Goal: Task Accomplishment & Management: Complete application form

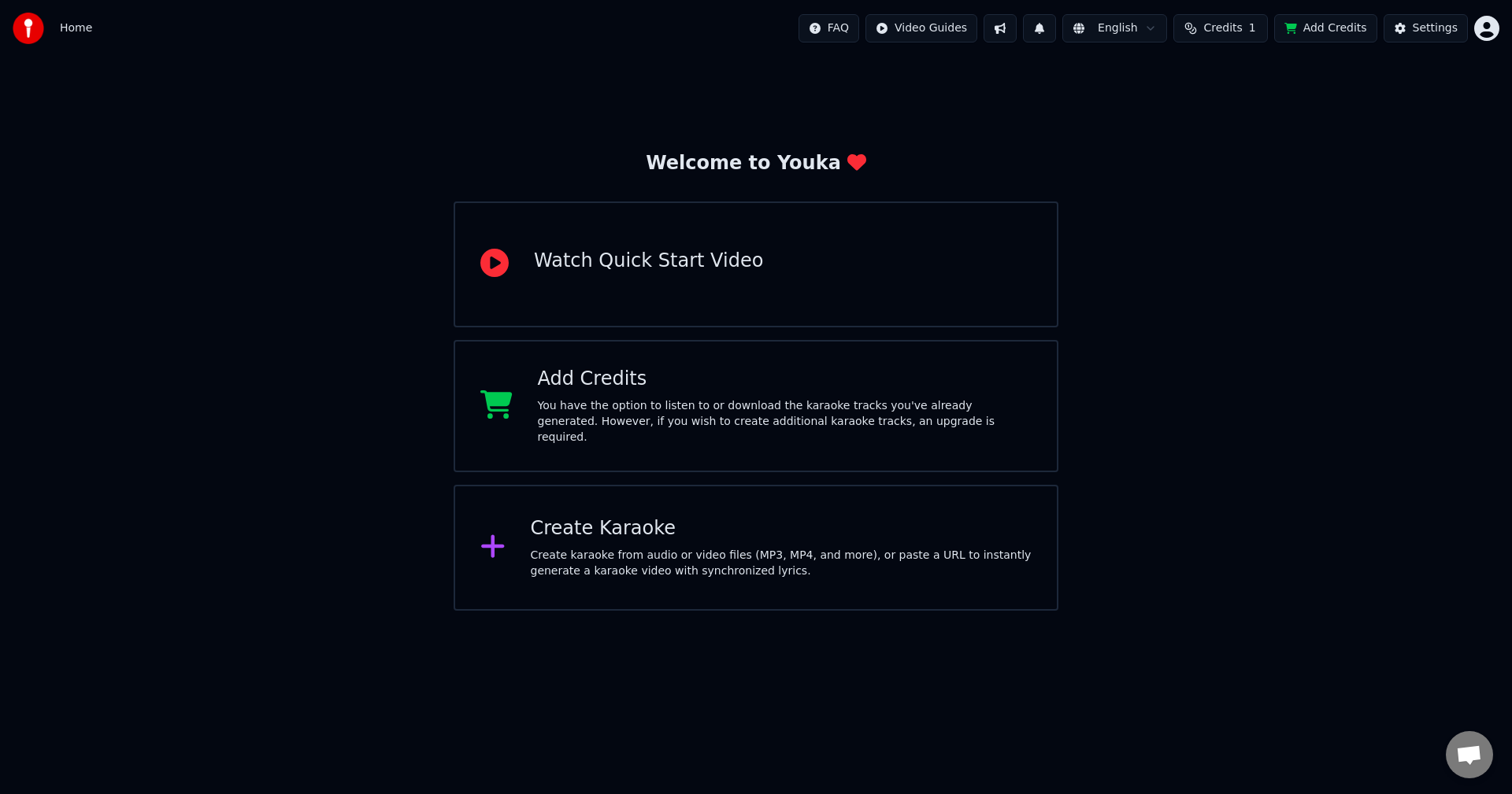
click at [1198, 199] on div "Welcome to Youka Watch Quick Start Video Add Credits You have the option to lis…" at bounding box center [756, 334] width 1512 height 554
click at [1137, 36] on html "Home FAQ Video Guides English Credits 1 Add Credits Settings Welcome to Youka W…" at bounding box center [756, 306] width 1512 height 611
click at [1252, 393] on html "Home FAQ Video Guides English Credits 1 Add Credits Settings Welcome to Youka W…" at bounding box center [756, 306] width 1512 height 611
click at [1488, 28] on html "Home FAQ Video Guides English Credits 1 Add Credits Settings Welcome to Youka W…" at bounding box center [756, 306] width 1512 height 611
drag, startPoint x: 1226, startPoint y: 134, endPoint x: 1333, endPoint y: 82, distance: 119.0
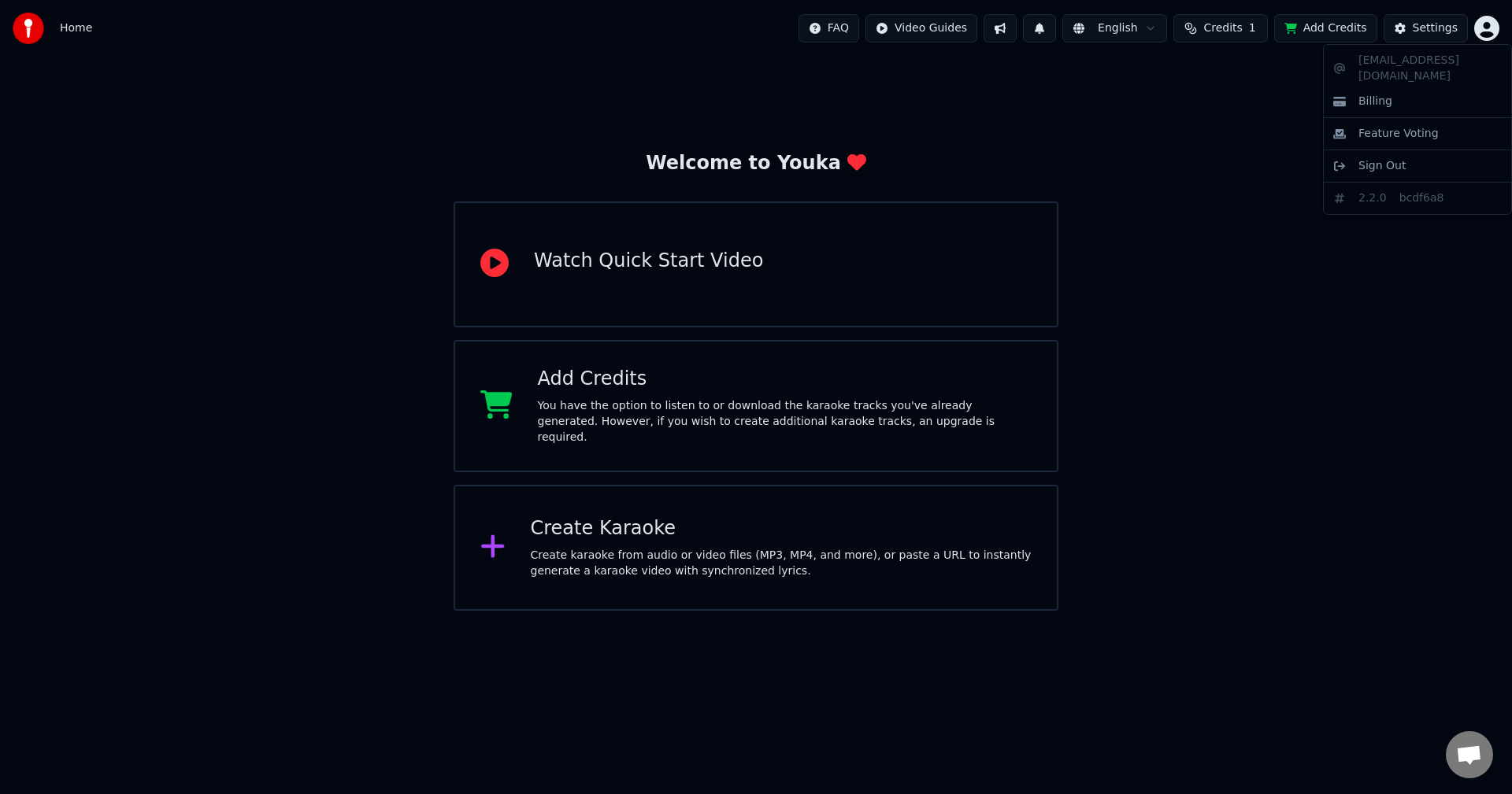
click at [1227, 134] on html "Home FAQ Video Guides English Credits 1 Add Credits Settings Welcome to Youka W…" at bounding box center [756, 306] width 1512 height 611
click at [1436, 25] on div "Settings" at bounding box center [1434, 28] width 45 height 16
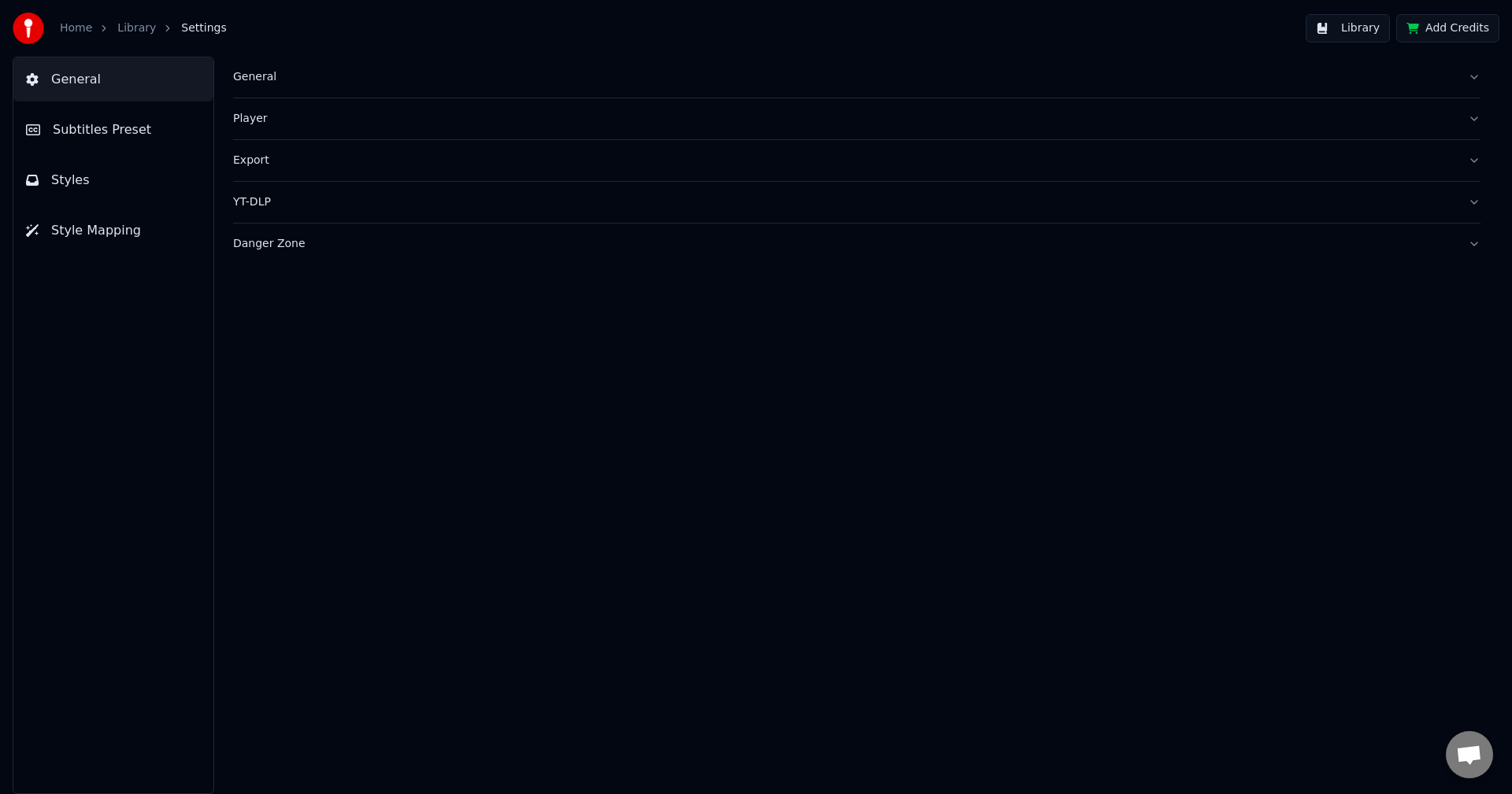
click at [246, 79] on div "General" at bounding box center [843, 77] width 1222 height 16
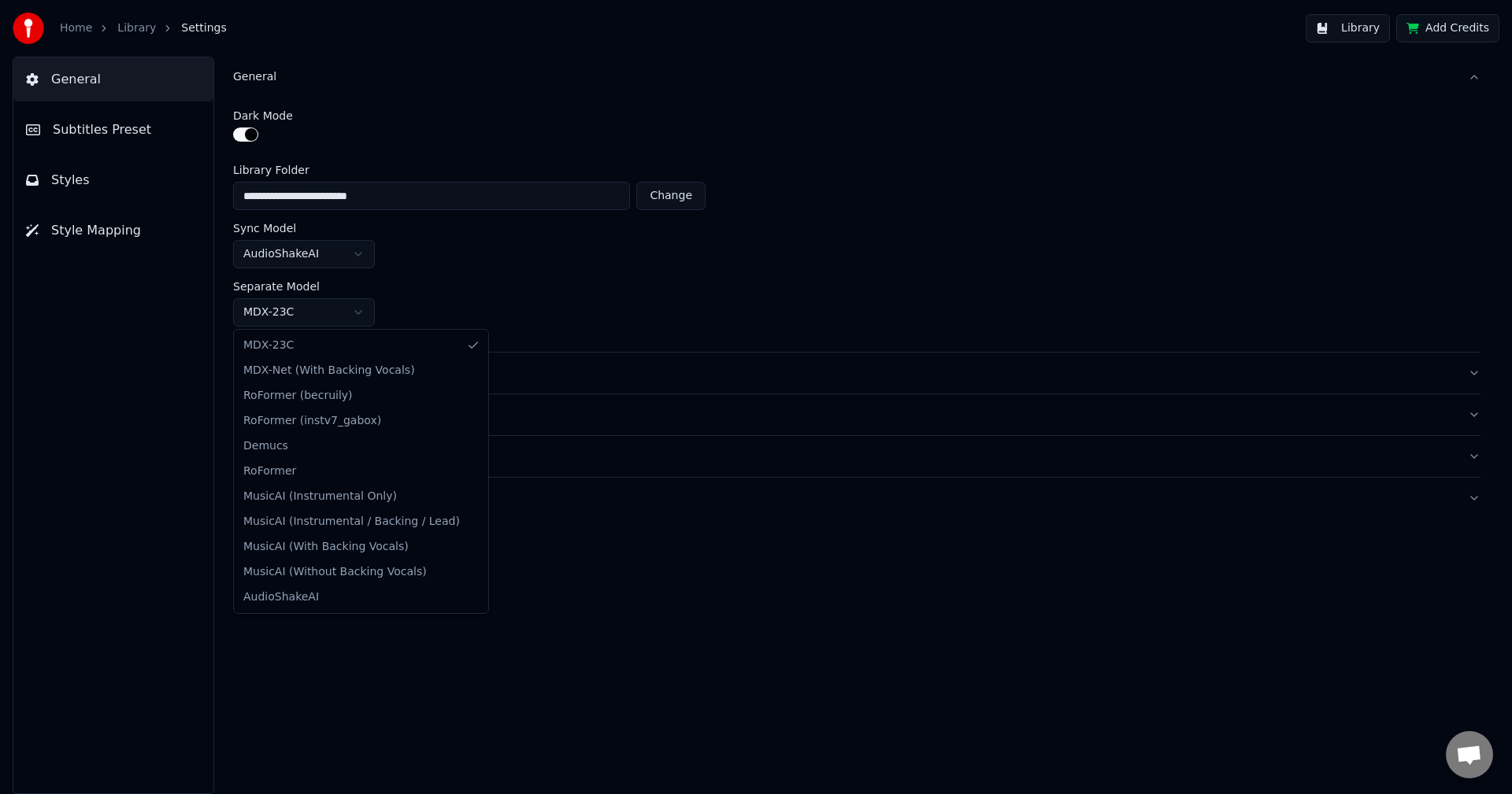
click at [359, 310] on html "**********" at bounding box center [756, 397] width 1512 height 794
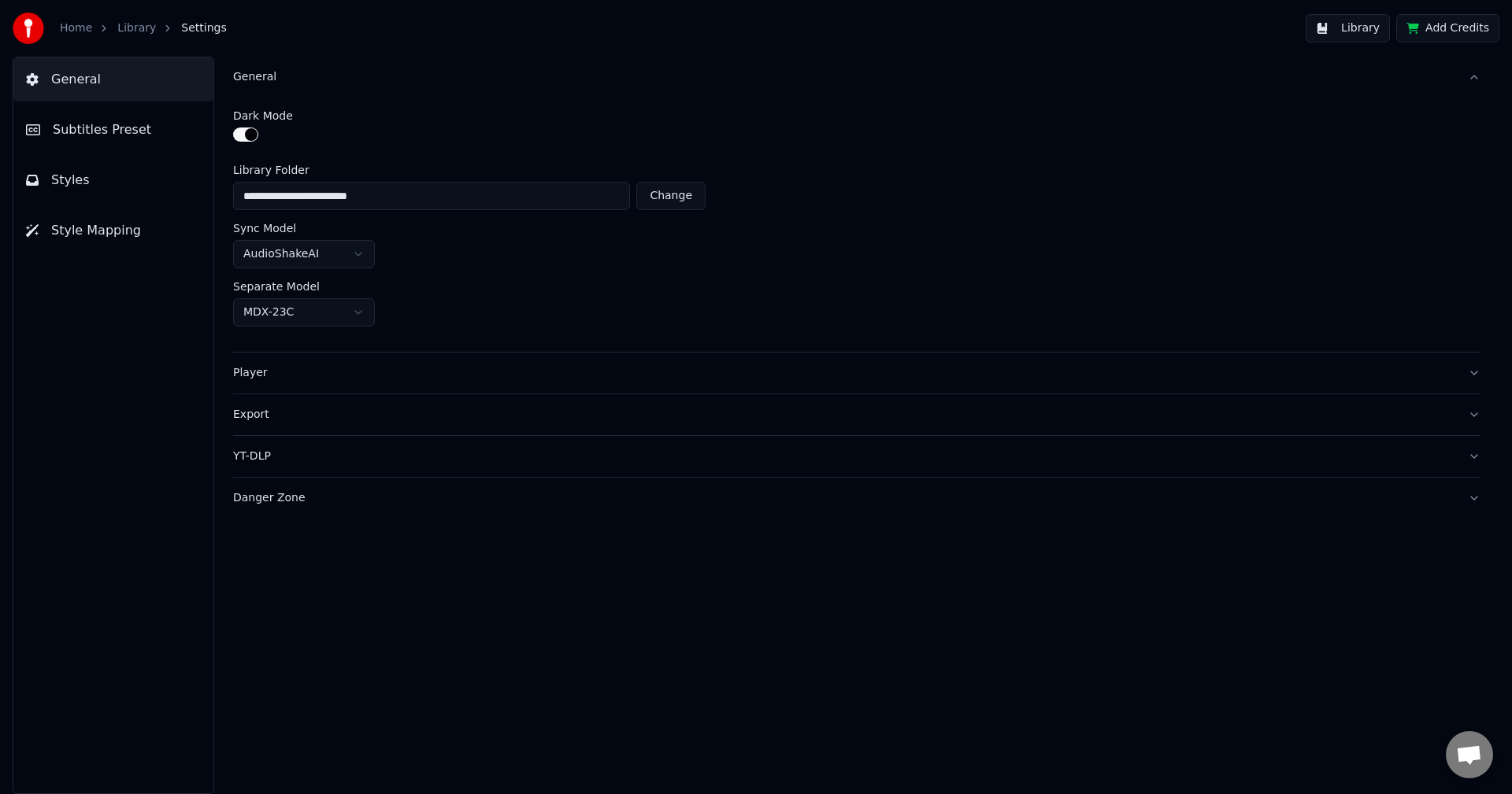
click at [359, 310] on html "**********" at bounding box center [756, 397] width 1512 height 794
click at [259, 372] on div "Player" at bounding box center [843, 373] width 1222 height 16
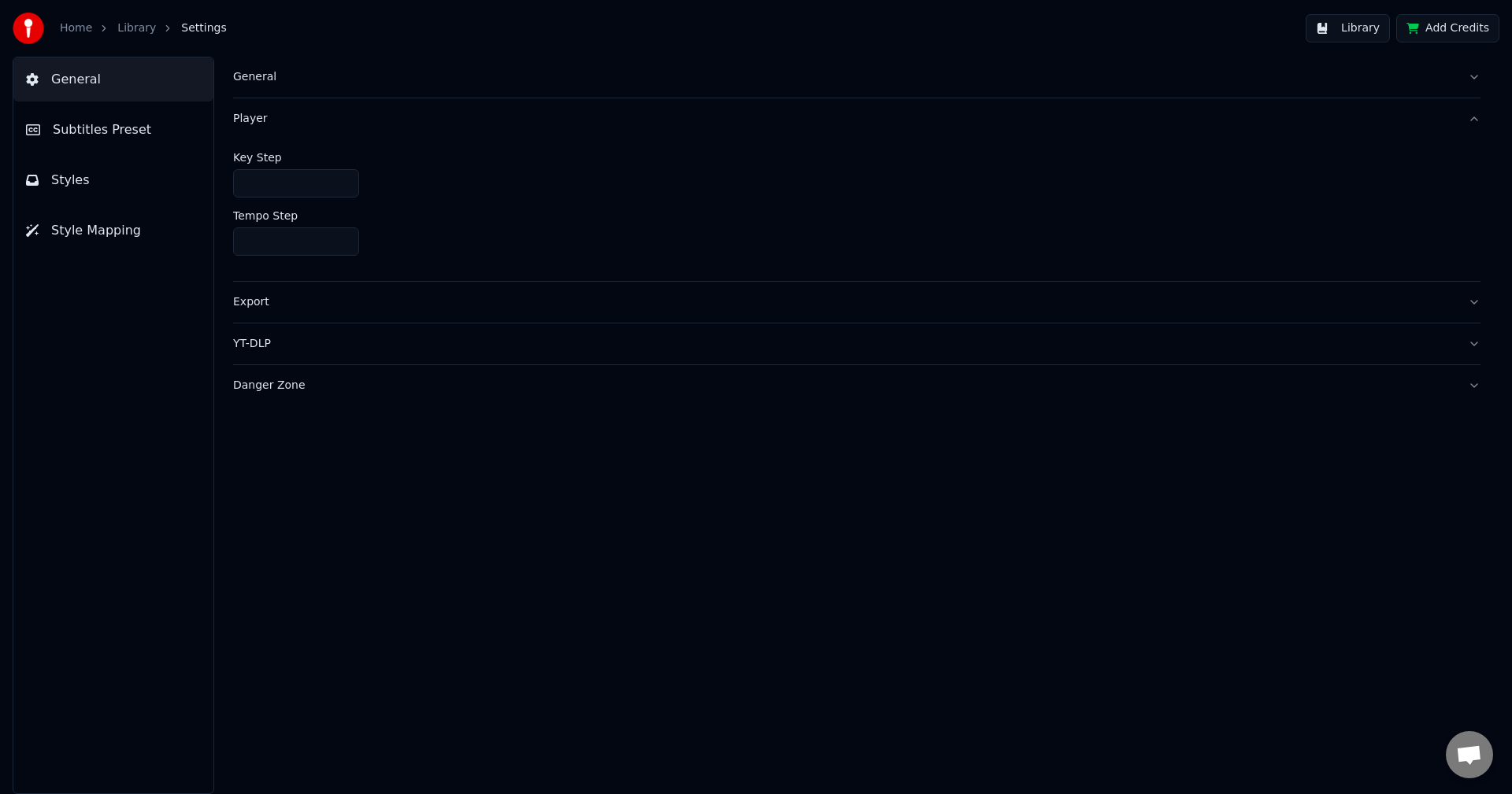
click at [254, 308] on div "Export" at bounding box center [843, 302] width 1222 height 16
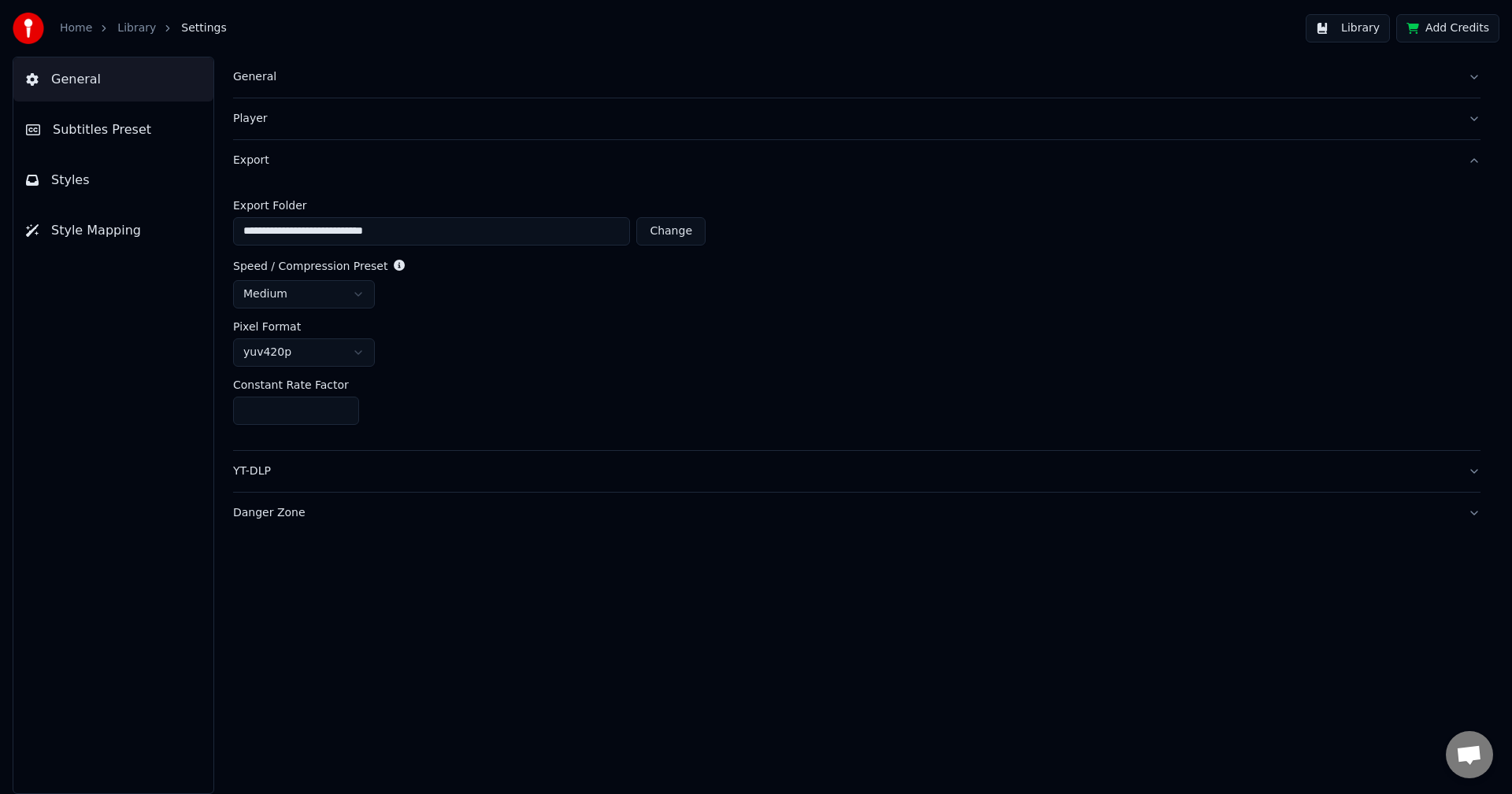
click at [266, 466] on div "YT-DLP" at bounding box center [843, 471] width 1222 height 16
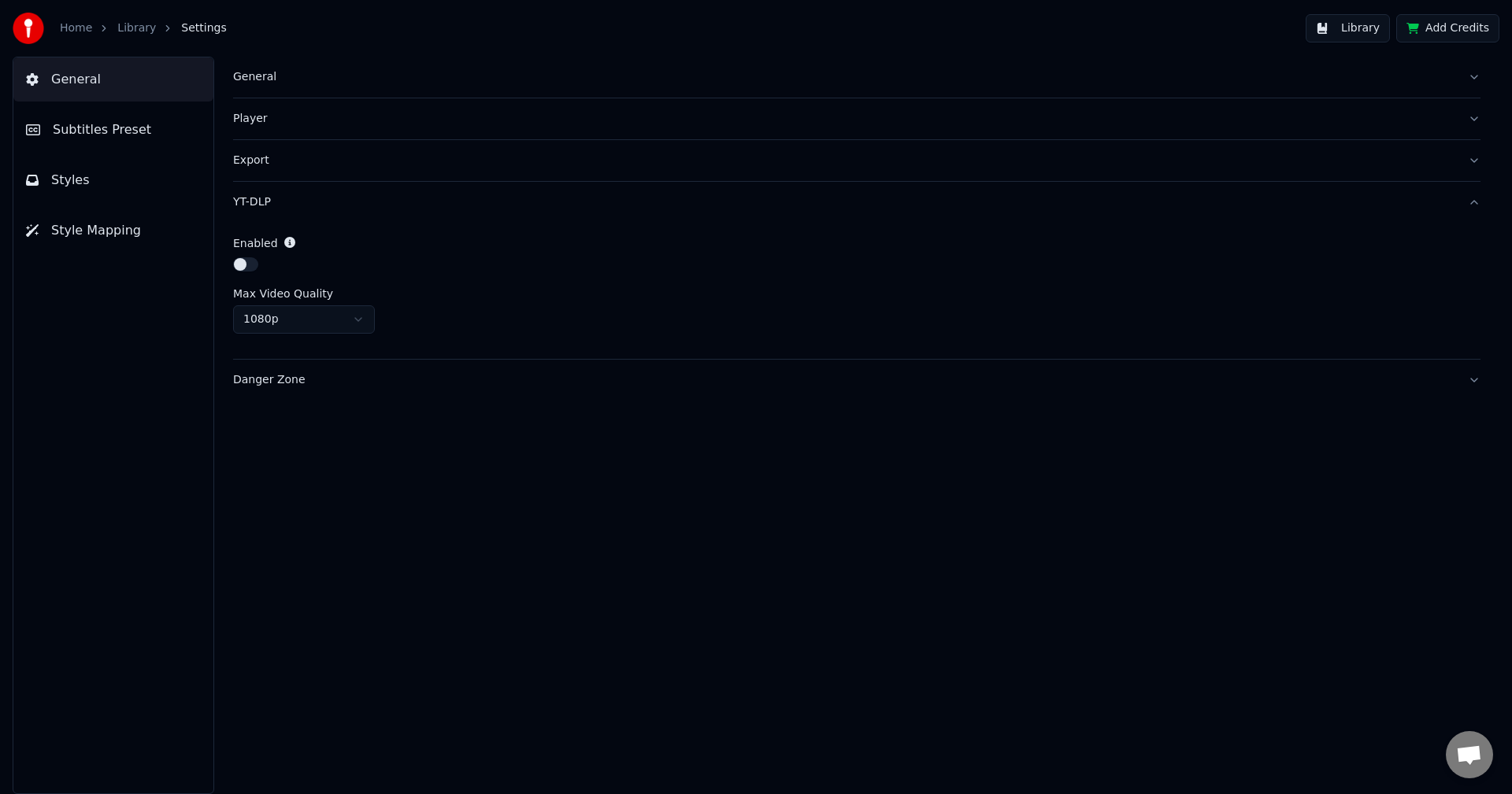
click at [353, 262] on div at bounding box center [856, 266] width 1247 height 18
click at [355, 318] on html "Home Library Settings Library Add Credits General Subtitles Preset Styles Style…" at bounding box center [756, 397] width 1512 height 794
click at [412, 273] on html "Home Library Settings Library Add Credits General Subtitles Preset Styles Style…" at bounding box center [756, 397] width 1512 height 794
click at [349, 321] on html "Home Library Settings Library Add Credits General Subtitles Preset Styles Style…" at bounding box center [756, 397] width 1512 height 794
click at [358, 324] on html "Home Library Settings Library Add Credits General Subtitles Preset Styles Style…" at bounding box center [756, 397] width 1512 height 794
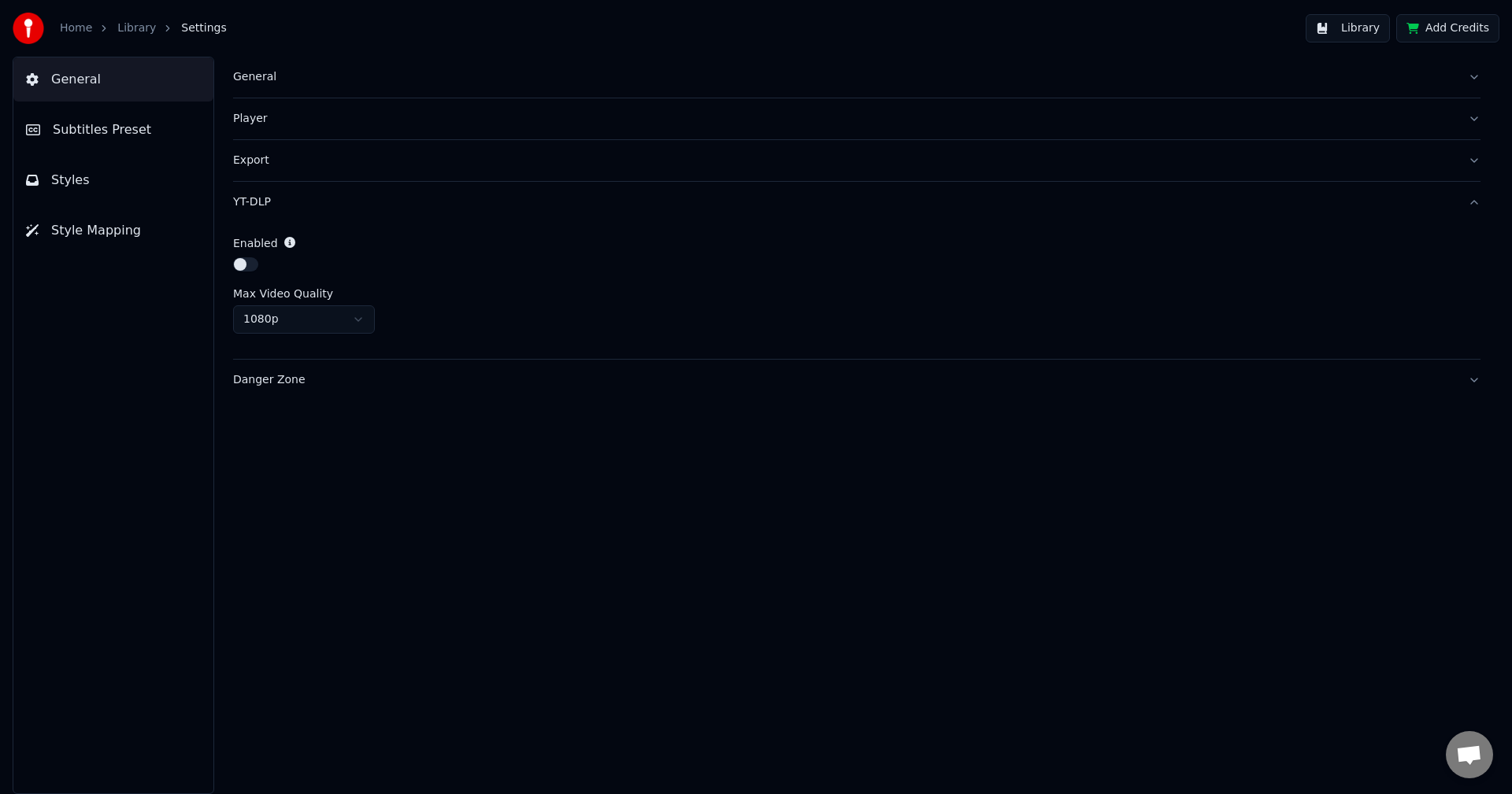
click at [312, 405] on div "General Player Export YT-DLP Enabled Max Video Quality 1080p Danger Zone" at bounding box center [857, 425] width 1311 height 737
click at [108, 142] on button "Subtitles Preset" at bounding box center [113, 130] width 200 height 44
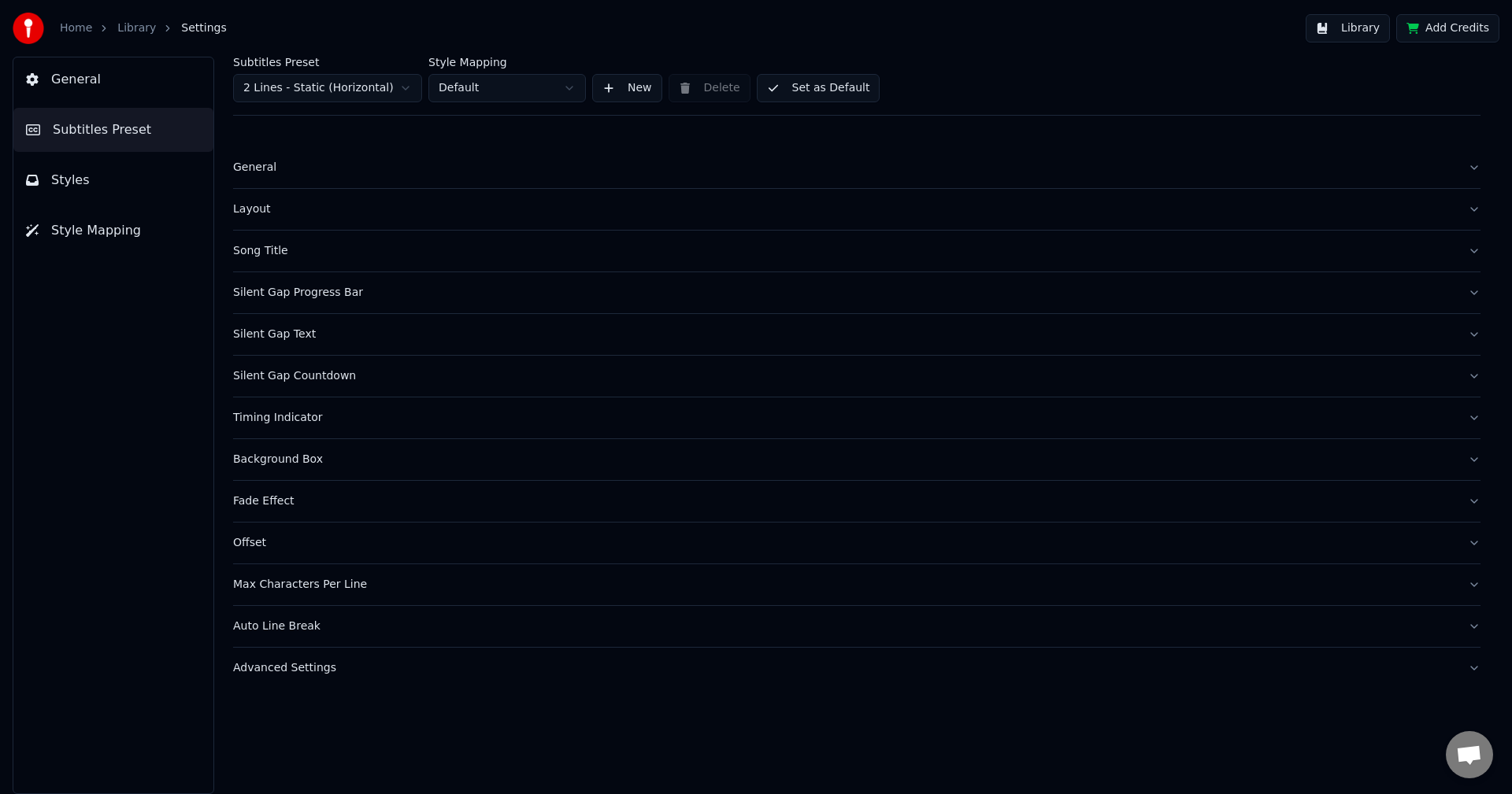
click at [262, 168] on div "General" at bounding box center [843, 168] width 1222 height 16
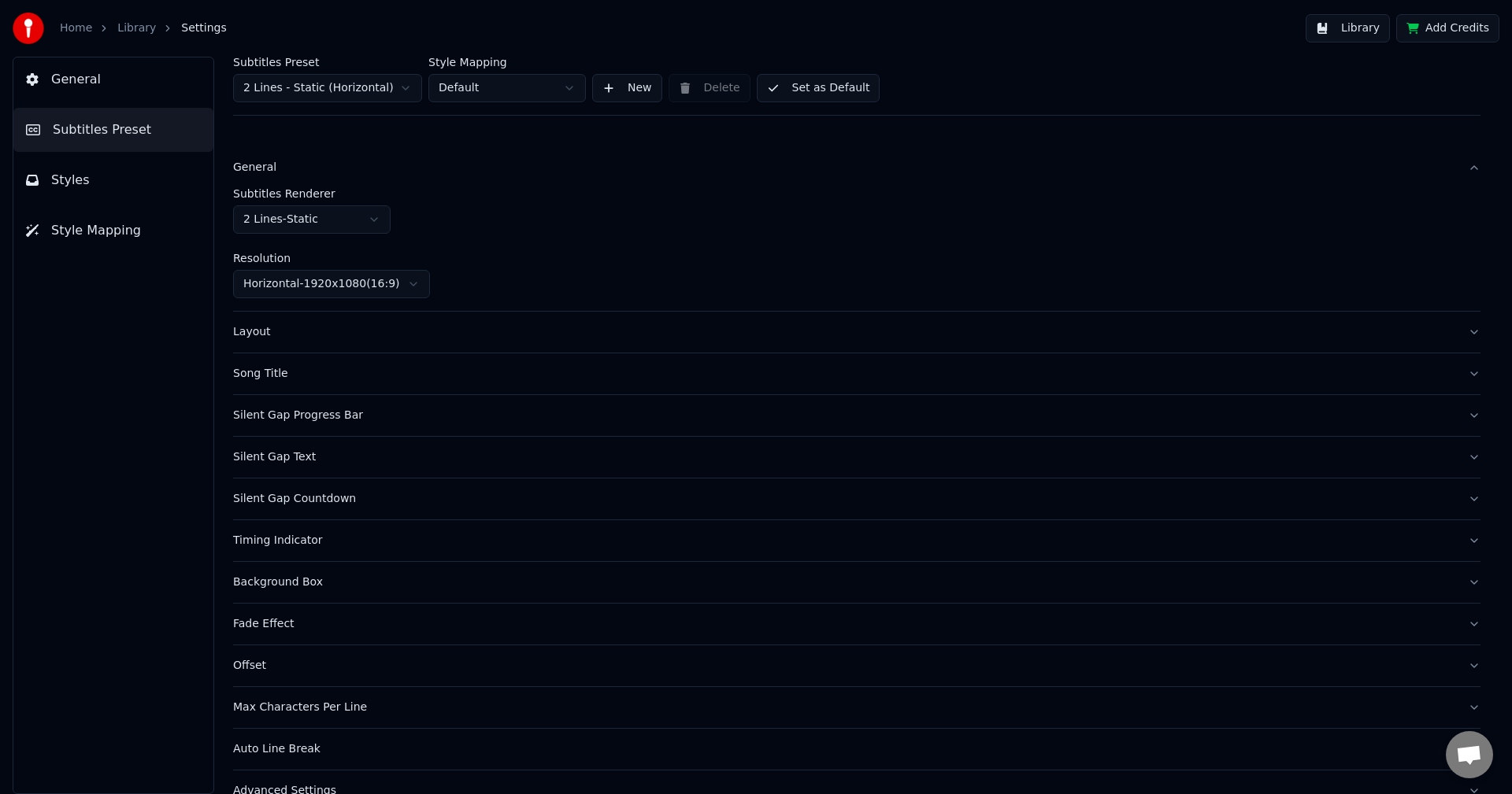
click at [365, 223] on html "Home Library Settings Library Add Credits General Subtitles Preset Styles Style…" at bounding box center [756, 397] width 1512 height 794
click at [461, 198] on html "Home Library Settings Library Add Credits General Subtitles Preset Styles Style…" at bounding box center [756, 397] width 1512 height 794
click at [267, 329] on div "Layout" at bounding box center [843, 332] width 1222 height 16
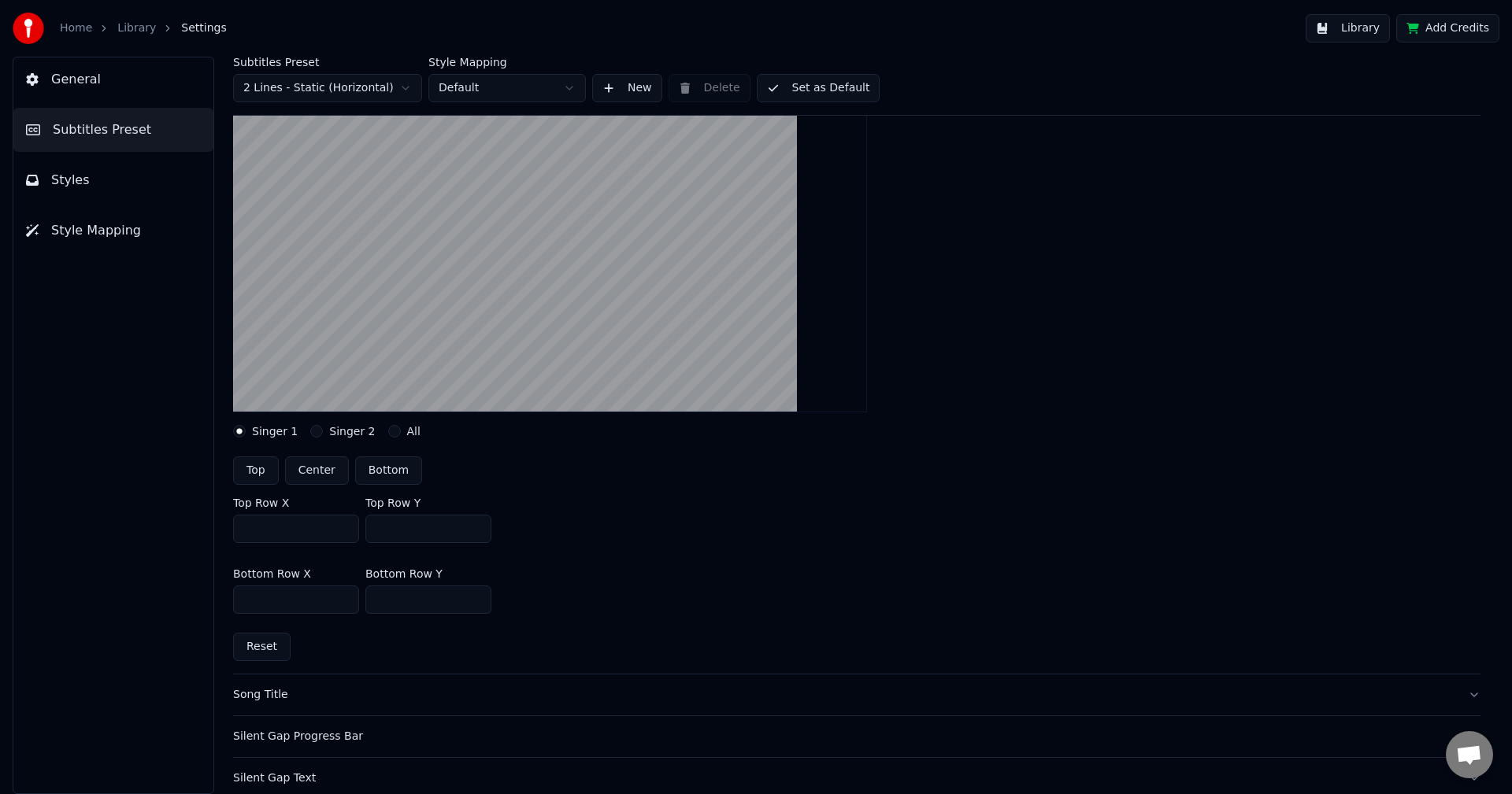
scroll to position [236, 0]
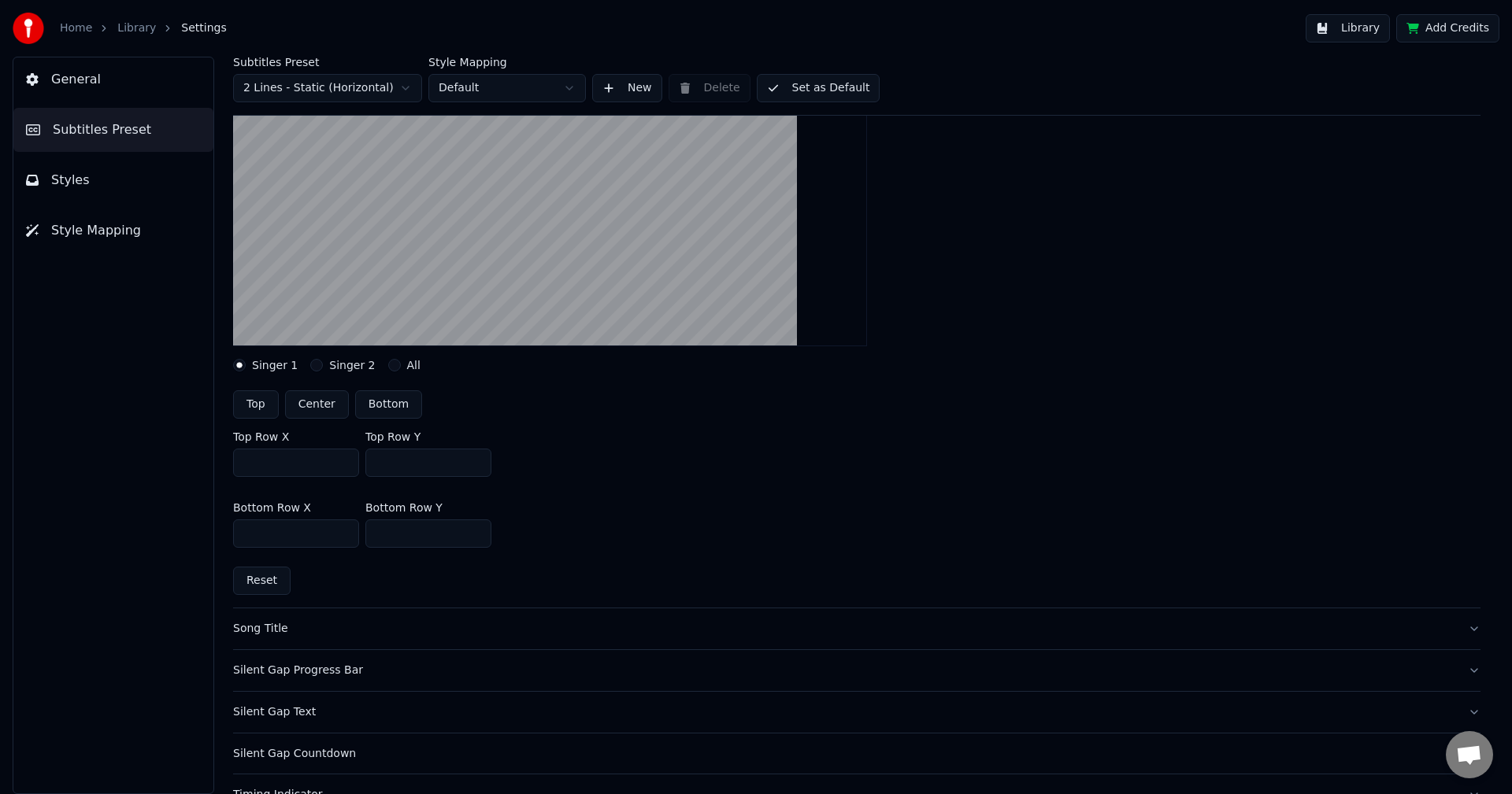
click at [281, 626] on div "Song Title" at bounding box center [843, 629] width 1222 height 16
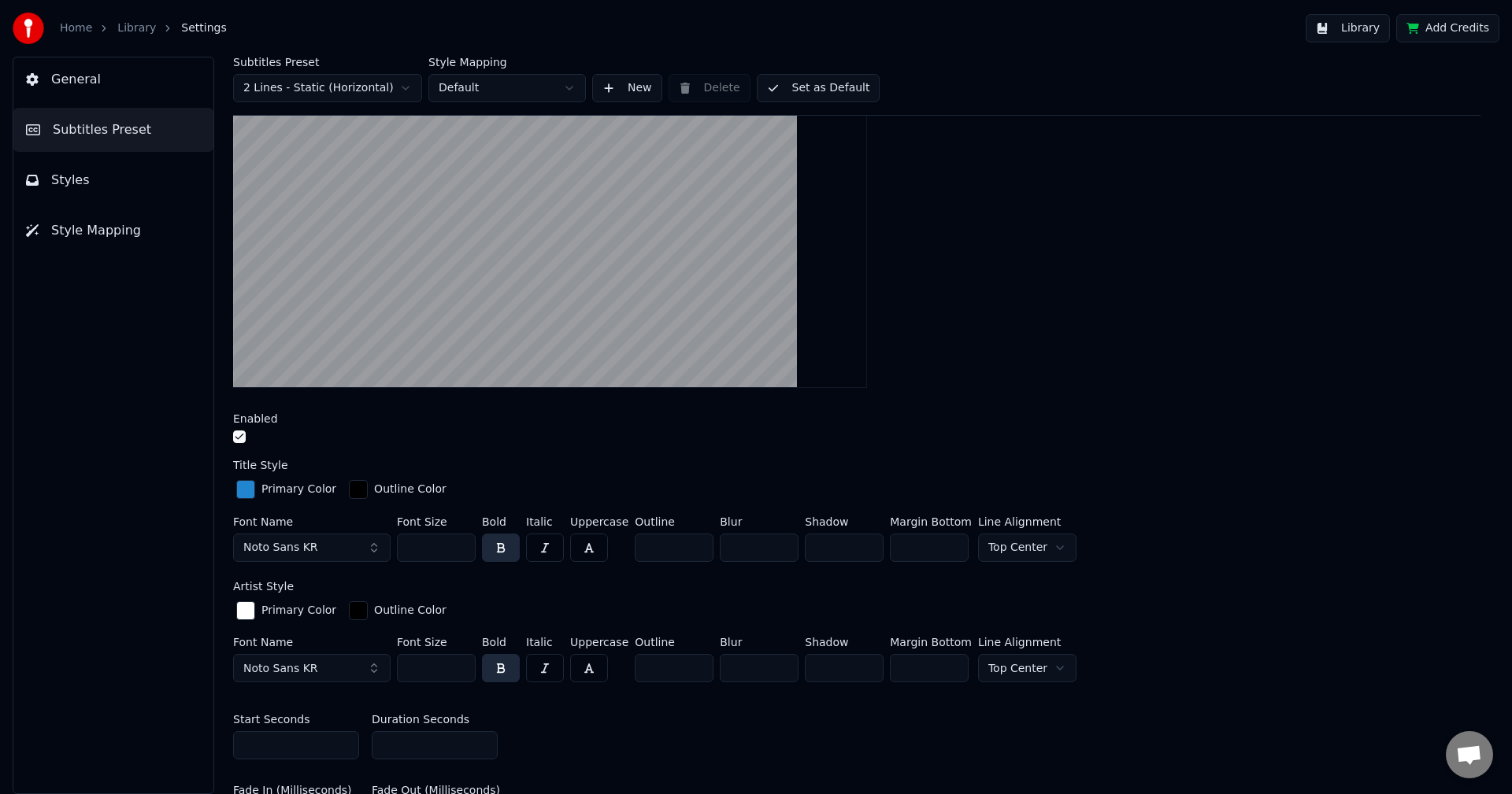
click at [654, 431] on div at bounding box center [856, 439] width 1247 height 17
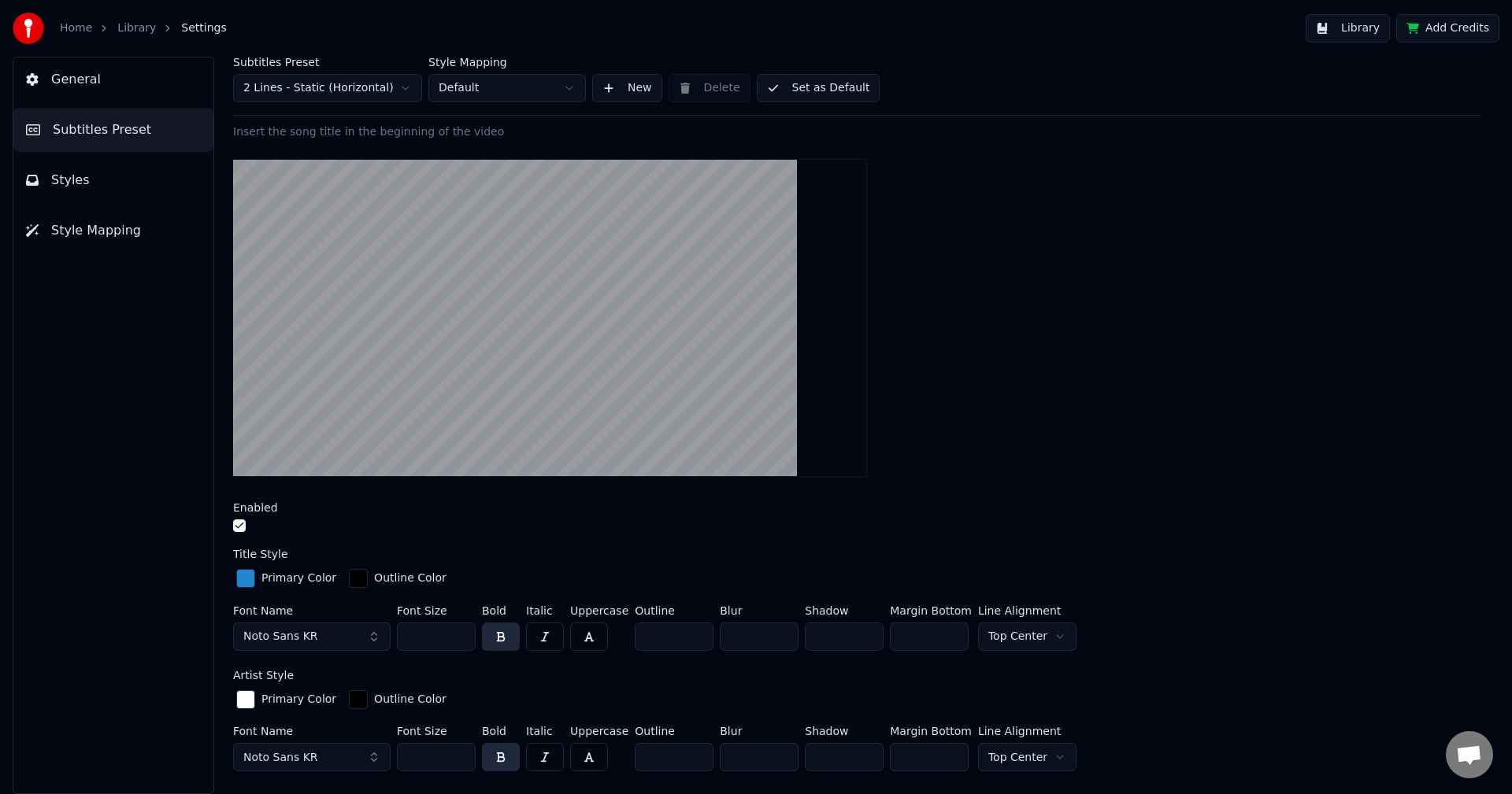
scroll to position [315, 0]
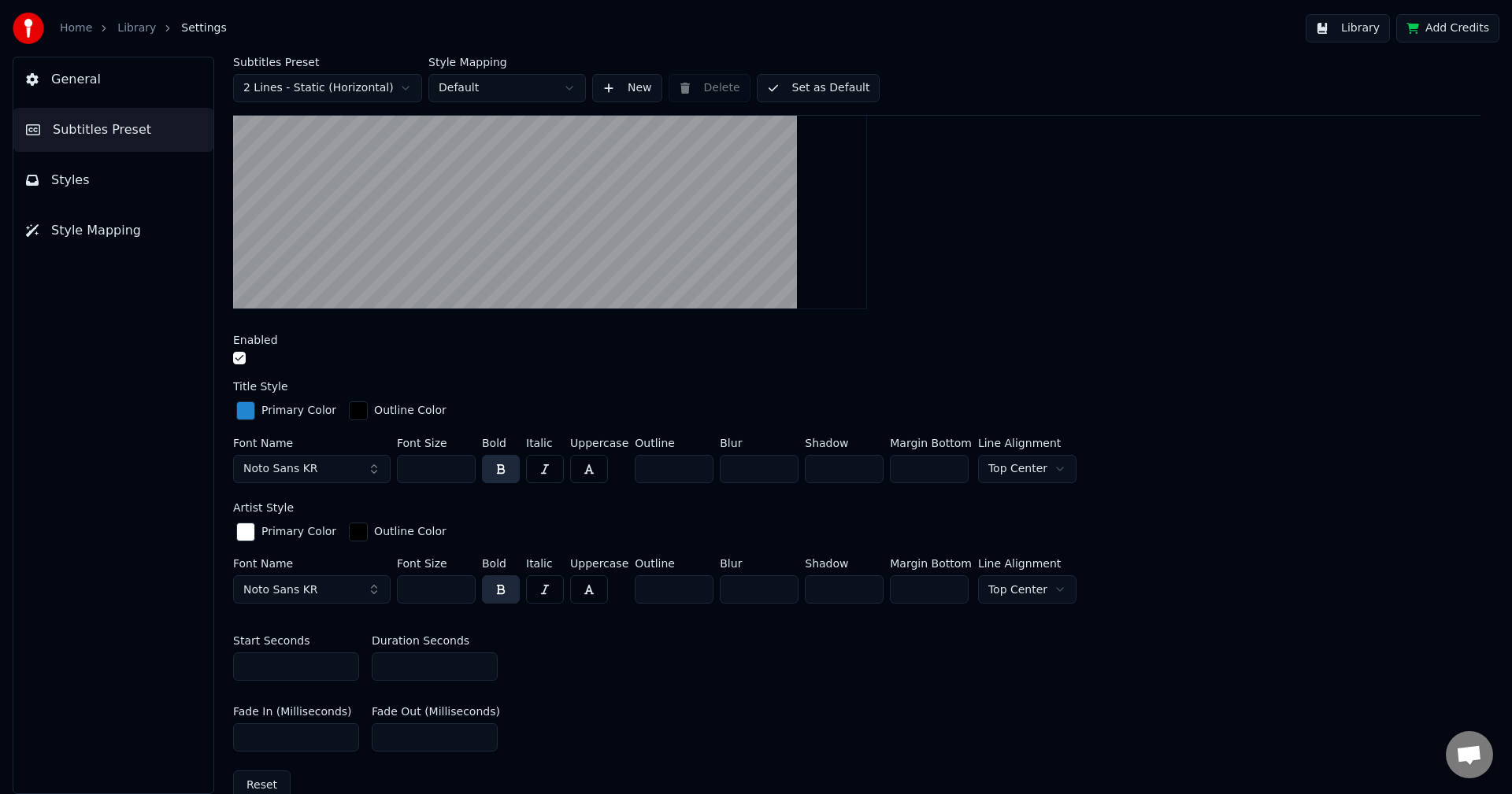
click at [241, 359] on button "button" at bounding box center [239, 358] width 13 height 13
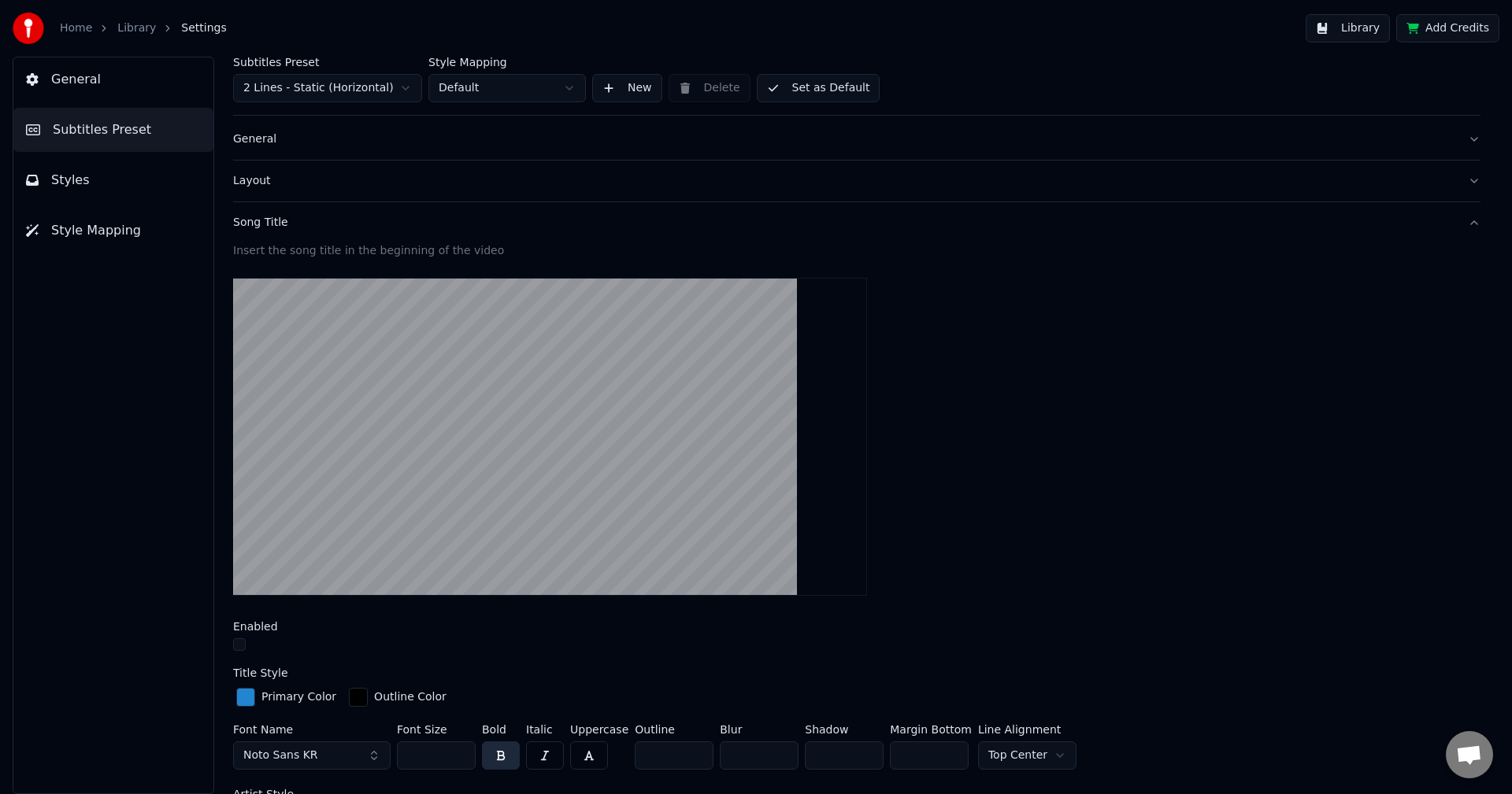
scroll to position [0, 0]
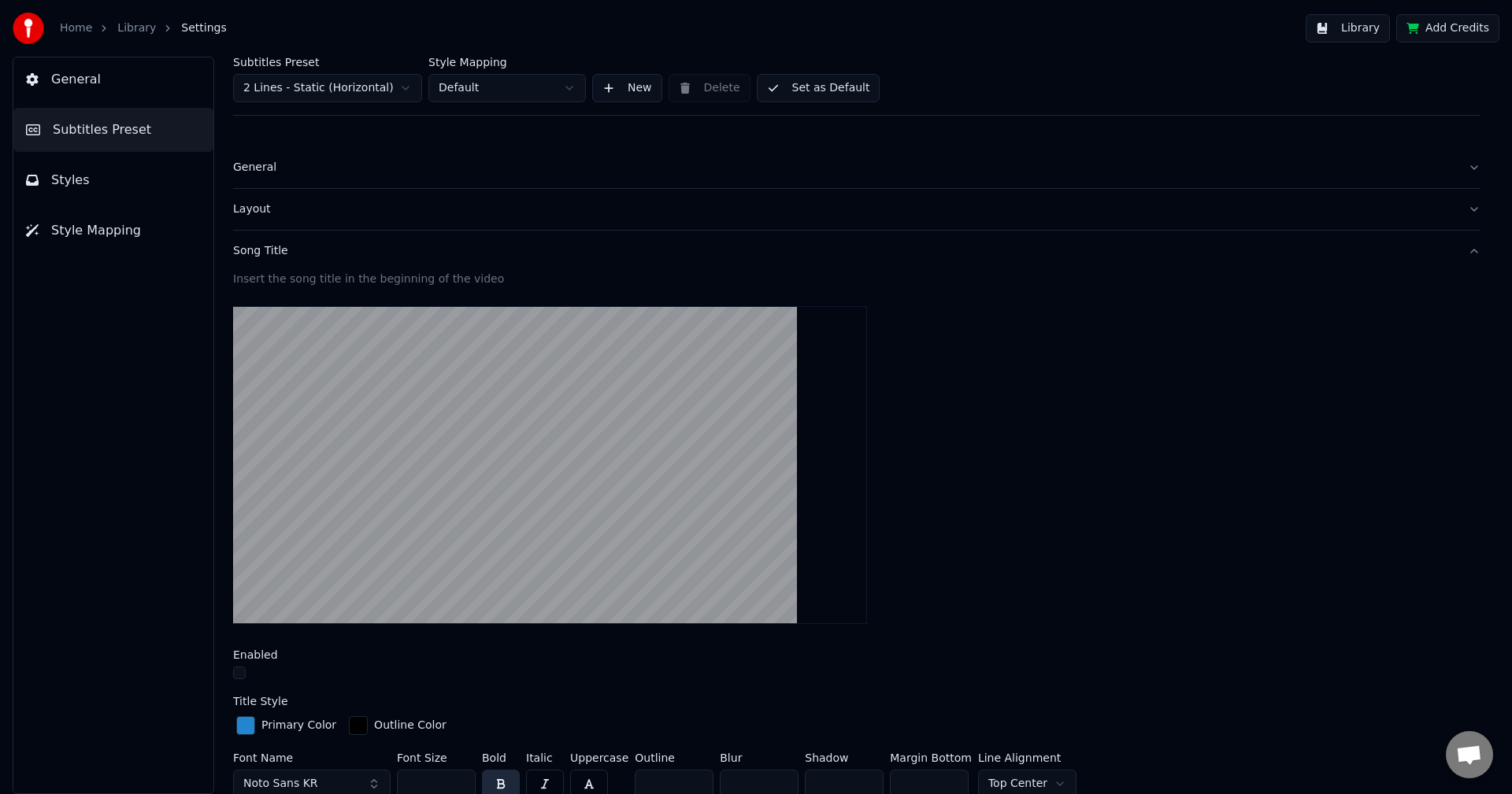
click at [273, 256] on div "Song Title" at bounding box center [843, 251] width 1222 height 16
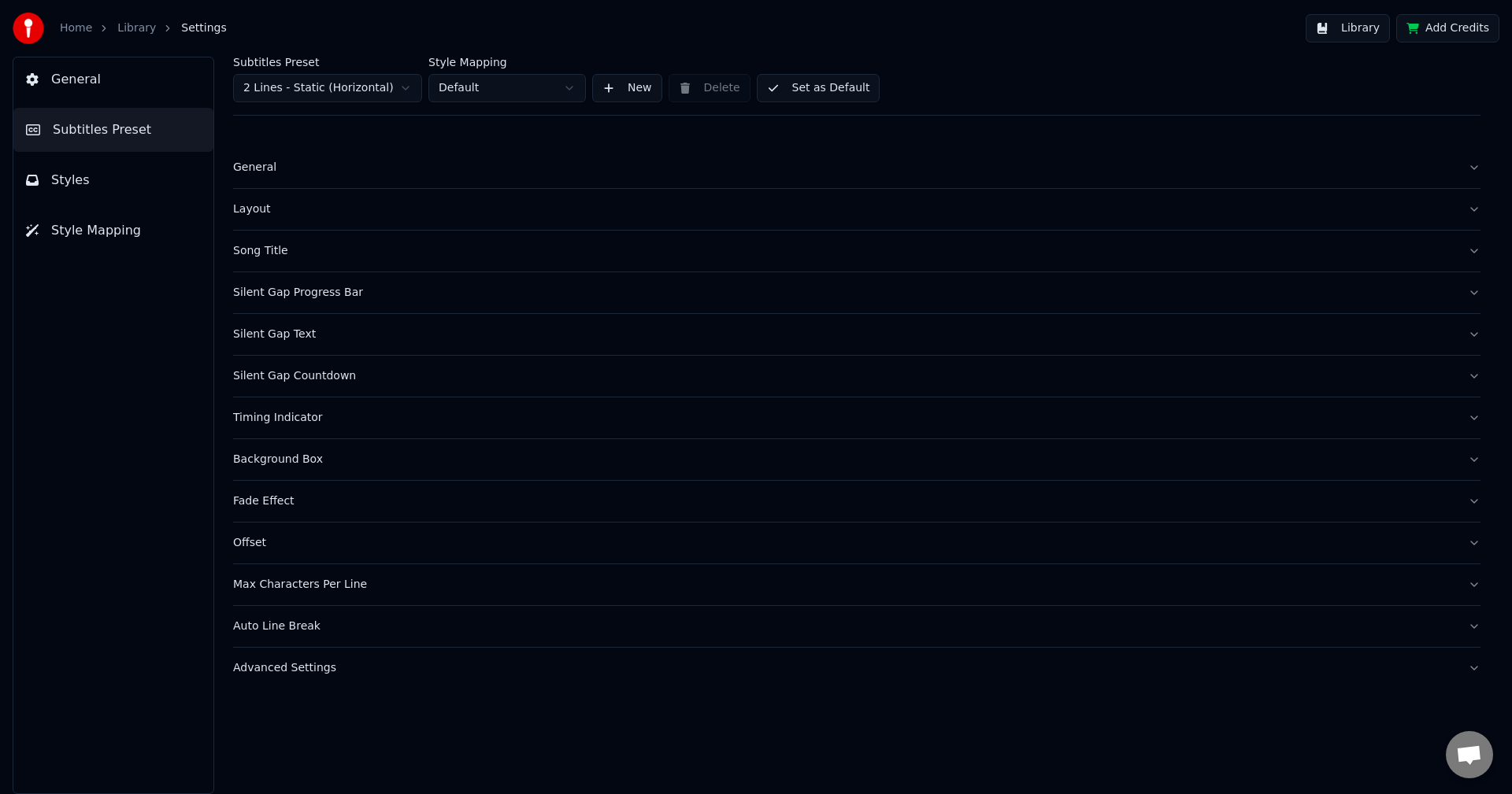
click at [291, 292] on div "Silent Gap Progress Bar" at bounding box center [843, 293] width 1222 height 16
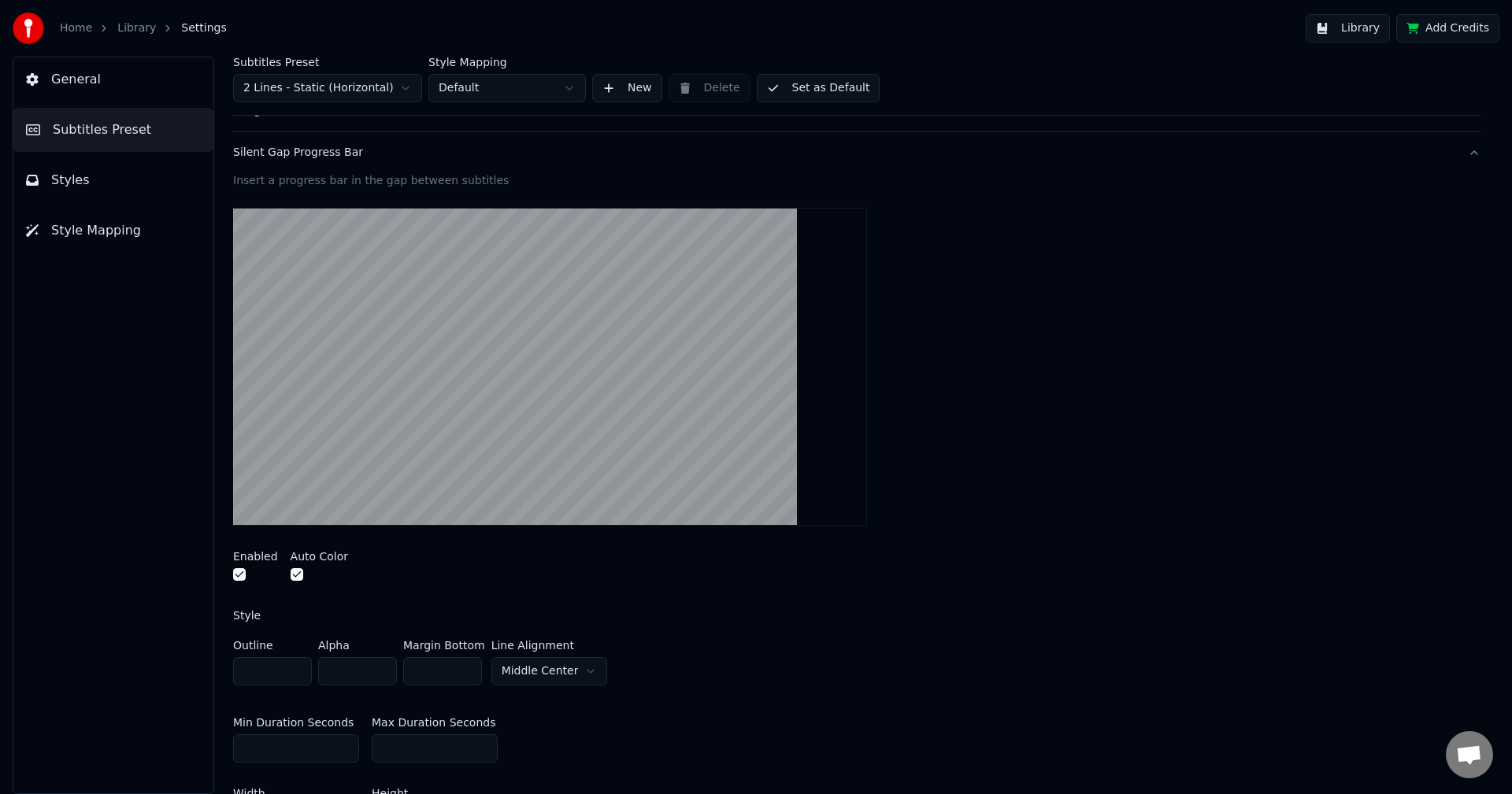
scroll to position [157, 0]
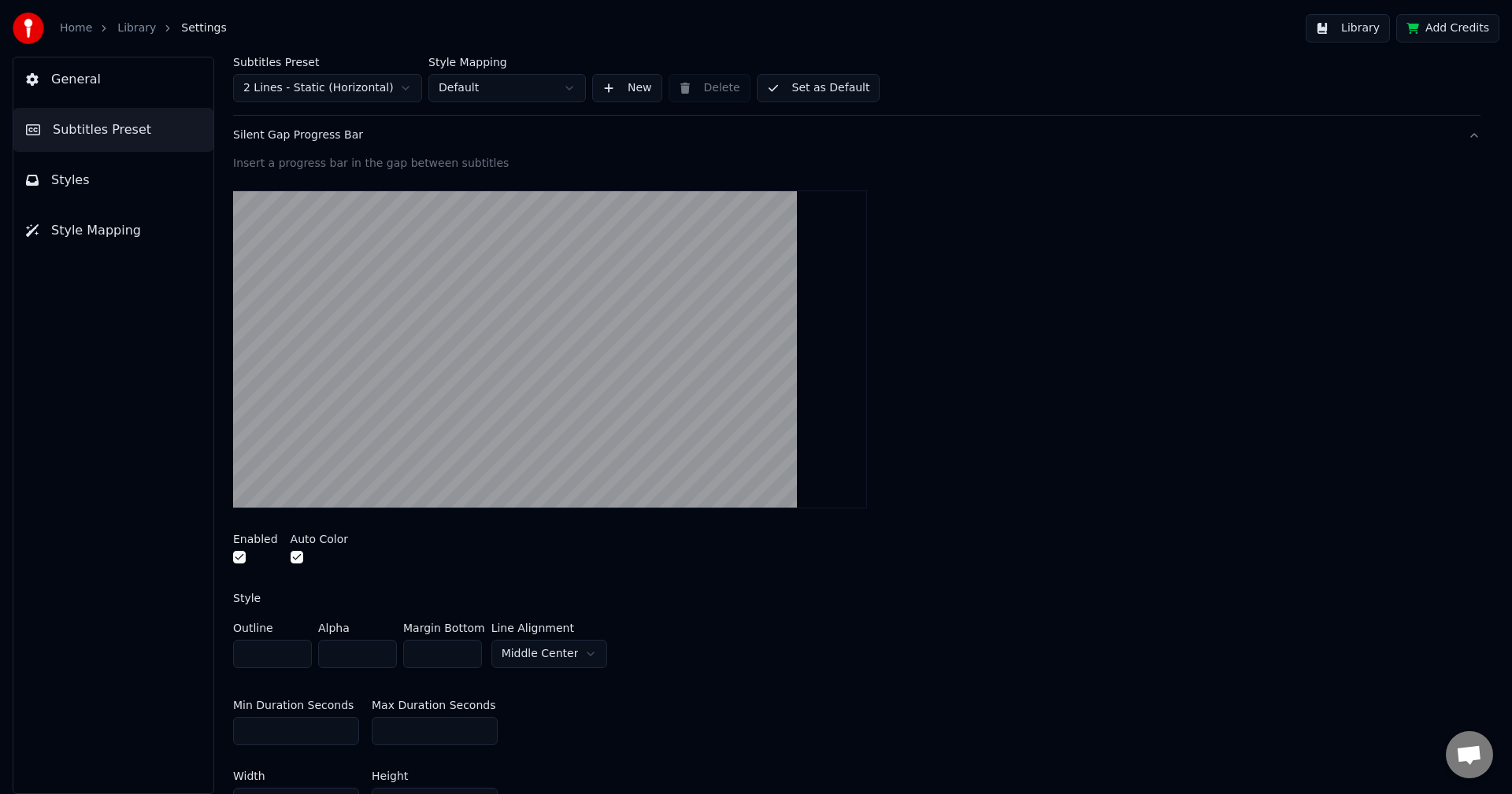
click at [461, 560] on div "Enabled Auto Color" at bounding box center [856, 551] width 1247 height 59
click at [290, 560] on button "button" at bounding box center [296, 557] width 13 height 13
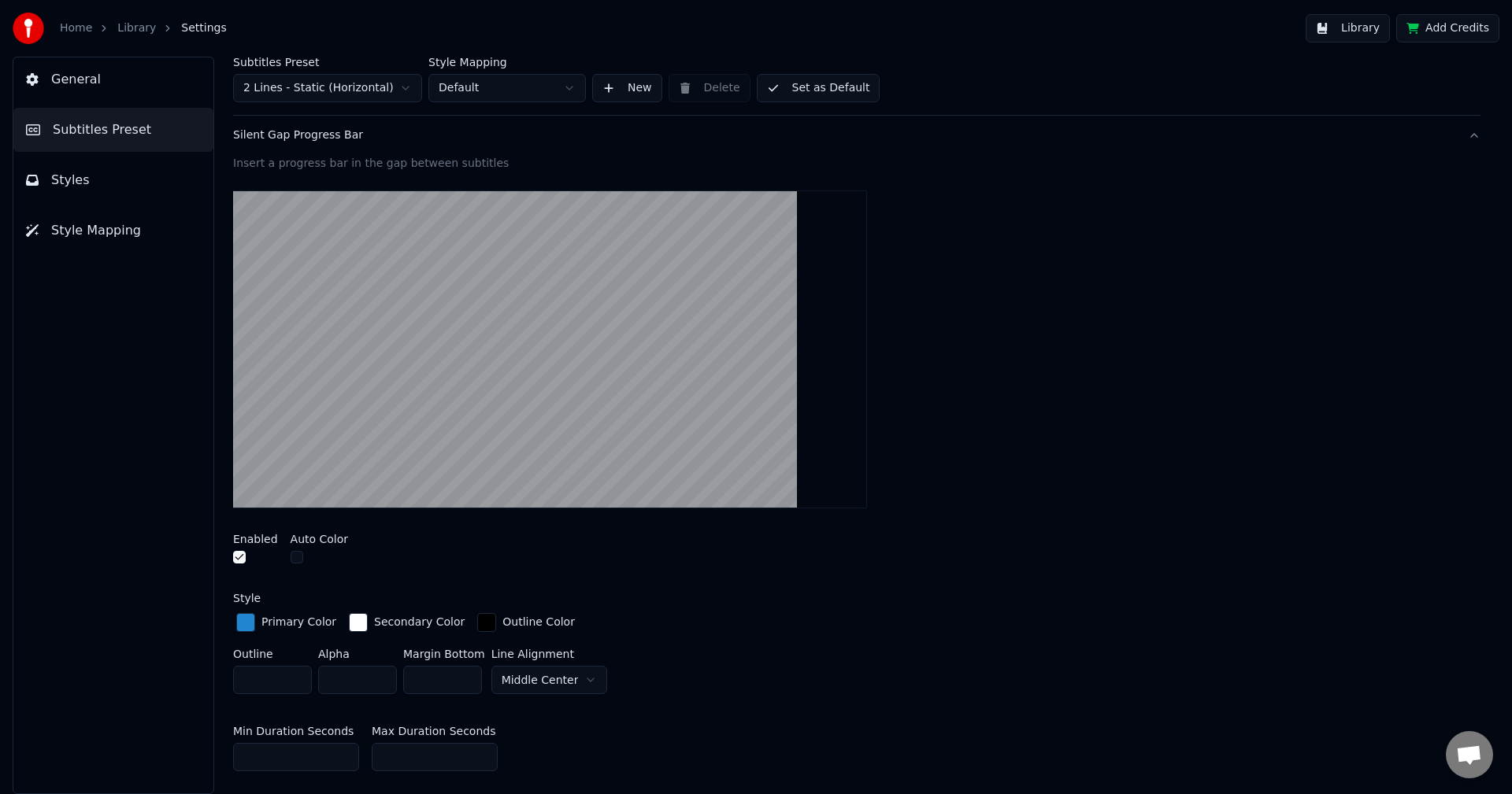
click at [242, 560] on button "button" at bounding box center [239, 557] width 13 height 13
click at [401, 560] on div "Enabled Auto Color" at bounding box center [856, 551] width 1247 height 59
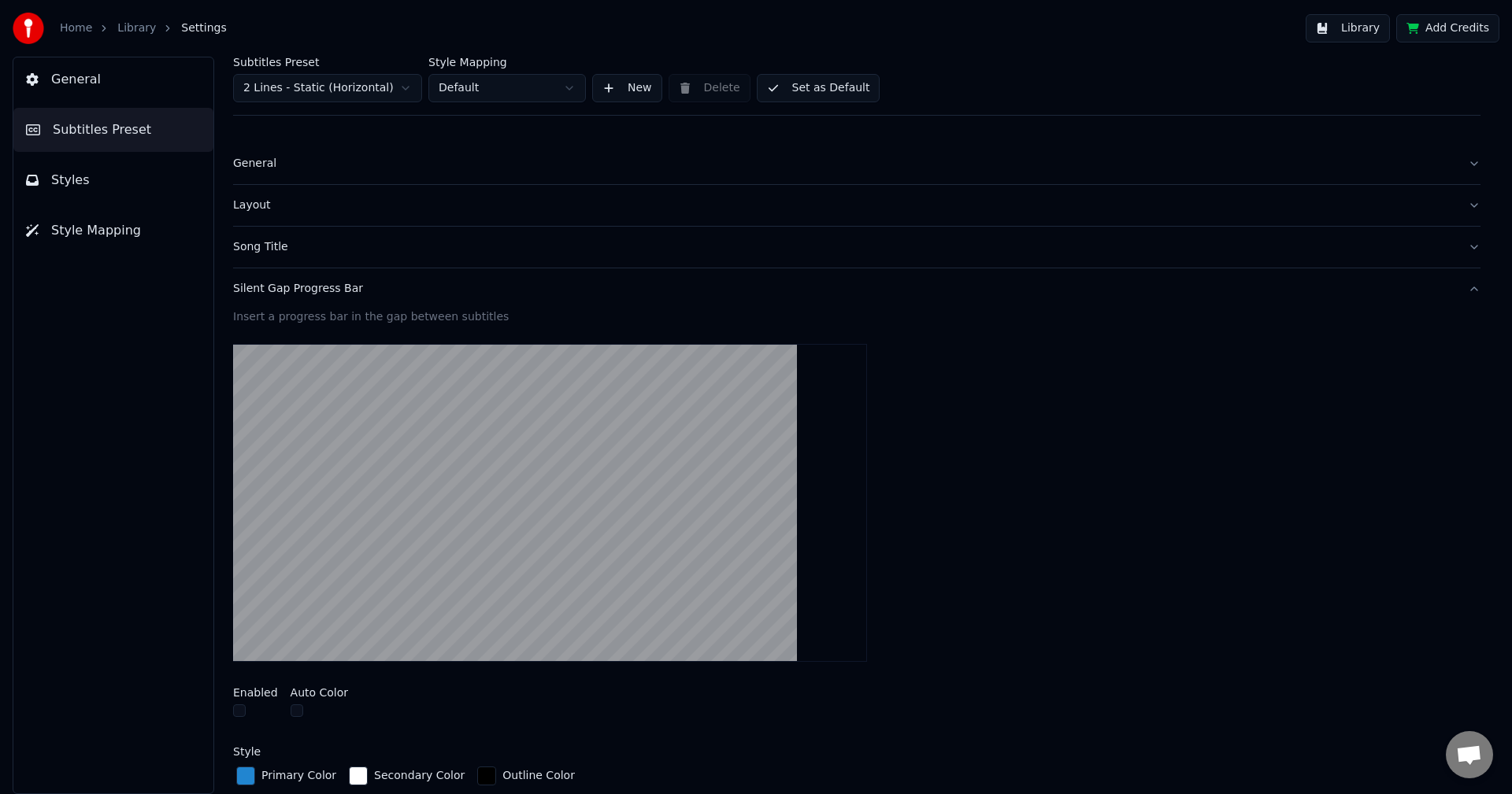
scroll to position [0, 0]
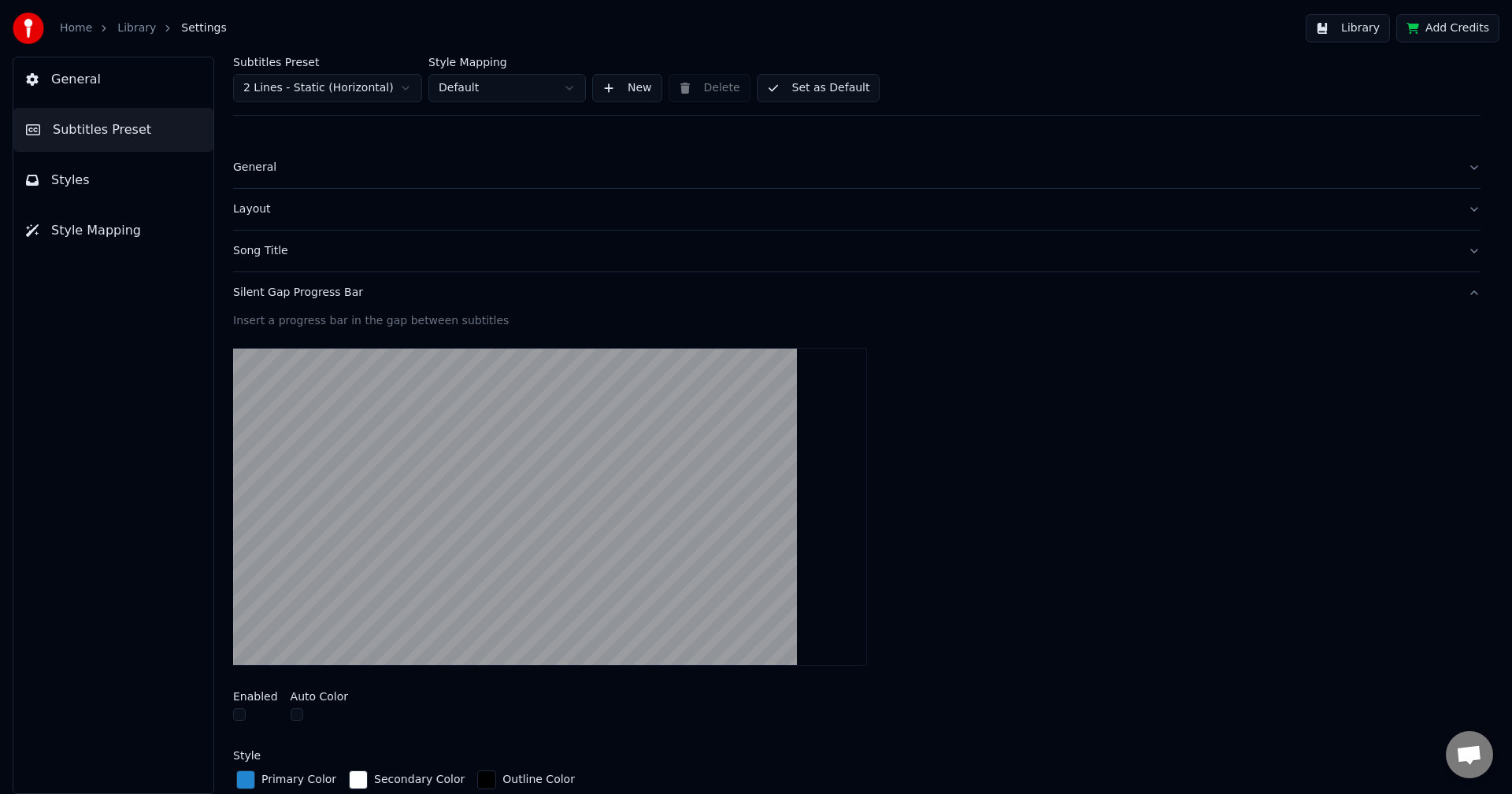
click at [332, 302] on button "Silent Gap Progress Bar" at bounding box center [856, 293] width 1247 height 41
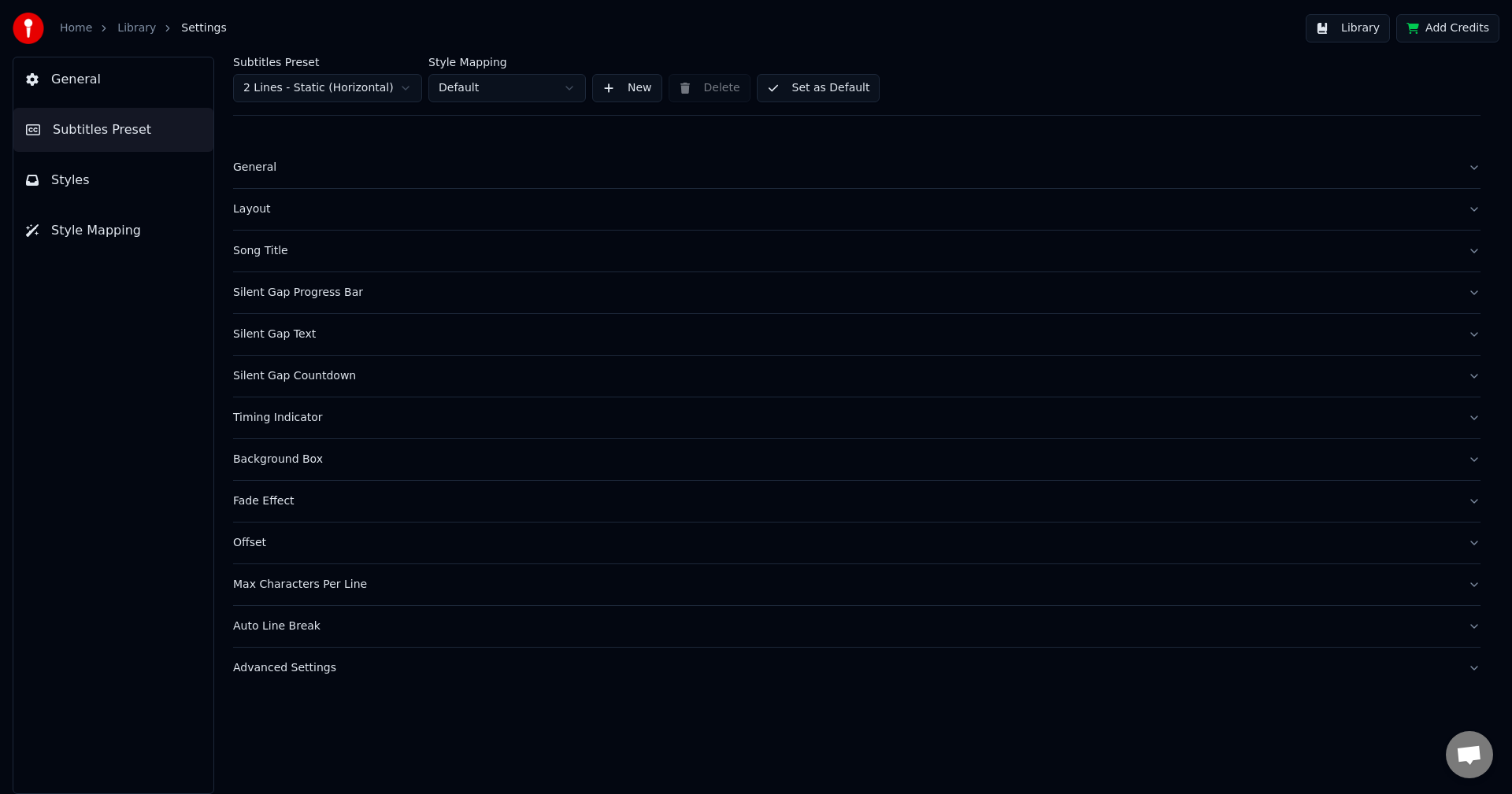
click at [291, 343] on button "Silent Gap Text" at bounding box center [856, 334] width 1247 height 41
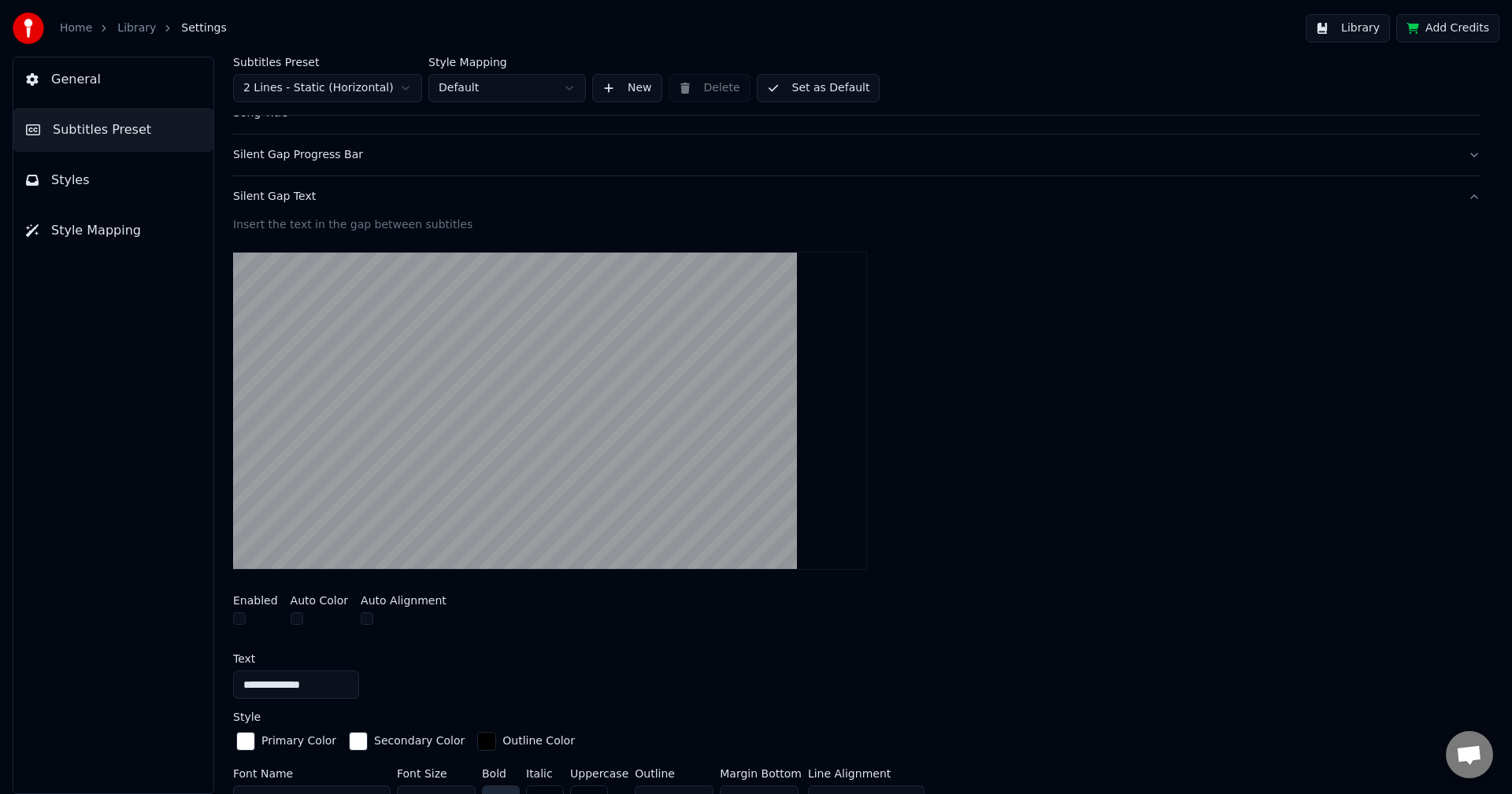
scroll to position [157, 0]
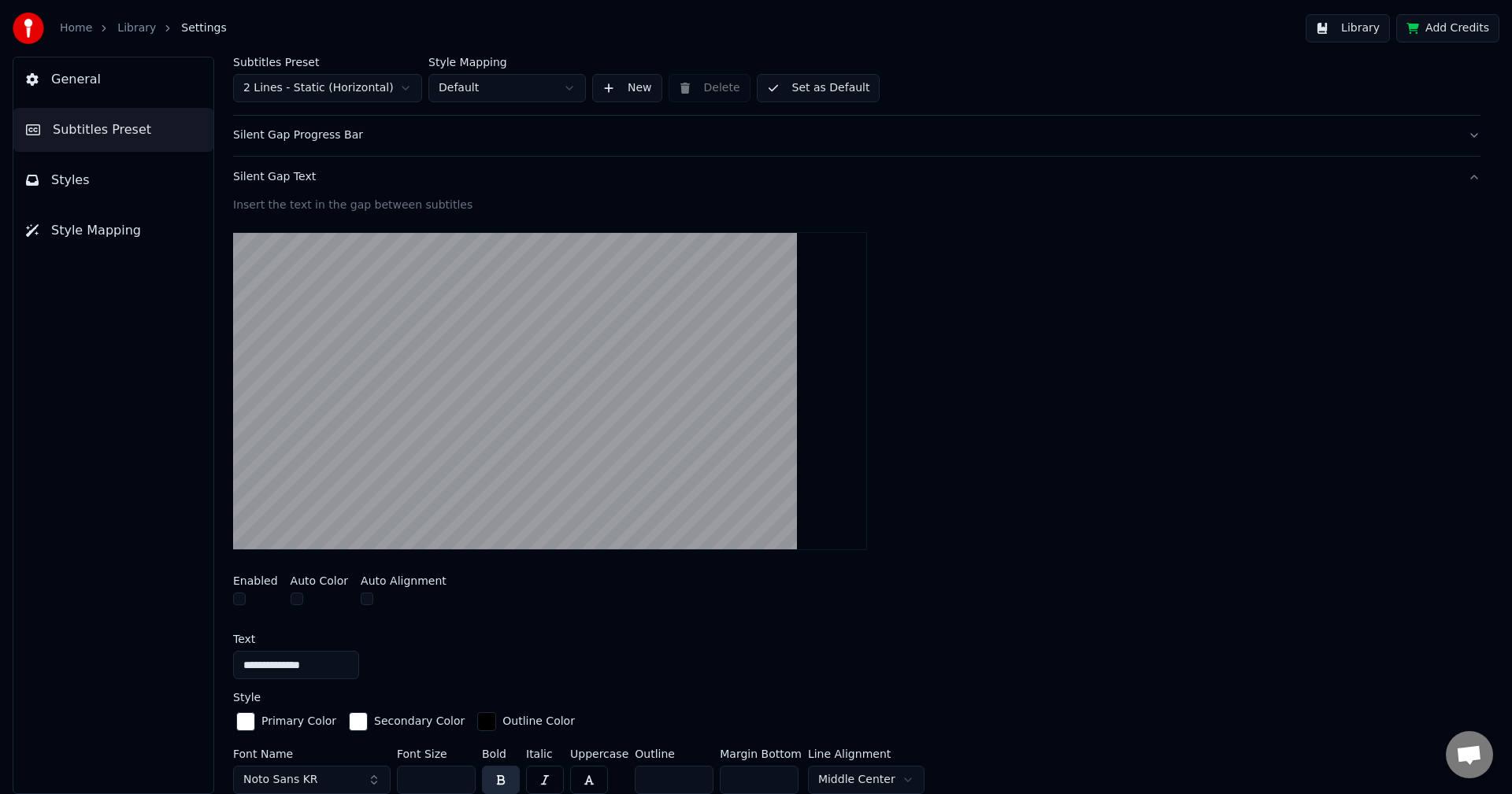
click at [298, 189] on button "Silent Gap Text" at bounding box center [856, 177] width 1247 height 41
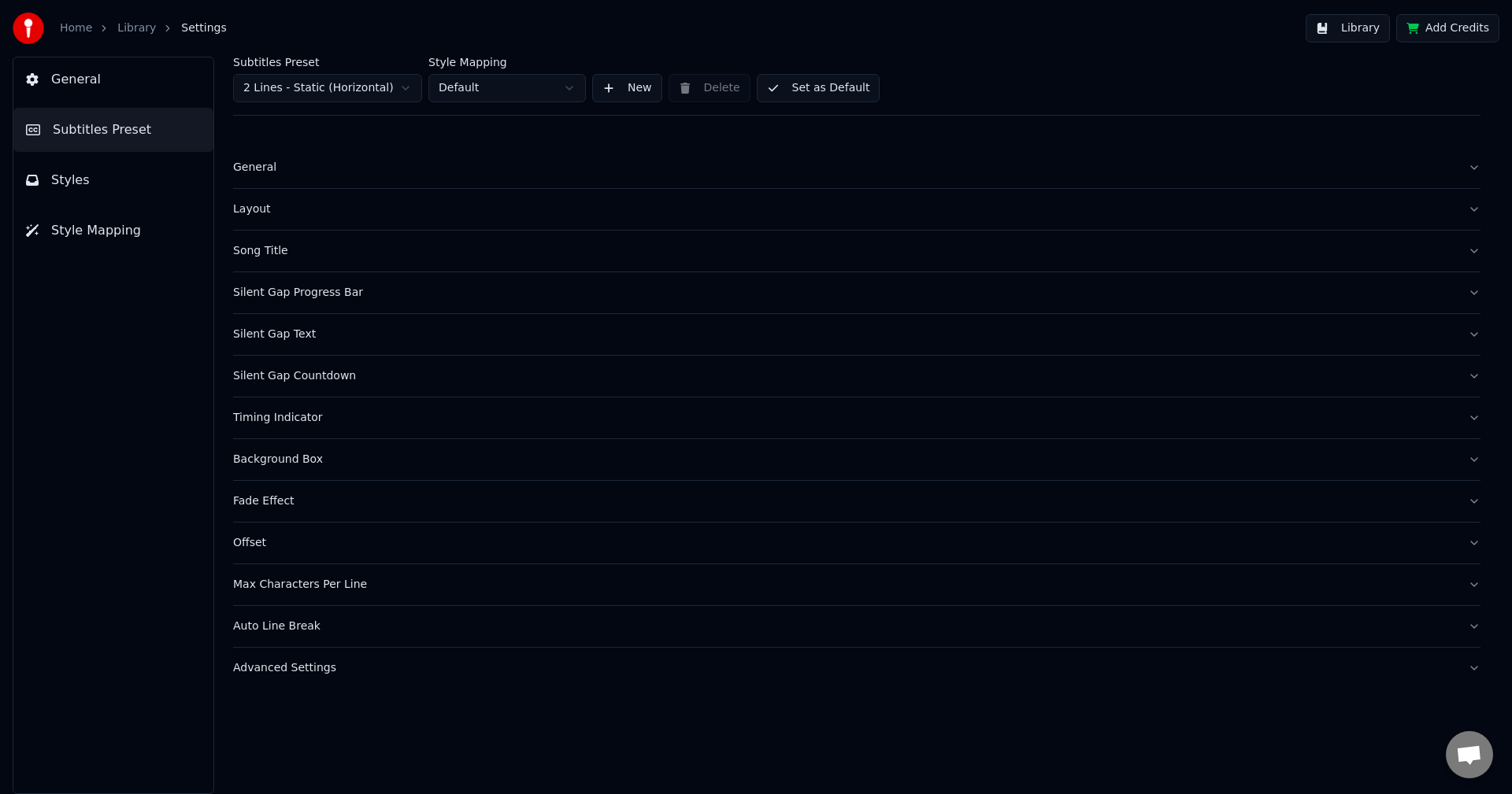
click at [310, 378] on div "Silent Gap Countdown" at bounding box center [843, 376] width 1222 height 16
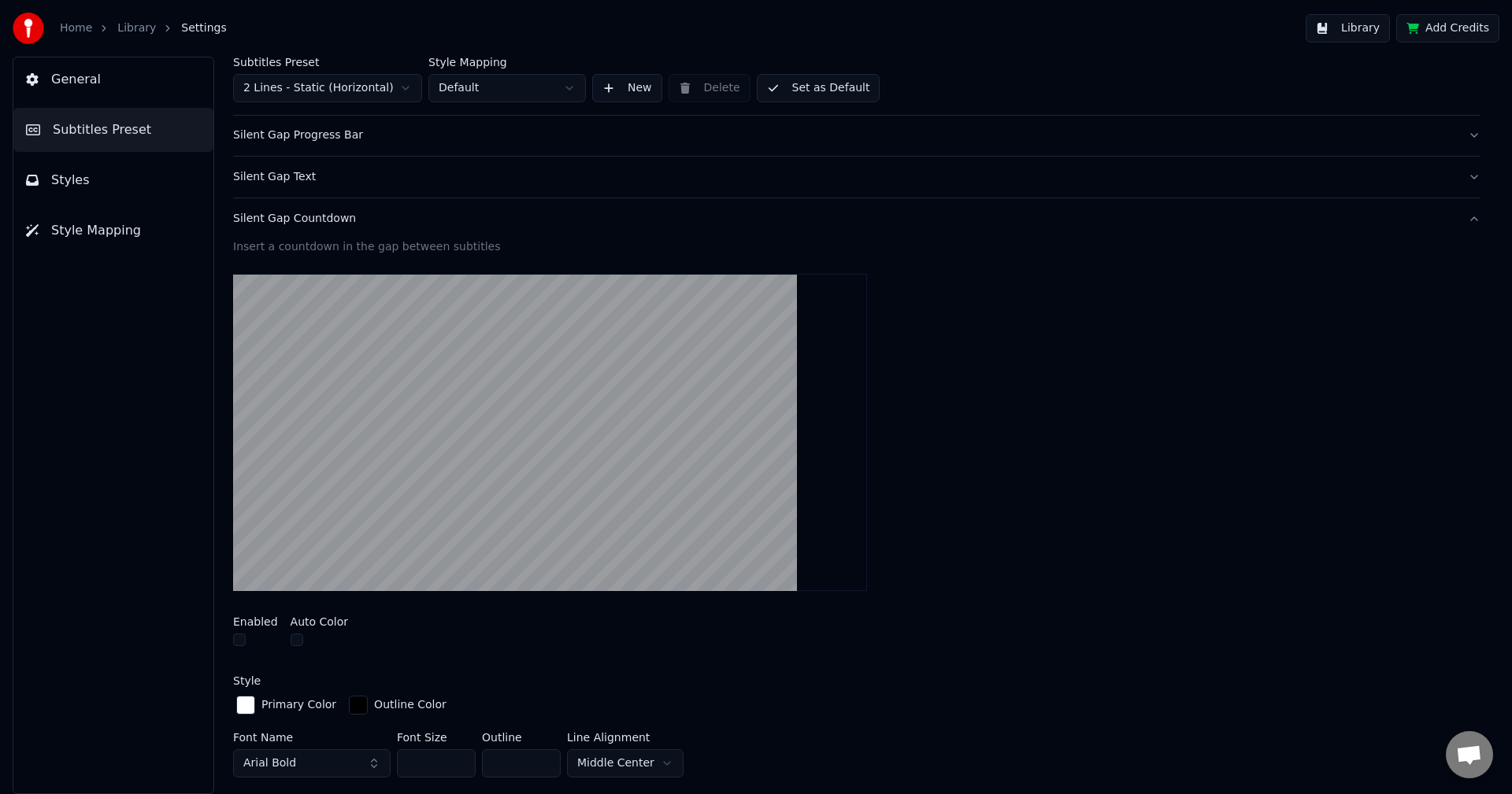
scroll to position [79, 0]
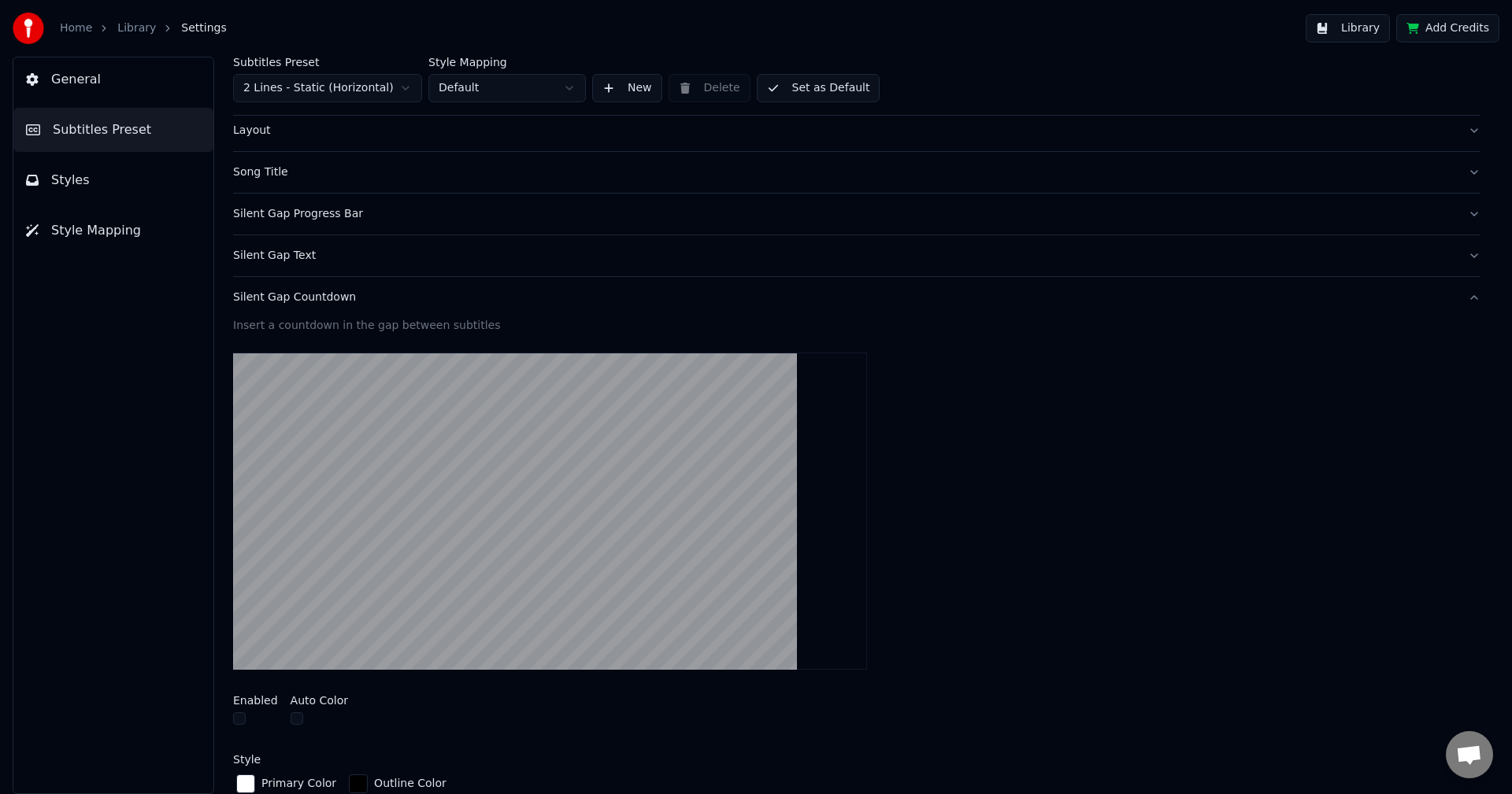
click at [321, 304] on div "Silent Gap Countdown" at bounding box center [843, 297] width 1222 height 16
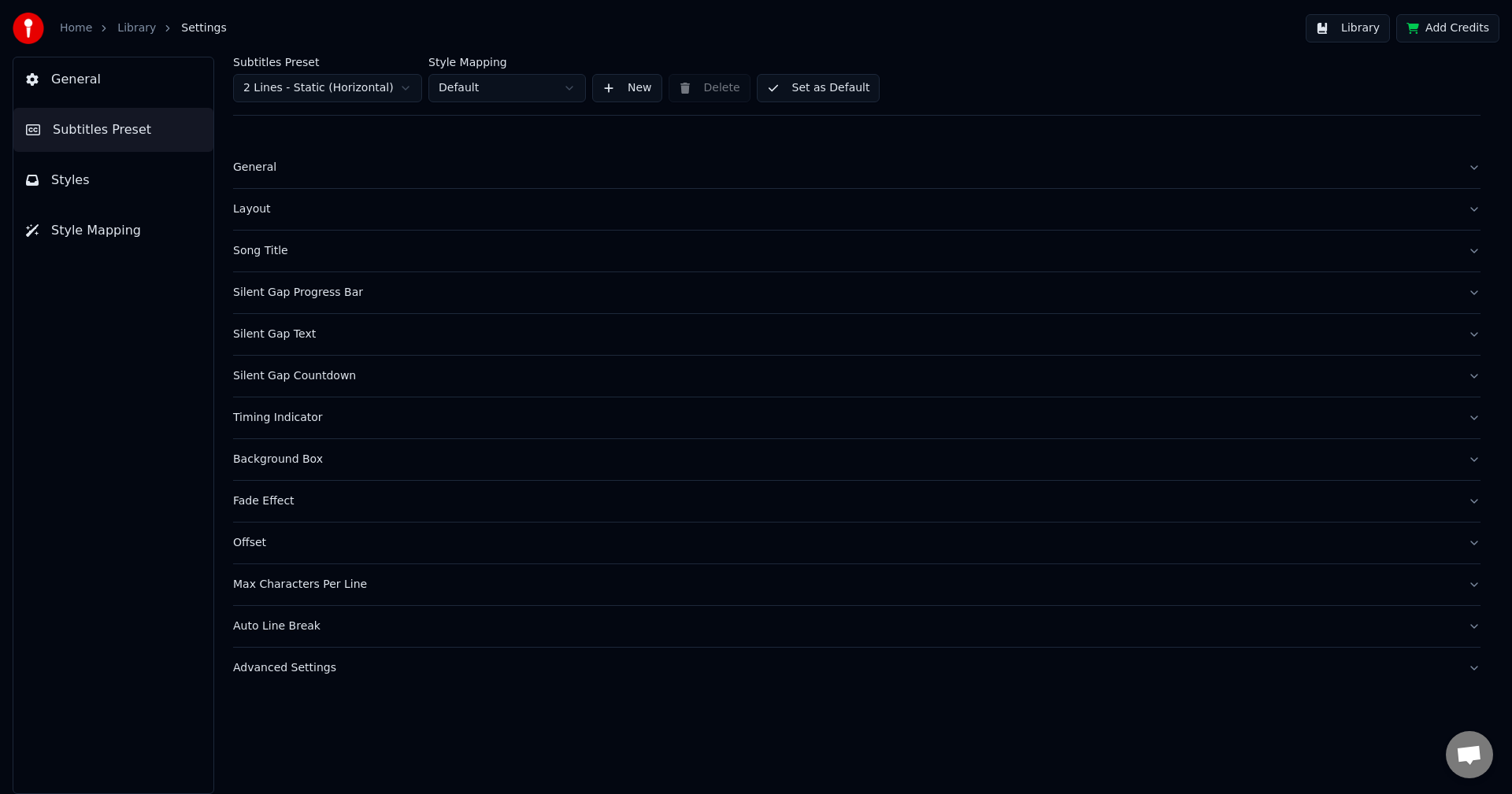
click at [303, 421] on div "Timing Indicator" at bounding box center [843, 418] width 1222 height 16
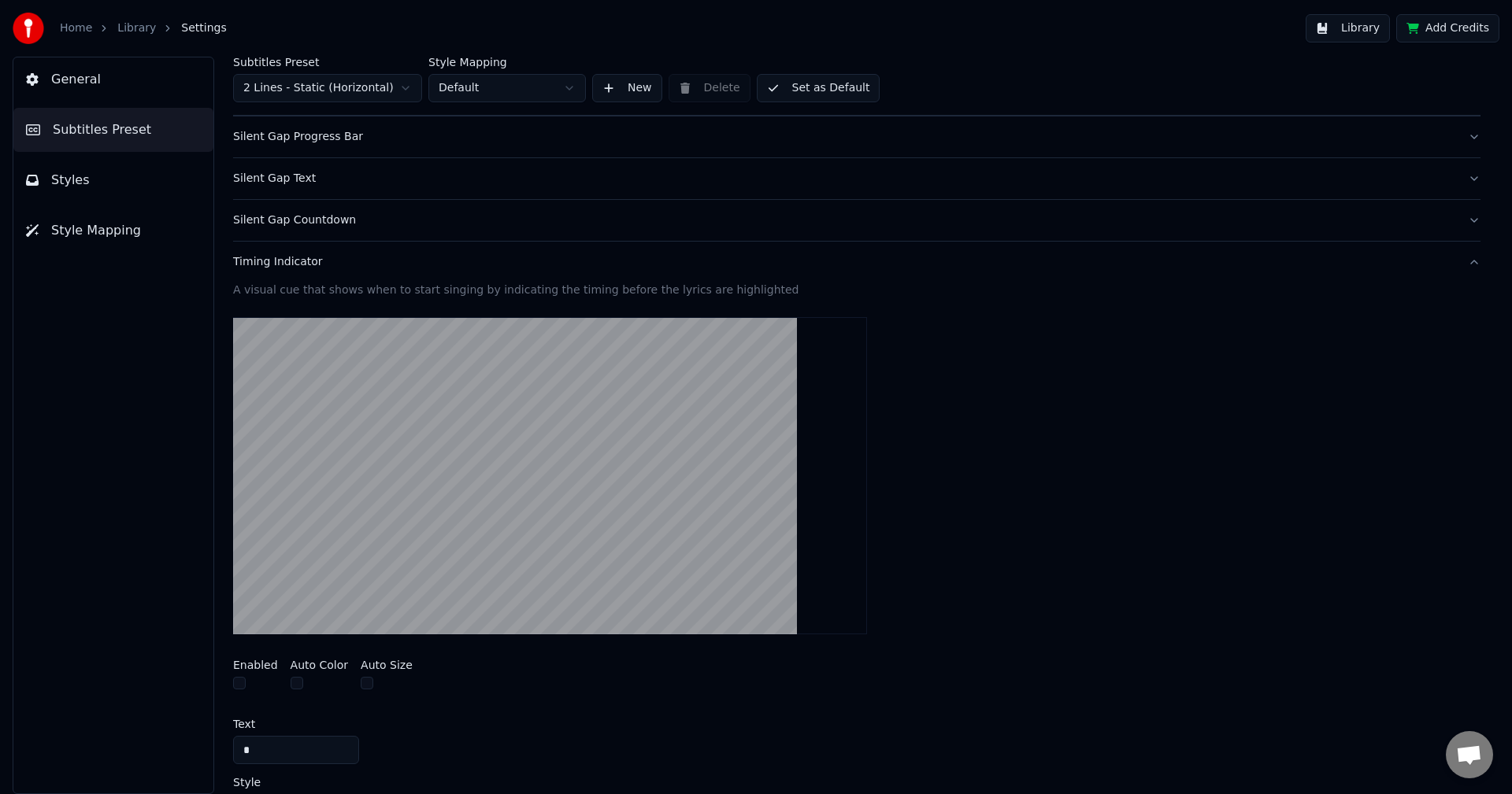
scroll to position [157, 0]
click at [302, 271] on button "Timing Indicator" at bounding box center [856, 261] width 1247 height 41
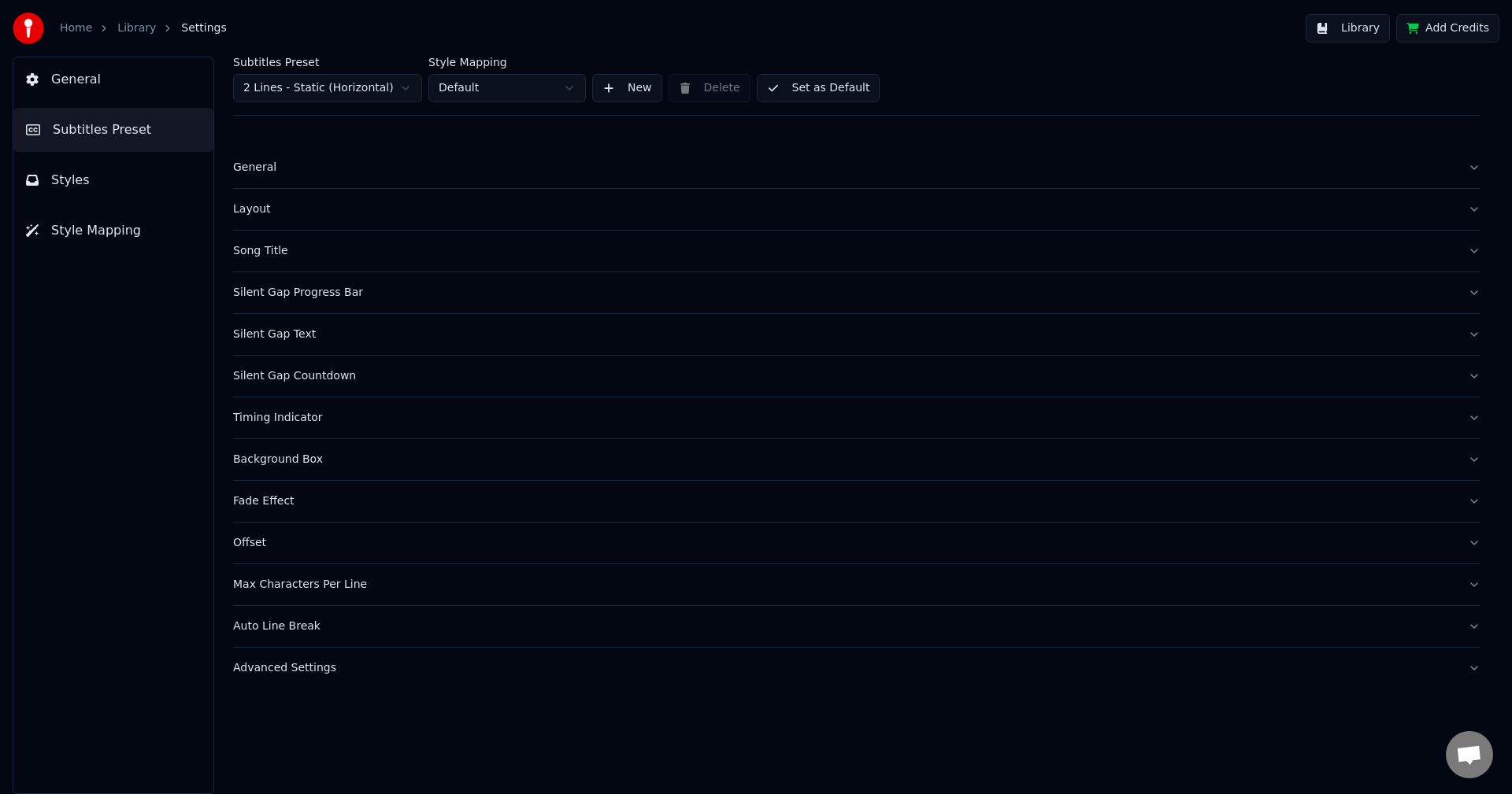
click at [321, 288] on div "Silent Gap Progress Bar" at bounding box center [843, 293] width 1222 height 16
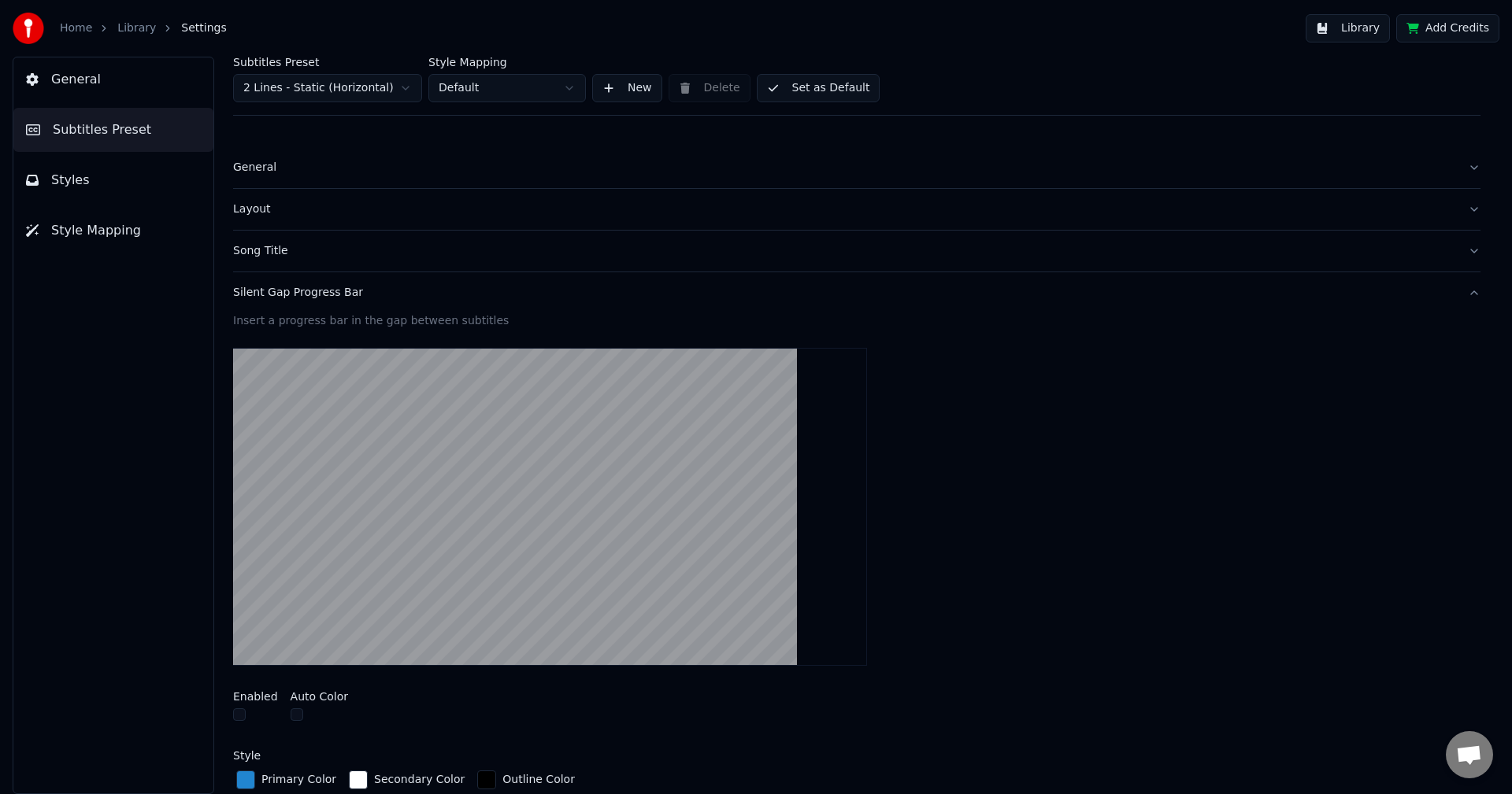
click at [338, 296] on div "Silent Gap Progress Bar" at bounding box center [843, 293] width 1222 height 16
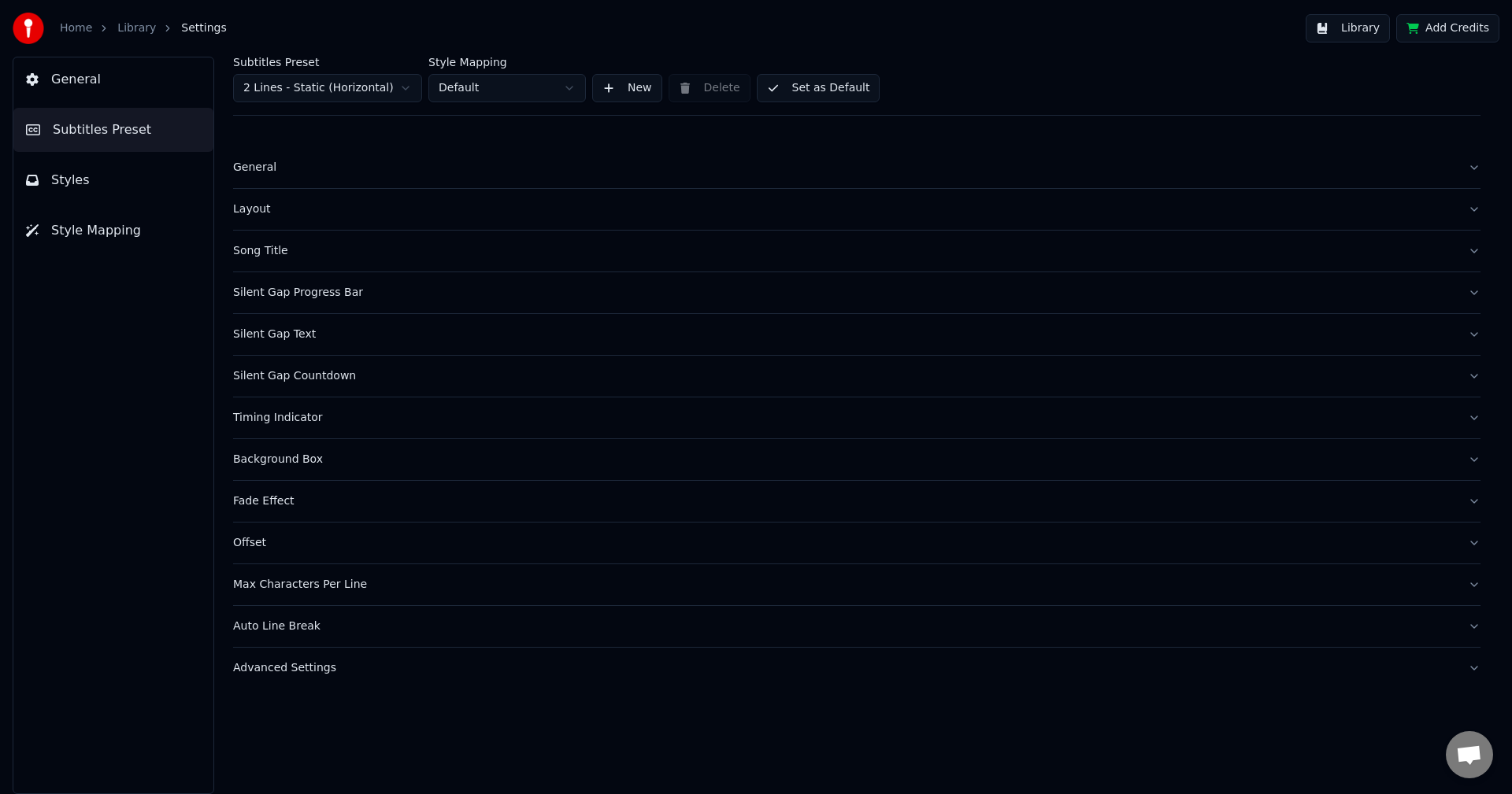
click at [283, 343] on button "Silent Gap Text" at bounding box center [856, 334] width 1247 height 41
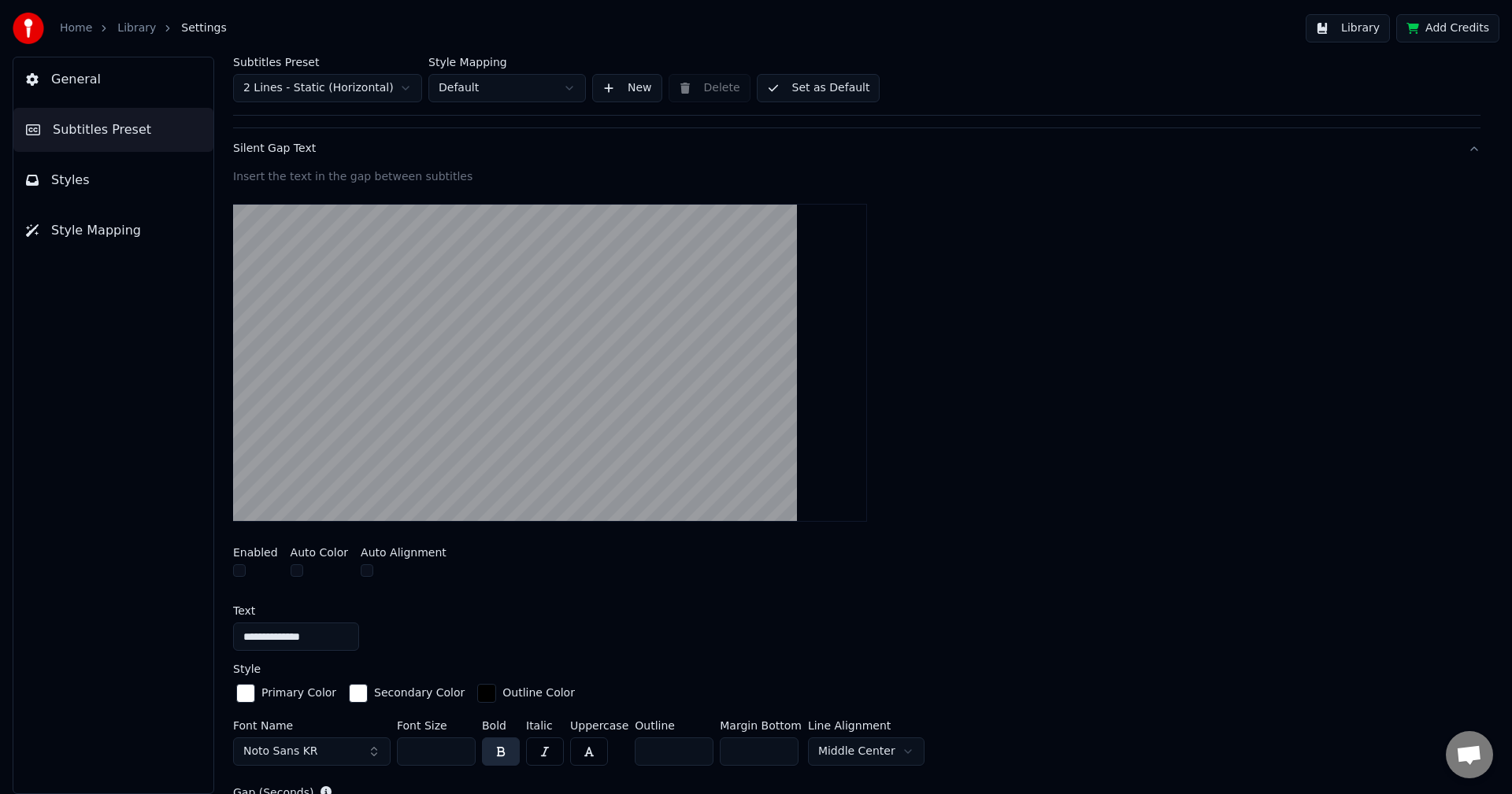
scroll to position [157, 0]
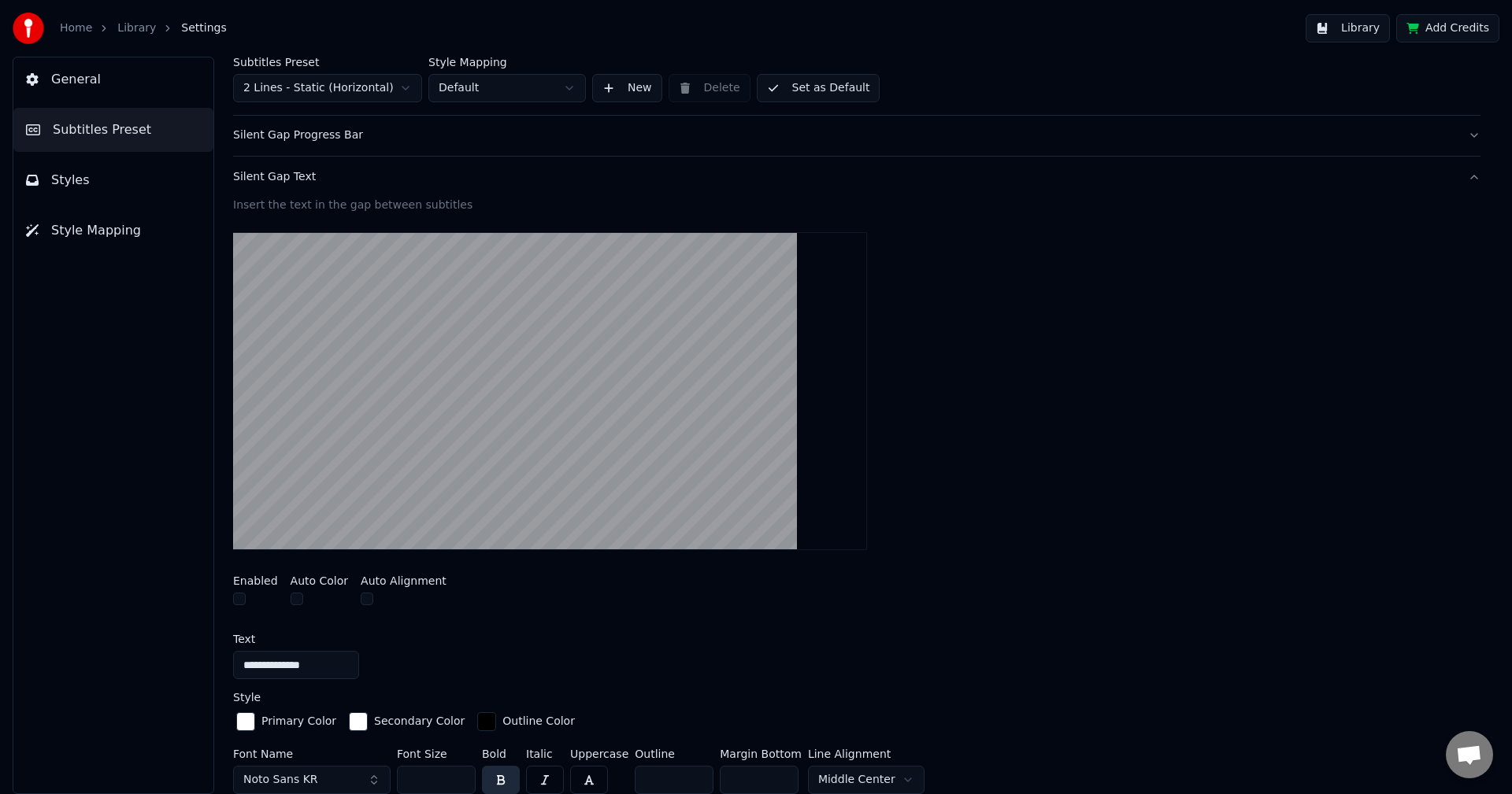
click at [291, 185] on div "Silent Gap Text" at bounding box center [843, 177] width 1222 height 16
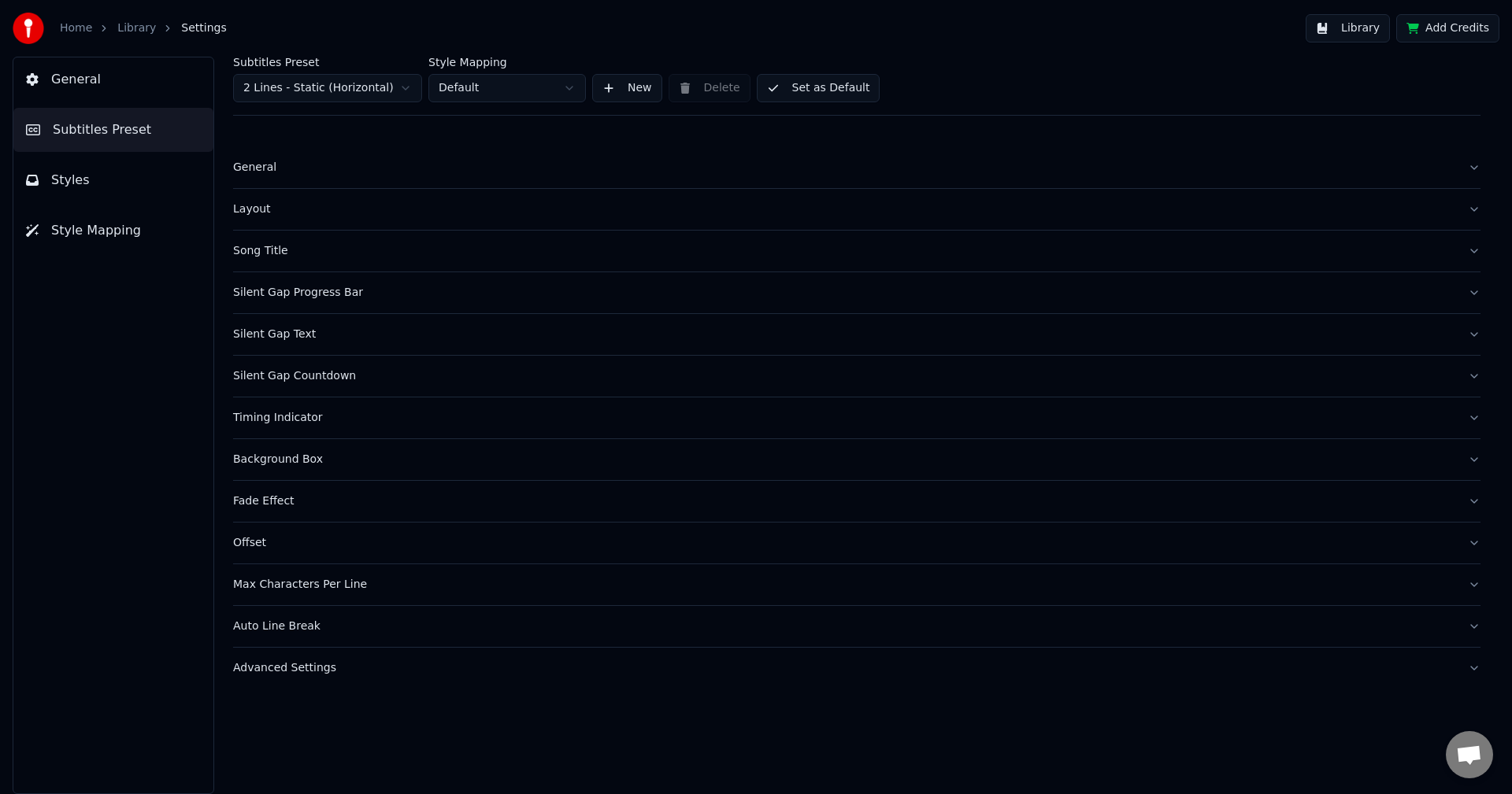
click at [317, 676] on button "Advanced Settings" at bounding box center [856, 668] width 1247 height 41
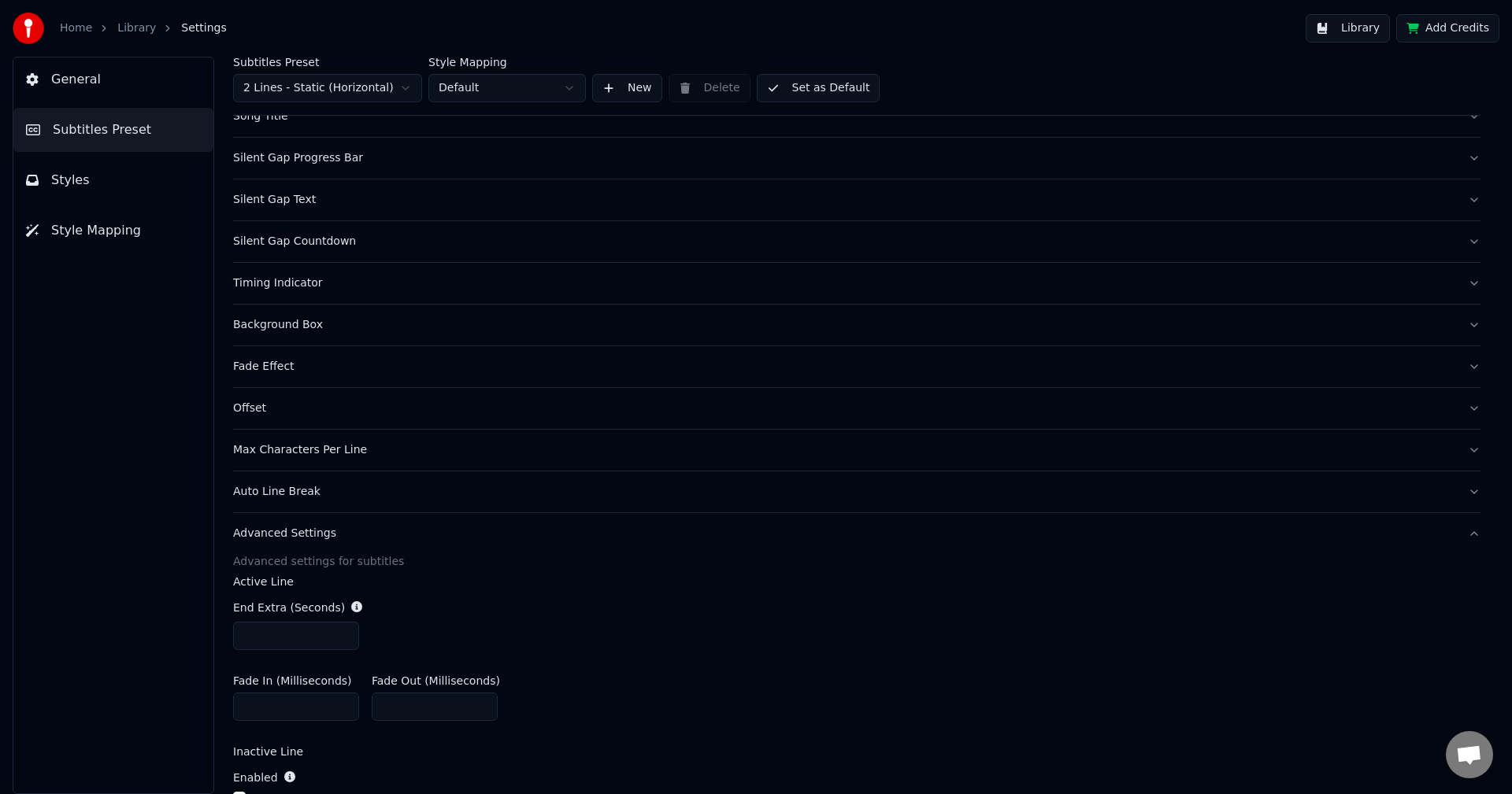
scroll to position [130, 0]
click at [305, 499] on div "Auto Line Break" at bounding box center [843, 496] width 1222 height 16
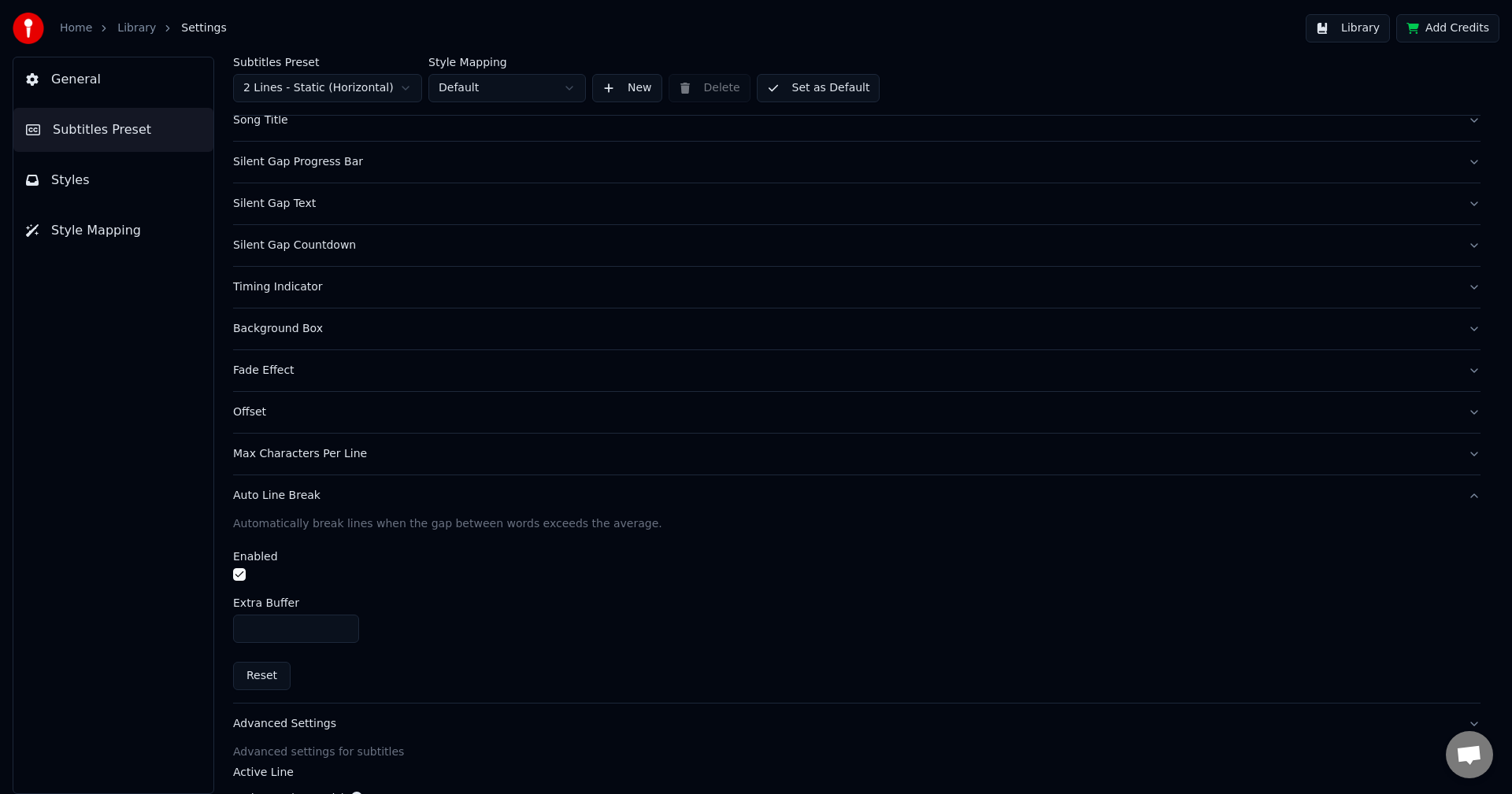
scroll to position [93, 0]
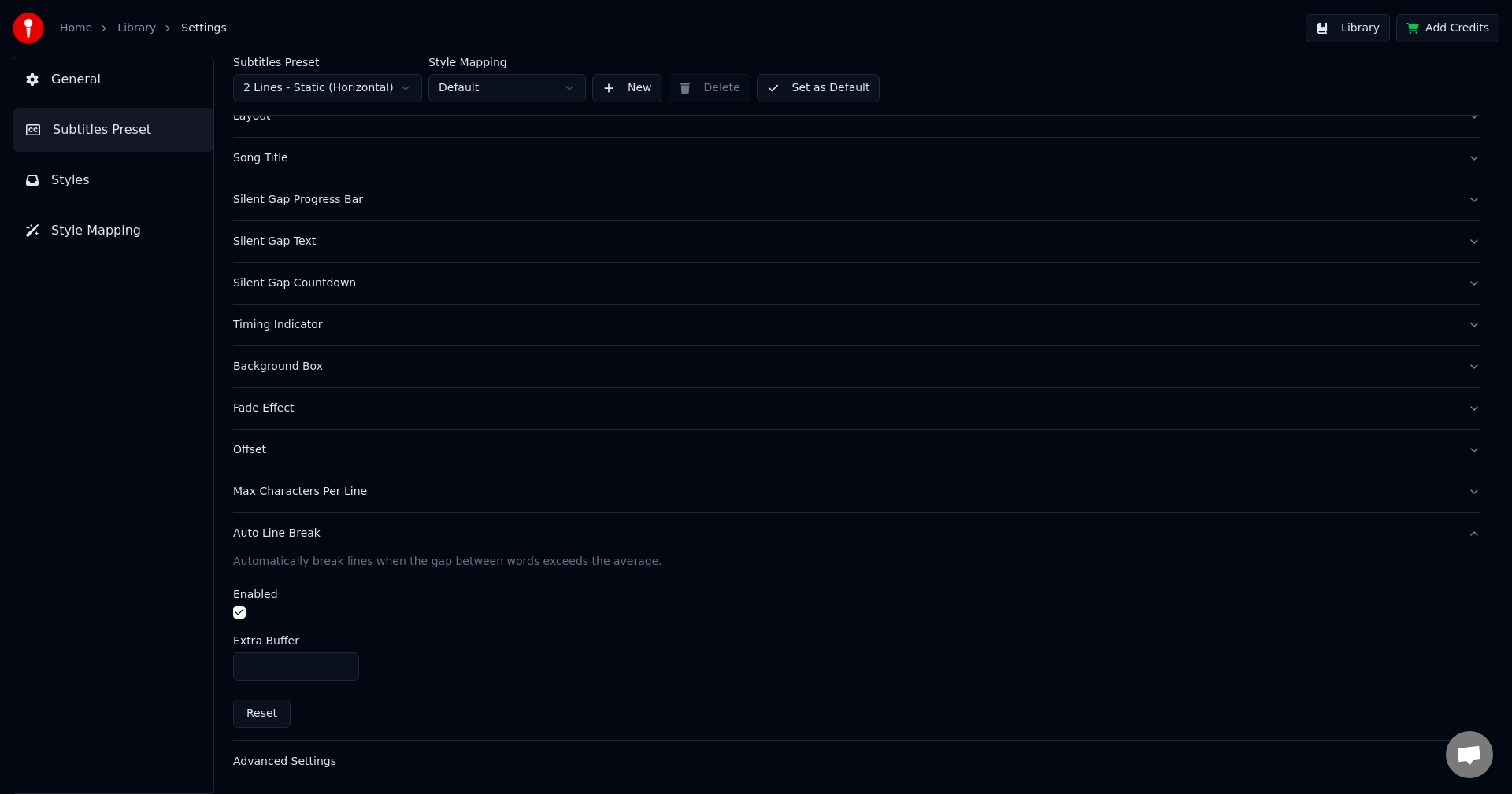
click at [317, 493] on div "Max Characters Per Line" at bounding box center [843, 492] width 1222 height 16
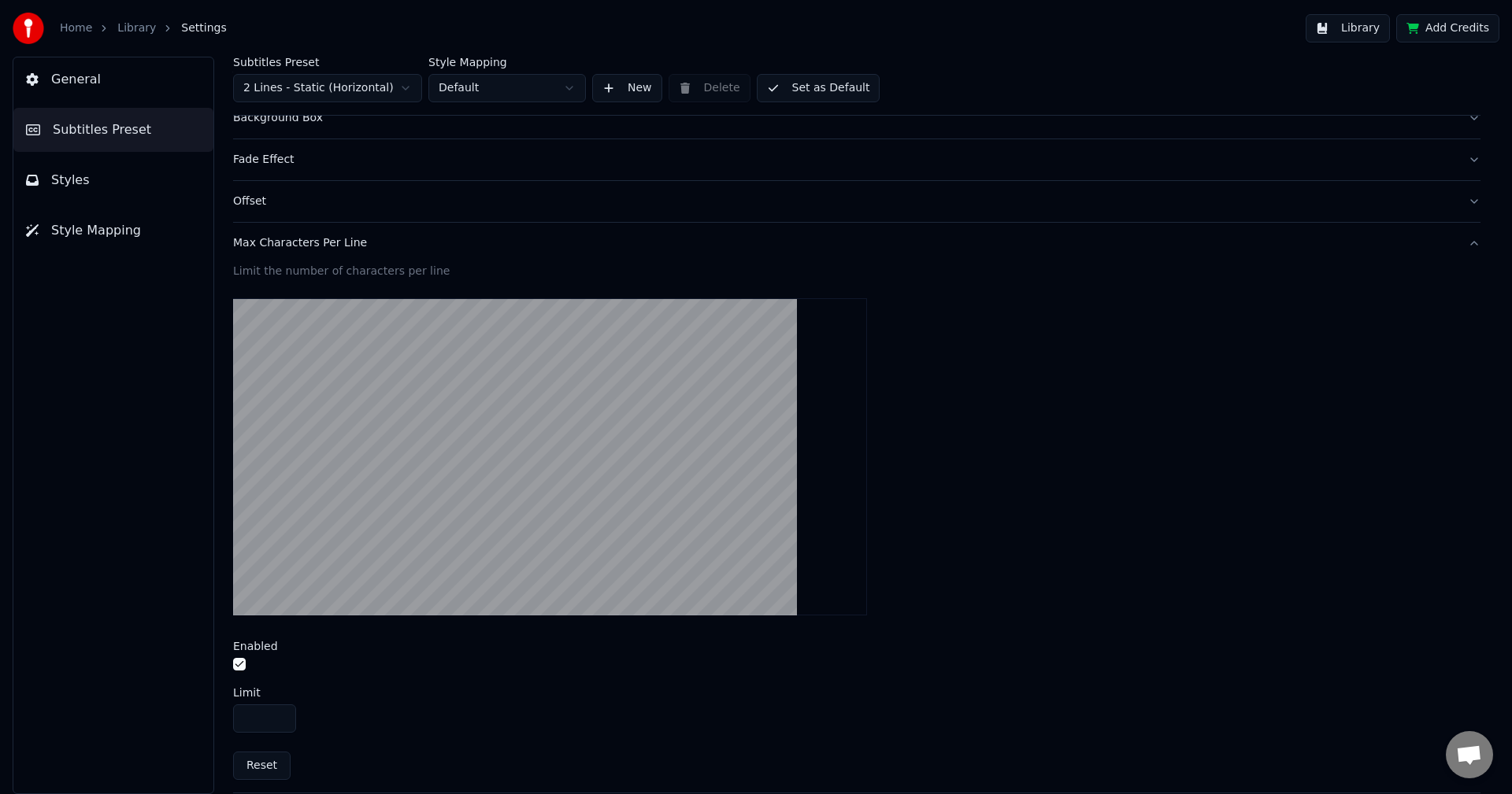
scroll to position [199, 0]
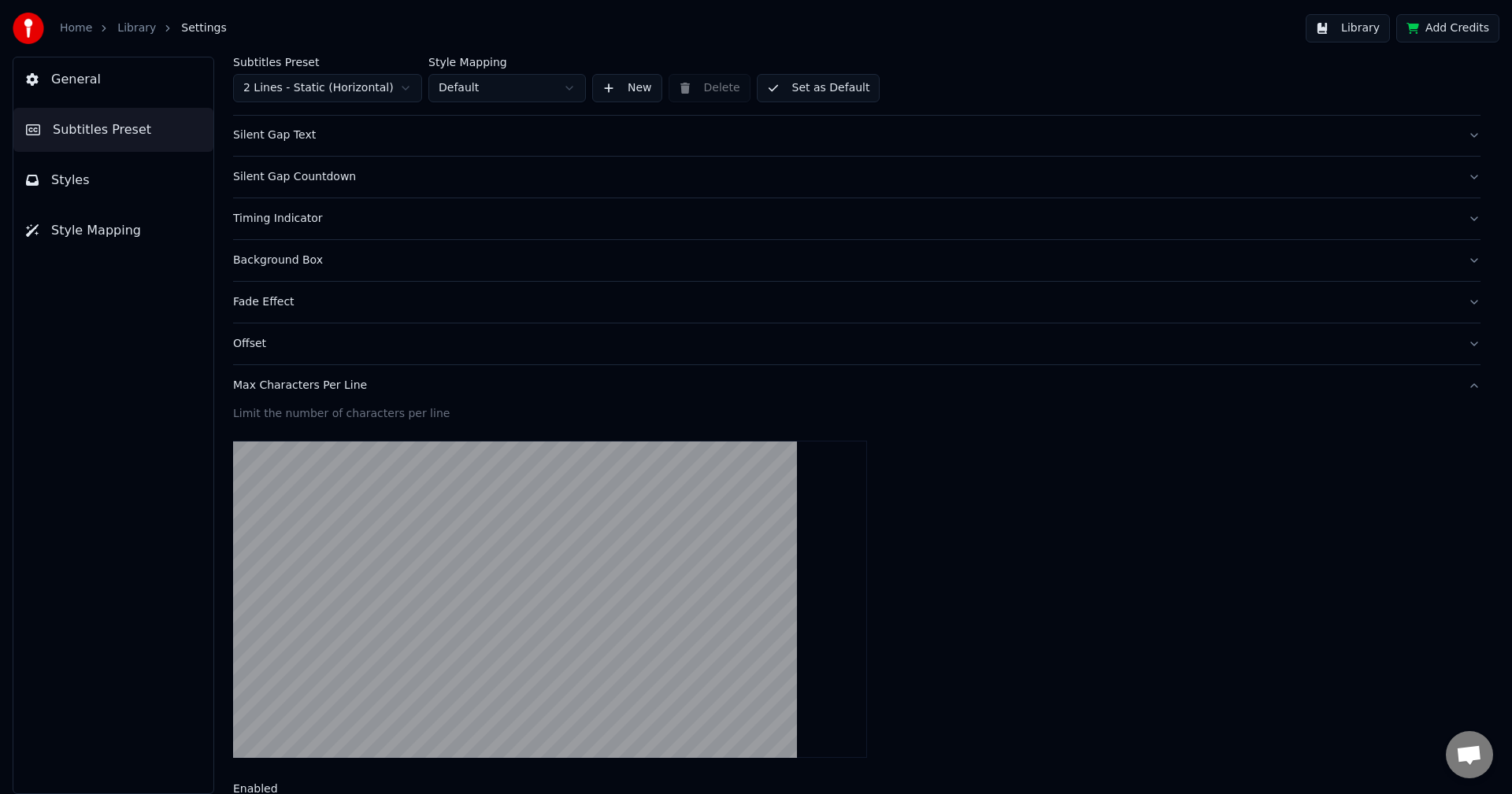
click at [259, 352] on button "Offset" at bounding box center [856, 344] width 1247 height 41
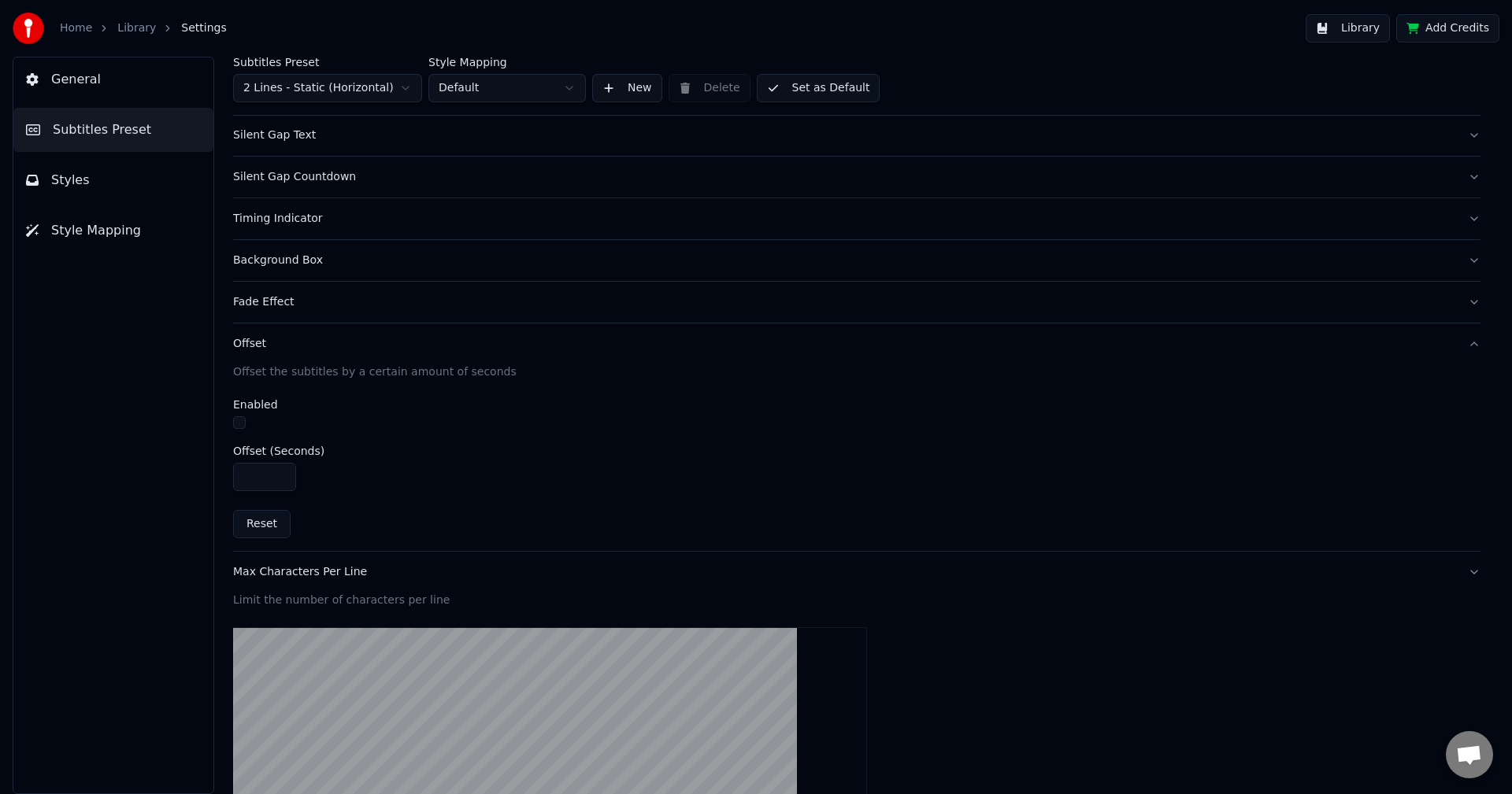
scroll to position [93, 0]
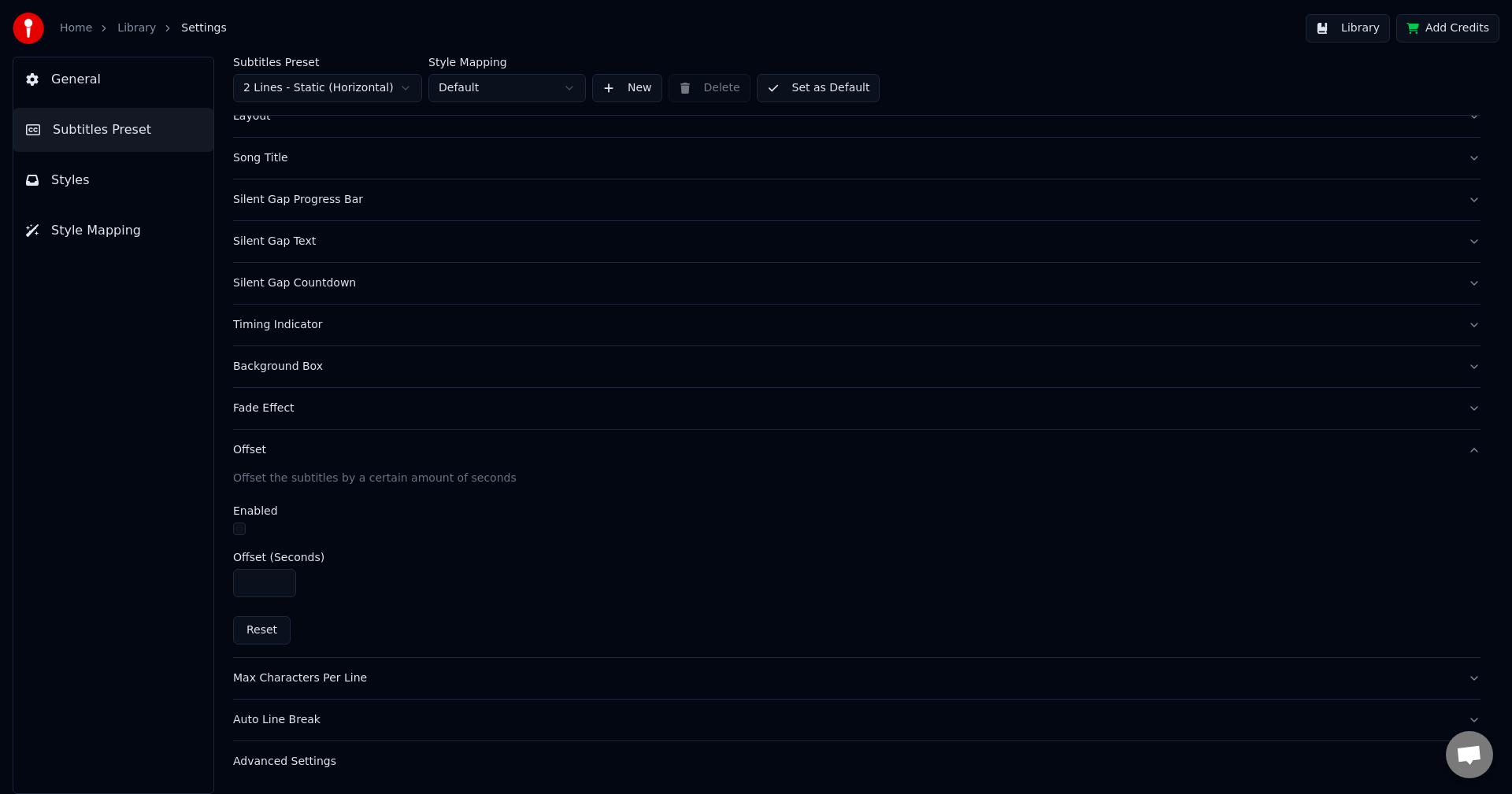
click at [290, 367] on div "Background Box" at bounding box center [843, 367] width 1222 height 16
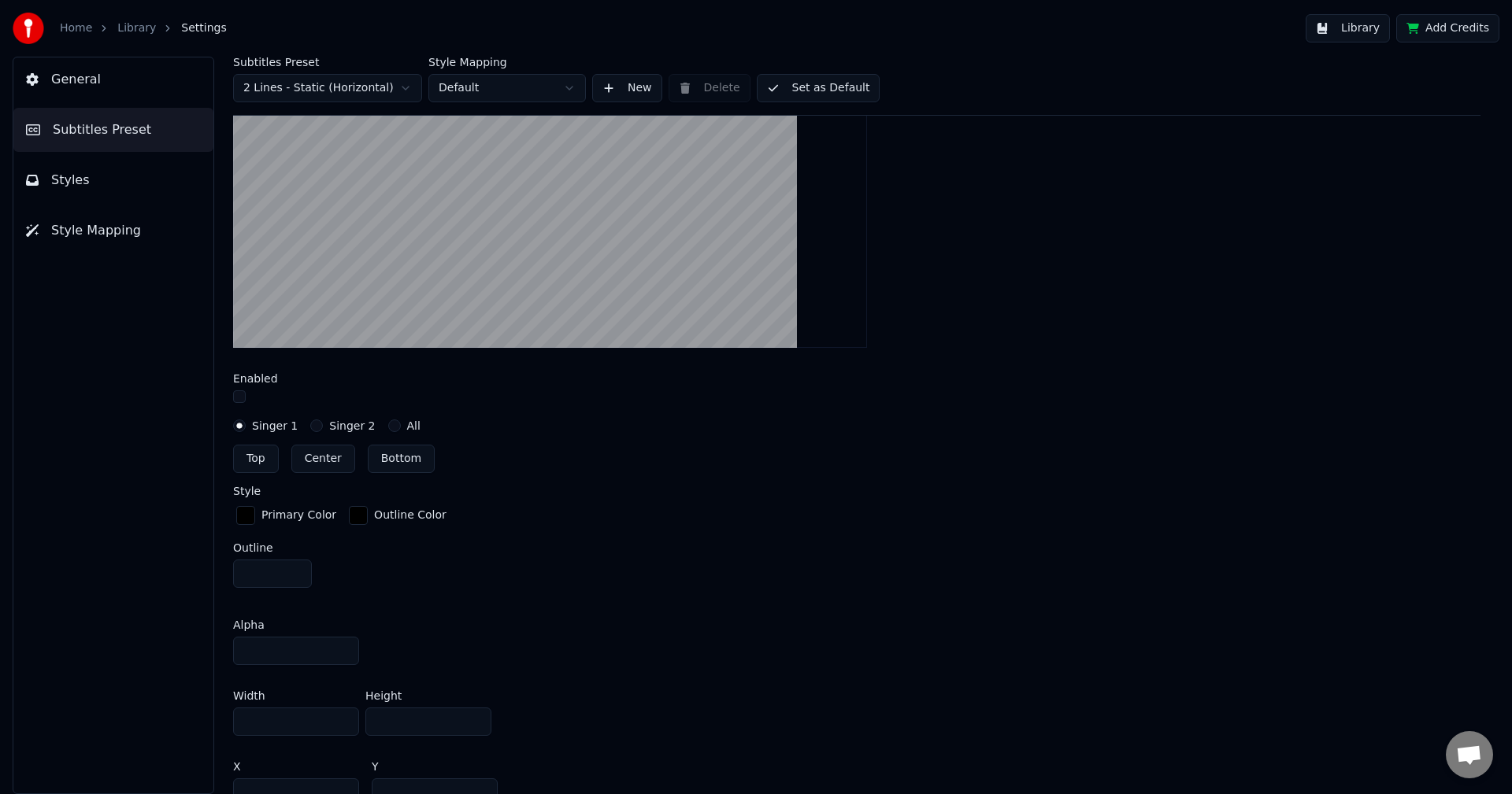
scroll to position [487, 0]
click at [242, 396] on button "button" at bounding box center [239, 394] width 13 height 13
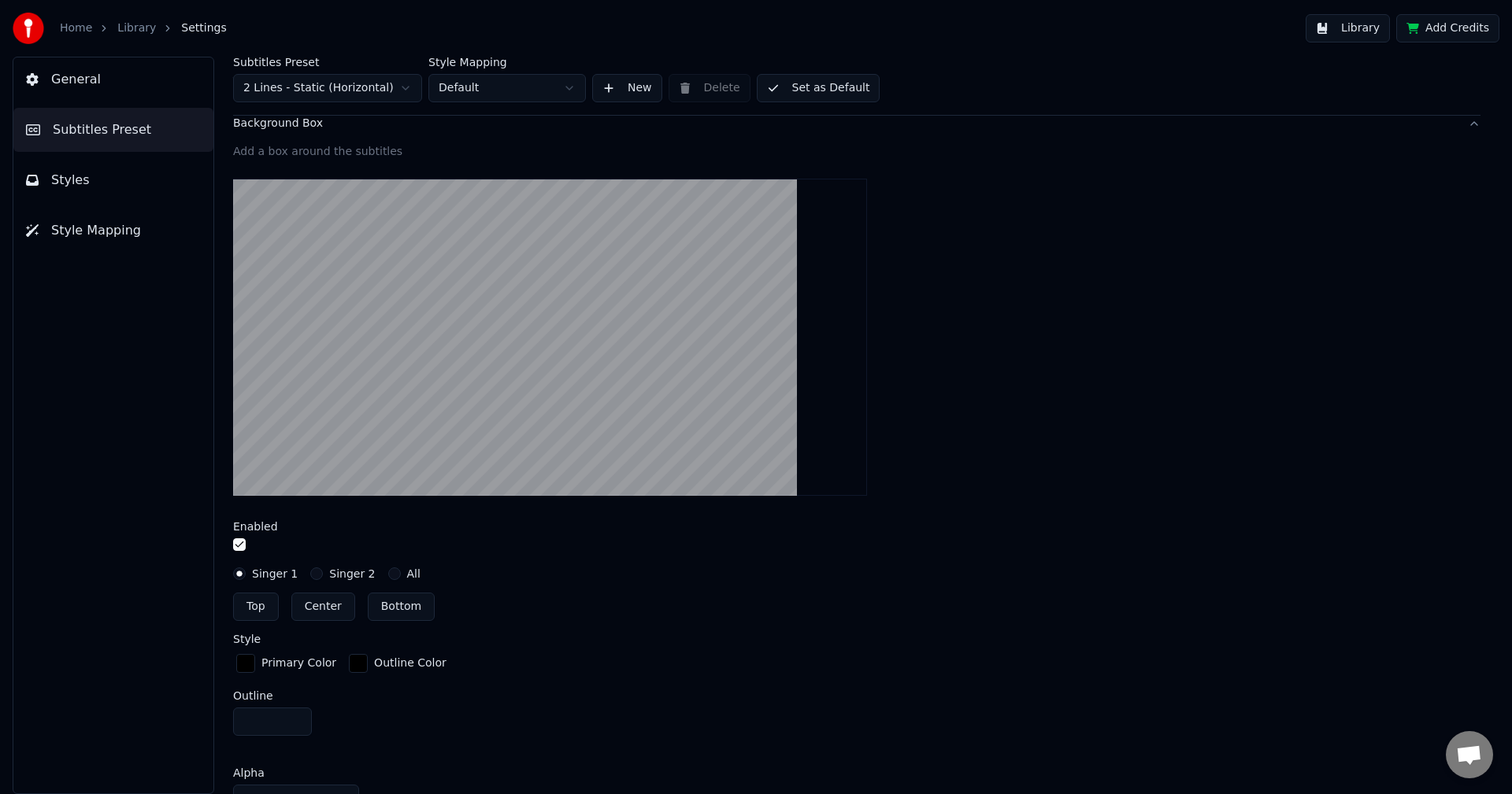
scroll to position [329, 0]
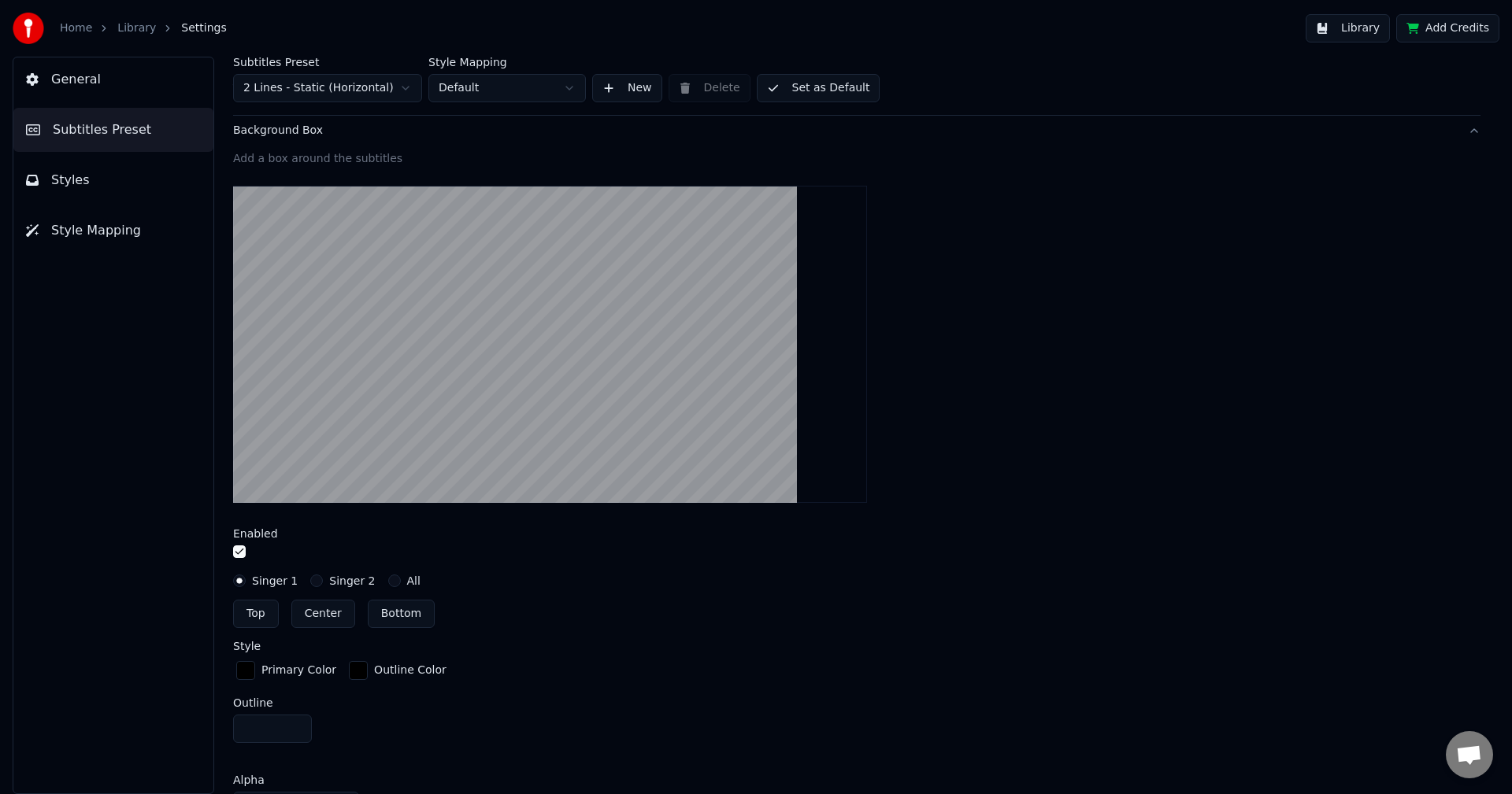
click at [242, 554] on button "button" at bounding box center [239, 551] width 13 height 13
click at [298, 138] on div "Background Box" at bounding box center [843, 130] width 1222 height 16
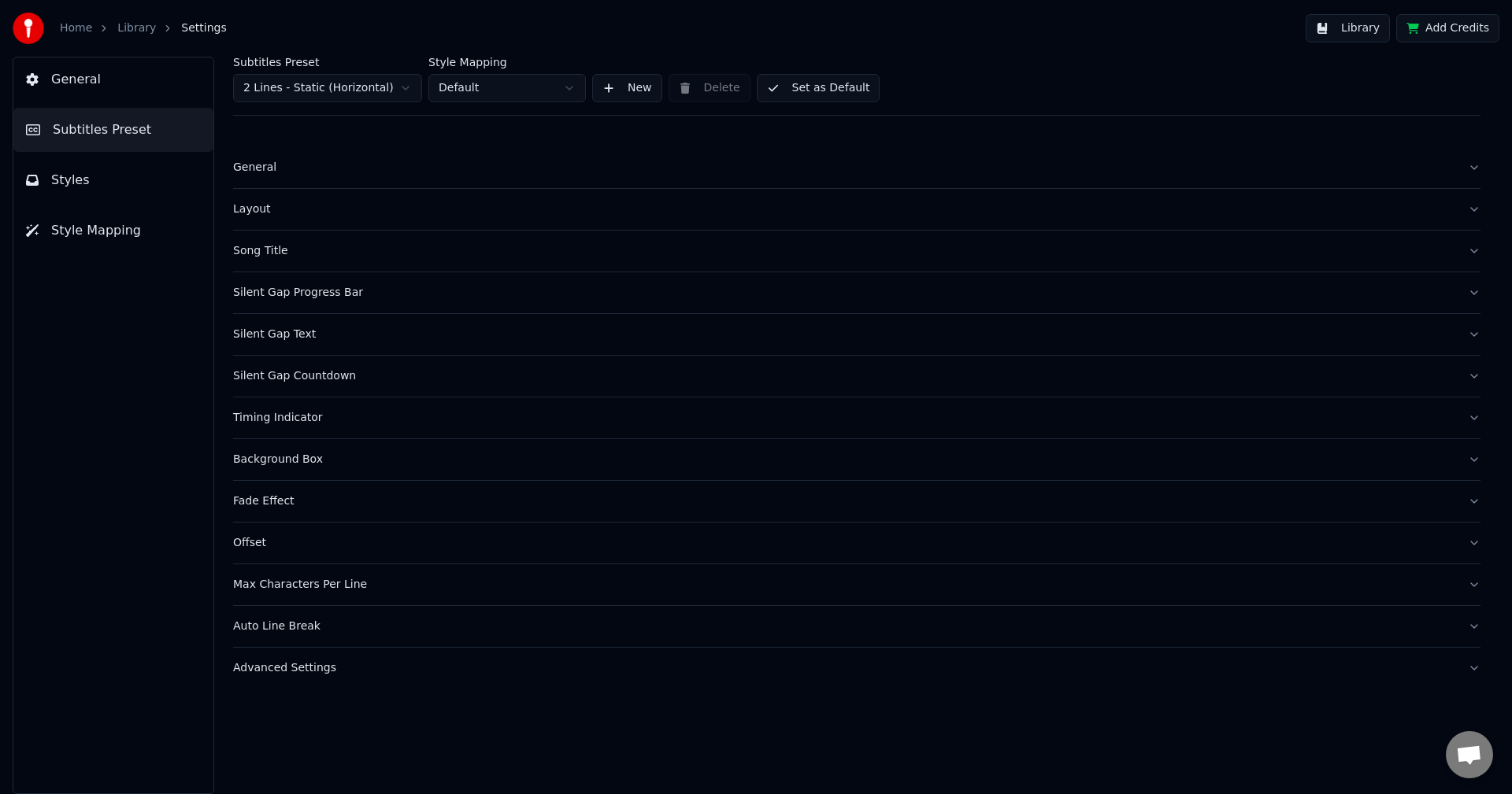
click at [274, 509] on div "Fade Effect" at bounding box center [843, 501] width 1222 height 16
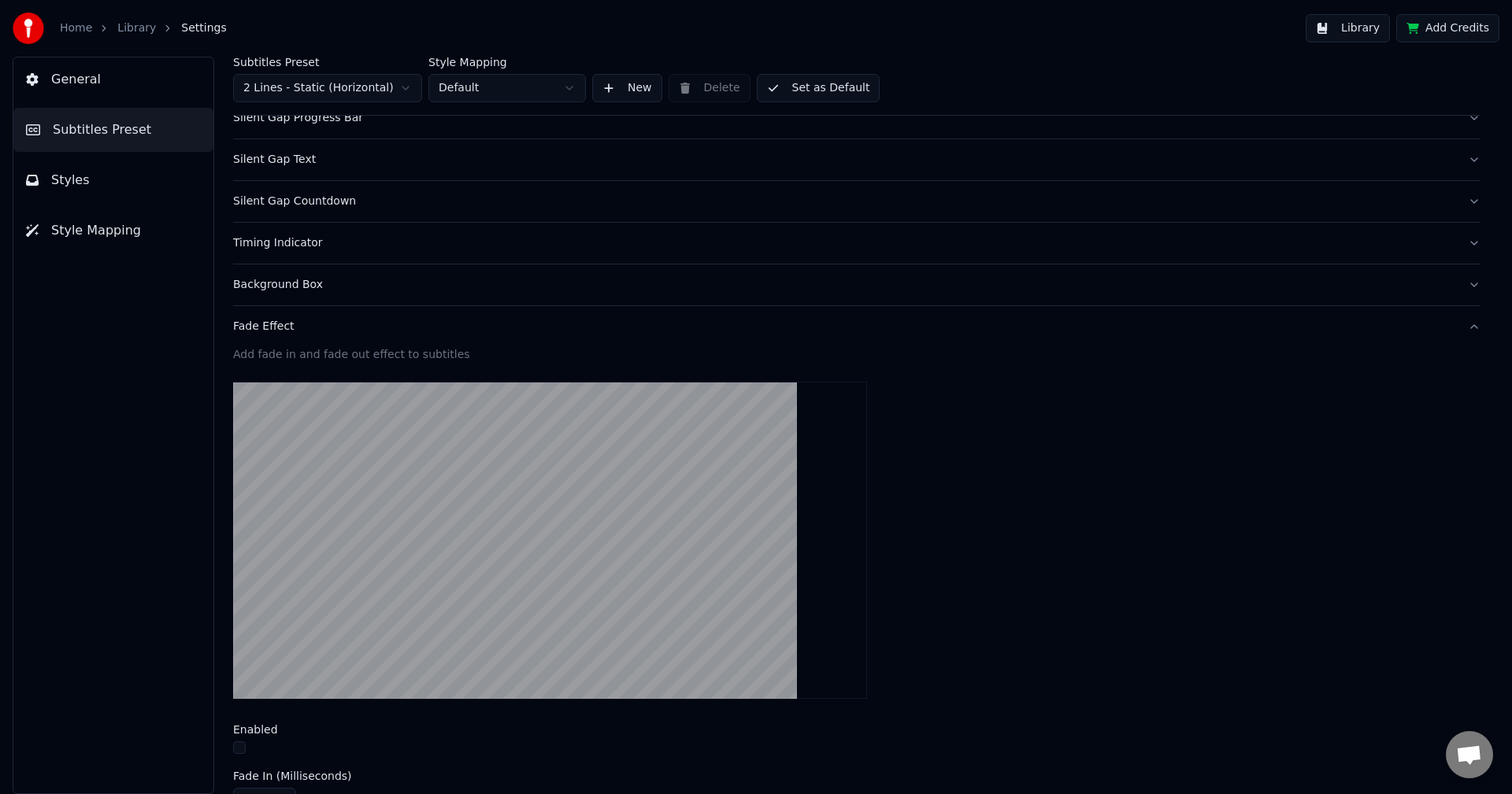
scroll to position [79, 0]
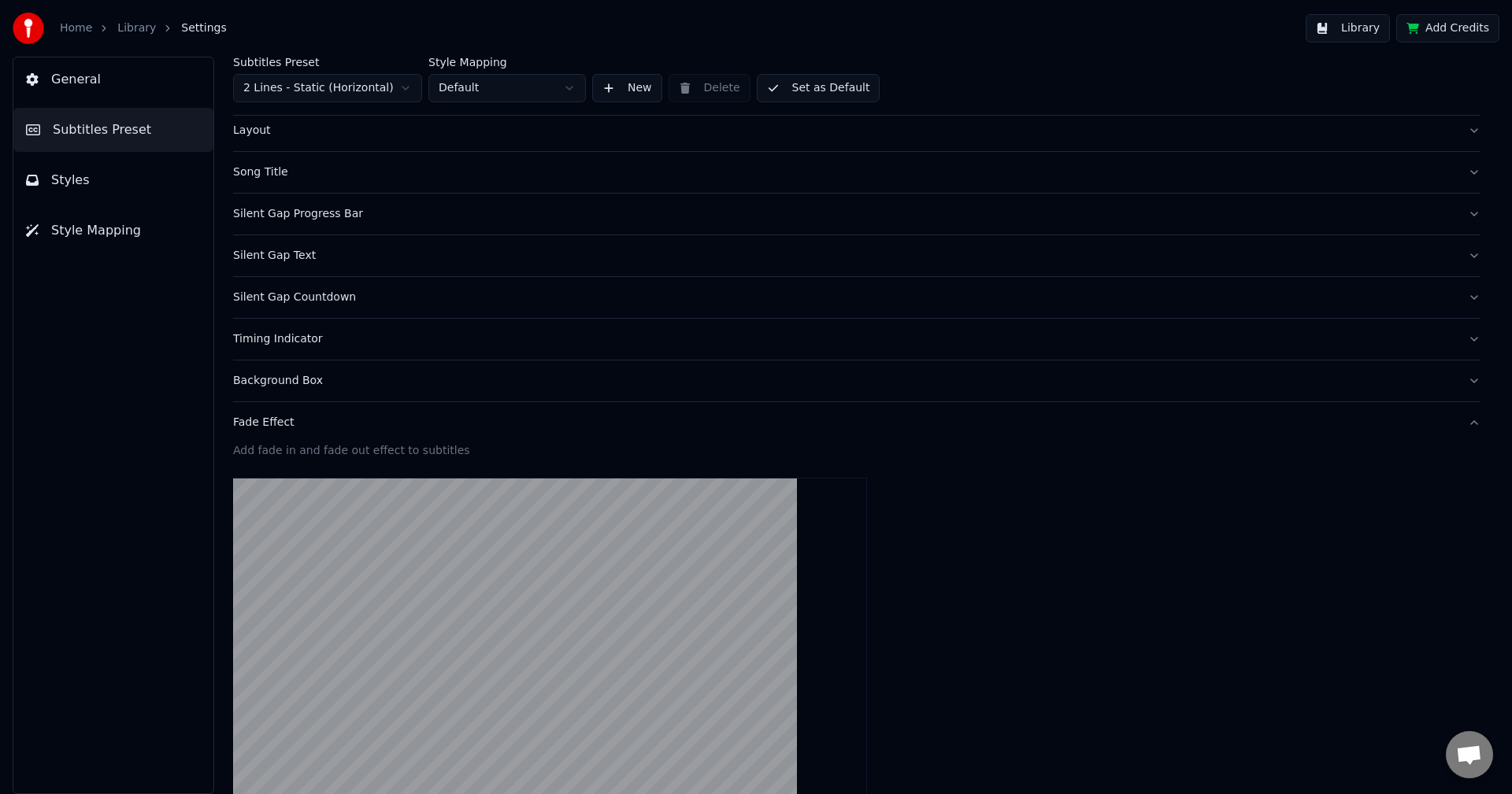
click at [295, 341] on div "Timing Indicator" at bounding box center [843, 339] width 1222 height 16
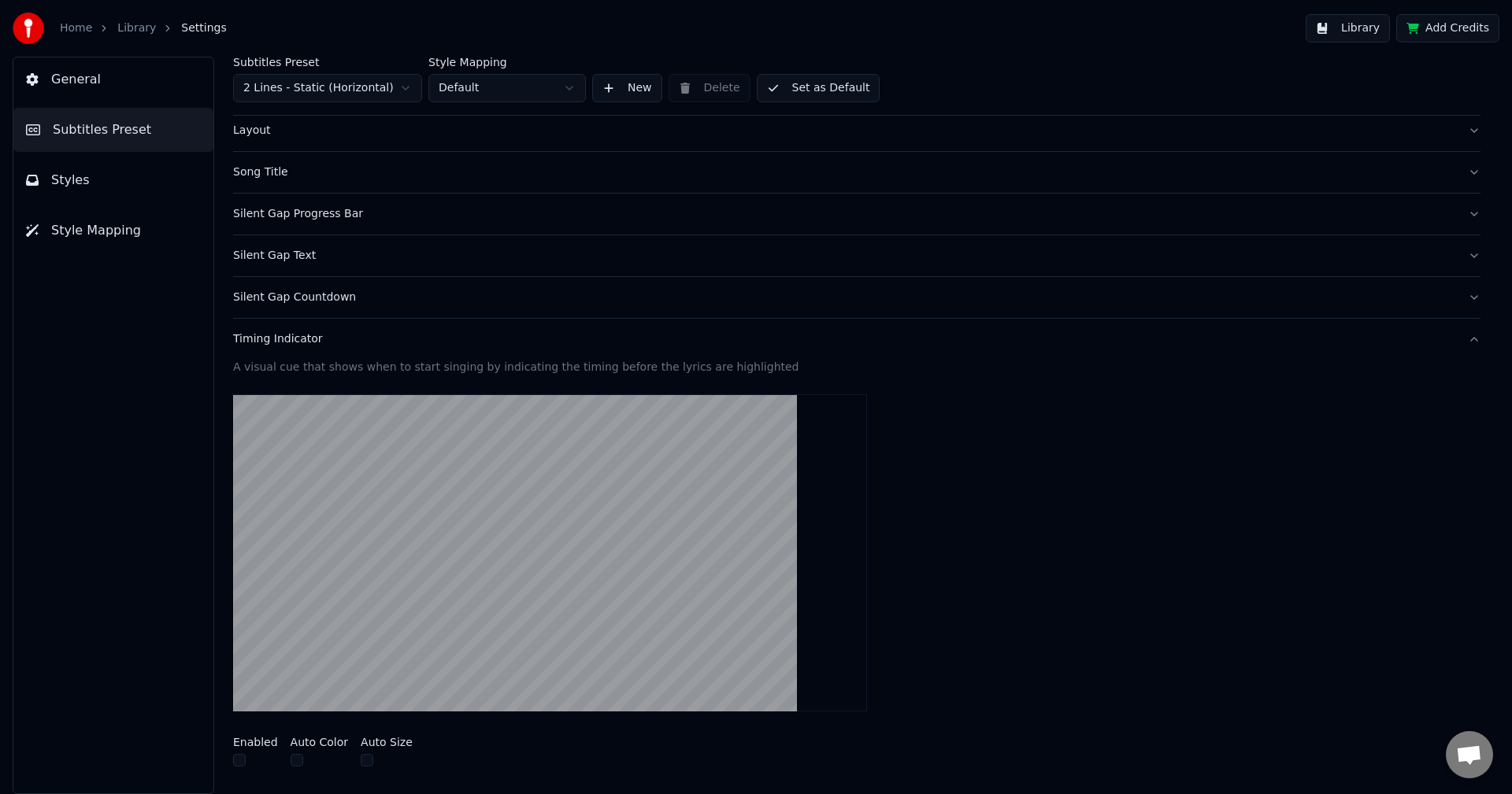
click at [312, 298] on div "Silent Gap Countdown" at bounding box center [843, 297] width 1222 height 16
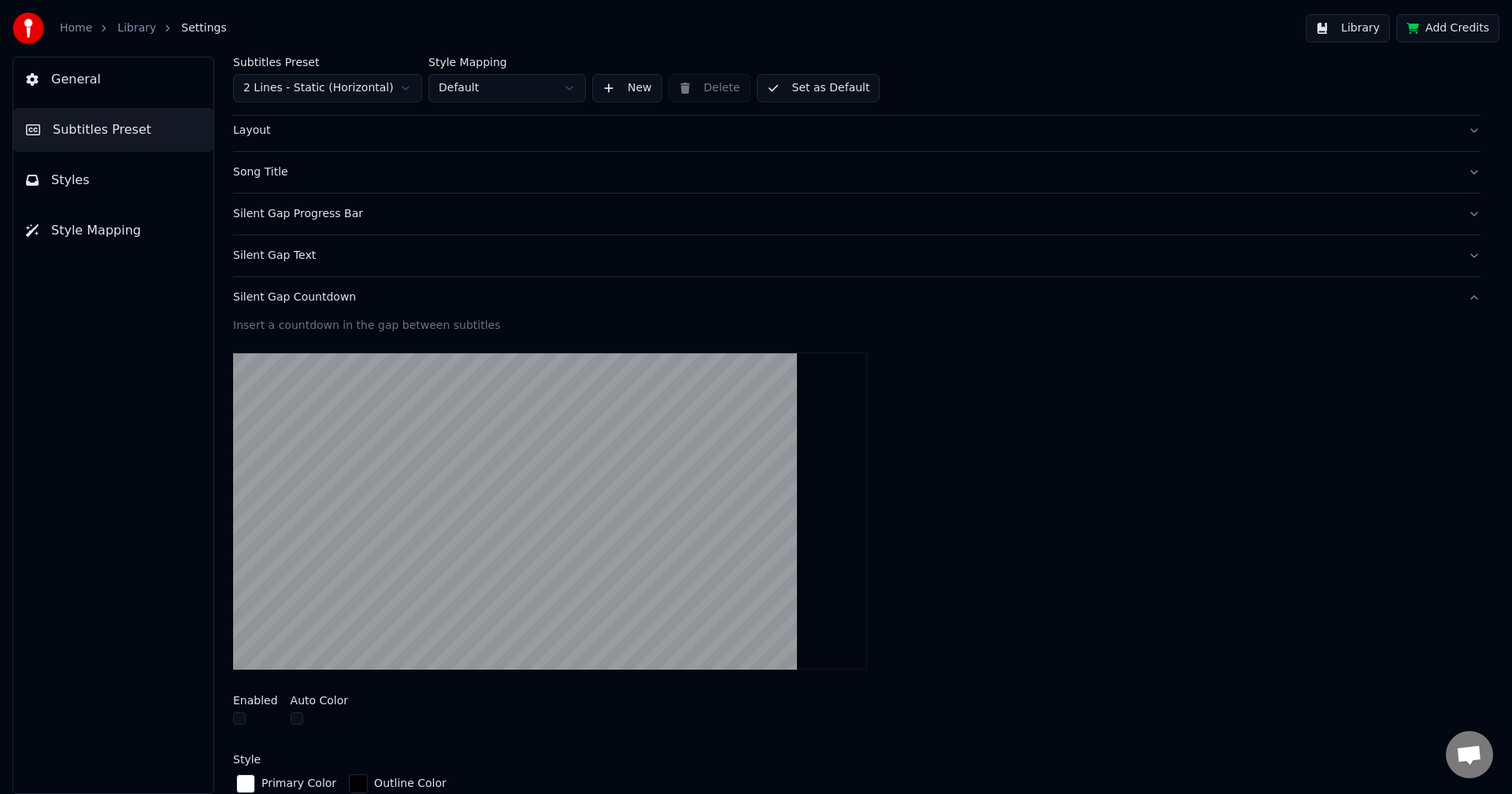
click at [306, 257] on div "Silent Gap Text" at bounding box center [843, 256] width 1222 height 16
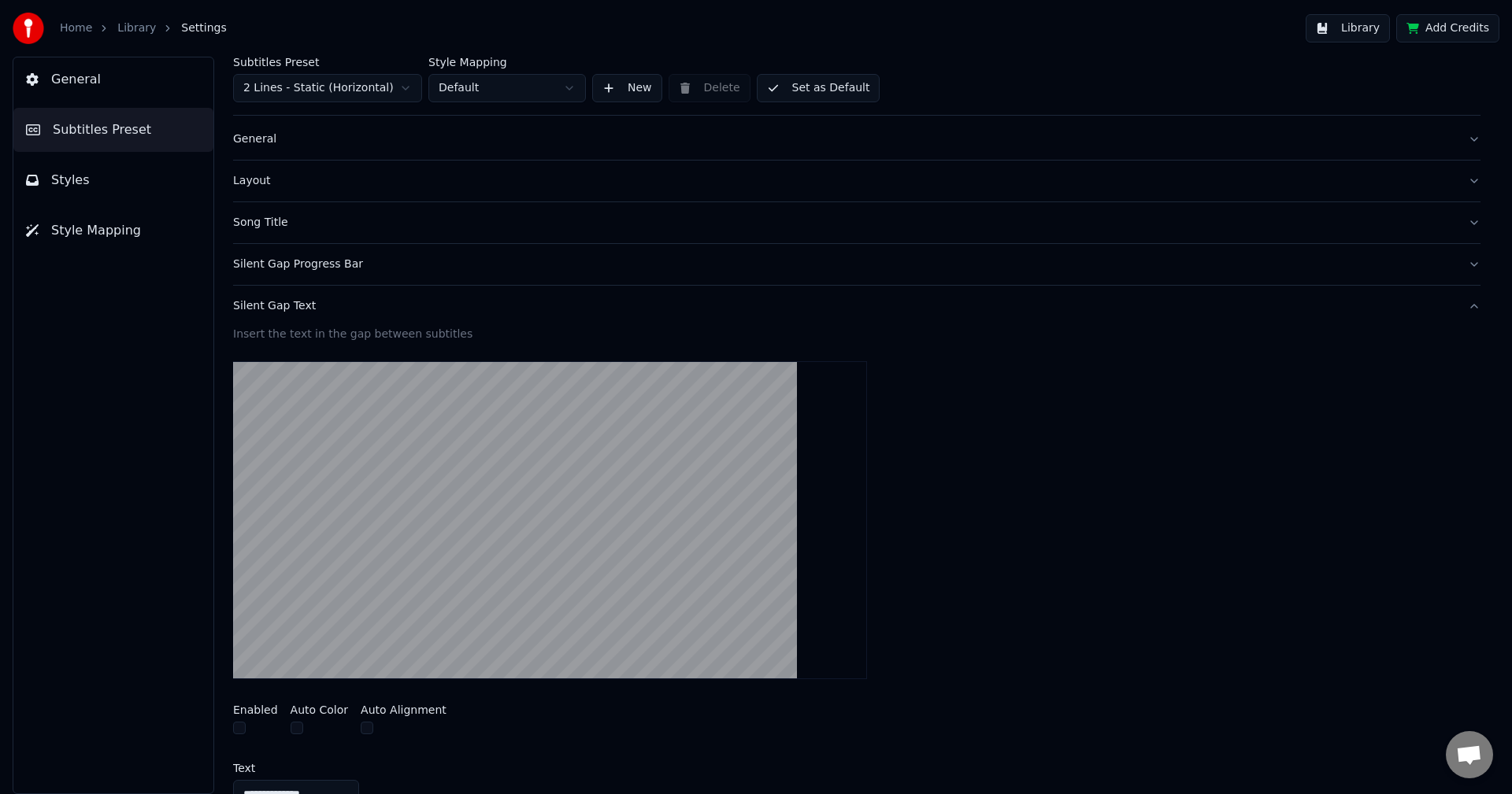
scroll to position [0, 0]
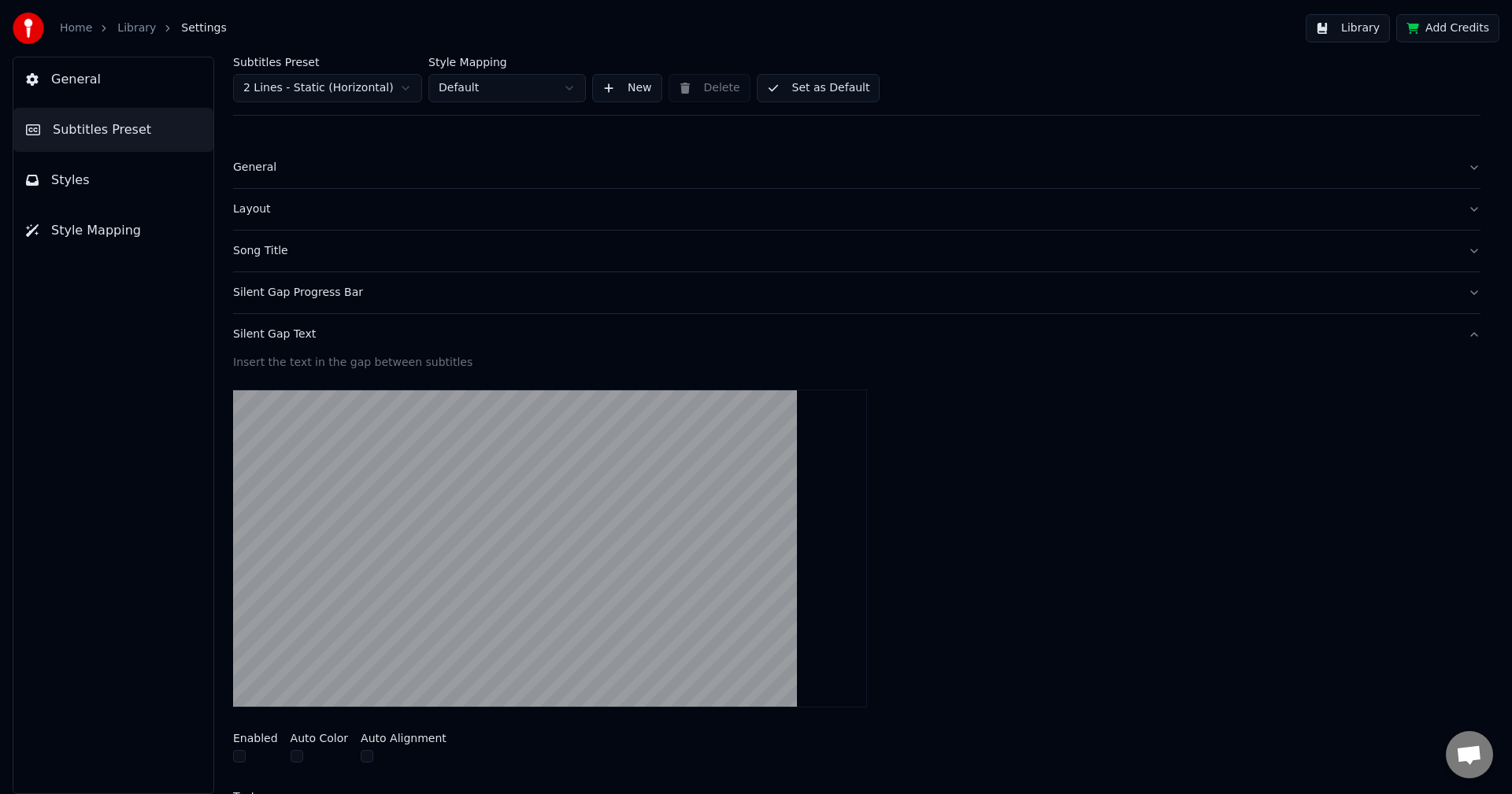
click at [299, 288] on div "Silent Gap Progress Bar" at bounding box center [843, 293] width 1222 height 16
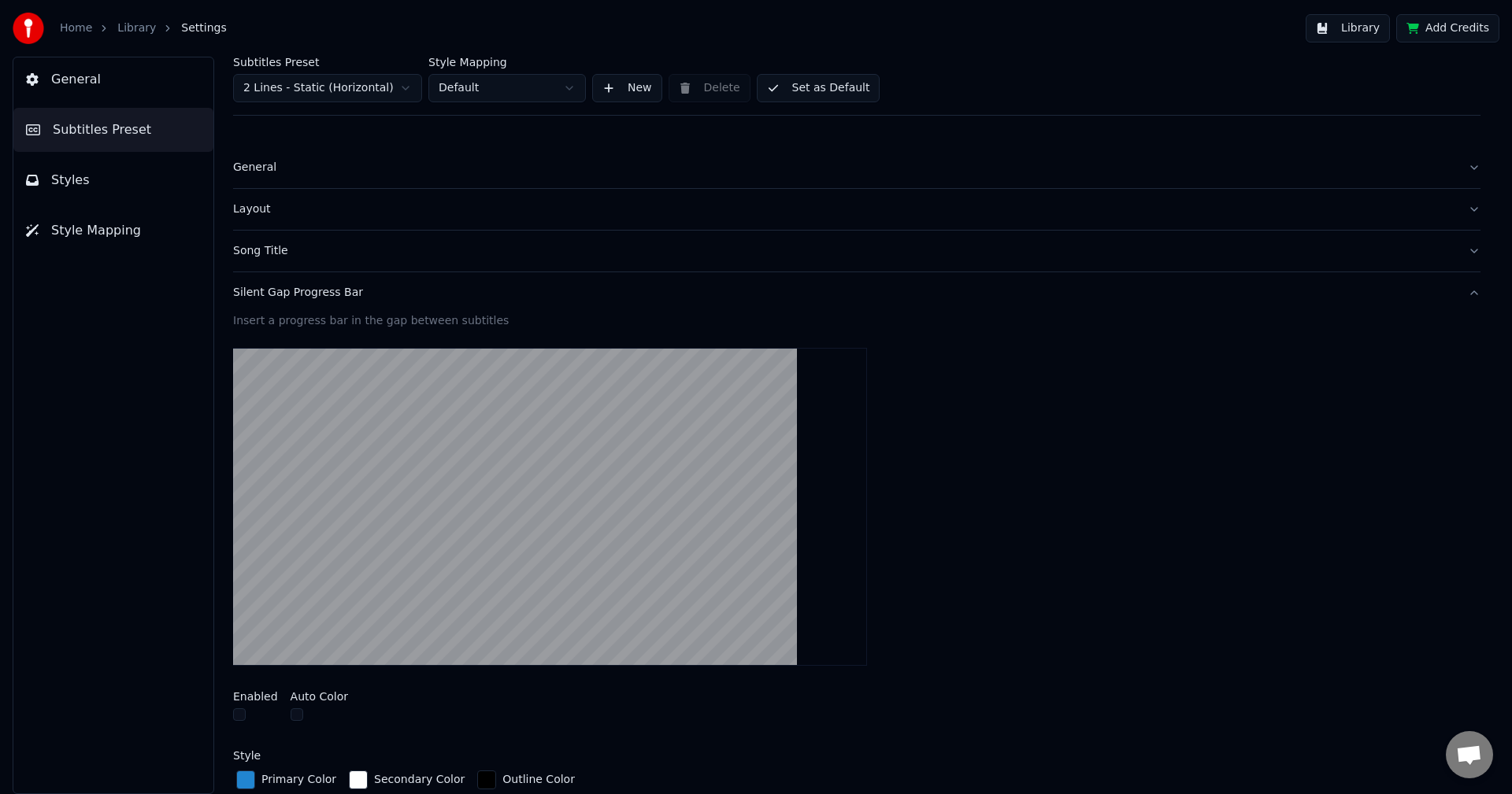
click at [275, 257] on div "Song Title" at bounding box center [843, 251] width 1222 height 16
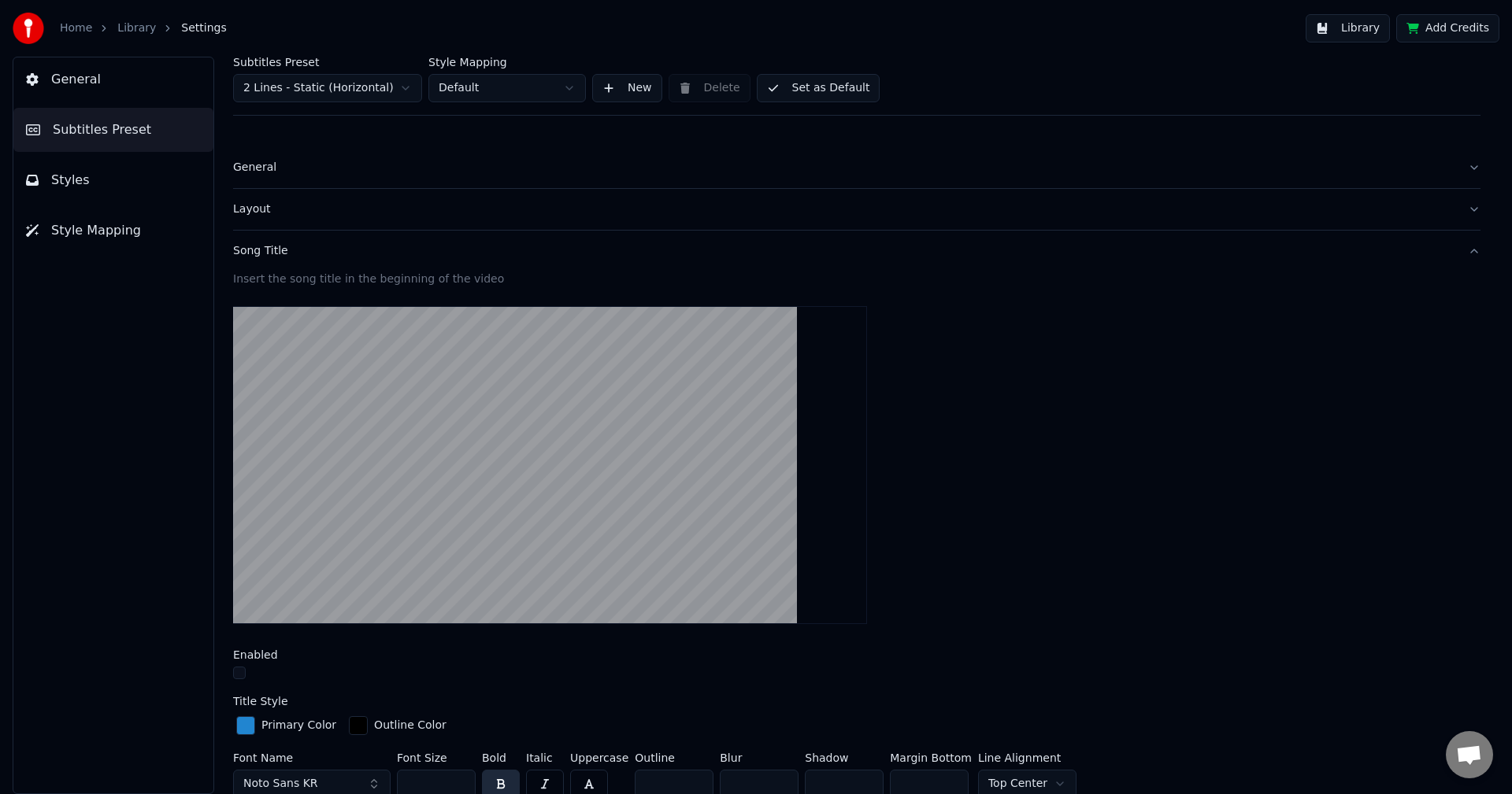
click at [262, 214] on div "Layout" at bounding box center [843, 209] width 1222 height 16
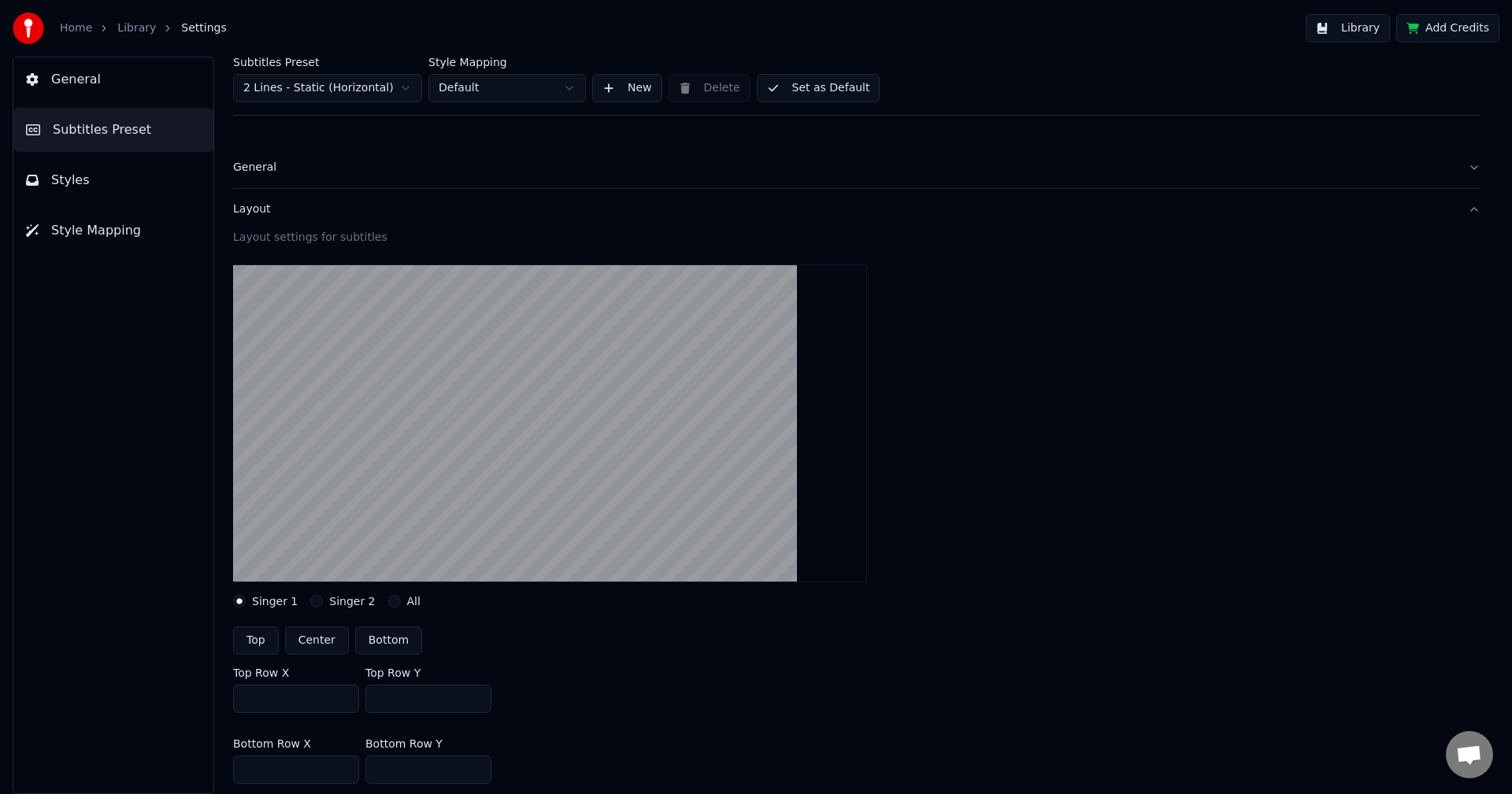
click at [264, 210] on div "Layout" at bounding box center [843, 209] width 1222 height 16
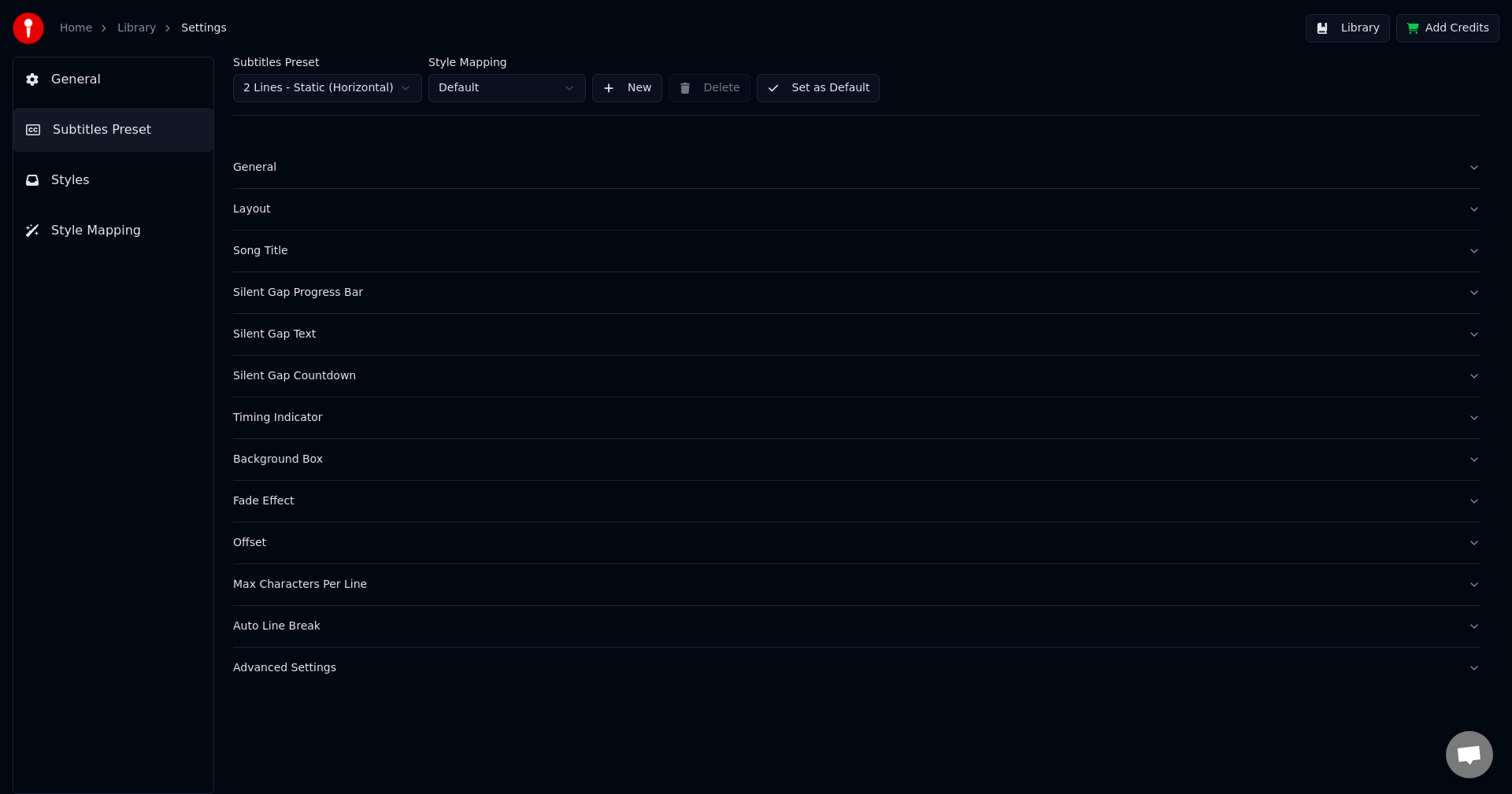
click at [262, 171] on div "General" at bounding box center [843, 168] width 1222 height 16
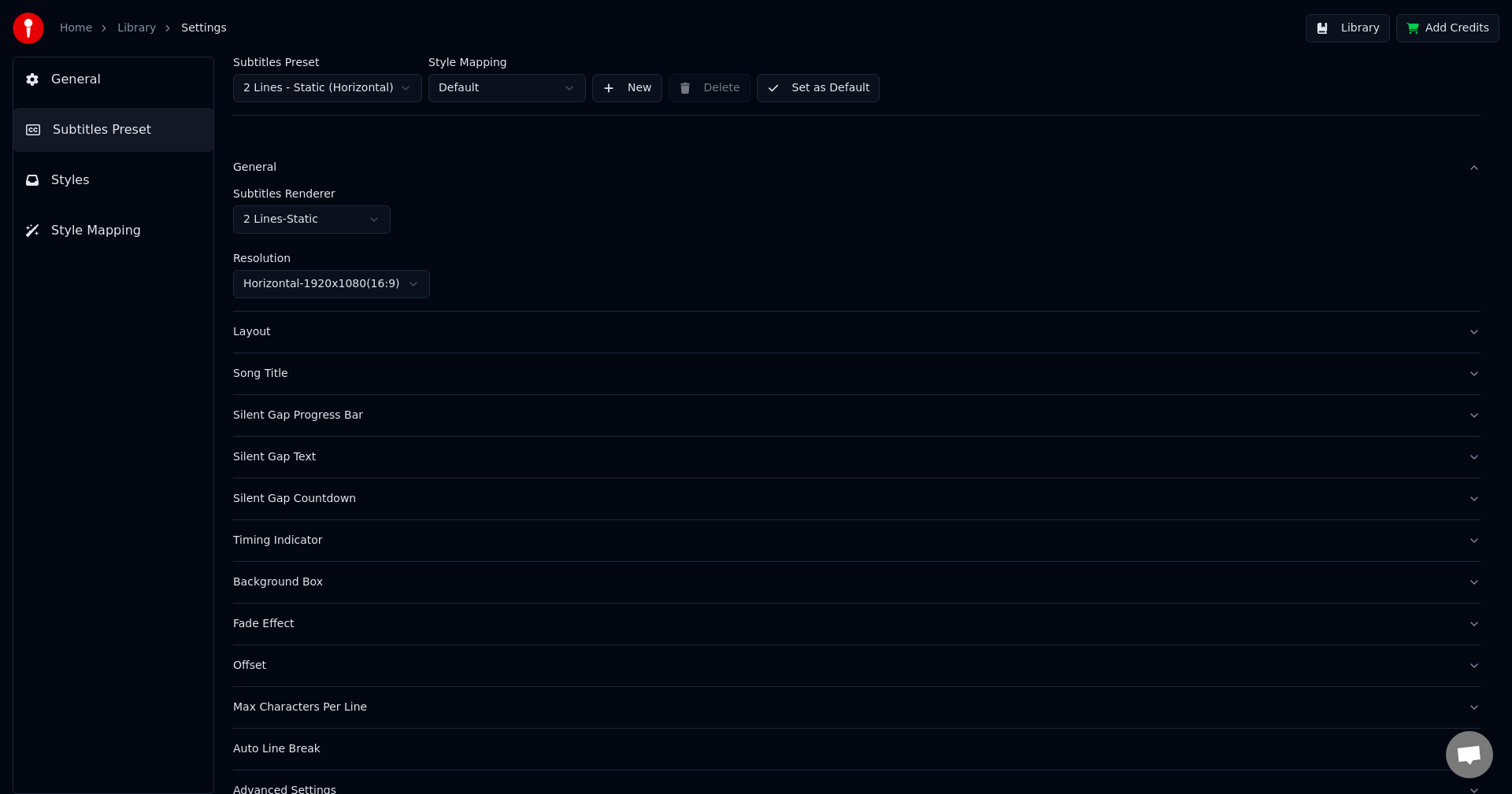
click at [262, 171] on div "General" at bounding box center [843, 168] width 1222 height 16
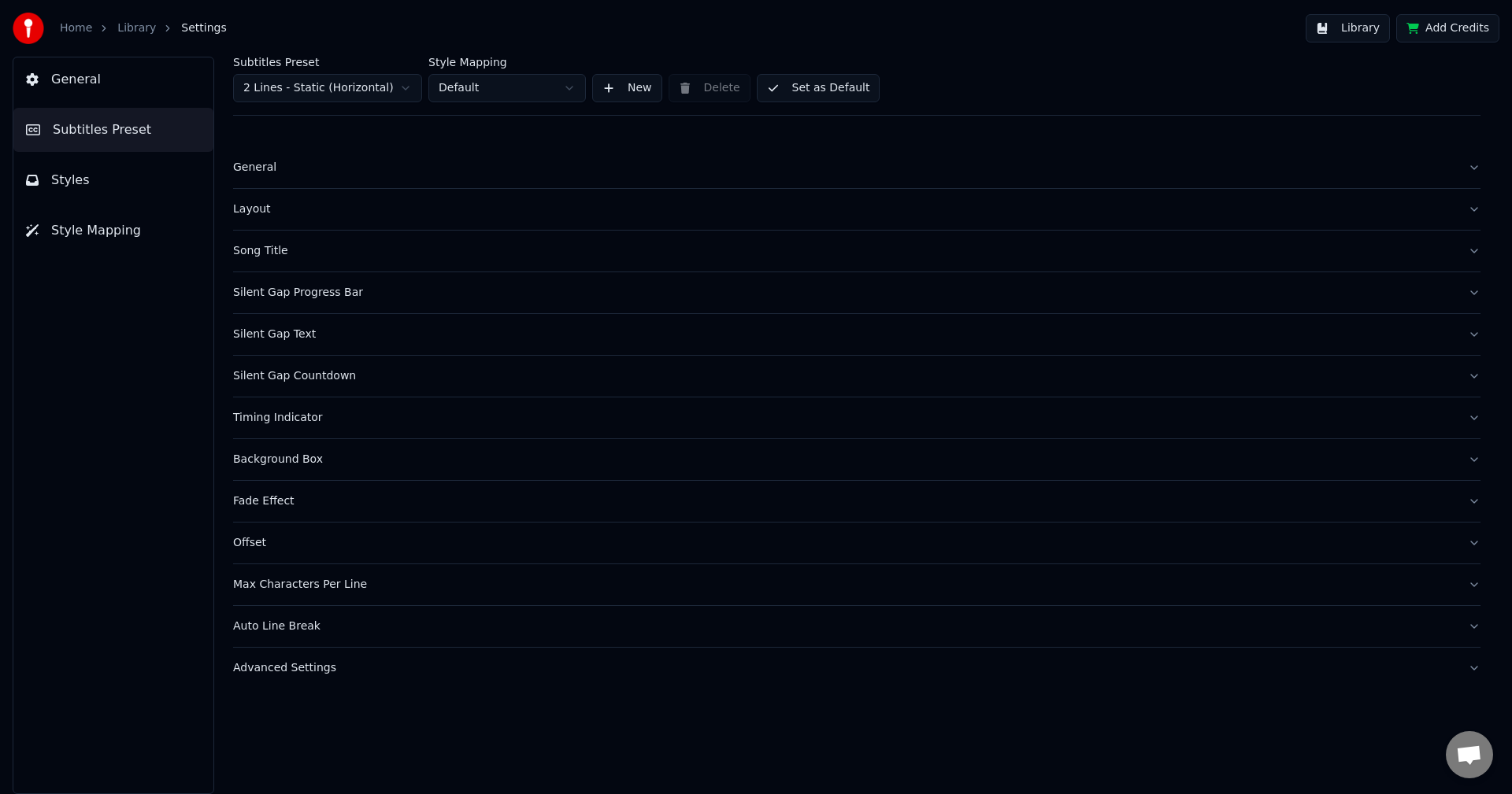
click at [252, 214] on div "Layout" at bounding box center [843, 209] width 1222 height 16
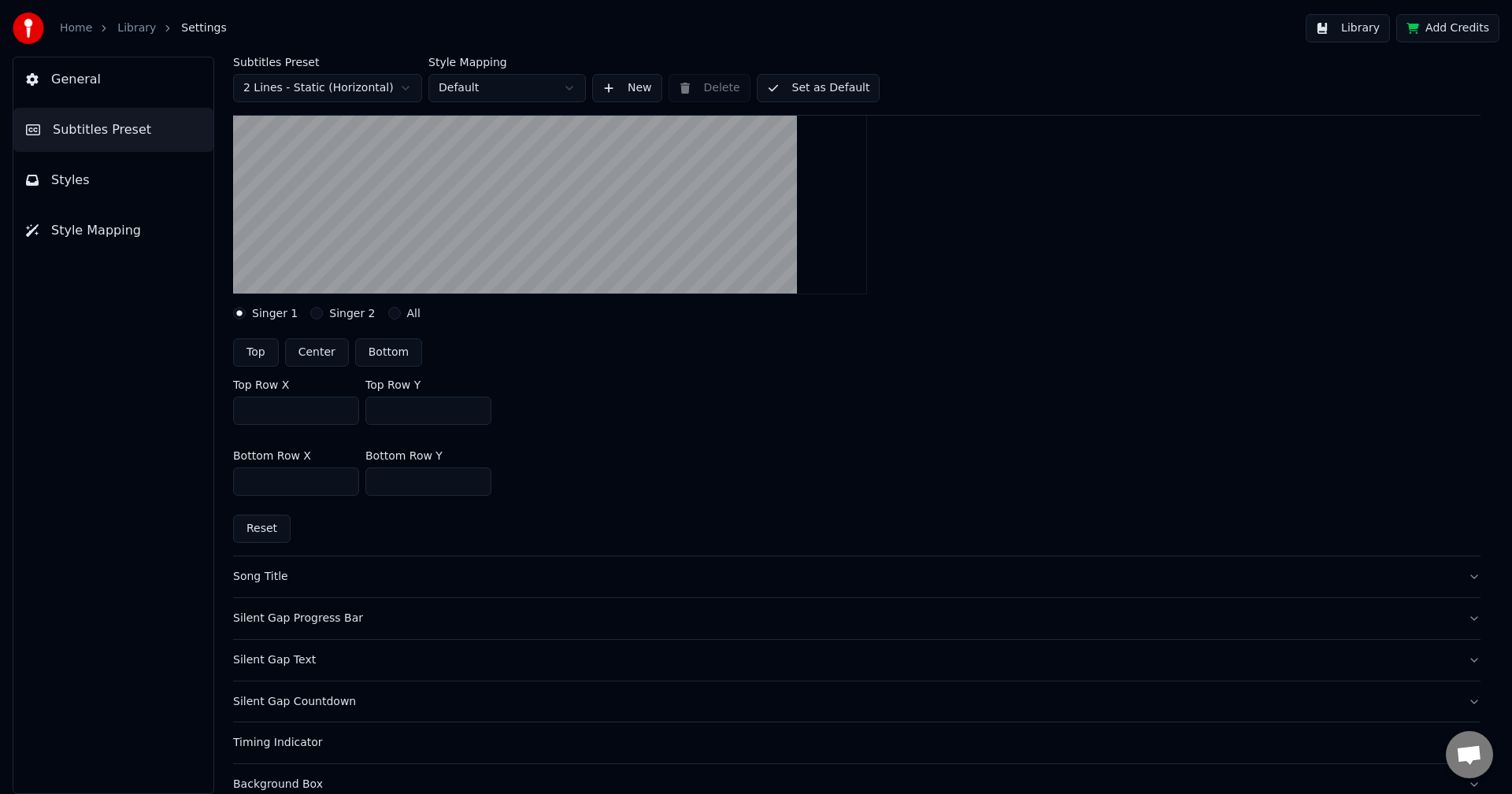
scroll to position [315, 0]
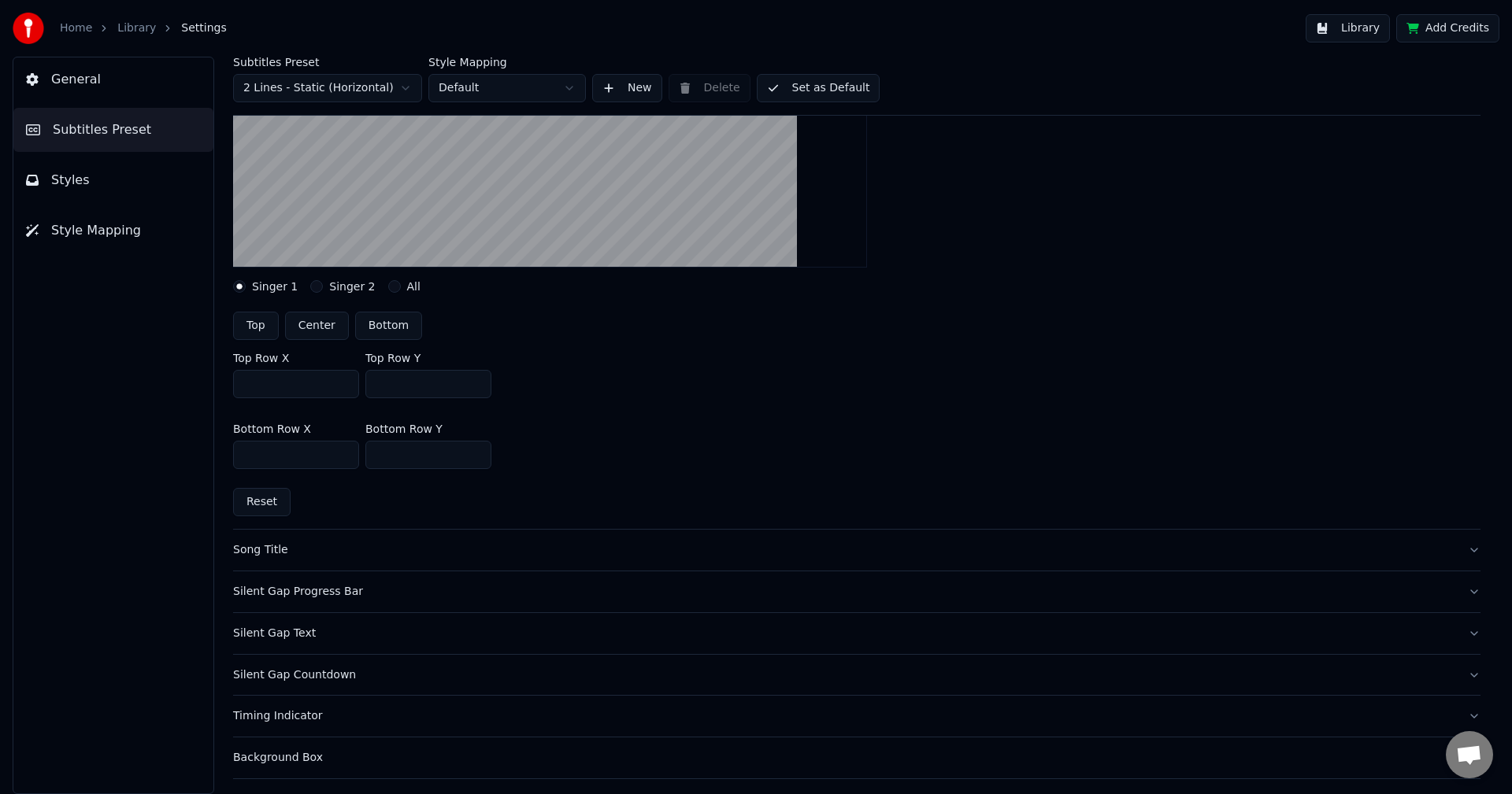
click at [279, 553] on div "Song Title" at bounding box center [843, 550] width 1222 height 16
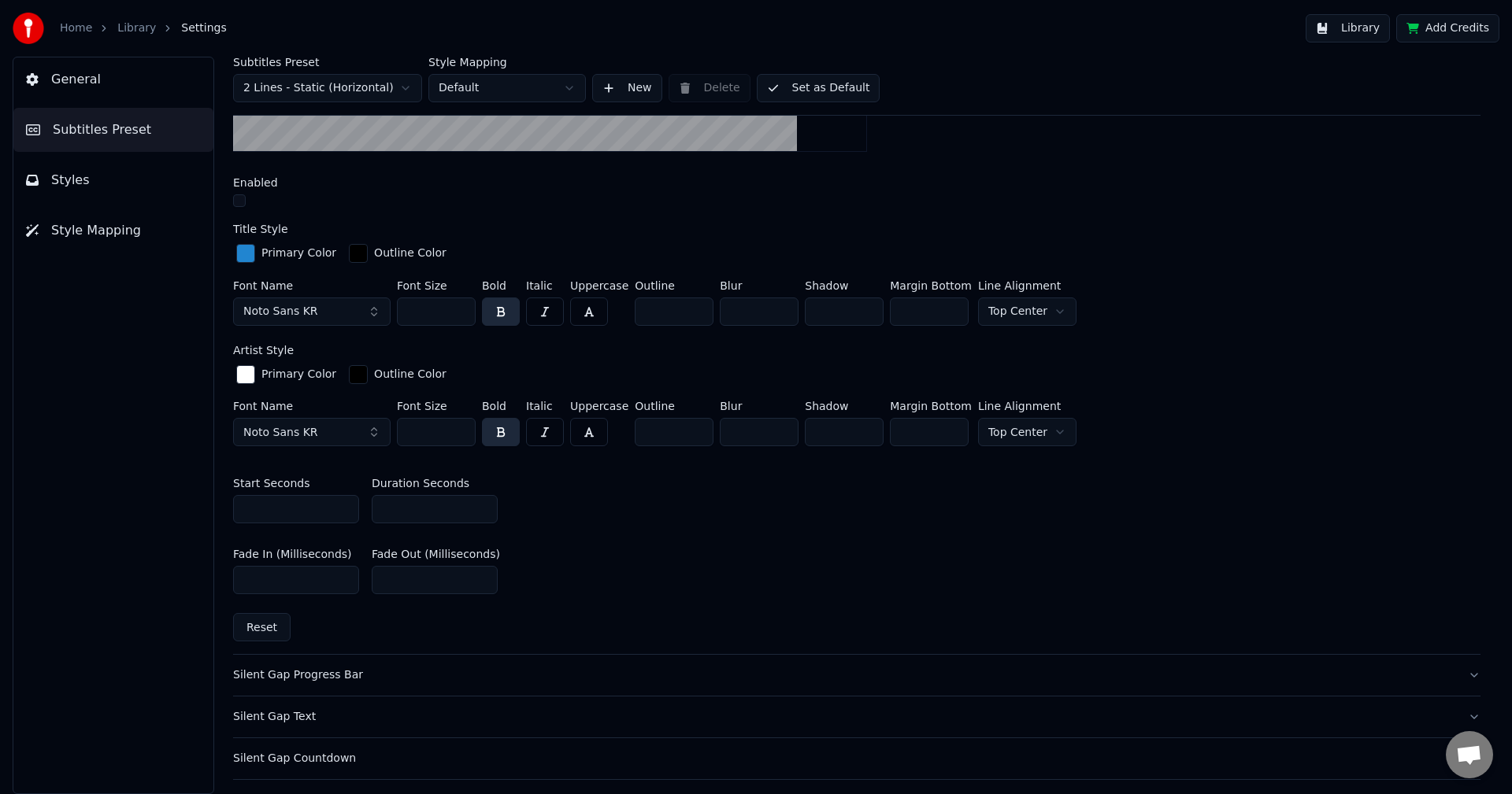
scroll to position [551, 0]
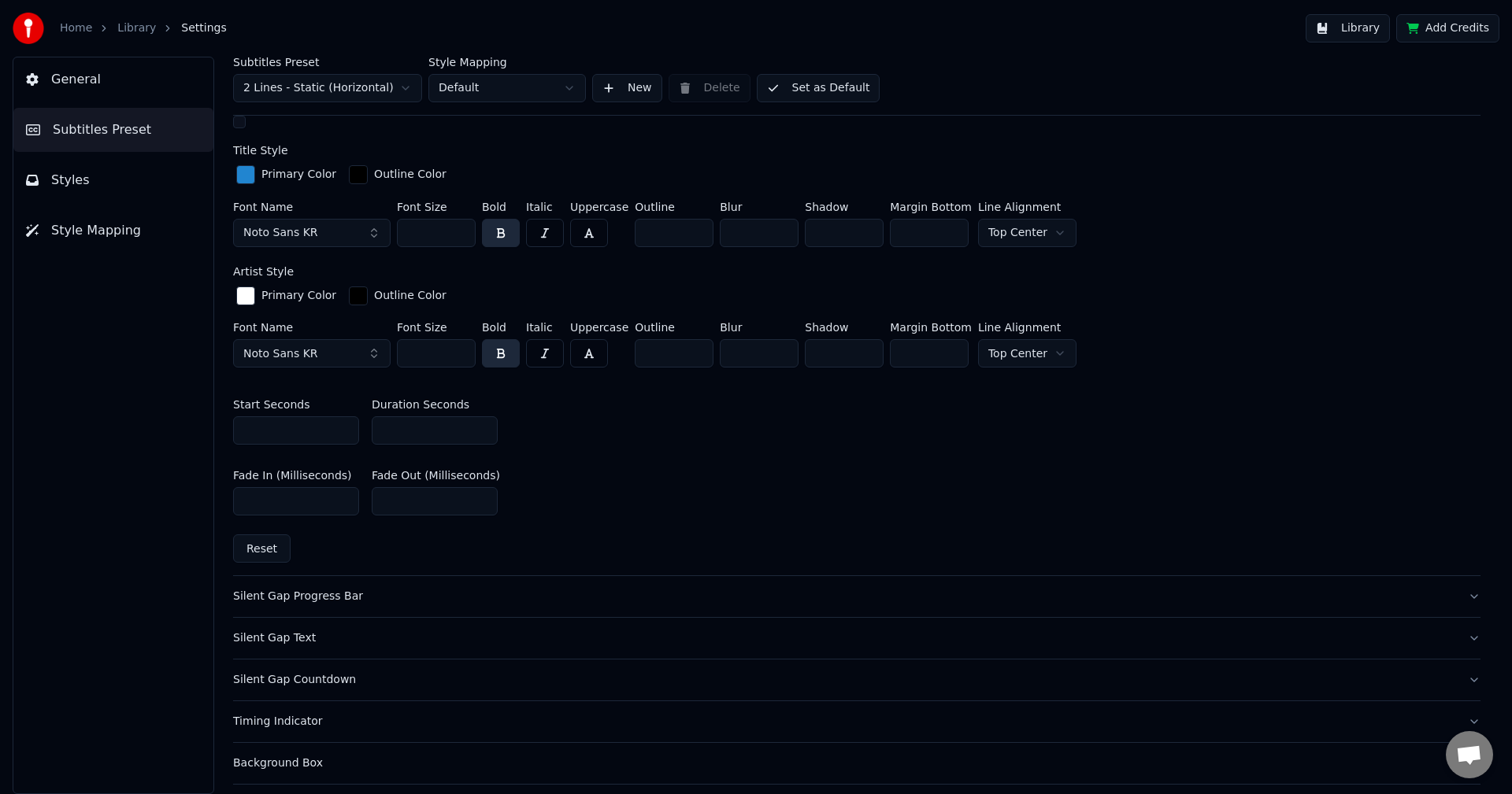
click at [326, 590] on div "Silent Gap Progress Bar" at bounding box center [843, 597] width 1222 height 16
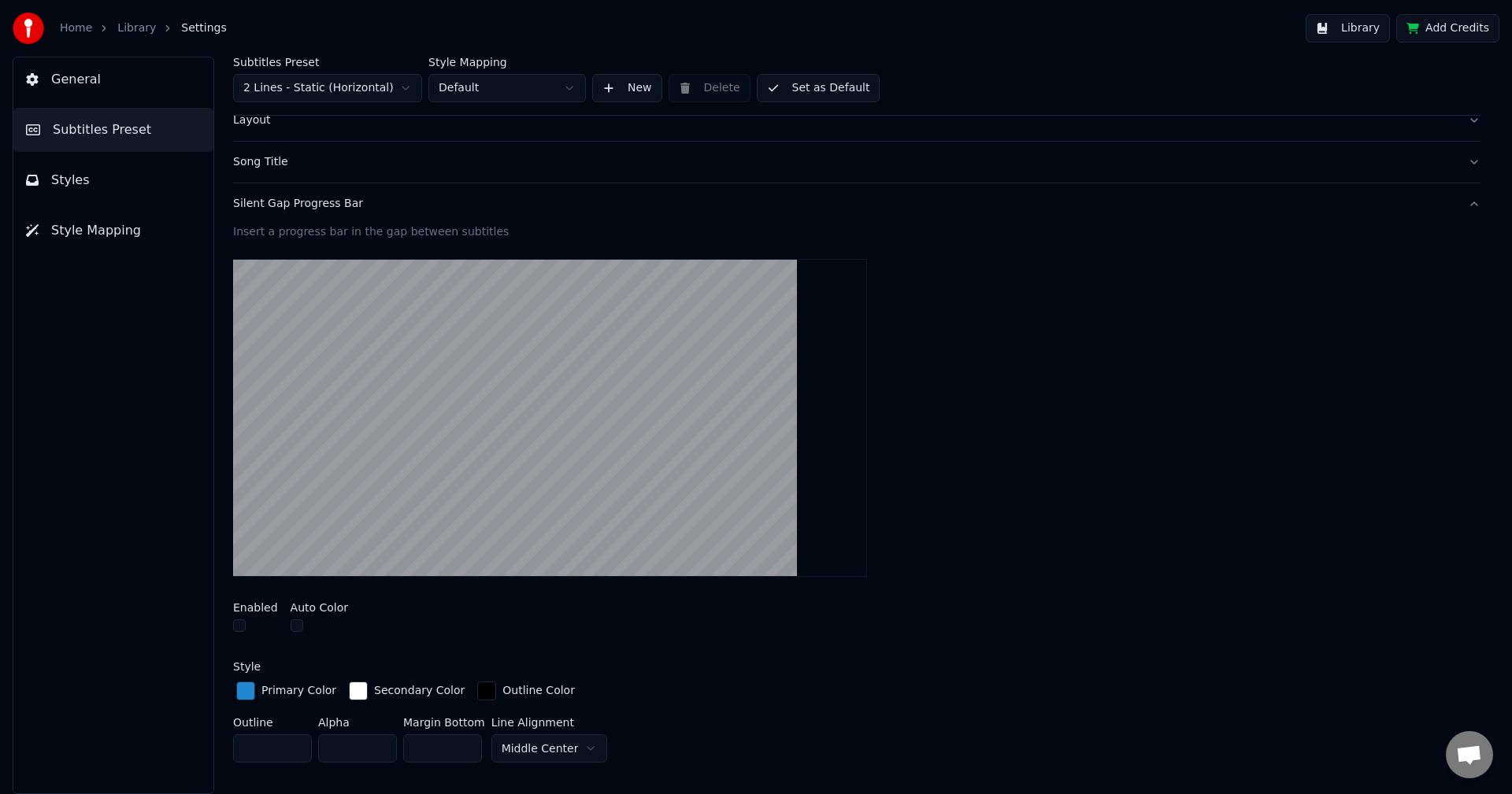
scroll to position [236, 0]
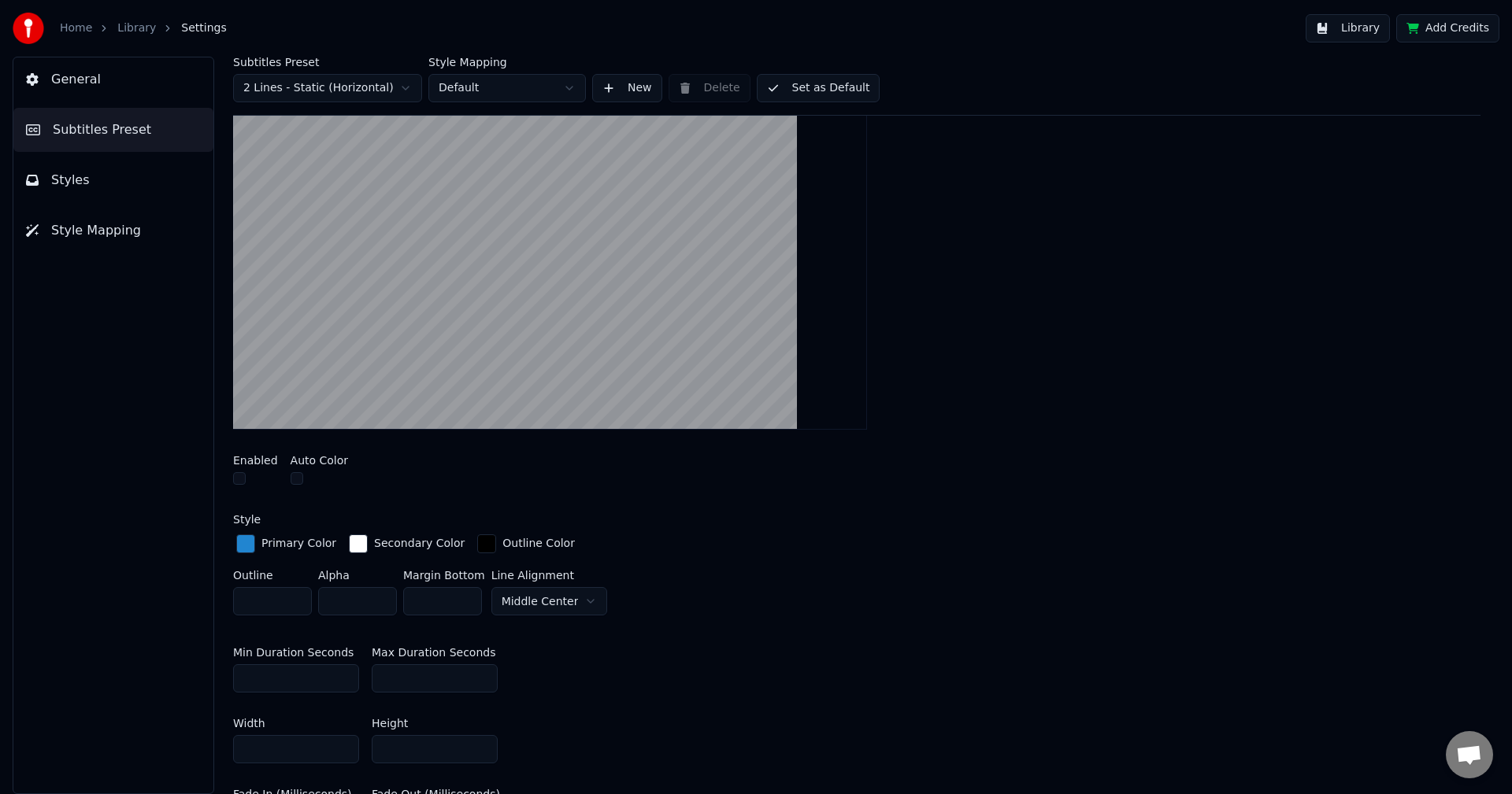
click at [239, 481] on div at bounding box center [255, 481] width 45 height 17
click at [239, 481] on button "button" at bounding box center [239, 478] width 13 height 13
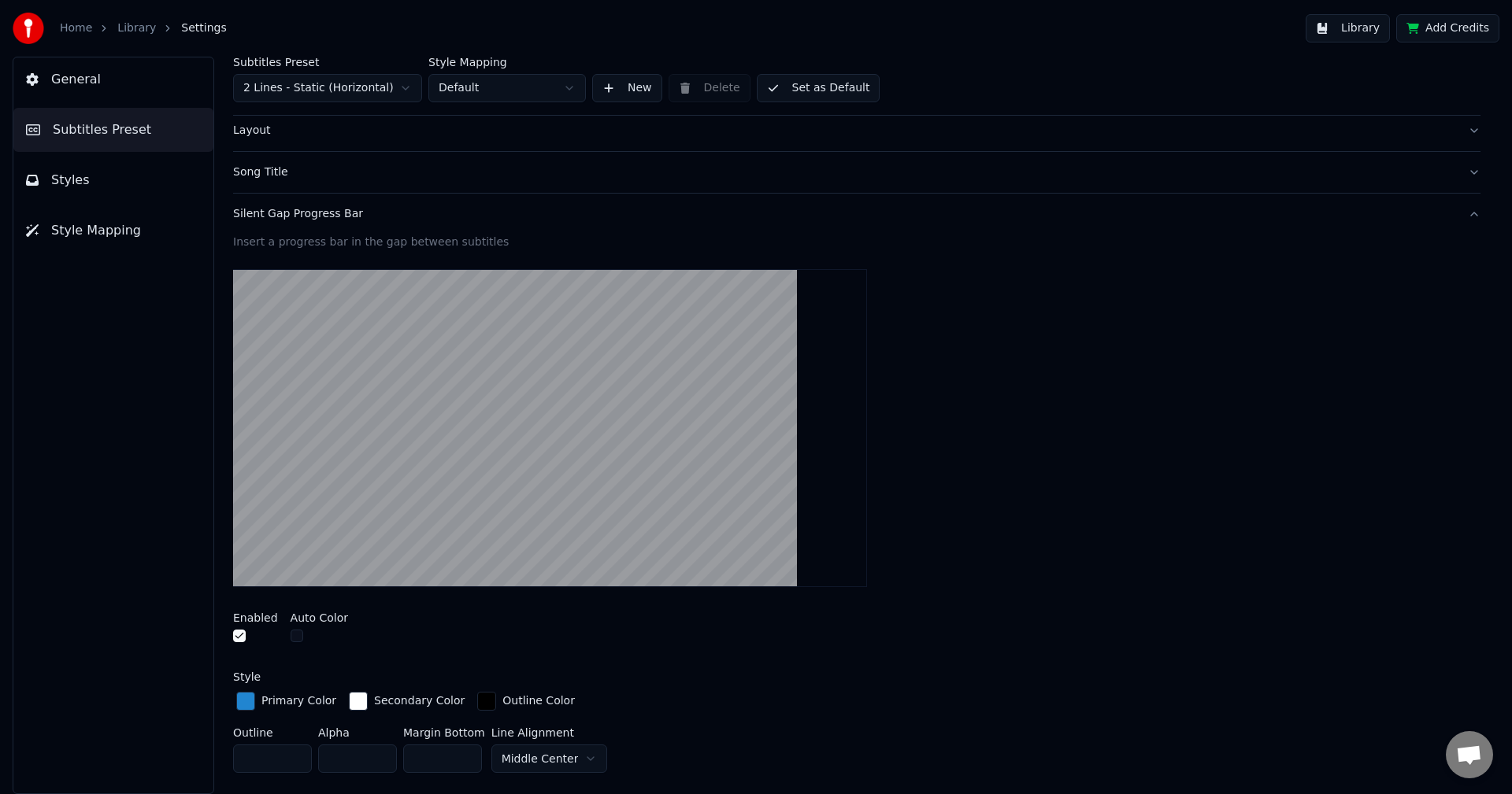
scroll to position [157, 0]
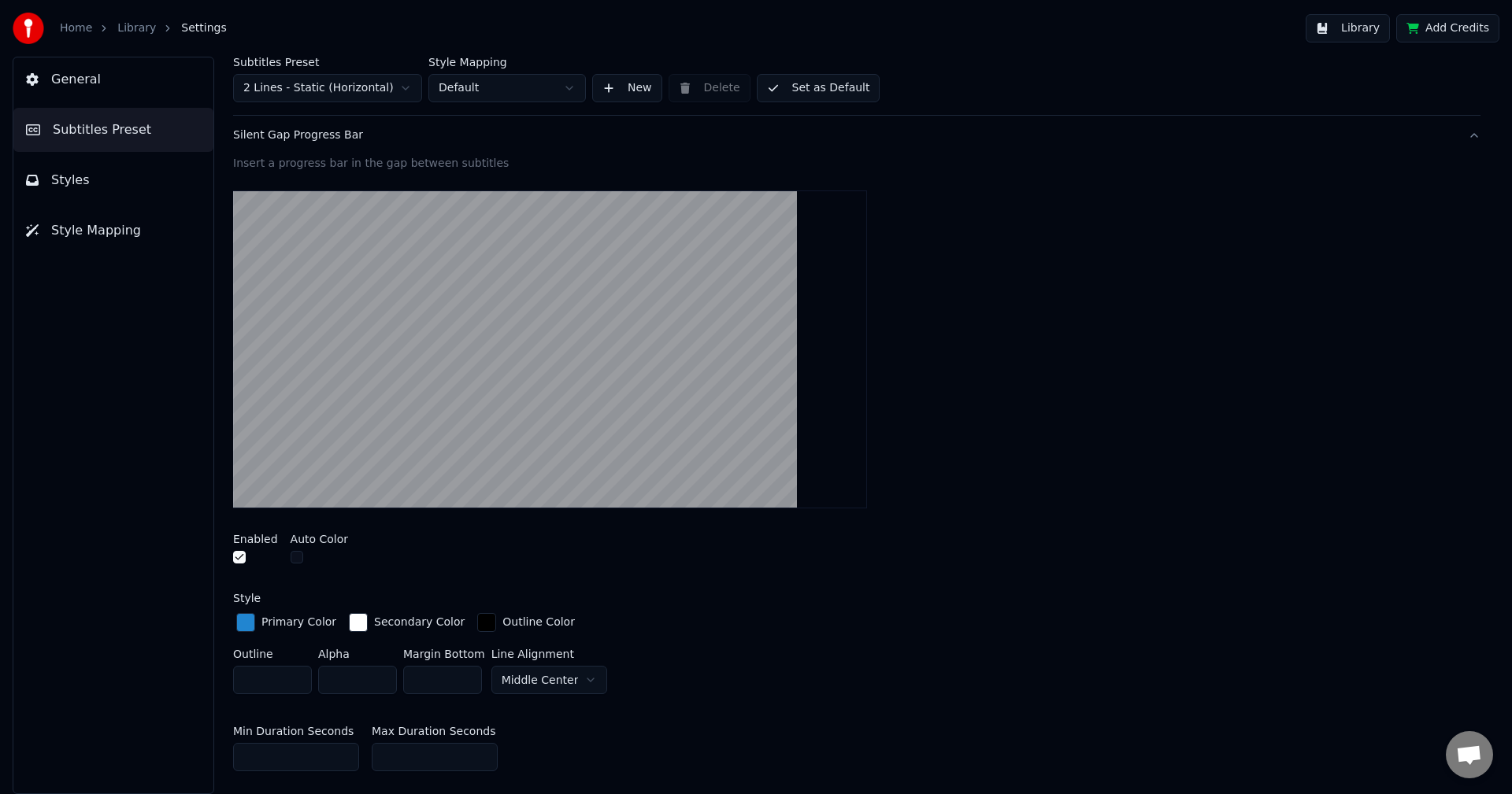
click at [464, 405] on video at bounding box center [549, 350] width 634 height 318
click at [242, 555] on button "button" at bounding box center [239, 557] width 13 height 13
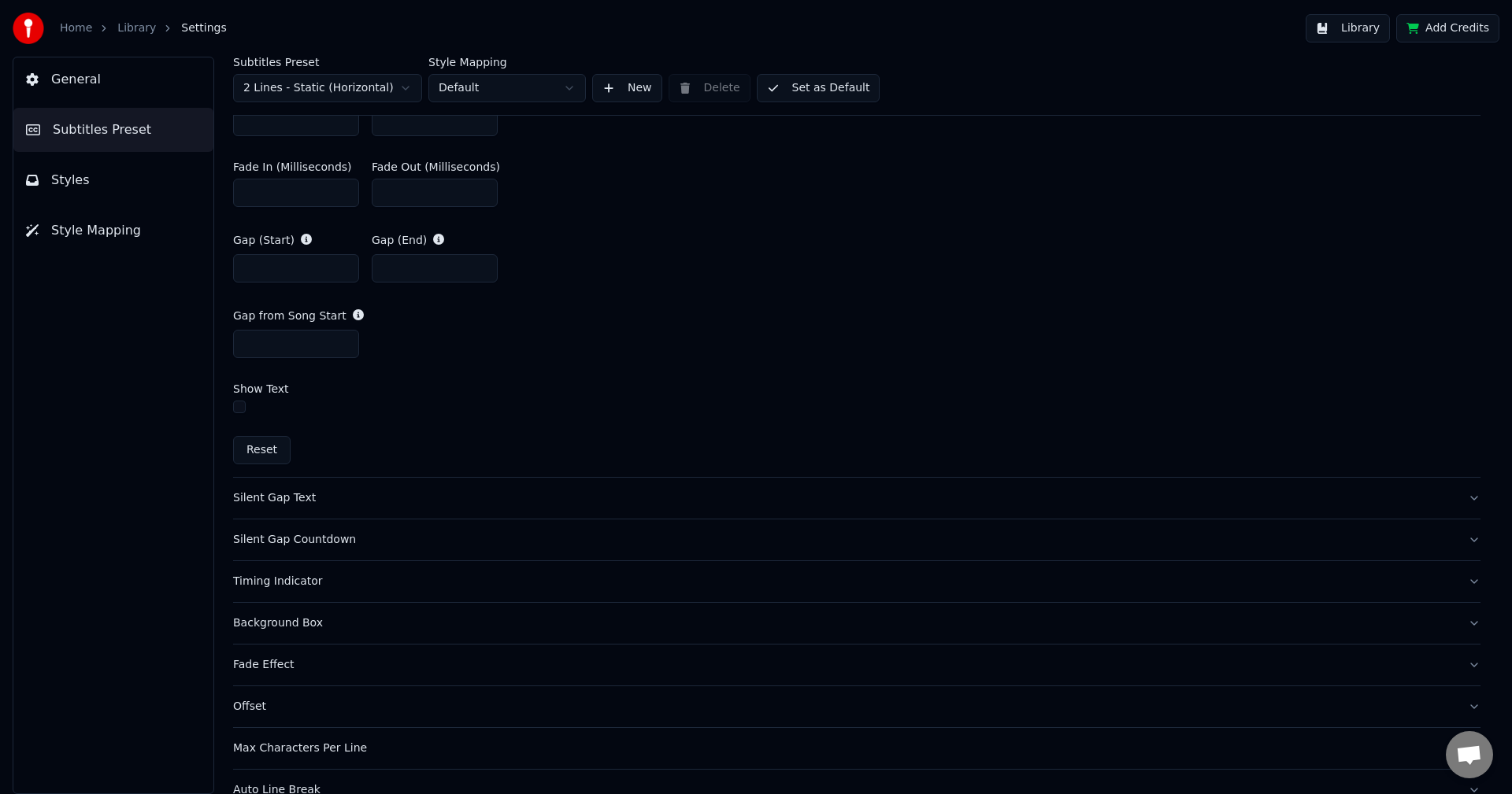
scroll to position [866, 0]
click at [289, 499] on div "Silent Gap Text" at bounding box center [843, 496] width 1222 height 16
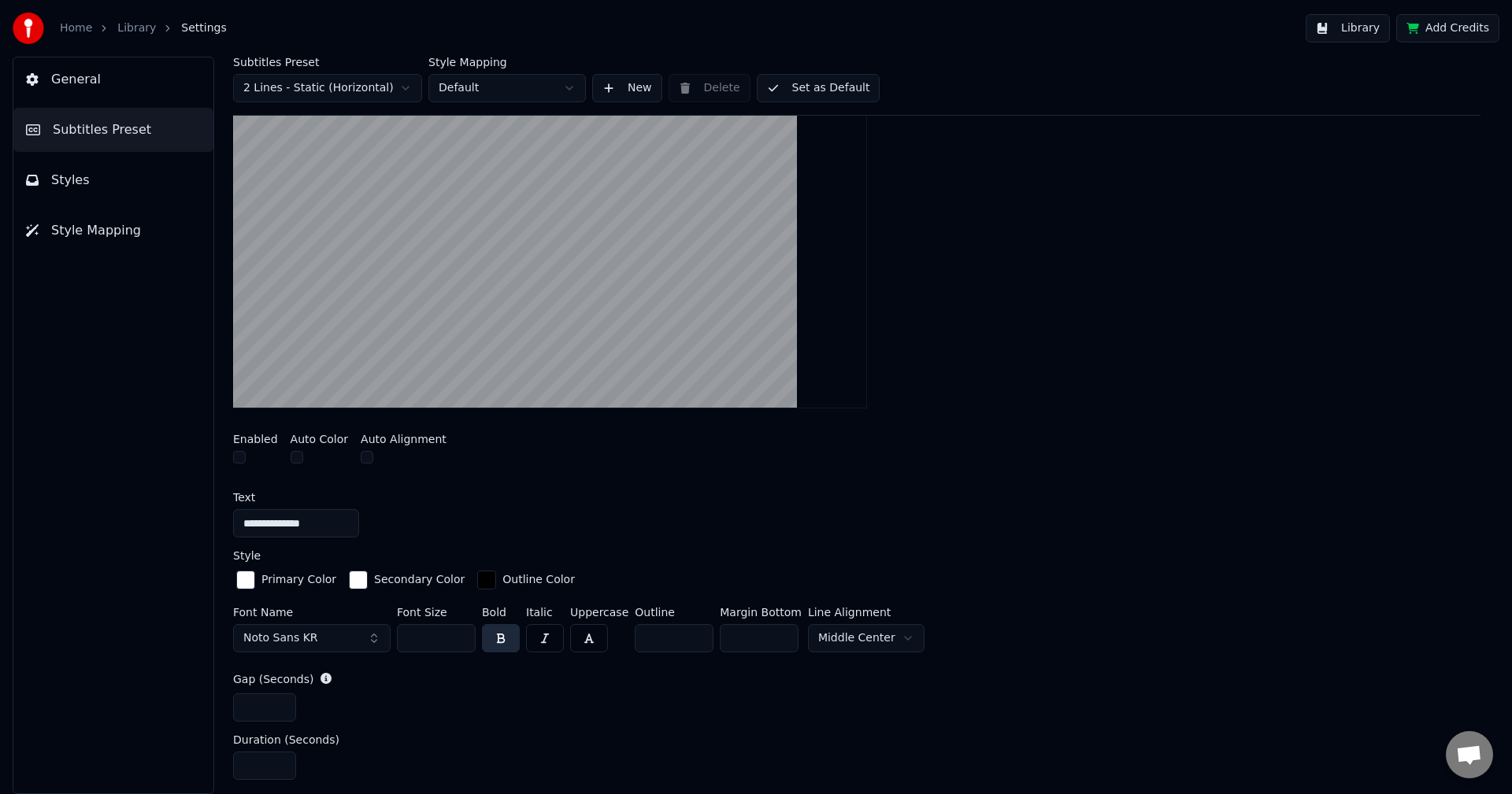
scroll to position [278, 0]
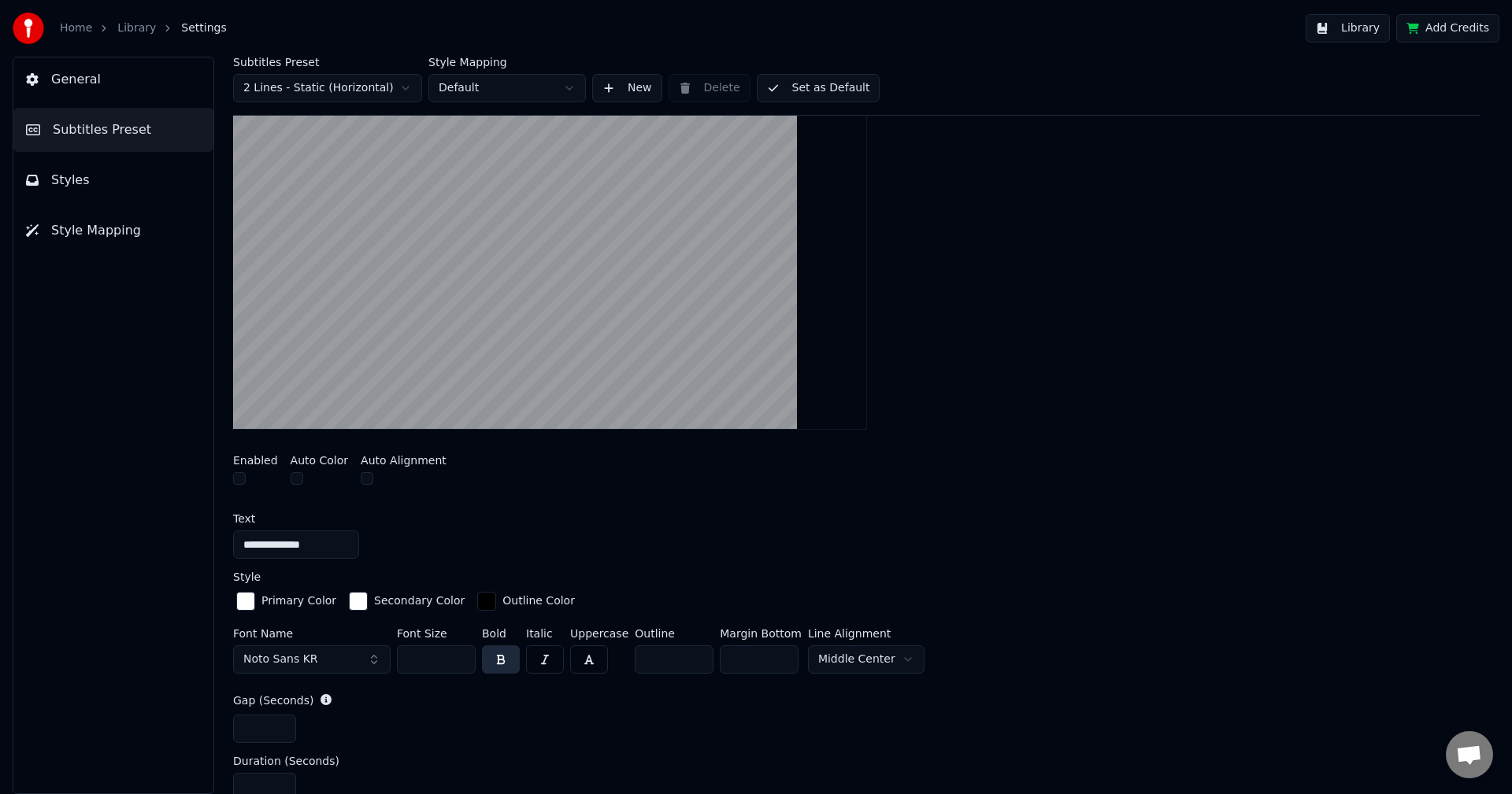
click at [241, 478] on button "button" at bounding box center [239, 478] width 13 height 13
click at [242, 478] on button "button" at bounding box center [239, 478] width 13 height 13
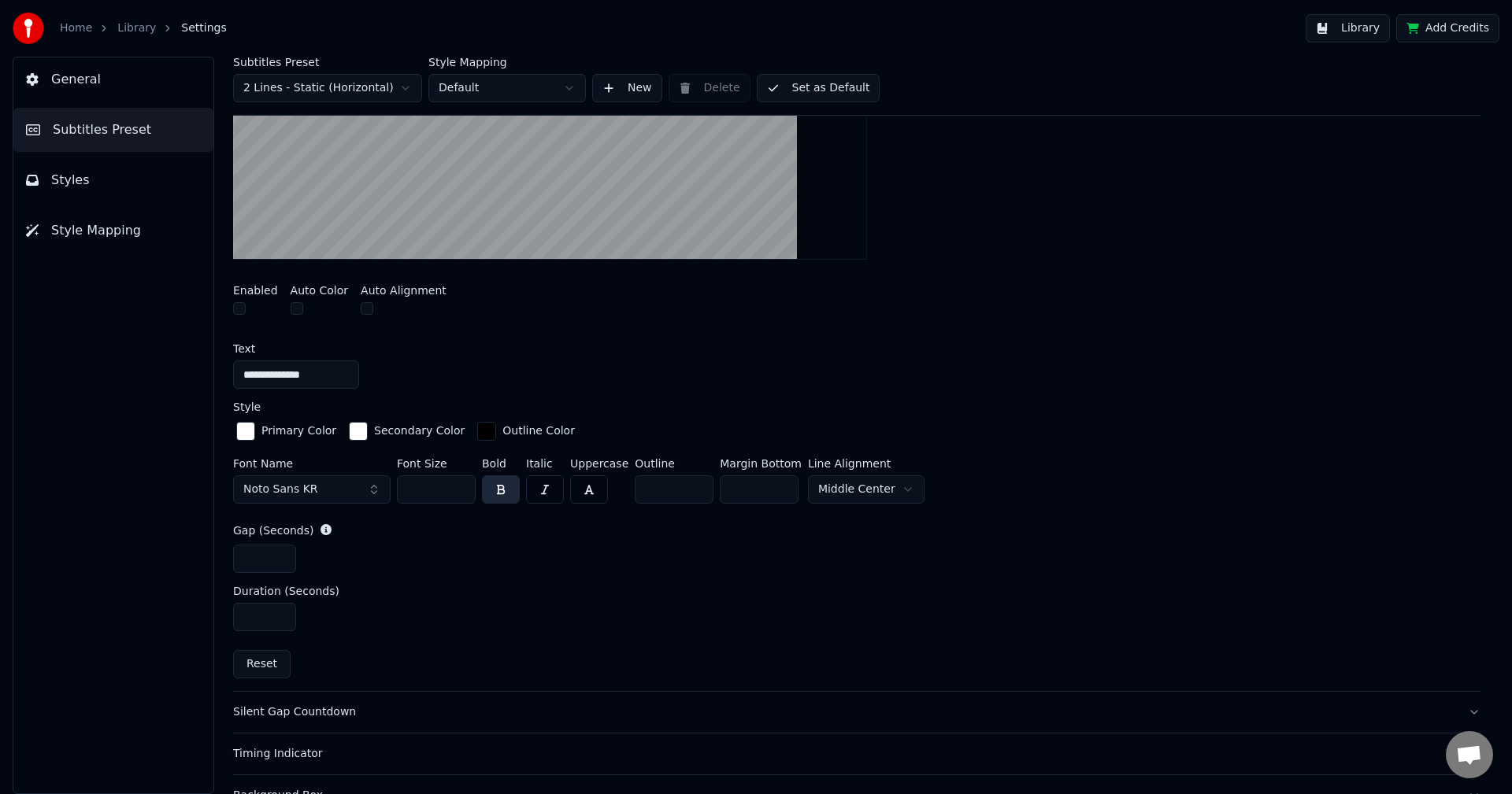
scroll to position [671, 0]
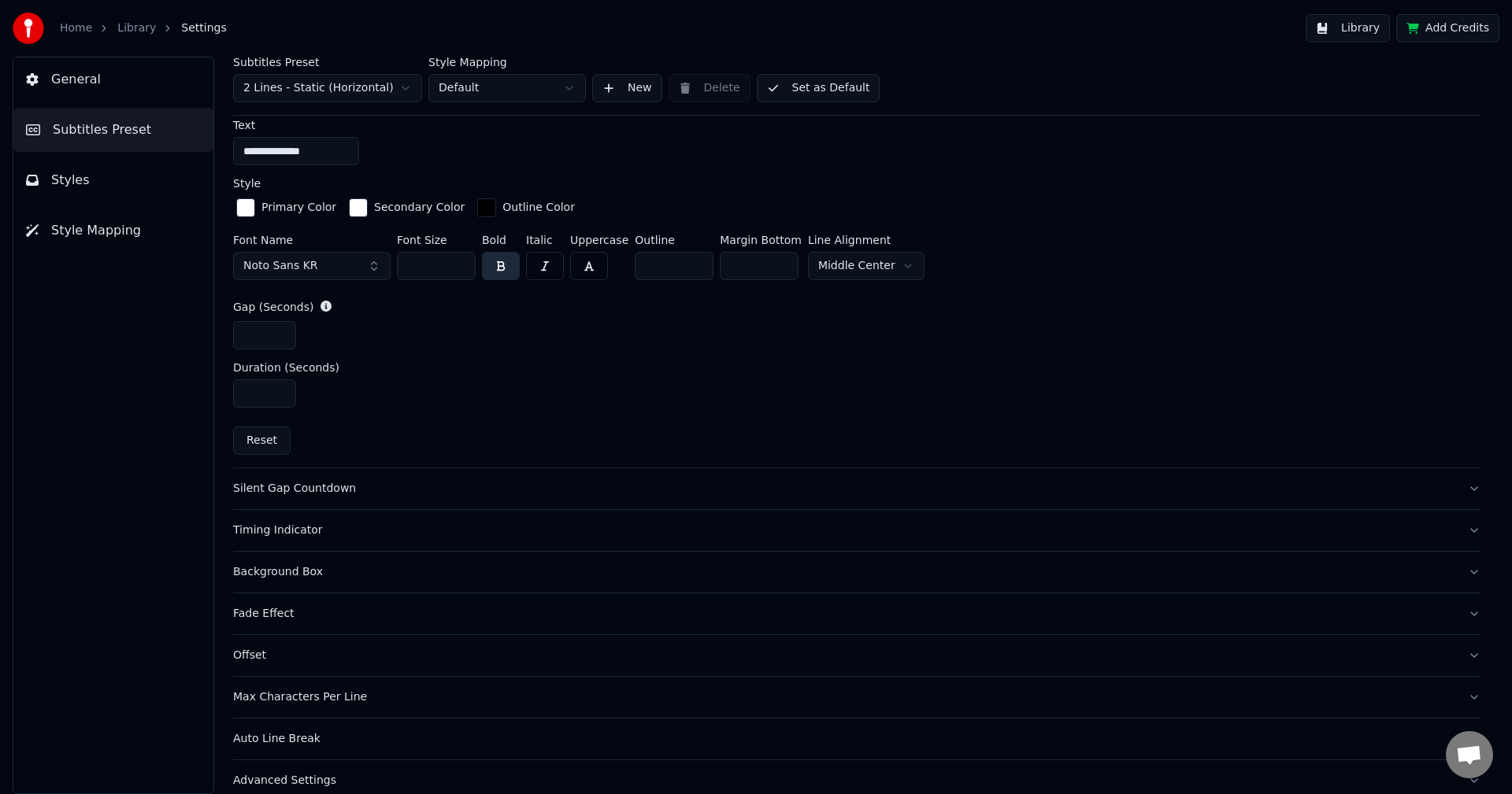
click at [328, 497] on button "Silent Gap Countdown" at bounding box center [856, 488] width 1247 height 41
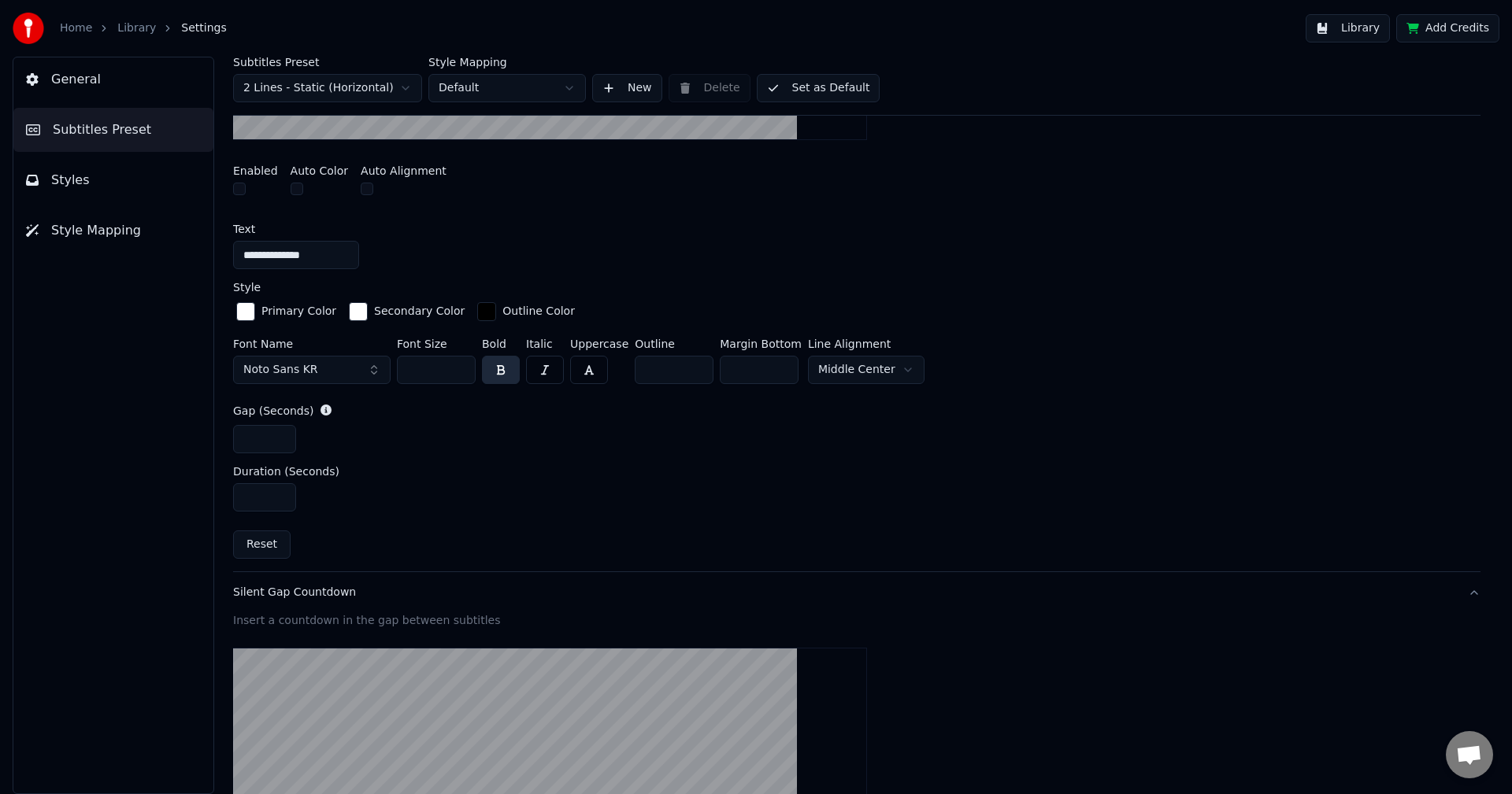
scroll to position [321, 0]
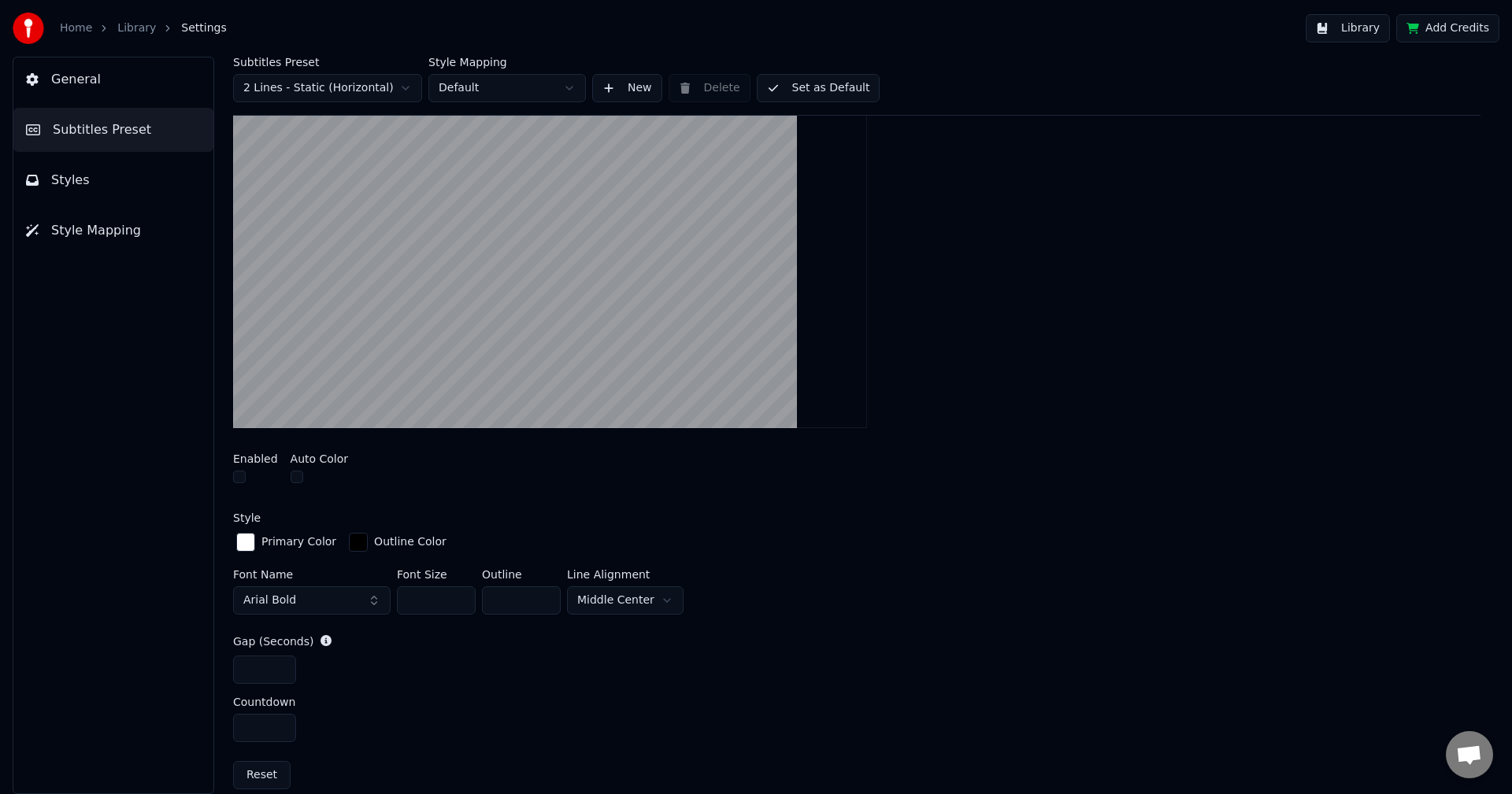
click at [240, 477] on button "button" at bounding box center [239, 477] width 13 height 13
click at [236, 474] on button "button" at bounding box center [239, 477] width 13 height 13
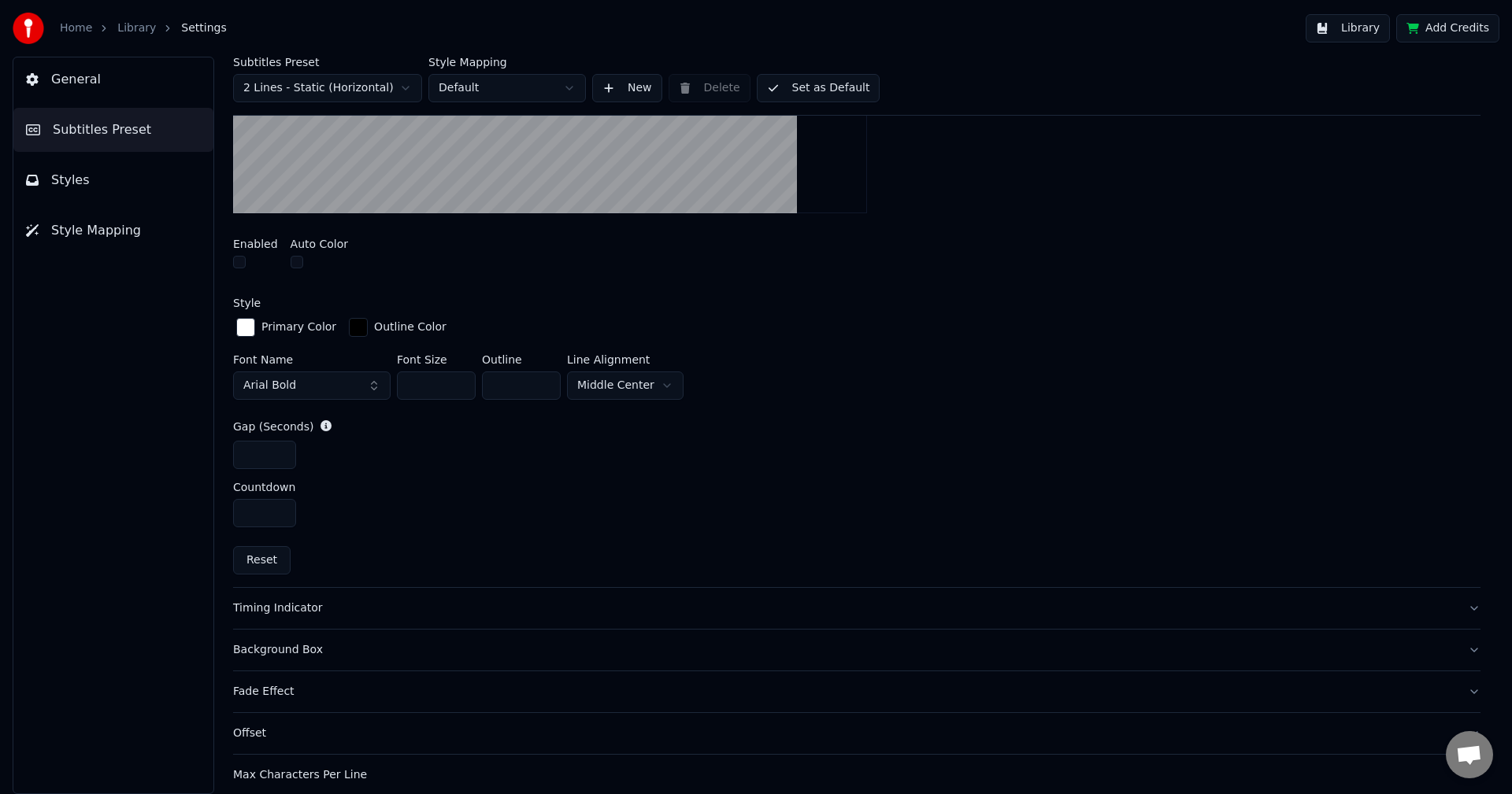
scroll to position [631, 0]
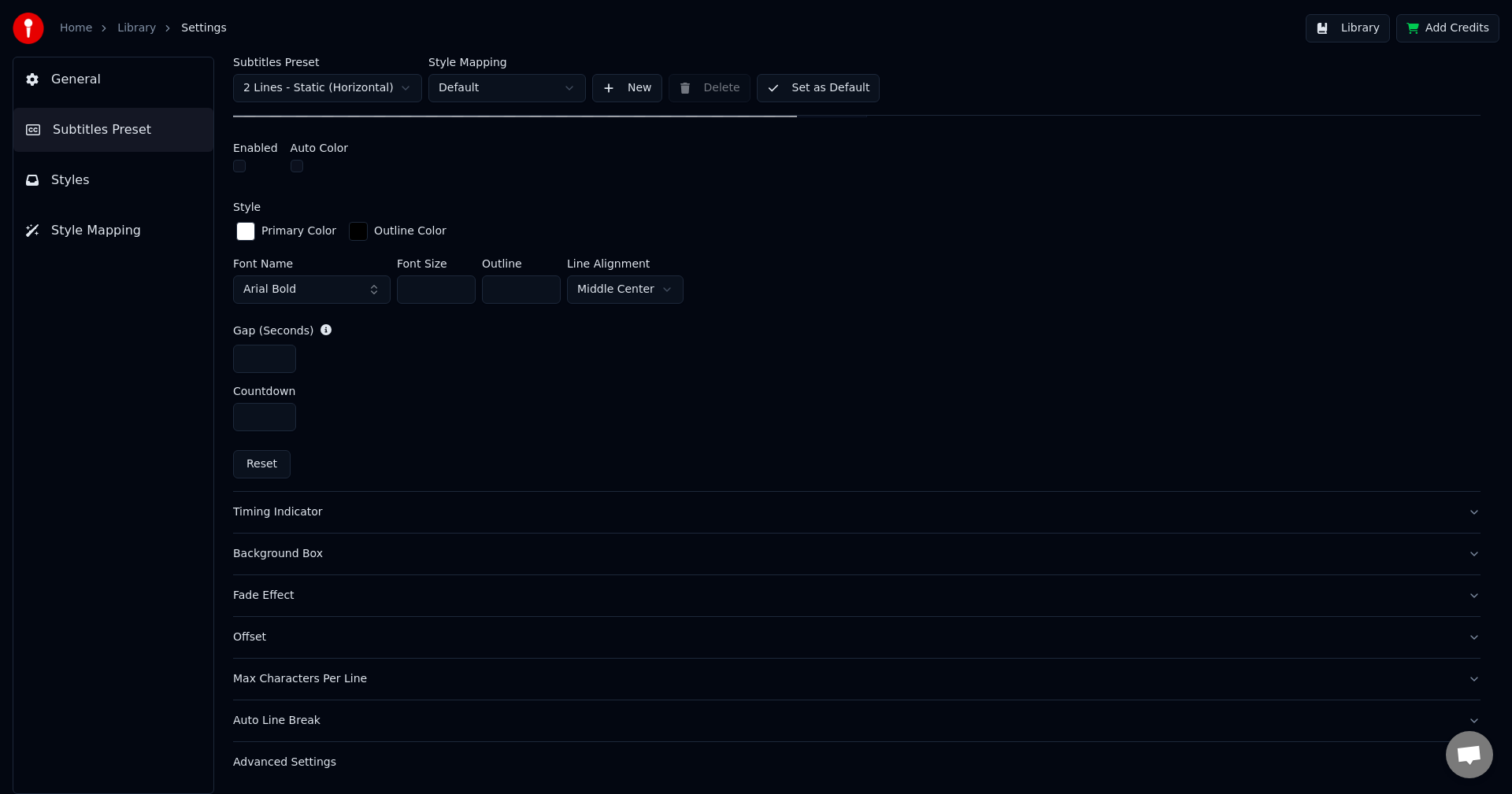
click at [295, 515] on div "Timing Indicator" at bounding box center [843, 512] width 1222 height 16
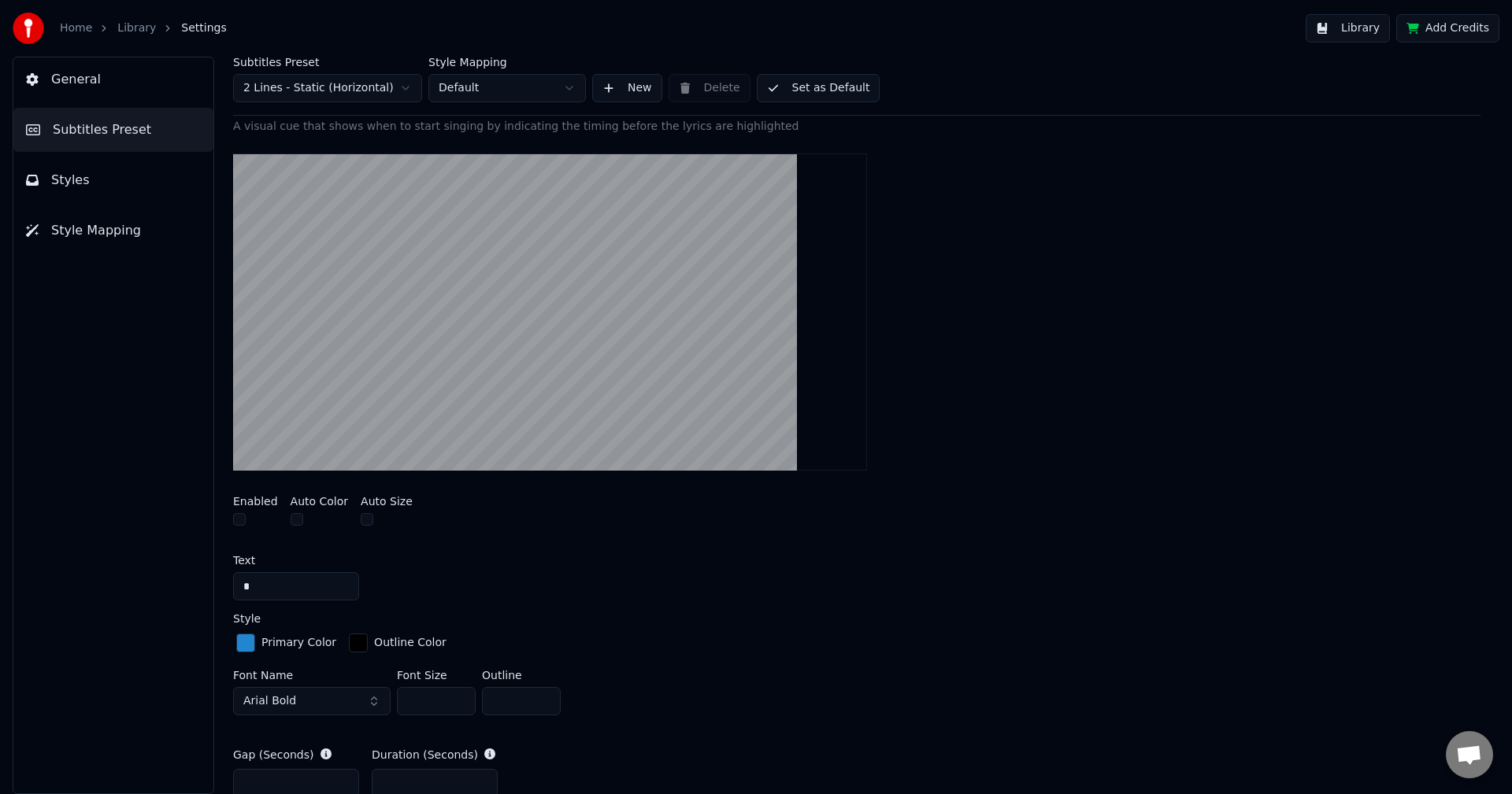
scroll to position [291, 0]
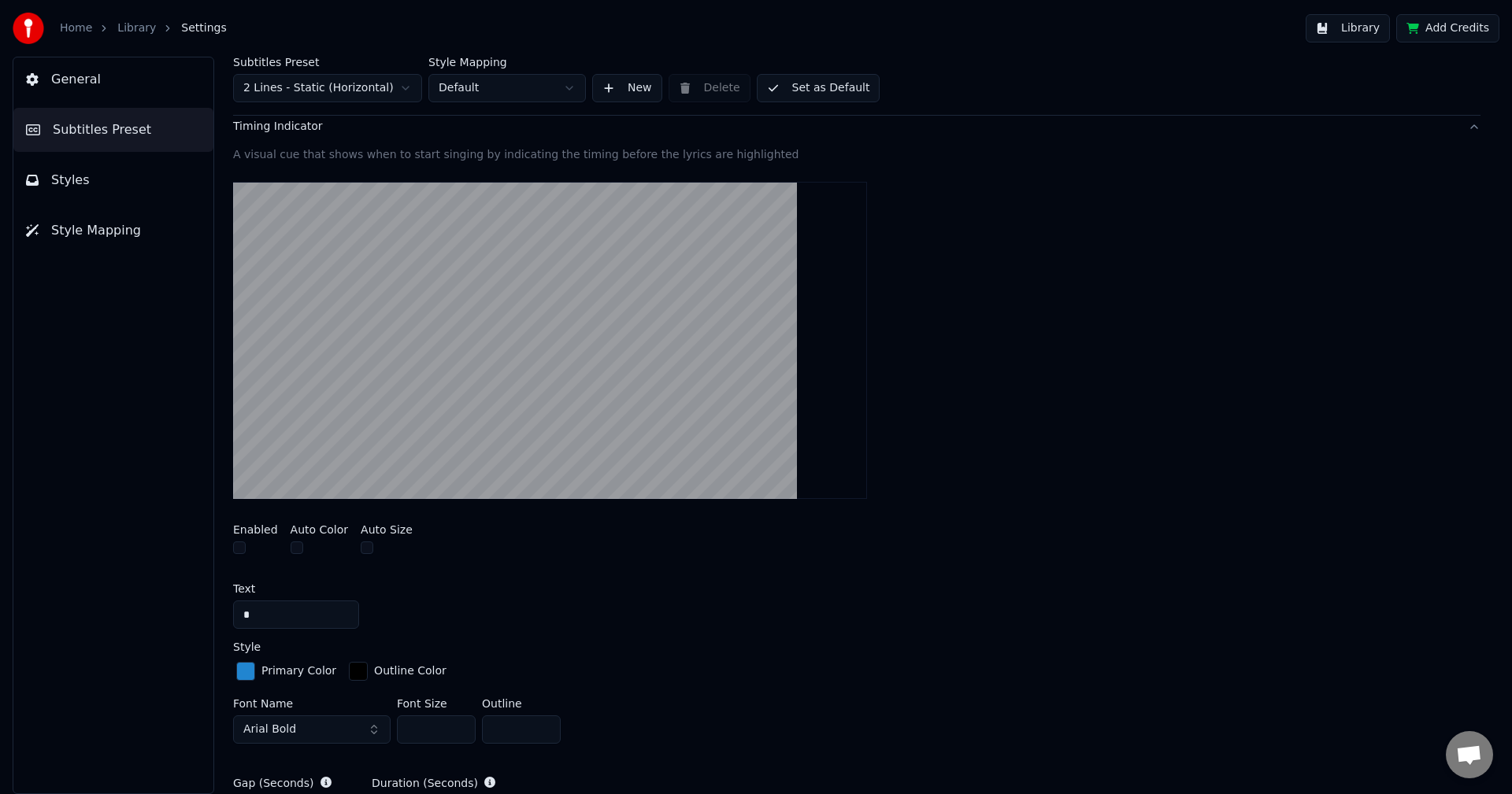
click at [239, 548] on button "button" at bounding box center [239, 548] width 13 height 13
click at [351, 463] on video at bounding box center [549, 341] width 634 height 318
click at [242, 547] on button "button" at bounding box center [239, 548] width 13 height 13
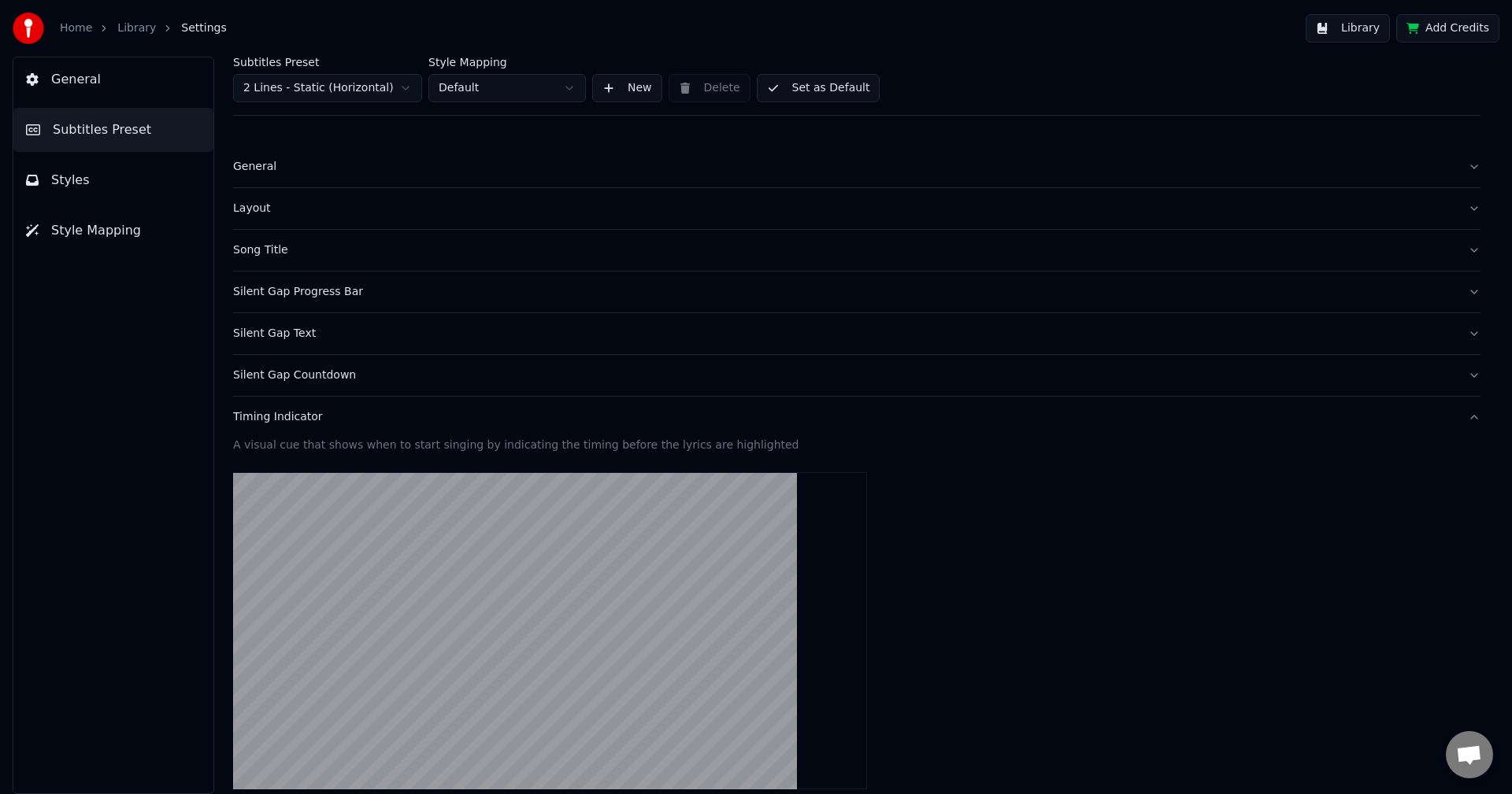
scroll to position [0, 0]
click at [295, 426] on button "Timing Indicator" at bounding box center [856, 418] width 1247 height 41
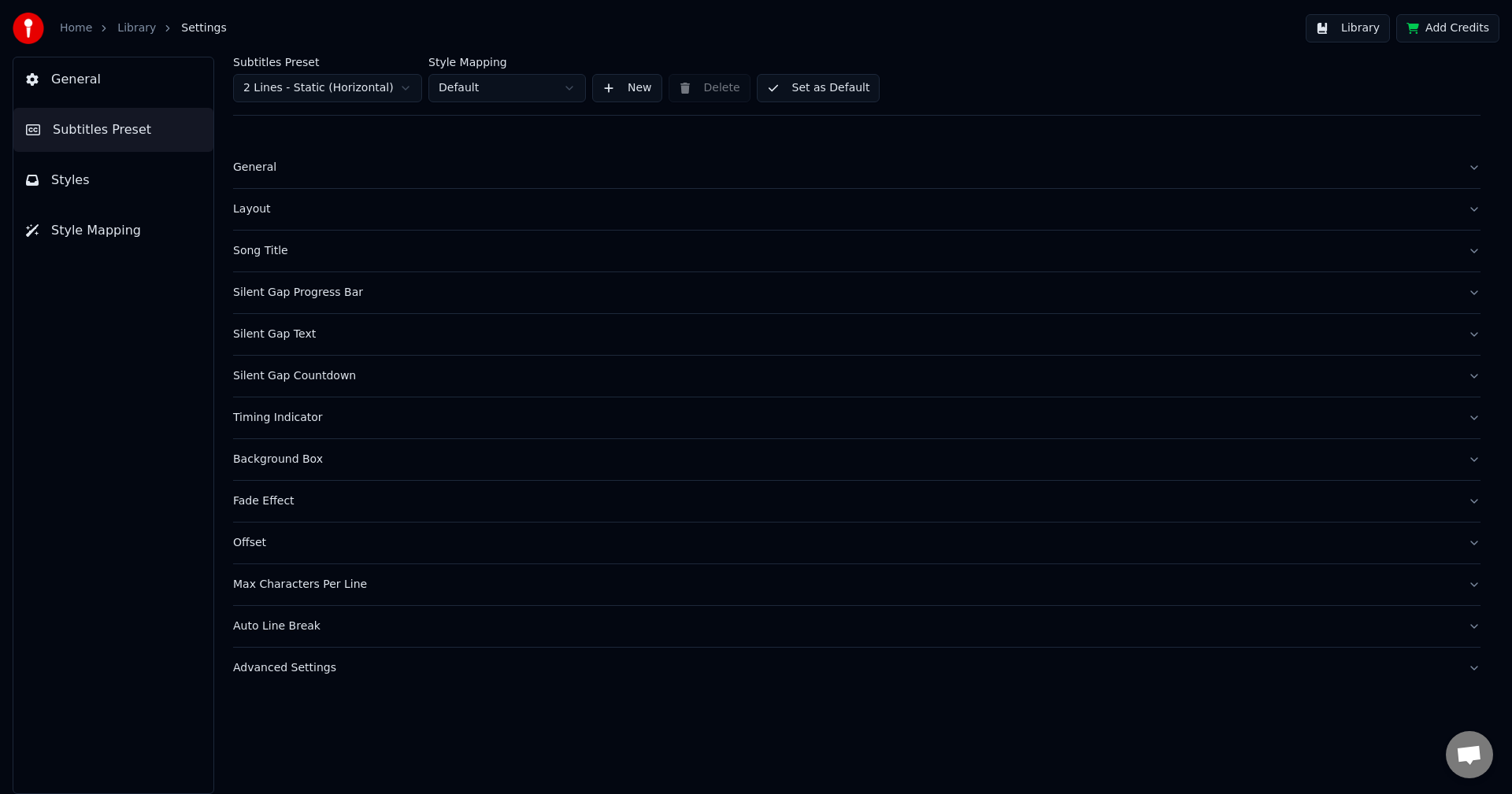
click at [555, 95] on html "Home Library Settings Library Add Credits General Subtitles Preset Styles Style…" at bounding box center [756, 397] width 1512 height 794
click at [626, 109] on div "Subtitles Preset 2 Lines - Static (Horizontal) Style Mapping Default New Delete…" at bounding box center [856, 86] width 1247 height 59
click at [621, 95] on button "New" at bounding box center [626, 87] width 70 height 28
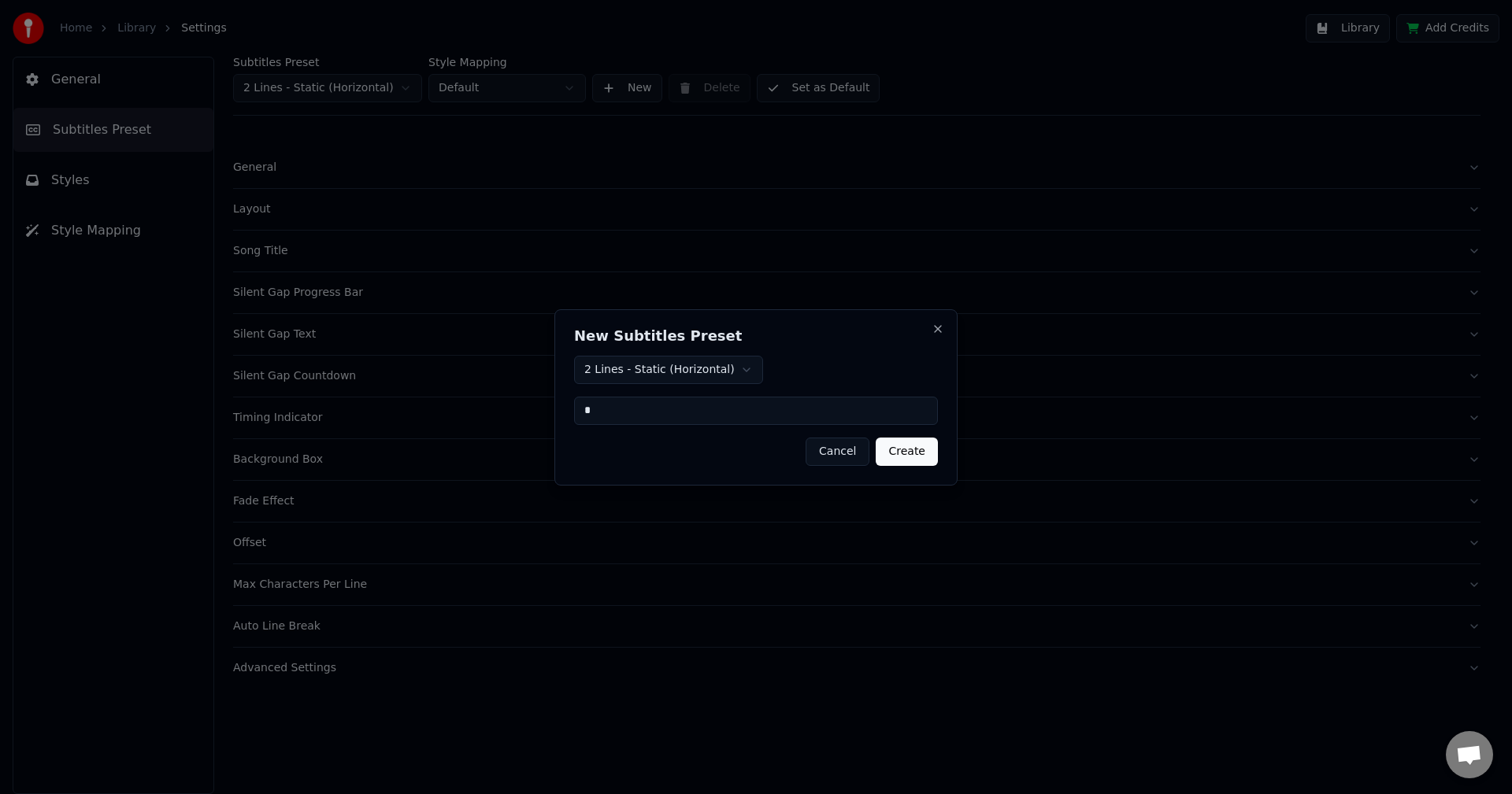
type input "*"
click at [917, 457] on button "Create" at bounding box center [906, 451] width 62 height 28
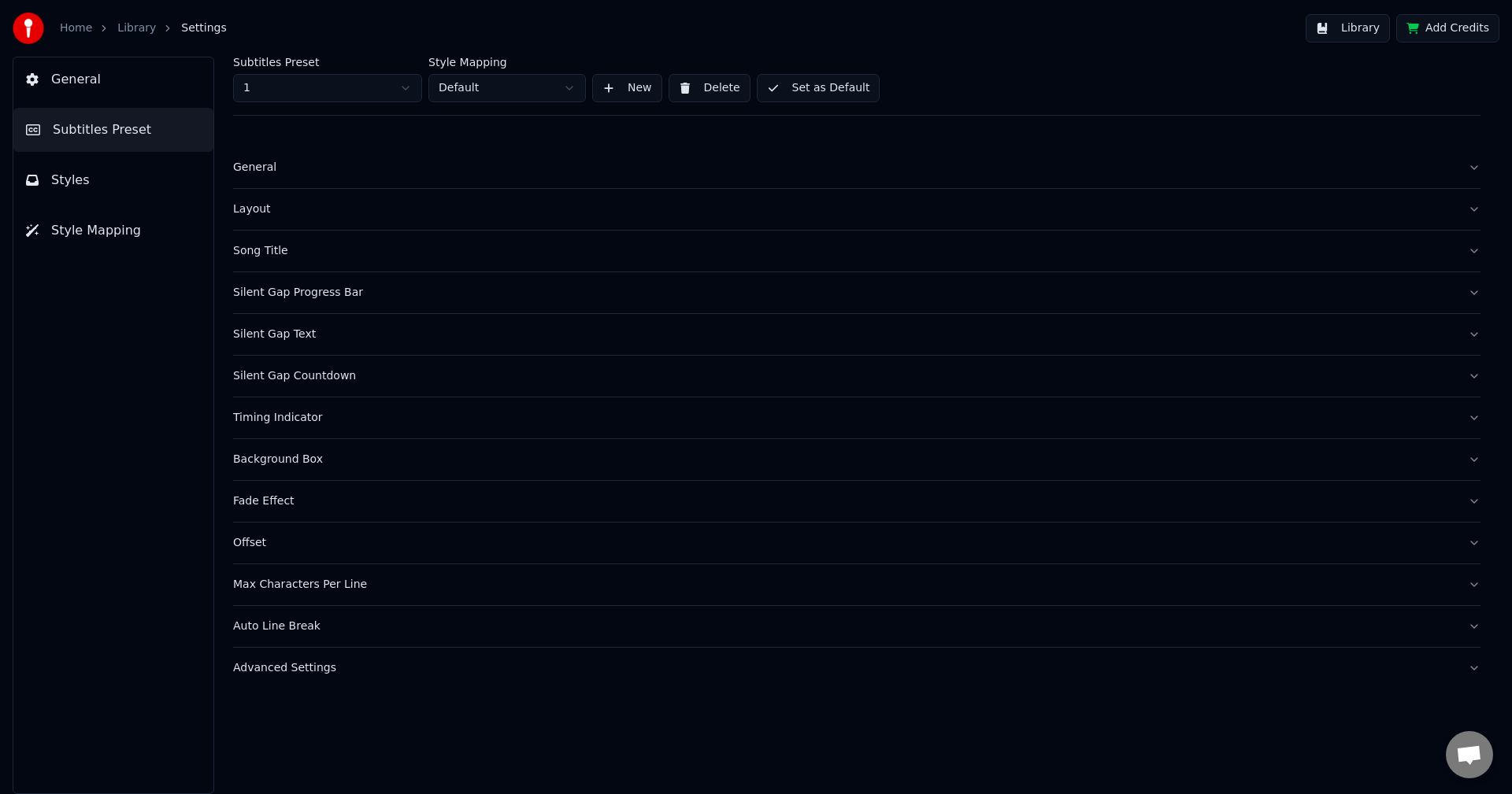
click at [148, 177] on button "Styles" at bounding box center [113, 180] width 200 height 44
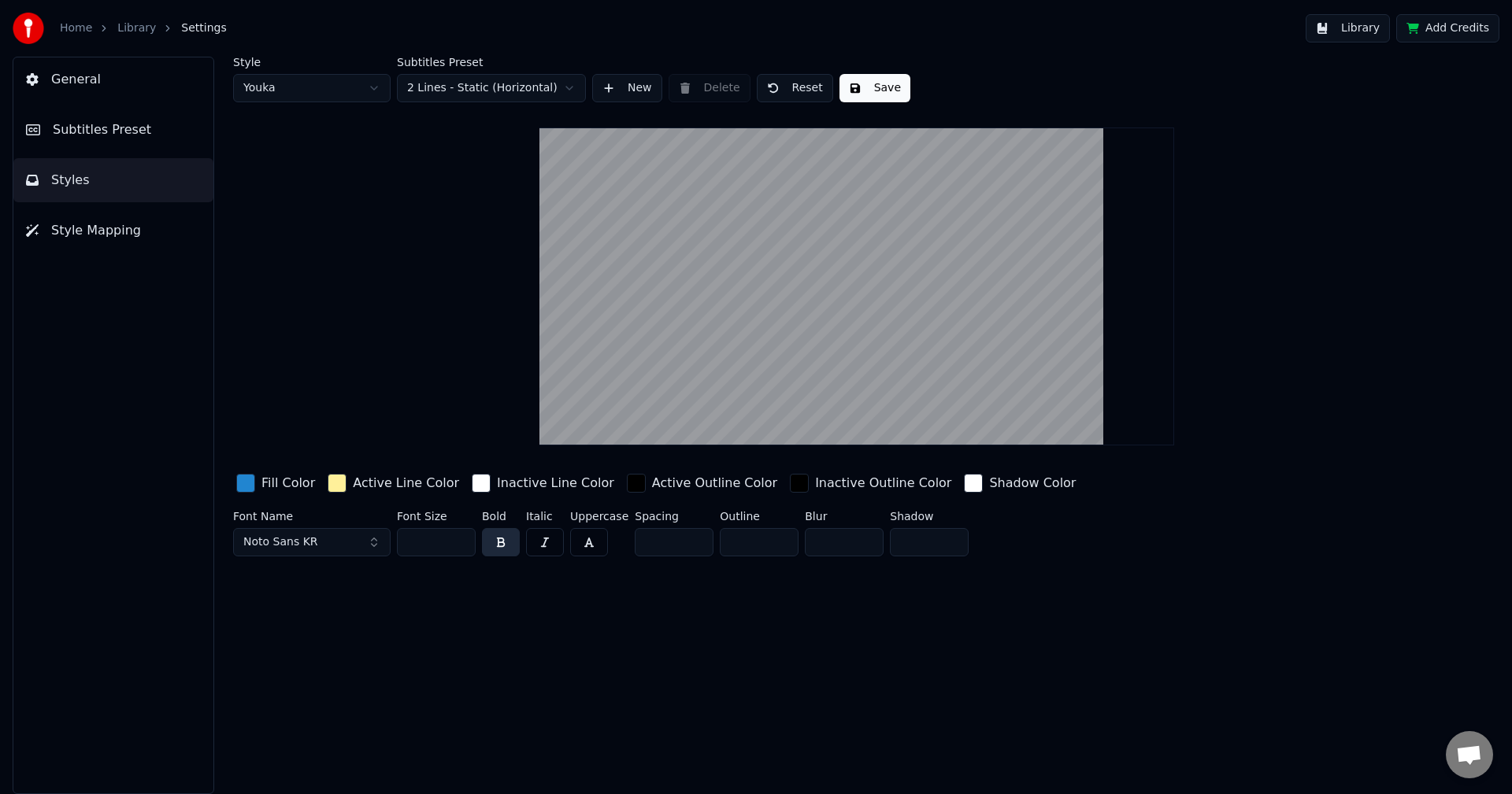
click at [343, 85] on html "Home Library Settings Library Add Credits General Subtitles Preset Styles Style…" at bounding box center [756, 397] width 1512 height 794
click at [347, 90] on html "Home Library Settings Library Add Credits General Subtitles Preset Styles Style…" at bounding box center [756, 397] width 1512 height 794
click at [343, 97] on html "Home Library Settings Library Add Credits General Subtitles Preset Styles Style…" at bounding box center [756, 397] width 1512 height 794
click at [315, 91] on html "Home Library Settings Library Add Credits General Subtitles Preset Styles Style…" at bounding box center [756, 397] width 1512 height 794
click at [310, 93] on html "Home Library Settings Library Add Credits General Subtitles Preset Styles Style…" at bounding box center [756, 397] width 1512 height 794
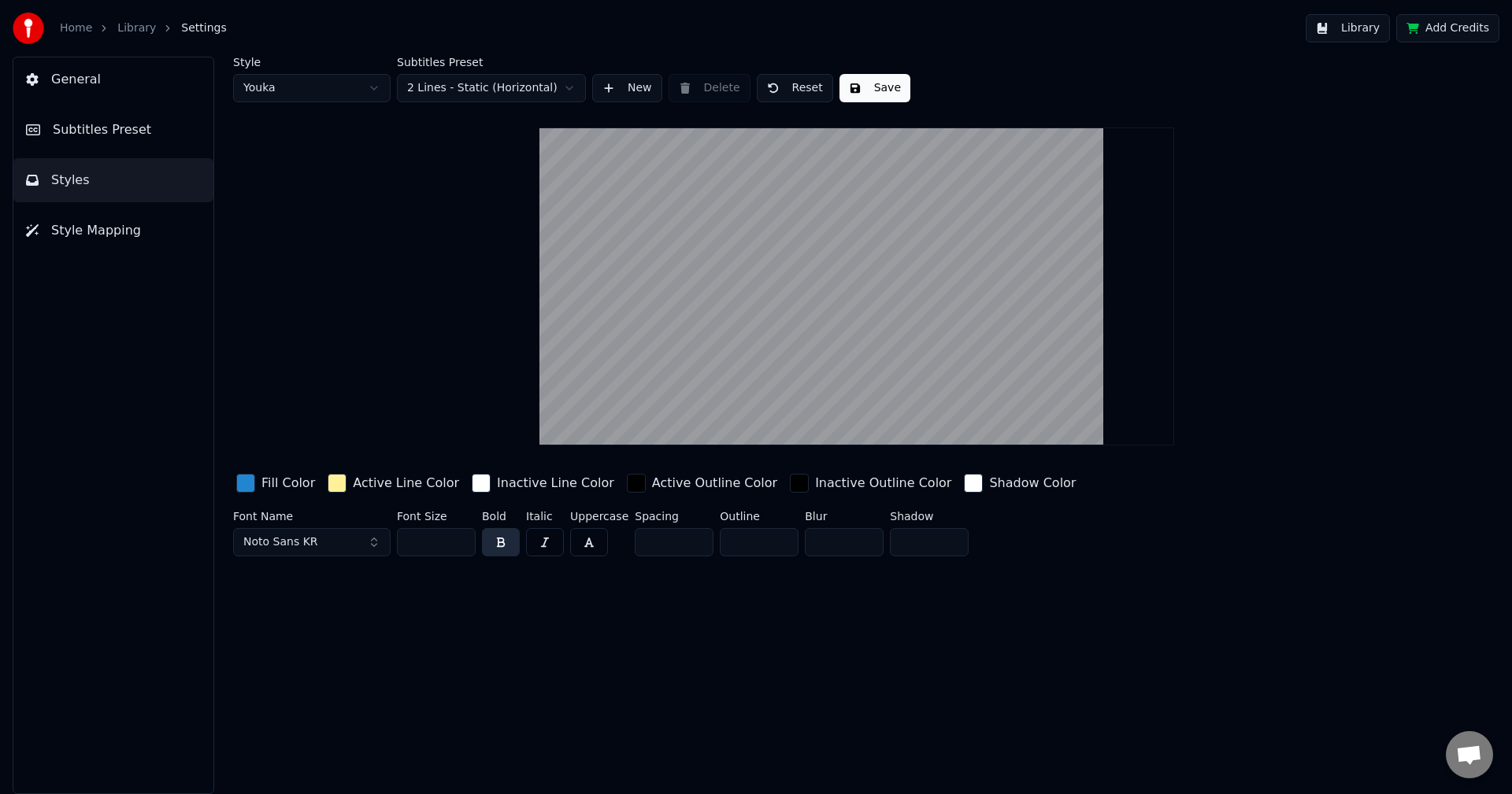
click at [335, 488] on div "button" at bounding box center [337, 483] width 19 height 19
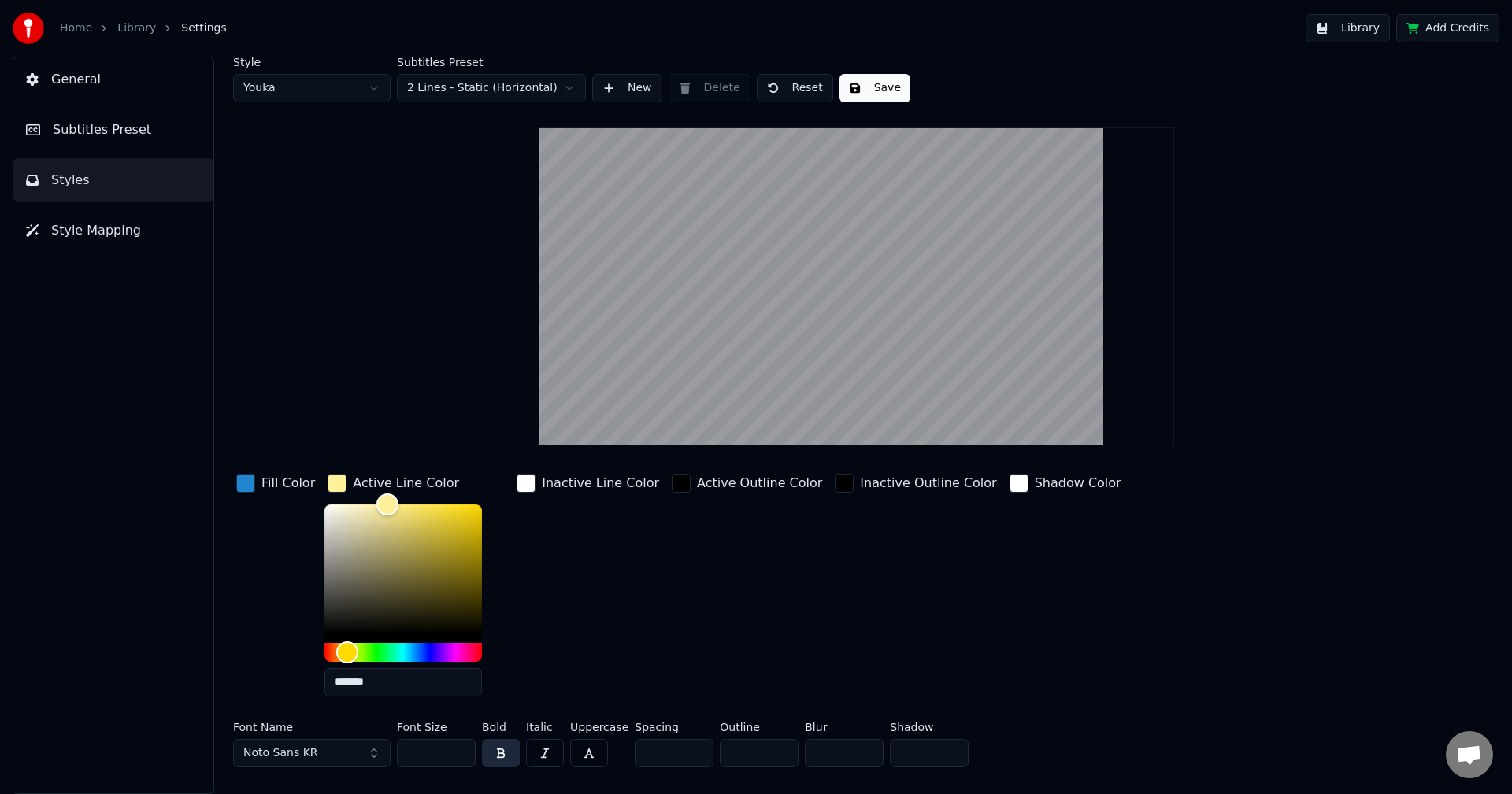
click at [527, 487] on div "button" at bounding box center [526, 483] width 19 height 19
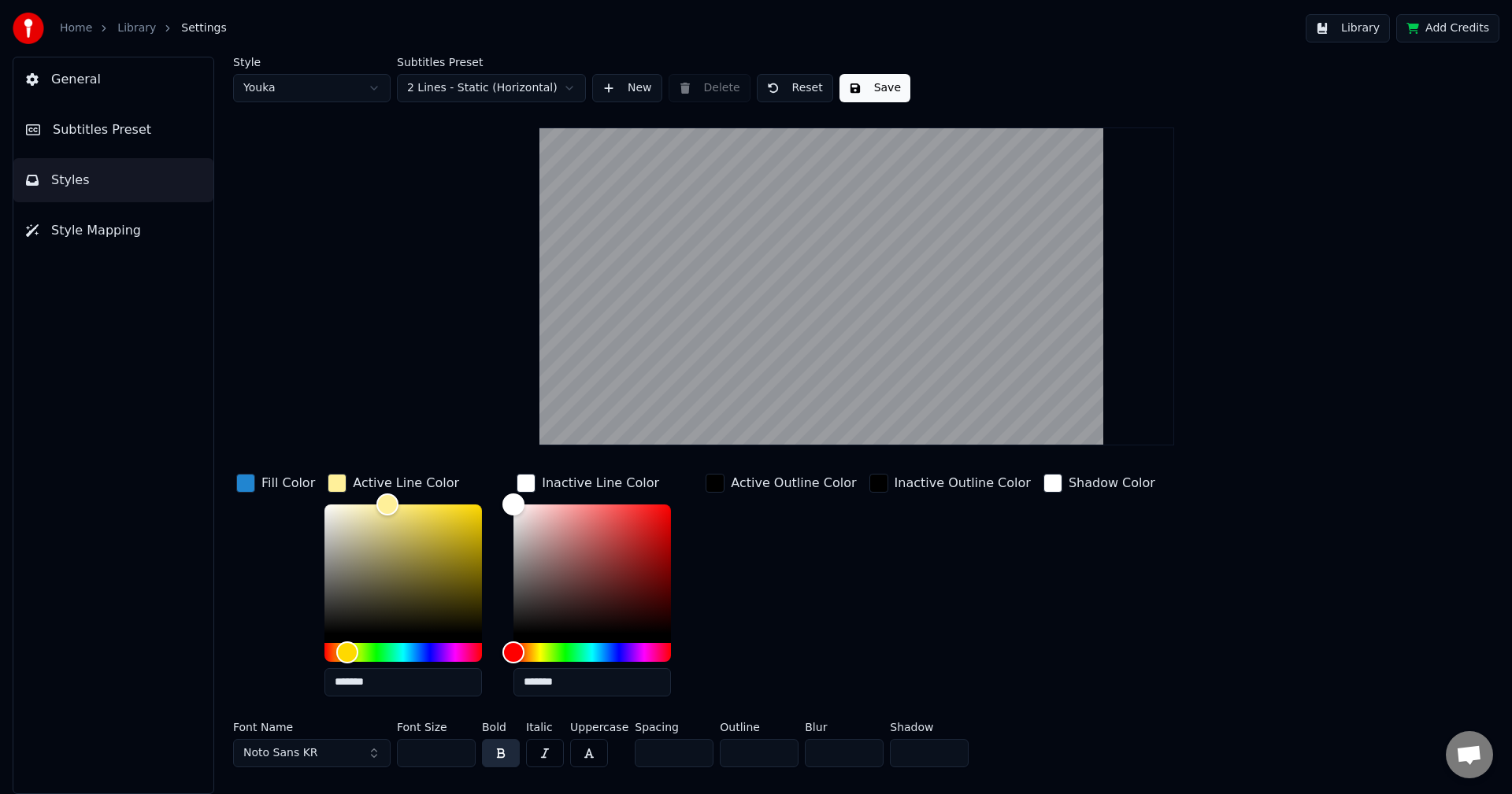
click at [568, 682] on input "*******" at bounding box center [592, 682] width 157 height 28
click at [387, 678] on input "*******" at bounding box center [403, 682] width 157 height 28
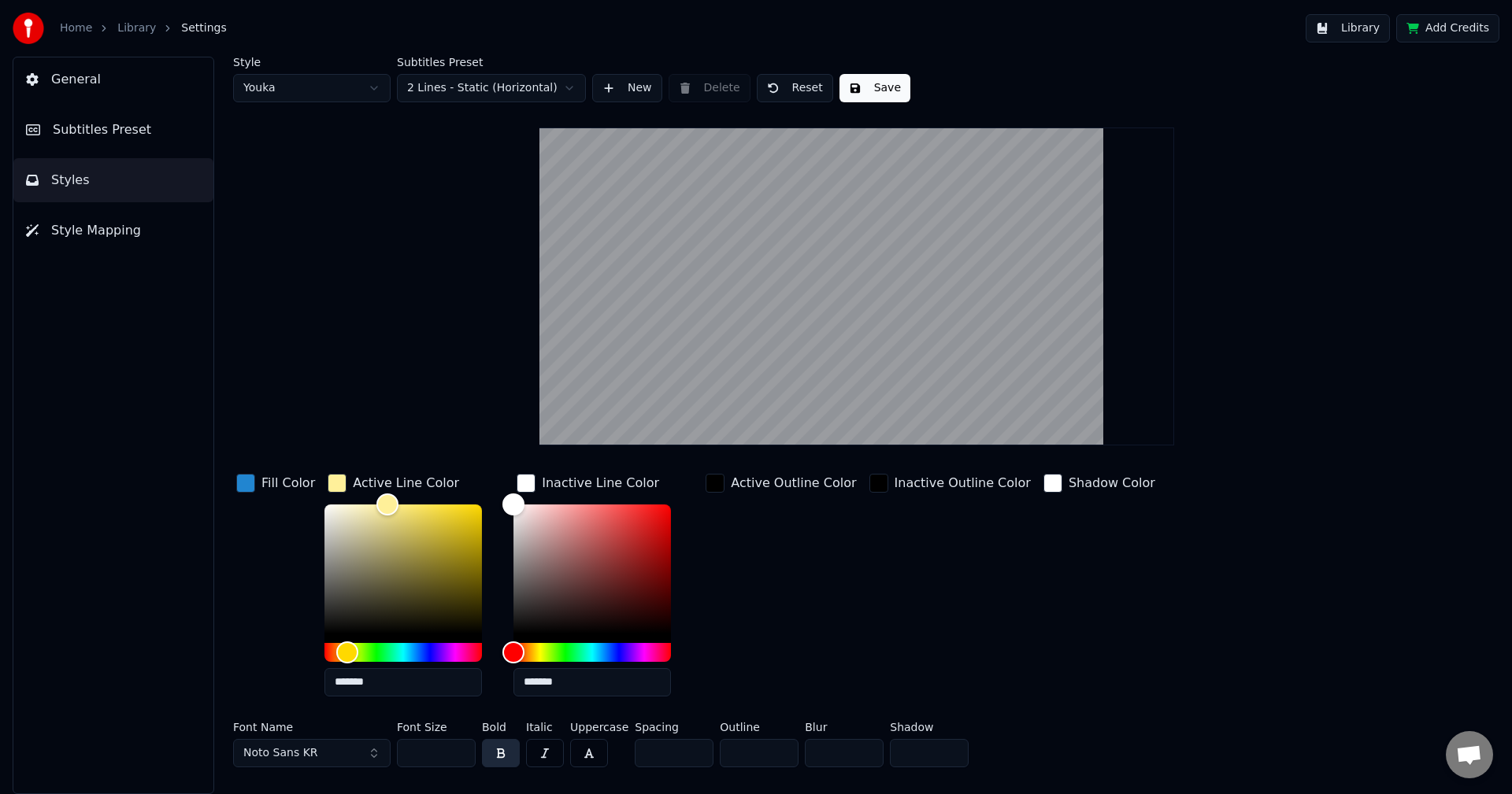
click at [387, 678] on input "*******" at bounding box center [403, 682] width 157 height 28
paste input "text"
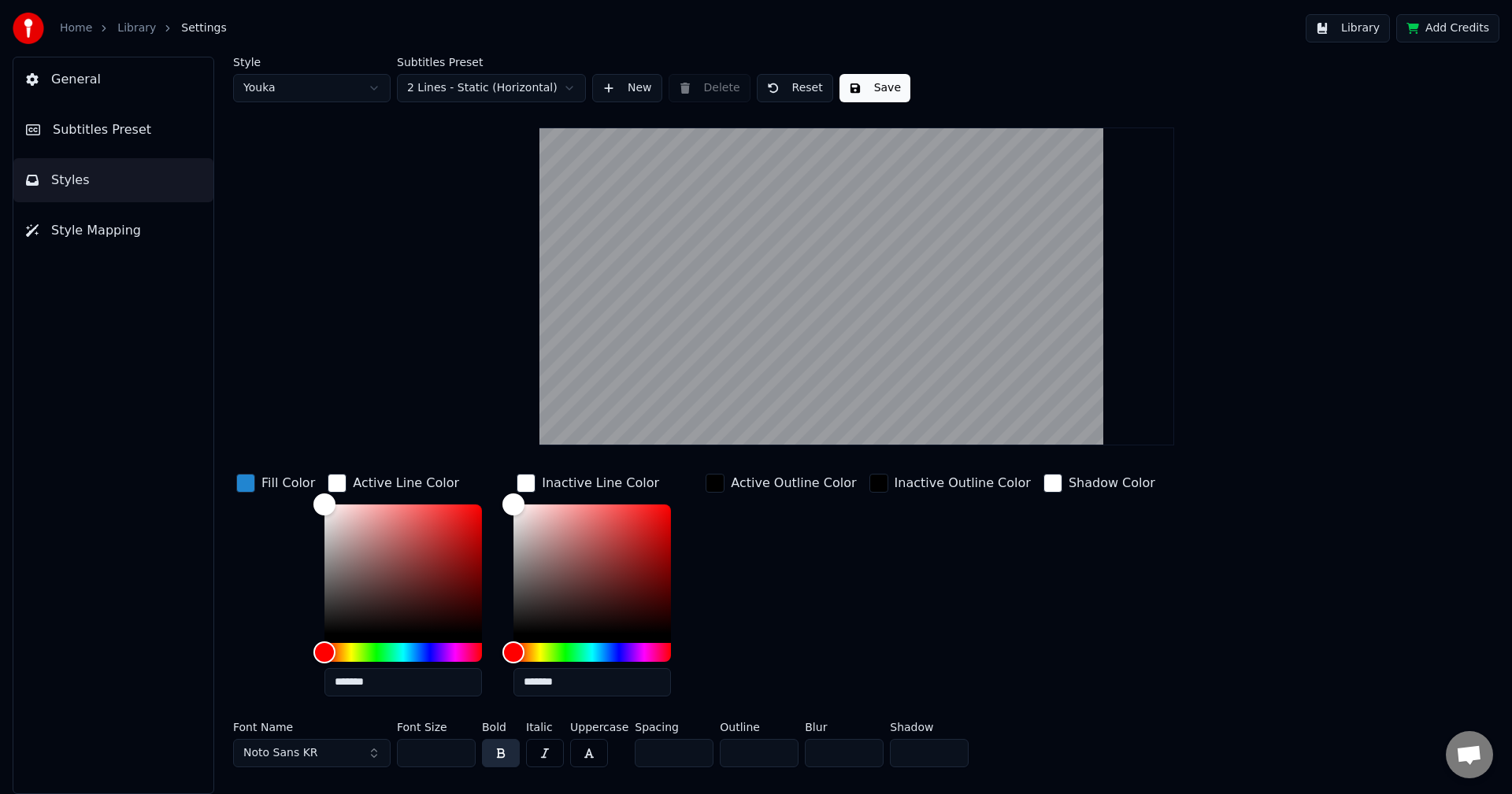
type input "*******"
click at [245, 621] on div "Fill Color" at bounding box center [275, 590] width 85 height 239
click at [409, 485] on div "Active Line Color" at bounding box center [406, 483] width 107 height 19
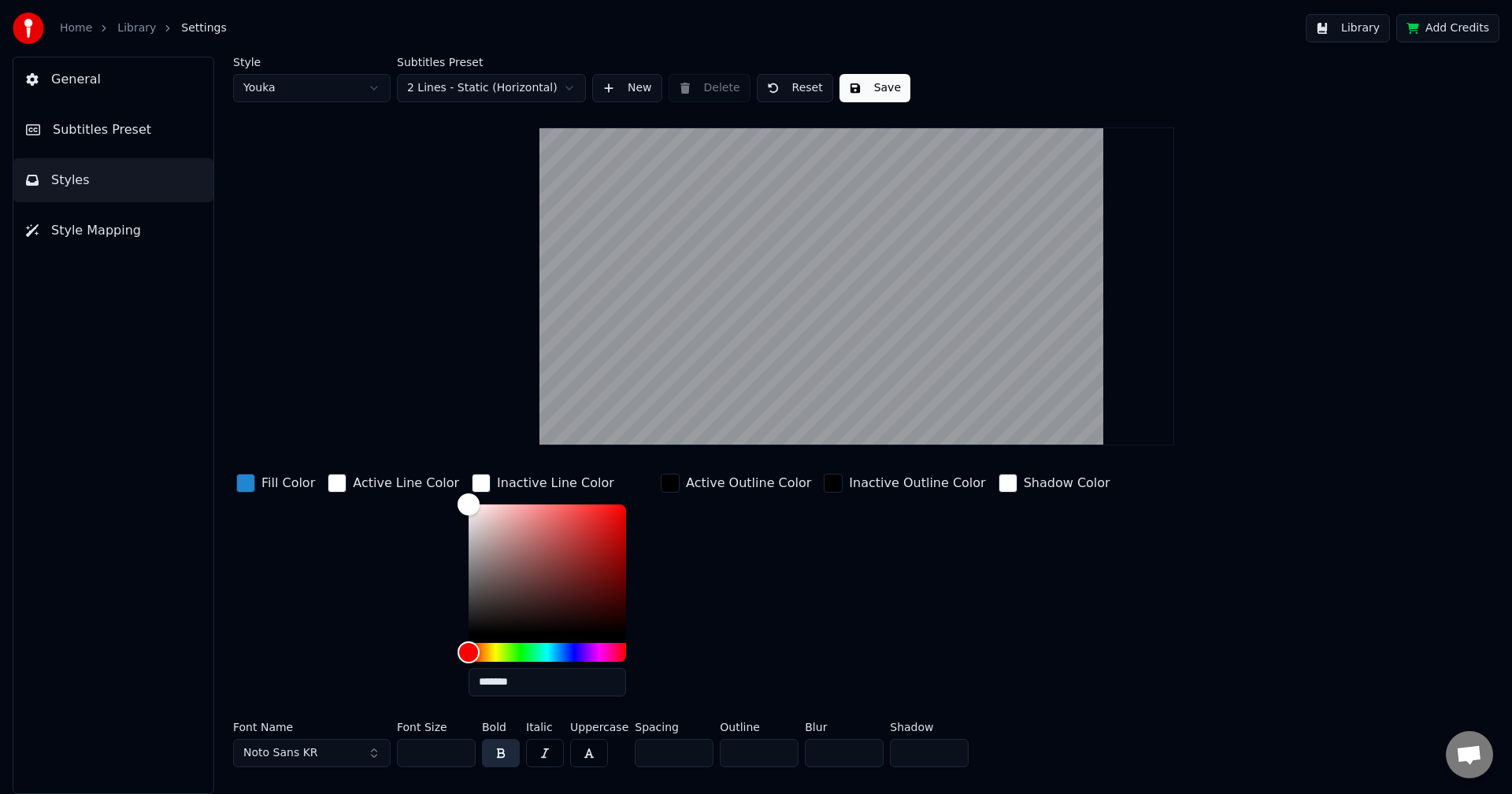
click at [556, 475] on div "Inactive Line Color" at bounding box center [555, 483] width 118 height 19
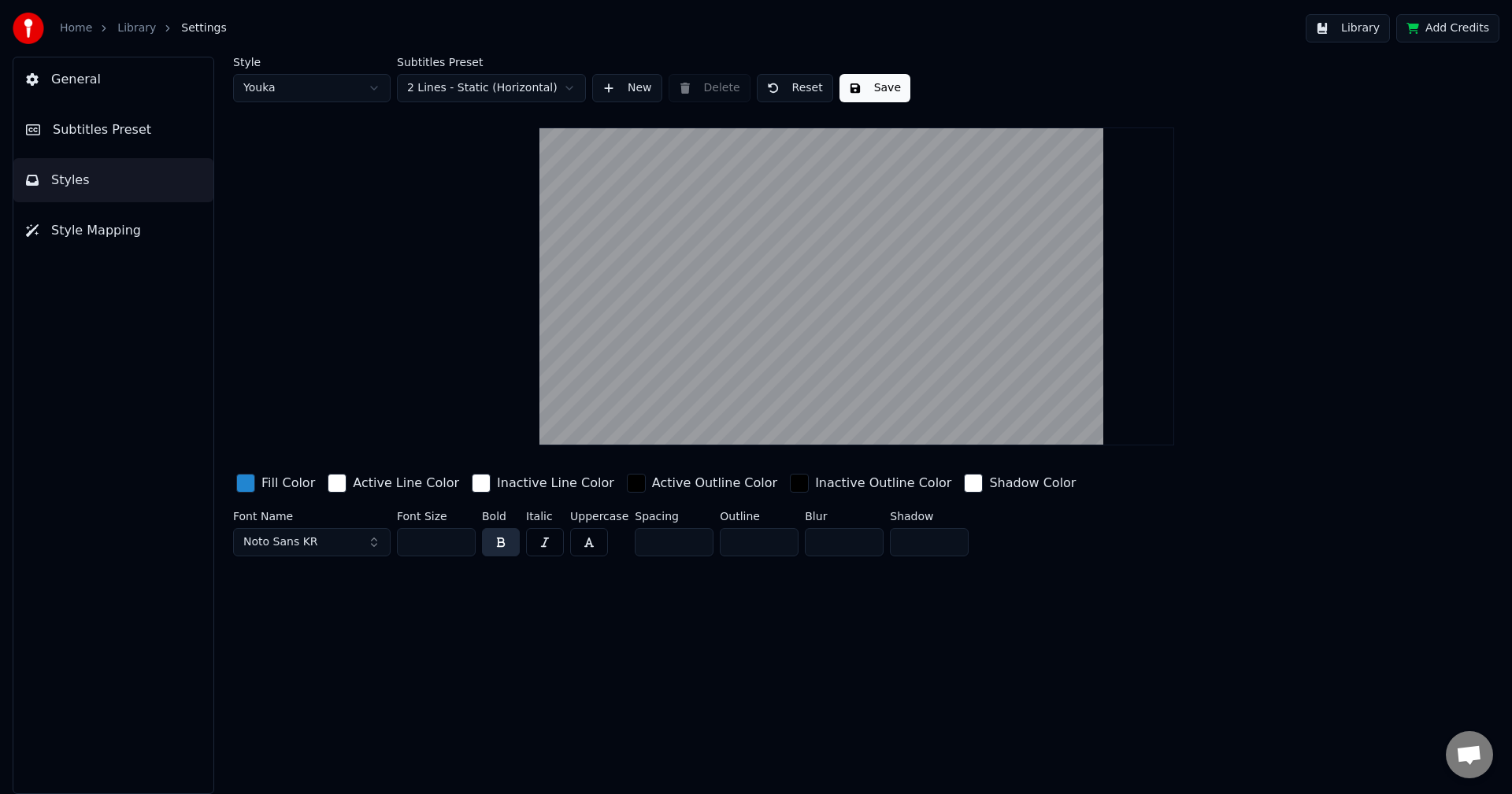
click at [511, 670] on div "Style Youka Subtitles Preset 2 Lines - Static (Horizontal) New Delete Reset Sav…" at bounding box center [857, 425] width 1311 height 737
click at [290, 484] on div "Fill Color" at bounding box center [288, 483] width 53 height 19
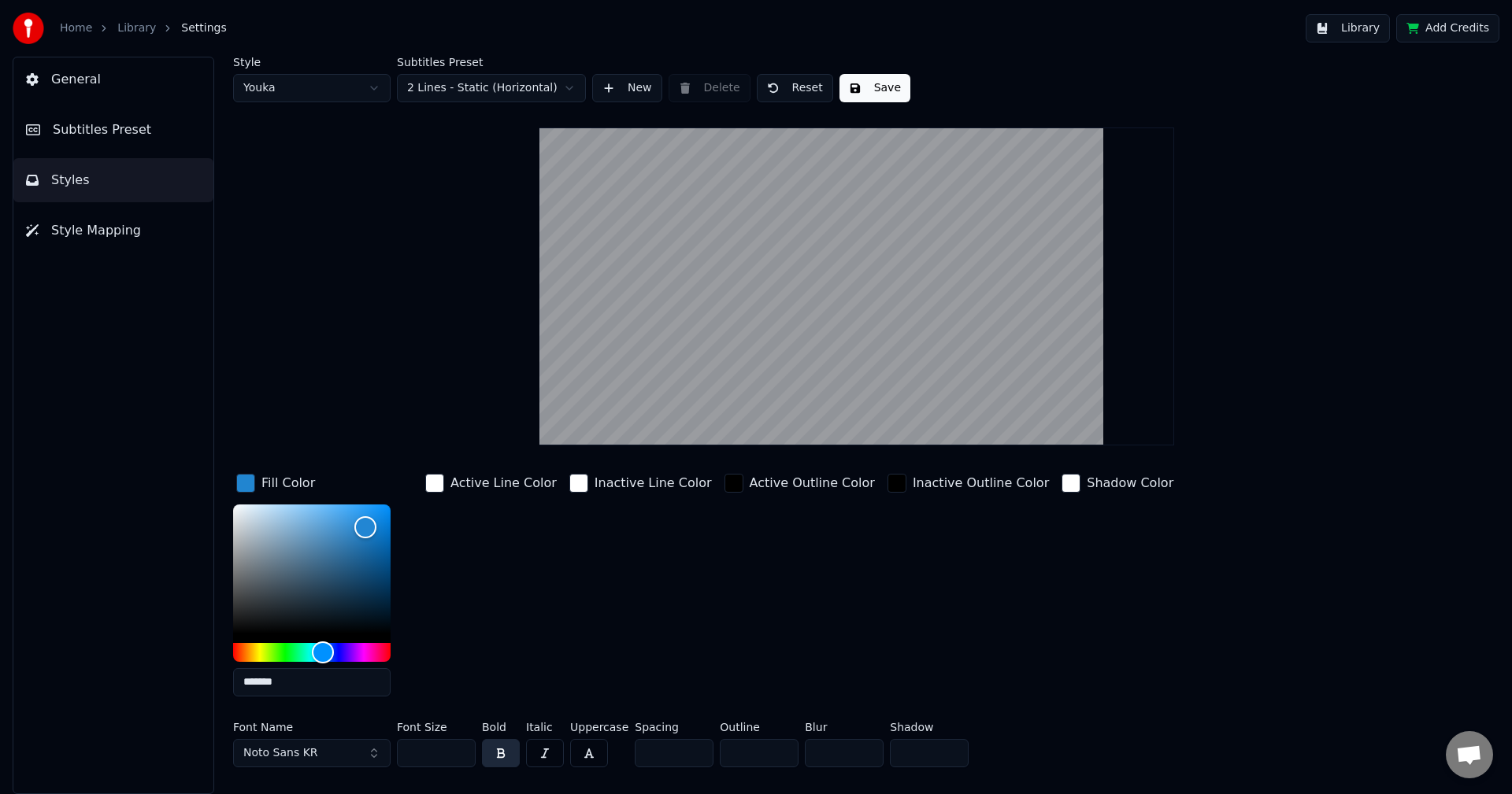
click at [322, 692] on input "*******" at bounding box center [312, 682] width 157 height 28
paste input "text"
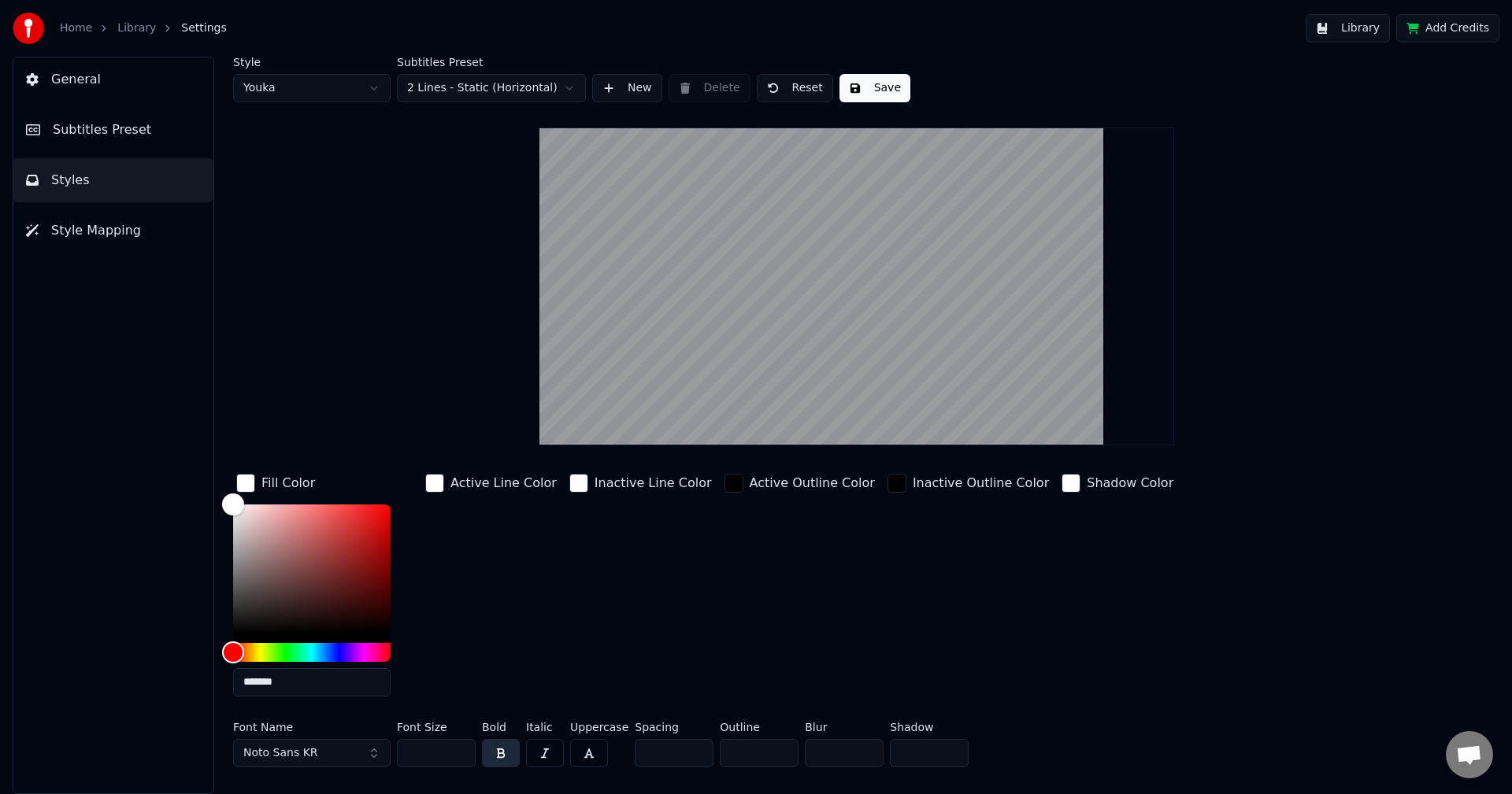
type input "*******"
click at [291, 484] on div "Fill Color" at bounding box center [288, 483] width 53 height 19
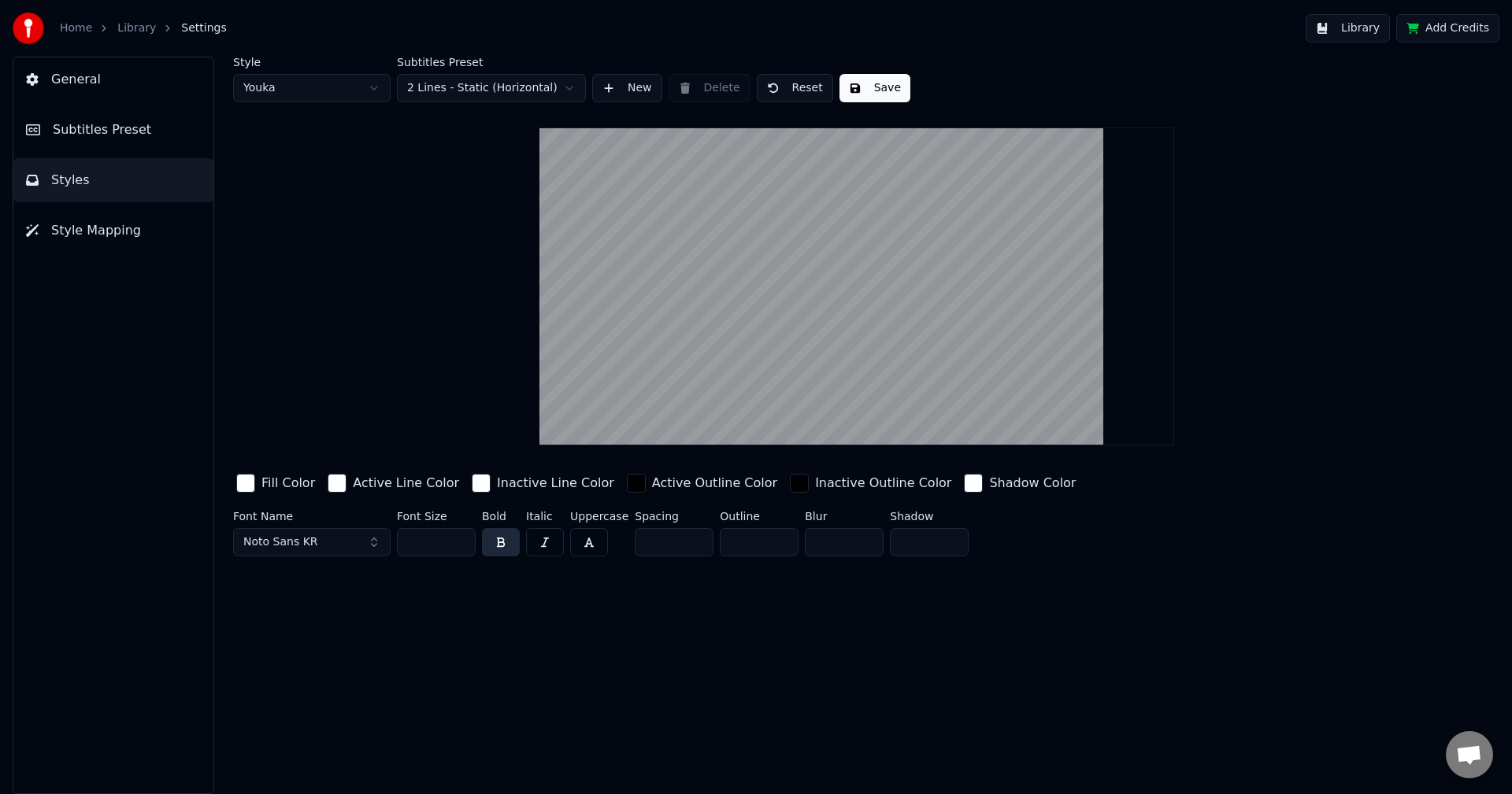
click at [444, 676] on div "Style Youka Subtitles Preset 2 Lines - Static (Horizontal) New Delete Reset Sav…" at bounding box center [857, 425] width 1311 height 737
click at [496, 642] on div "Style Youka Subtitles Preset 2 Lines - Static (Horizontal) New Delete Reset Sav…" at bounding box center [857, 425] width 1311 height 737
click at [626, 488] on div "button" at bounding box center [636, 483] width 19 height 19
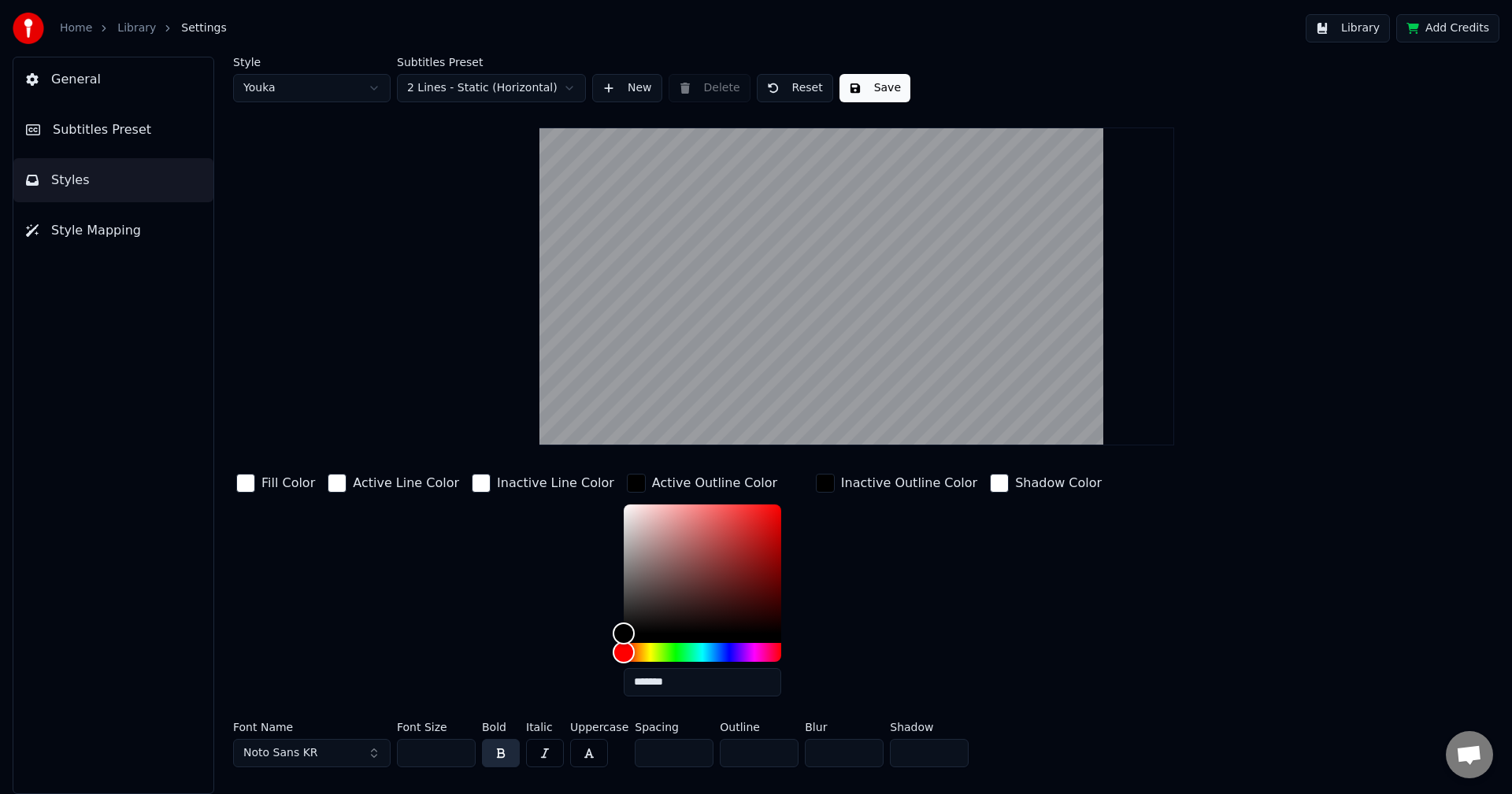
click at [626, 488] on div "button" at bounding box center [636, 483] width 19 height 19
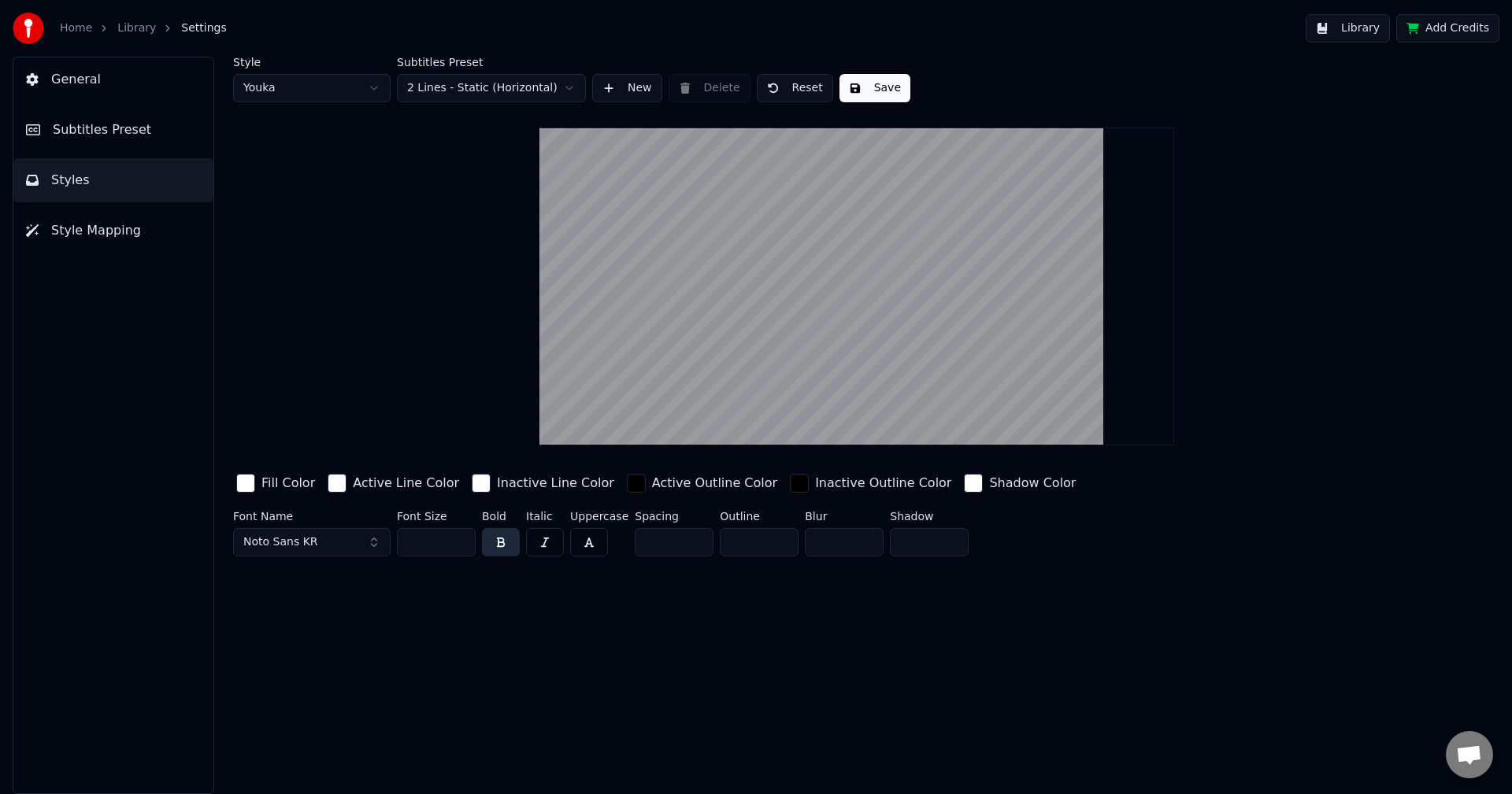
click at [873, 668] on div "Style Youka Subtitles Preset 2 Lines - Static (Horizontal) New Delete Reset Sav…" at bounding box center [857, 425] width 1311 height 737
click at [853, 85] on button "Save" at bounding box center [875, 87] width 71 height 28
click at [120, 230] on span "Style Mapping" at bounding box center [96, 230] width 90 height 19
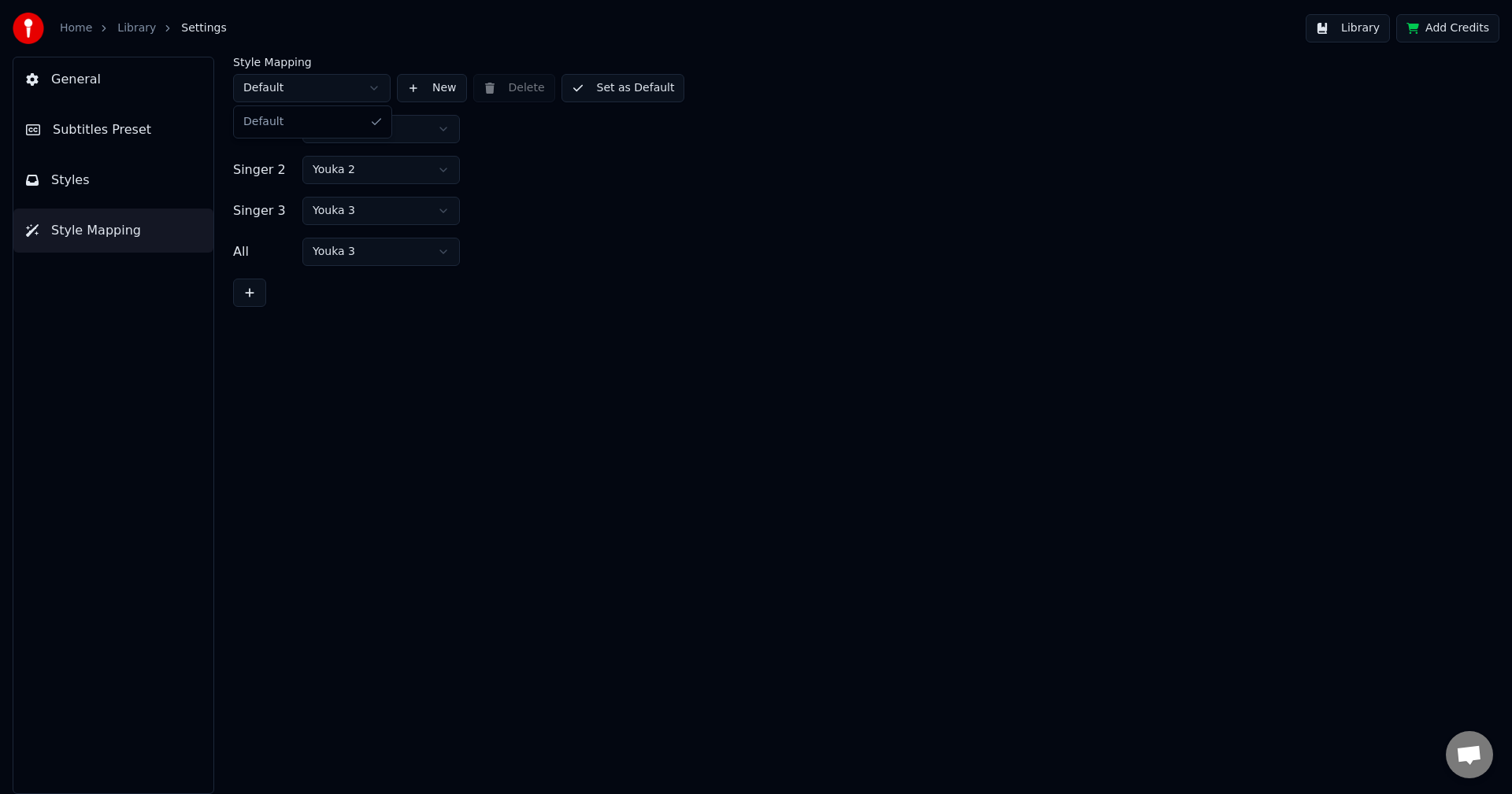
click at [342, 87] on html "Home Library Settings Library Add Credits General Subtitles Preset Styles Style…" at bounding box center [756, 397] width 1512 height 794
click at [329, 93] on html "Home Library Settings Library Add Credits General Subtitles Preset Styles Style…" at bounding box center [756, 397] width 1512 height 794
click at [97, 91] on button "General" at bounding box center [113, 80] width 200 height 44
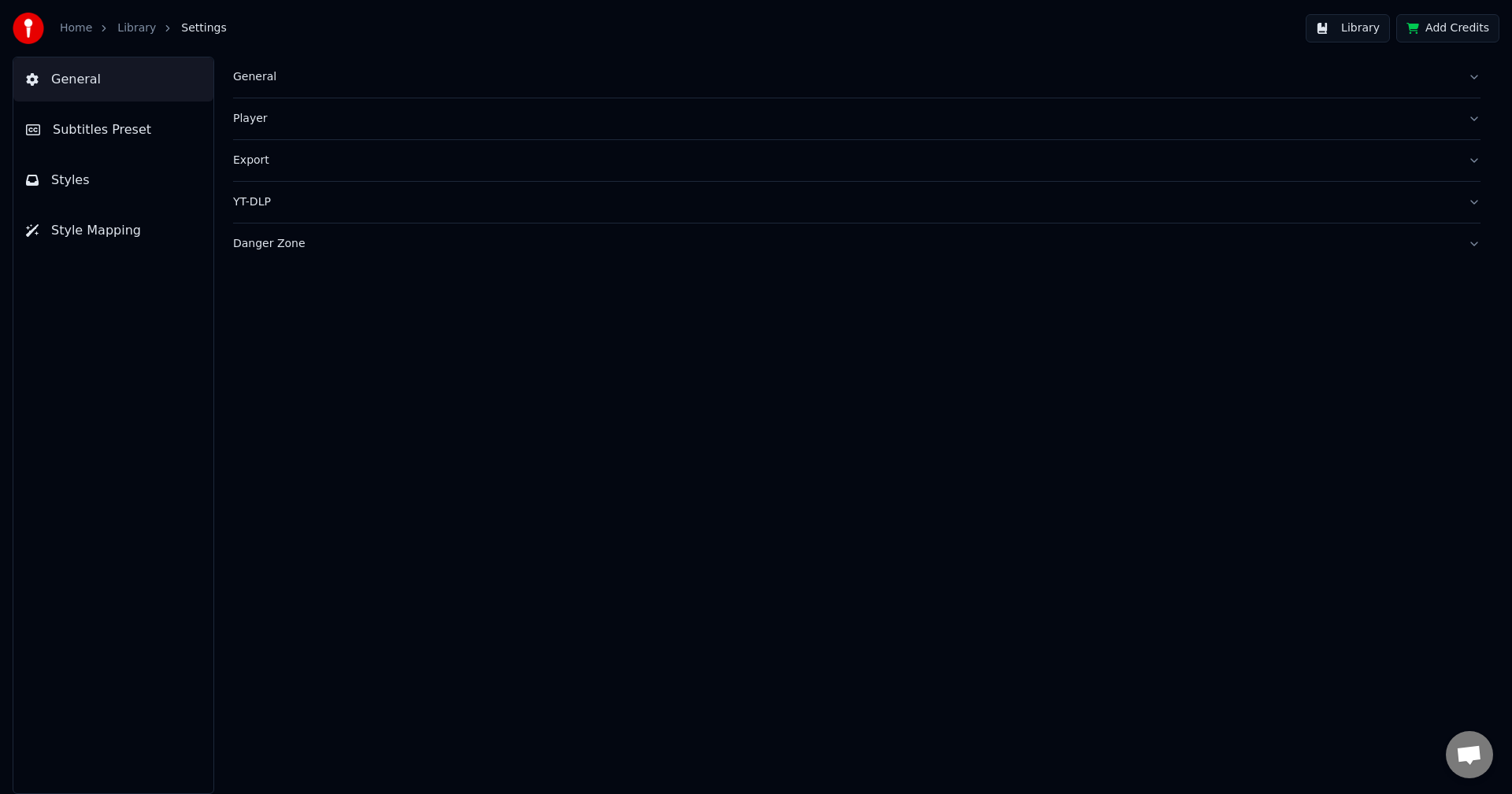
click at [262, 75] on div "General" at bounding box center [843, 77] width 1222 height 16
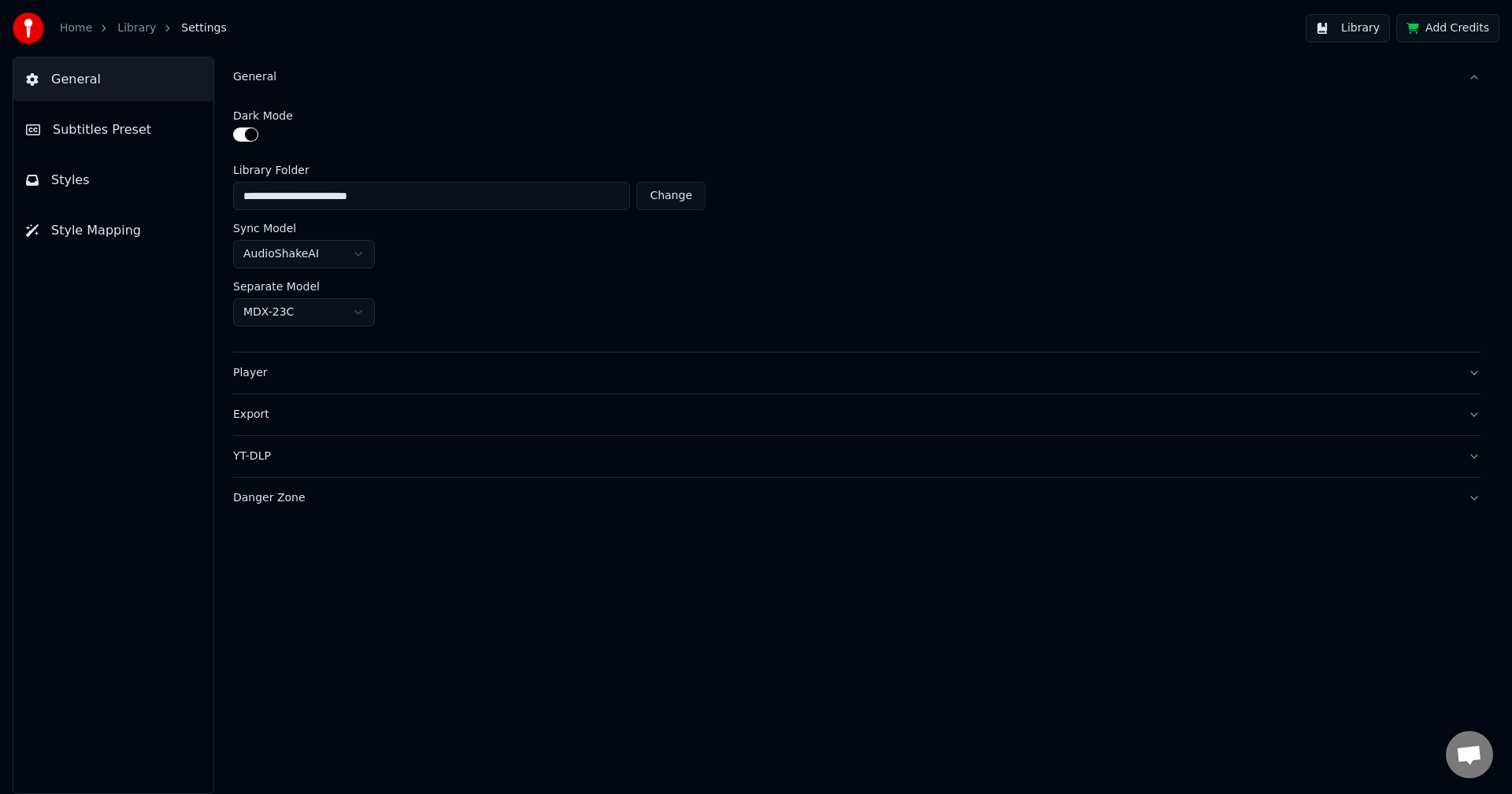
click at [262, 75] on div "General" at bounding box center [843, 77] width 1222 height 16
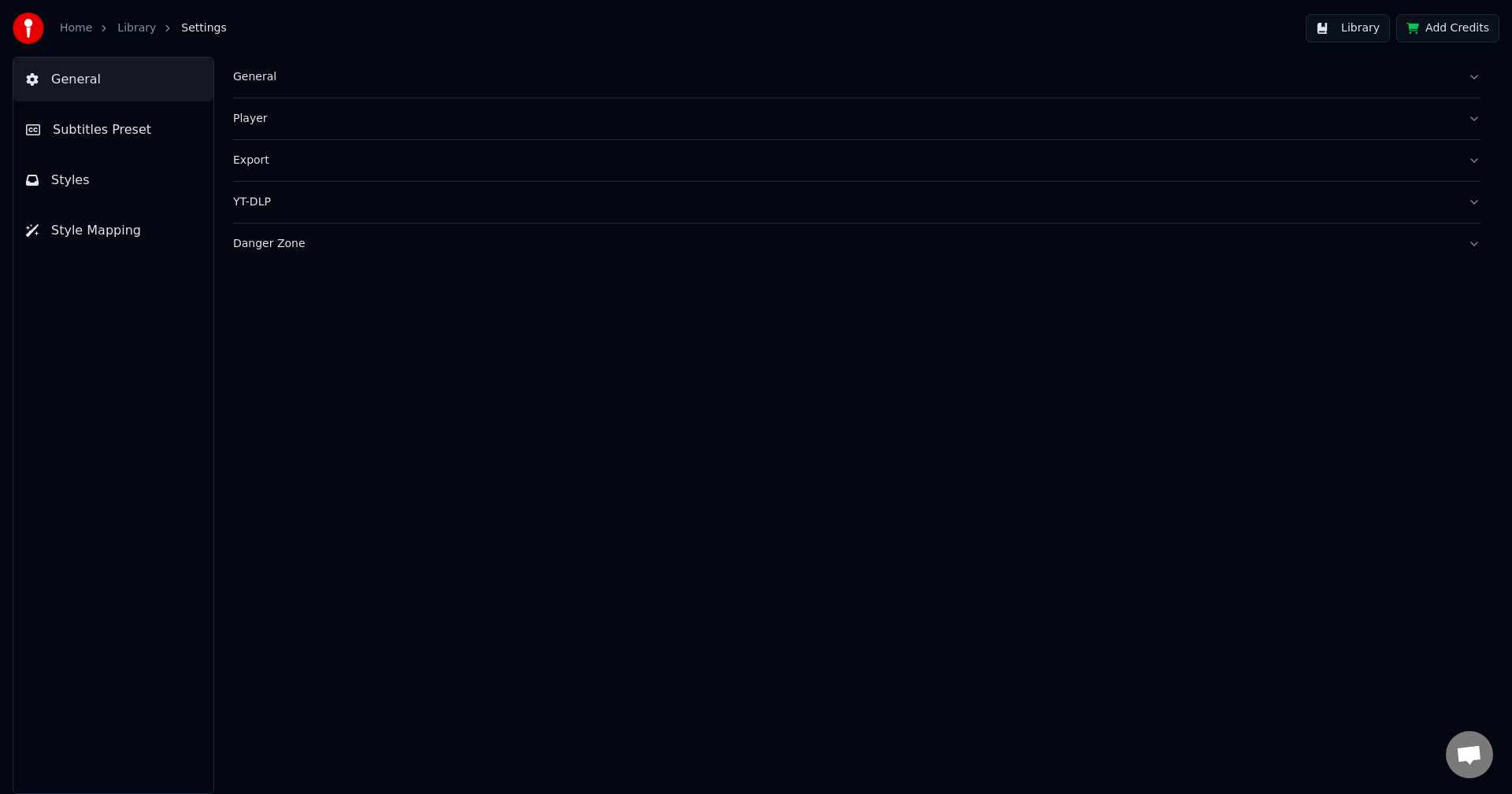
click at [140, 32] on link "Library" at bounding box center [137, 28] width 39 height 16
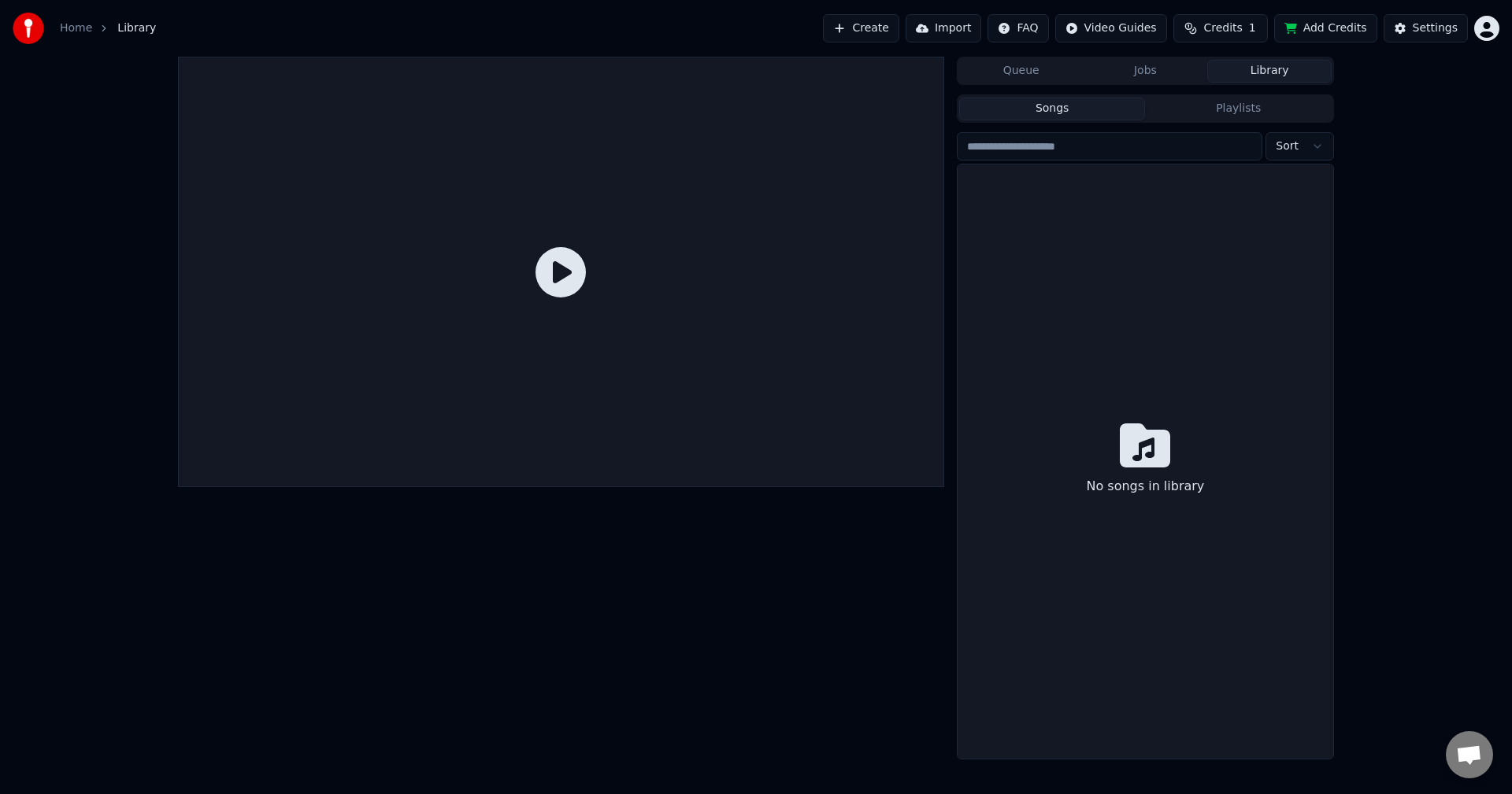
click at [88, 30] on link "Home" at bounding box center [76, 28] width 32 height 16
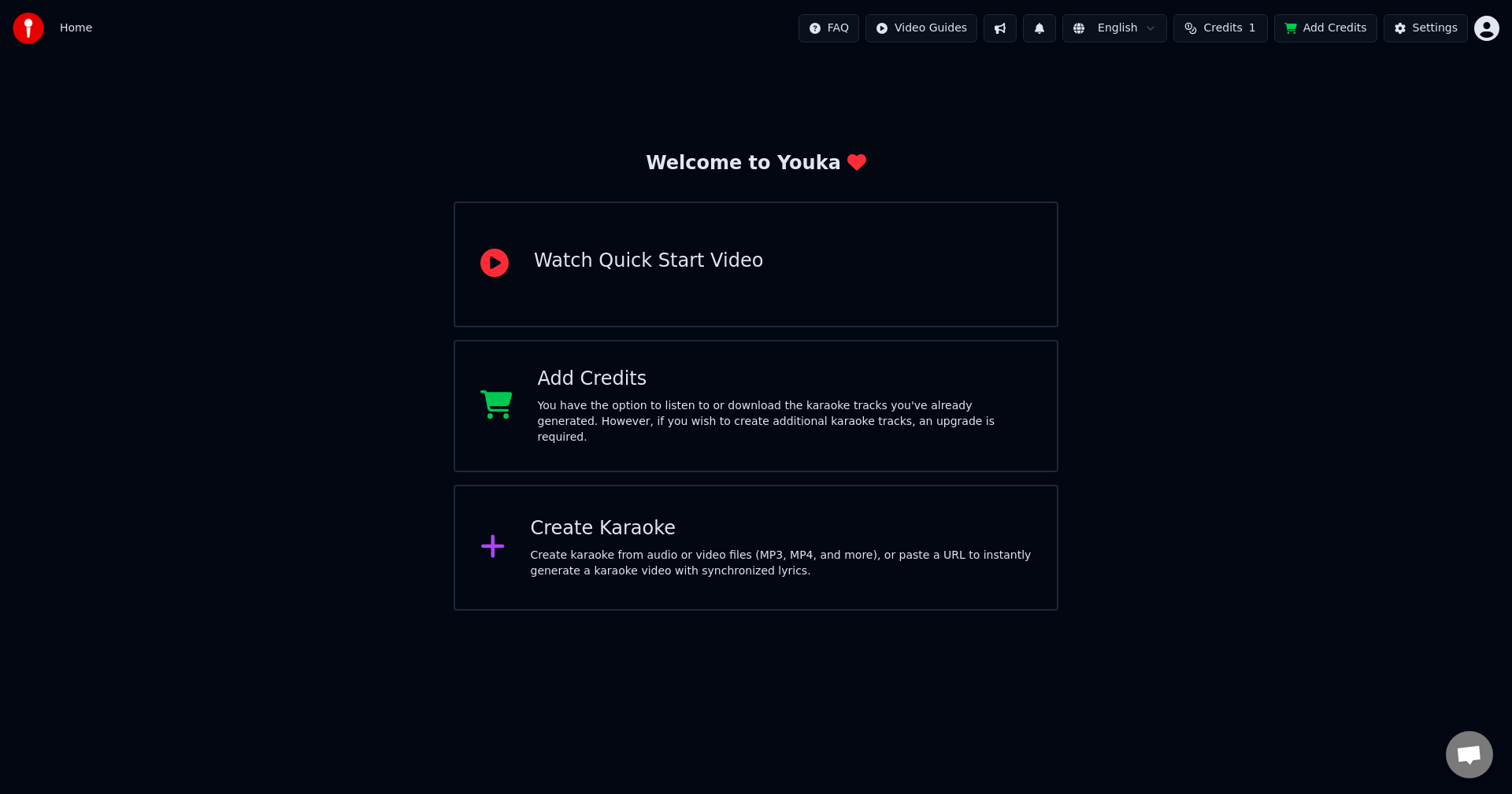
click at [631, 516] on div "Create Karaoke" at bounding box center [781, 529] width 501 height 25
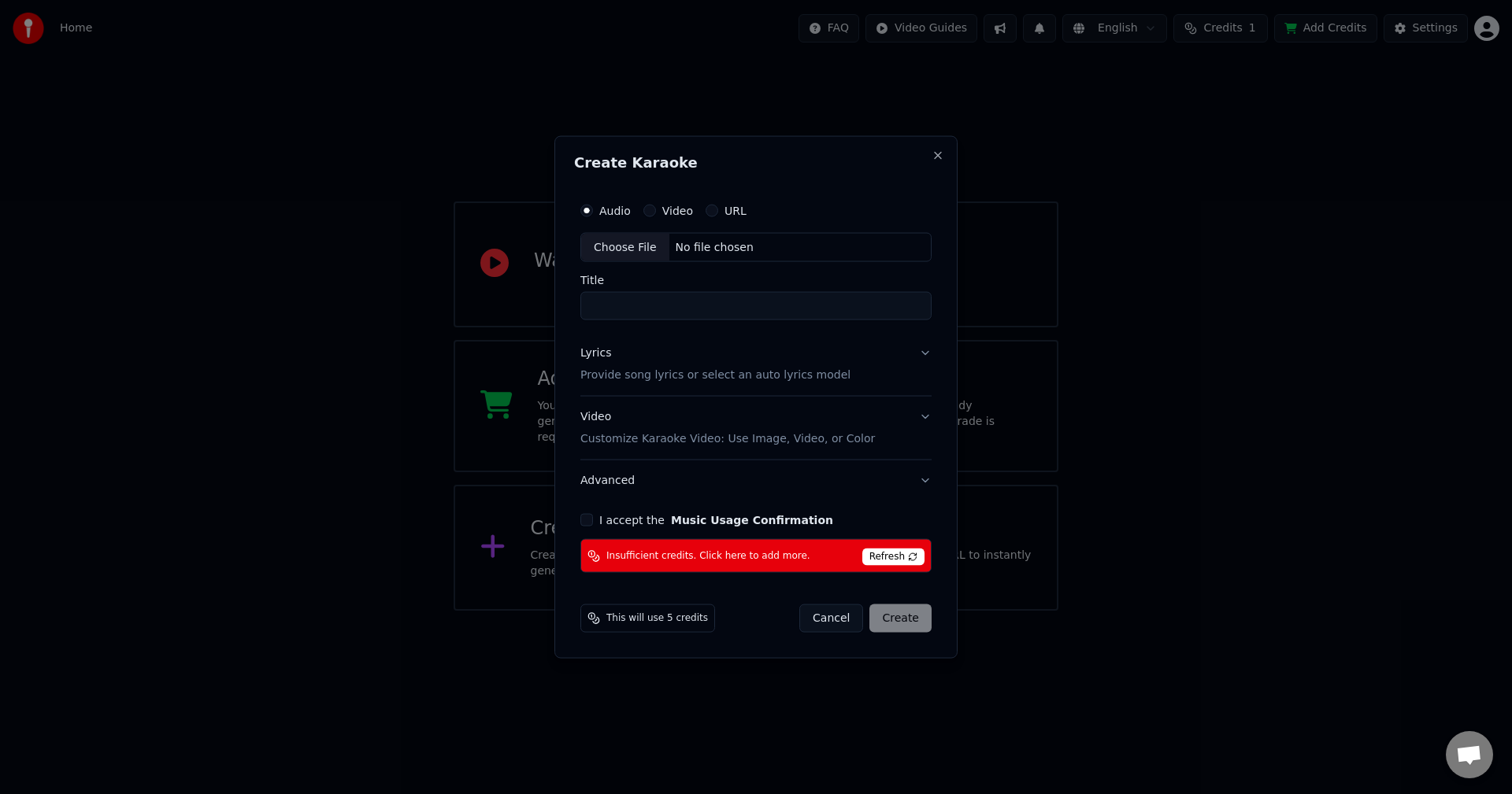
click at [692, 245] on div "No file chosen" at bounding box center [714, 247] width 91 height 16
type input "*********"
click at [930, 354] on button "Lyrics Provide song lyrics or select an auto lyrics model" at bounding box center [756, 364] width 357 height 63
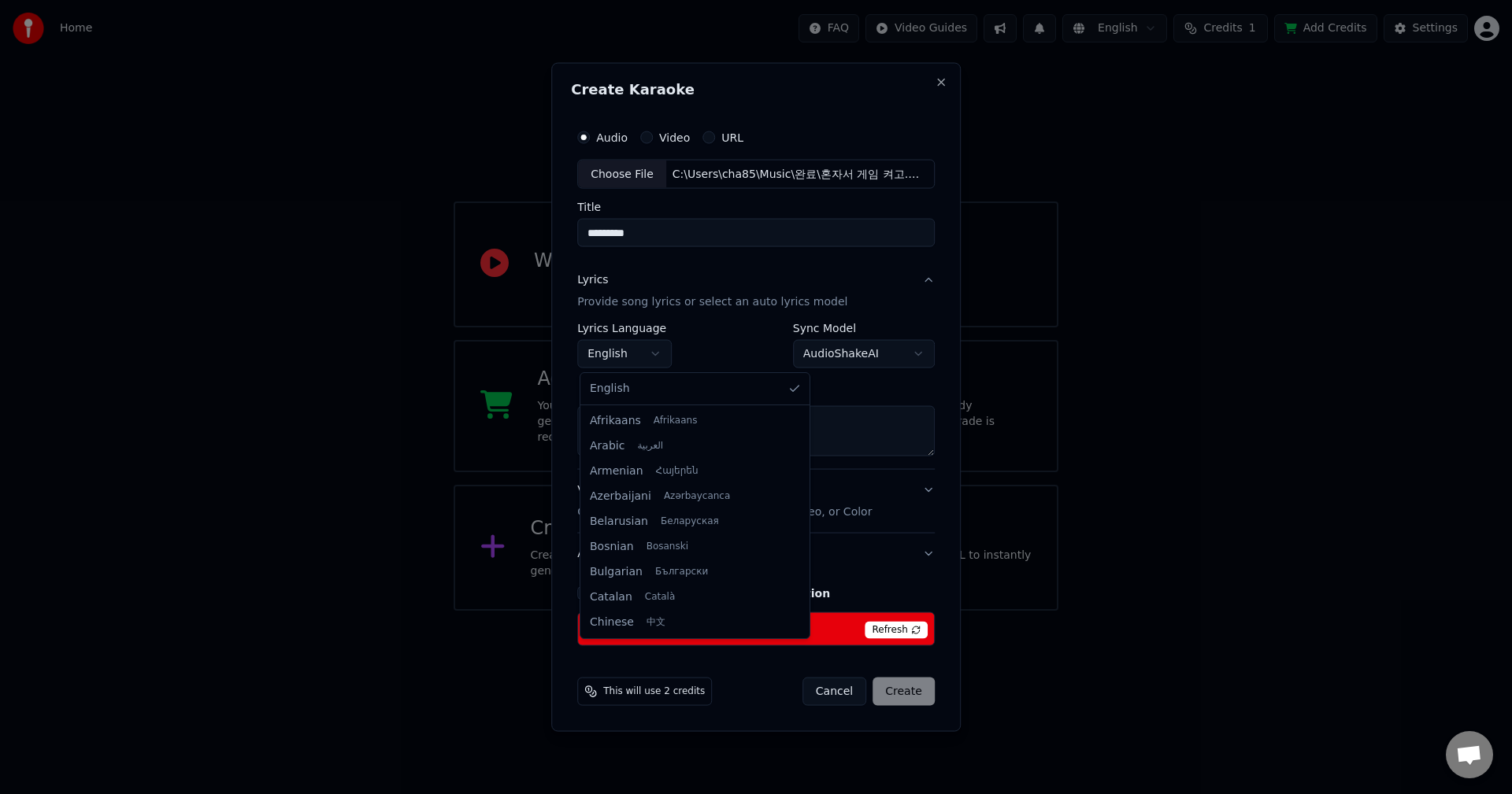
click at [659, 353] on body "**********" at bounding box center [756, 306] width 1512 height 611
select select "**"
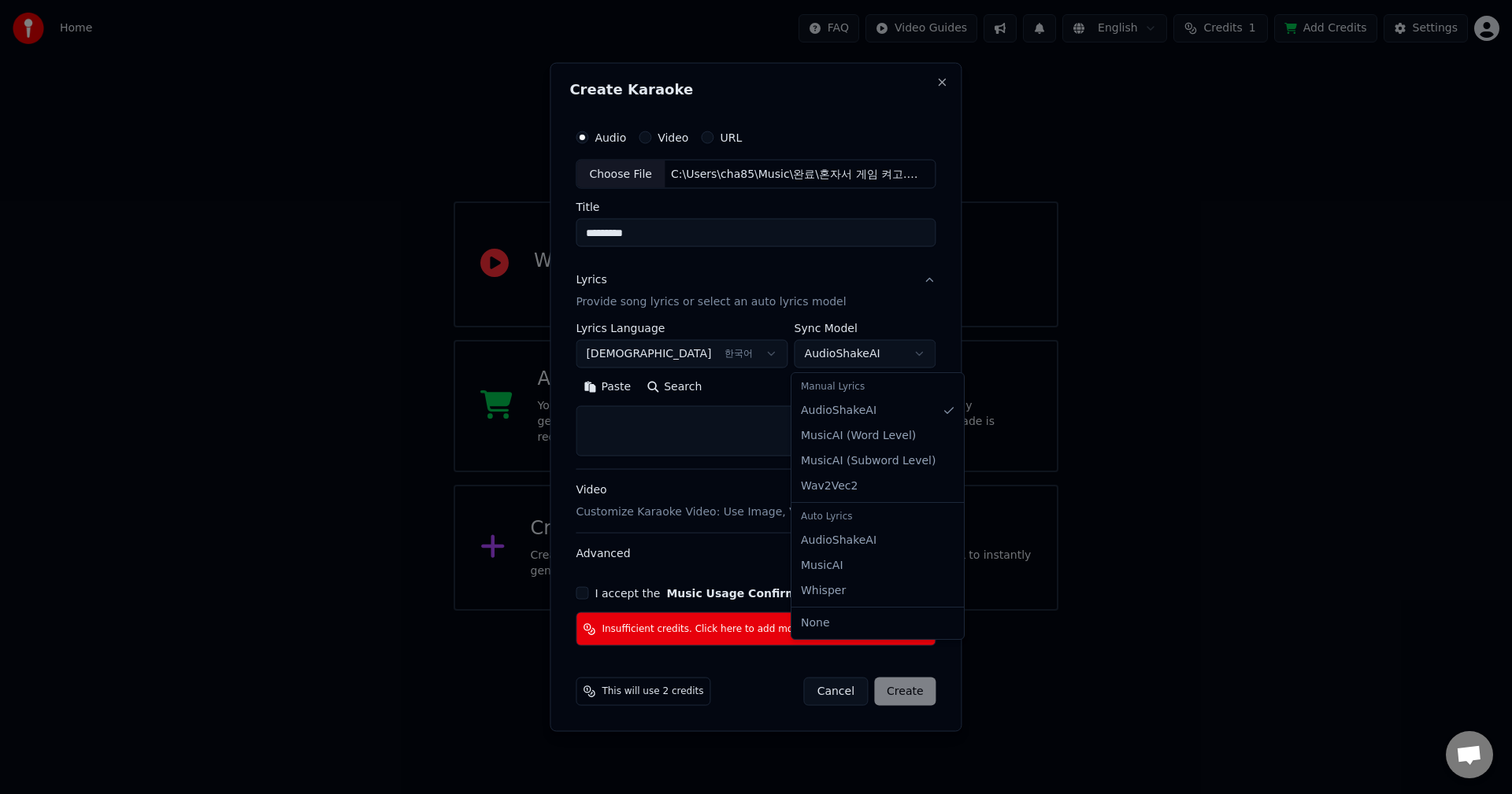
click at [905, 360] on body "**********" at bounding box center [756, 306] width 1512 height 611
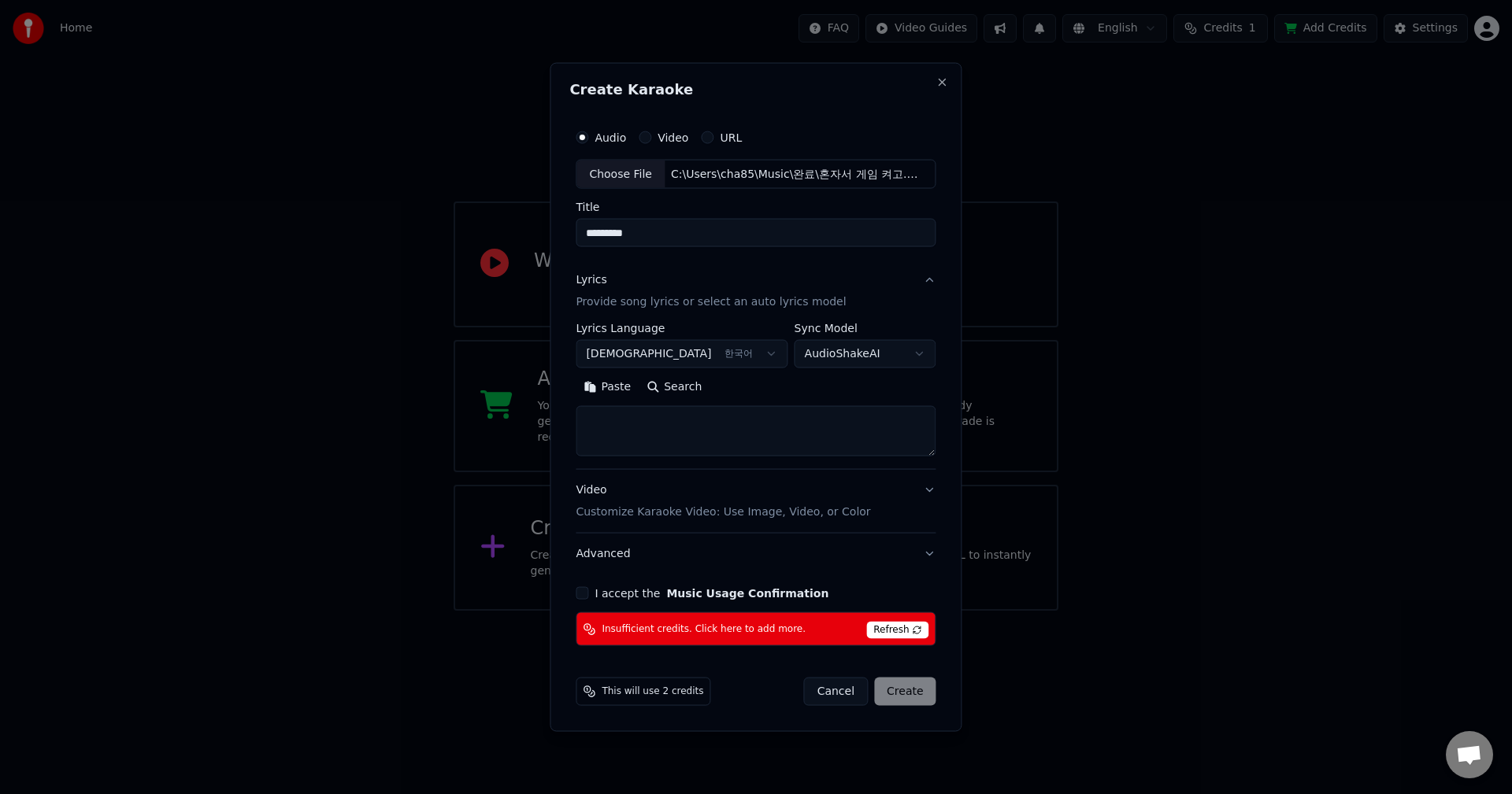
click at [905, 359] on body "**********" at bounding box center [756, 306] width 1512 height 611
click at [748, 433] on textarea at bounding box center [755, 432] width 360 height 51
paste textarea "**********"
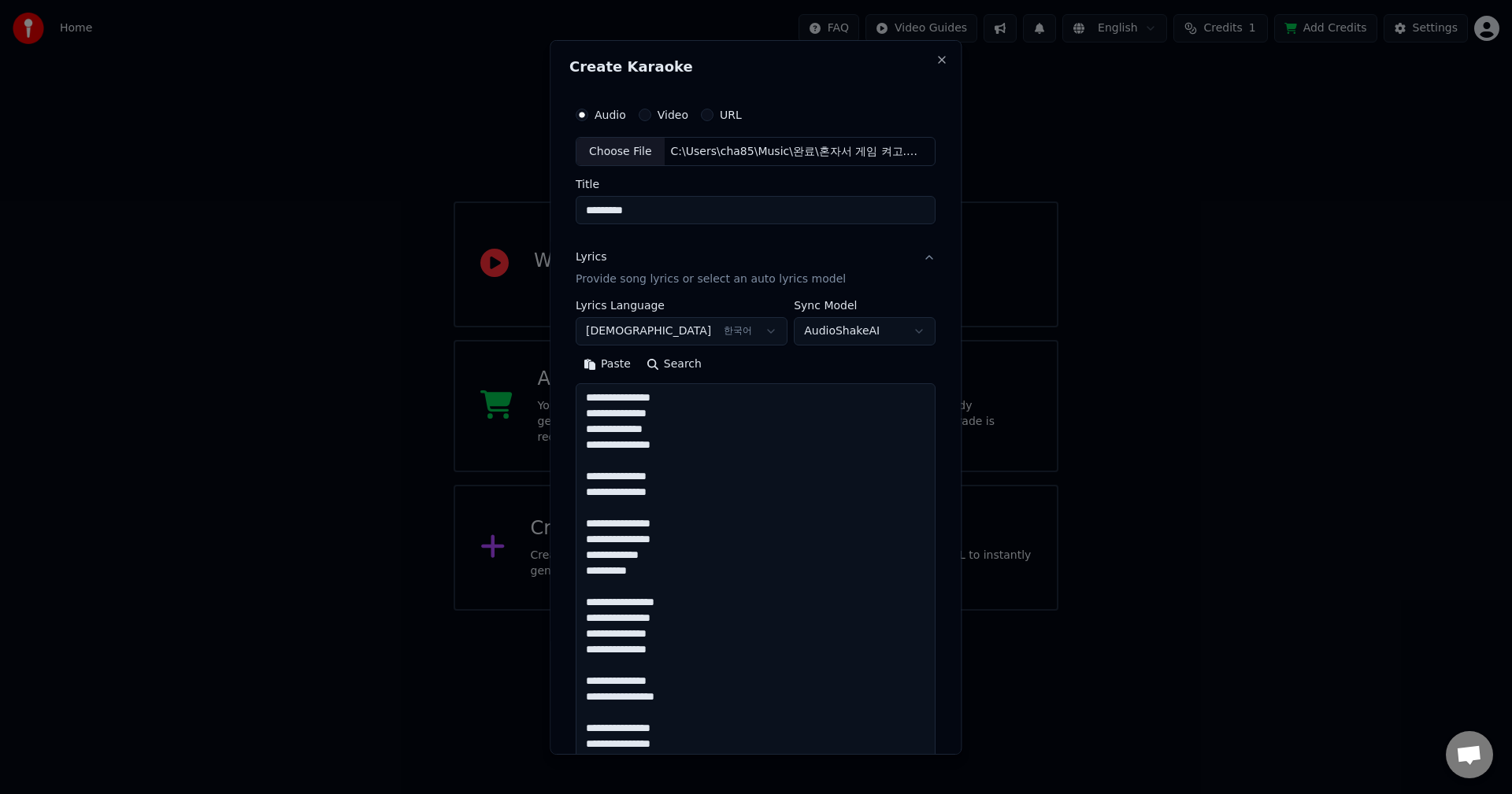
scroll to position [350, 0]
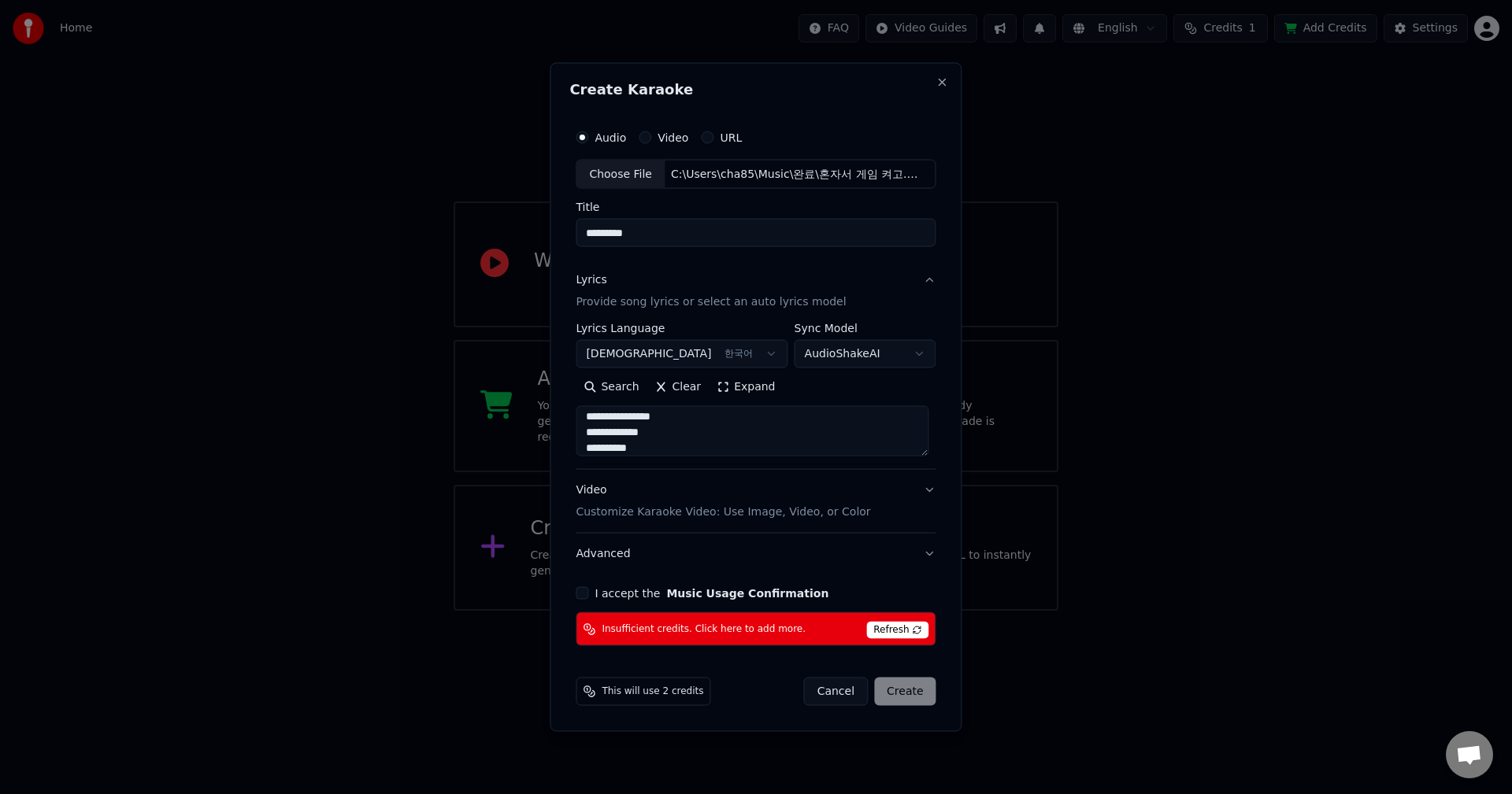
click at [809, 444] on textarea "**********" at bounding box center [752, 432] width 353 height 51
type textarea "**********"
click at [723, 516] on p "Customize Karaoke Video: Use Image, Video, or Color" at bounding box center [723, 512] width 295 height 16
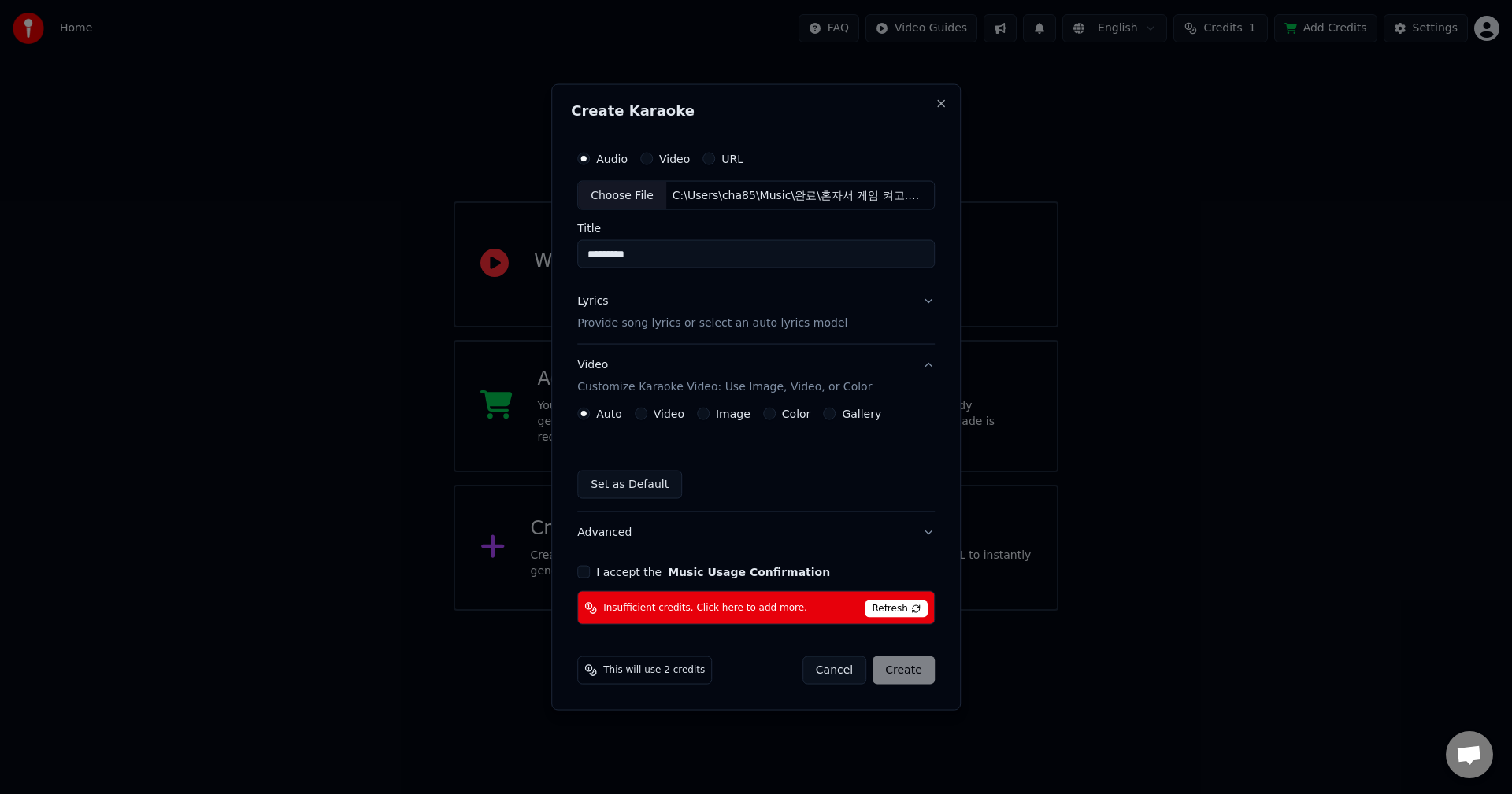
click at [770, 414] on div "Color" at bounding box center [786, 414] width 48 height 13
click at [772, 416] on div "Color" at bounding box center [786, 414] width 48 height 13
click at [793, 416] on label "Color" at bounding box center [796, 414] width 29 height 11
click at [775, 416] on button "Color" at bounding box center [769, 414] width 13 height 13
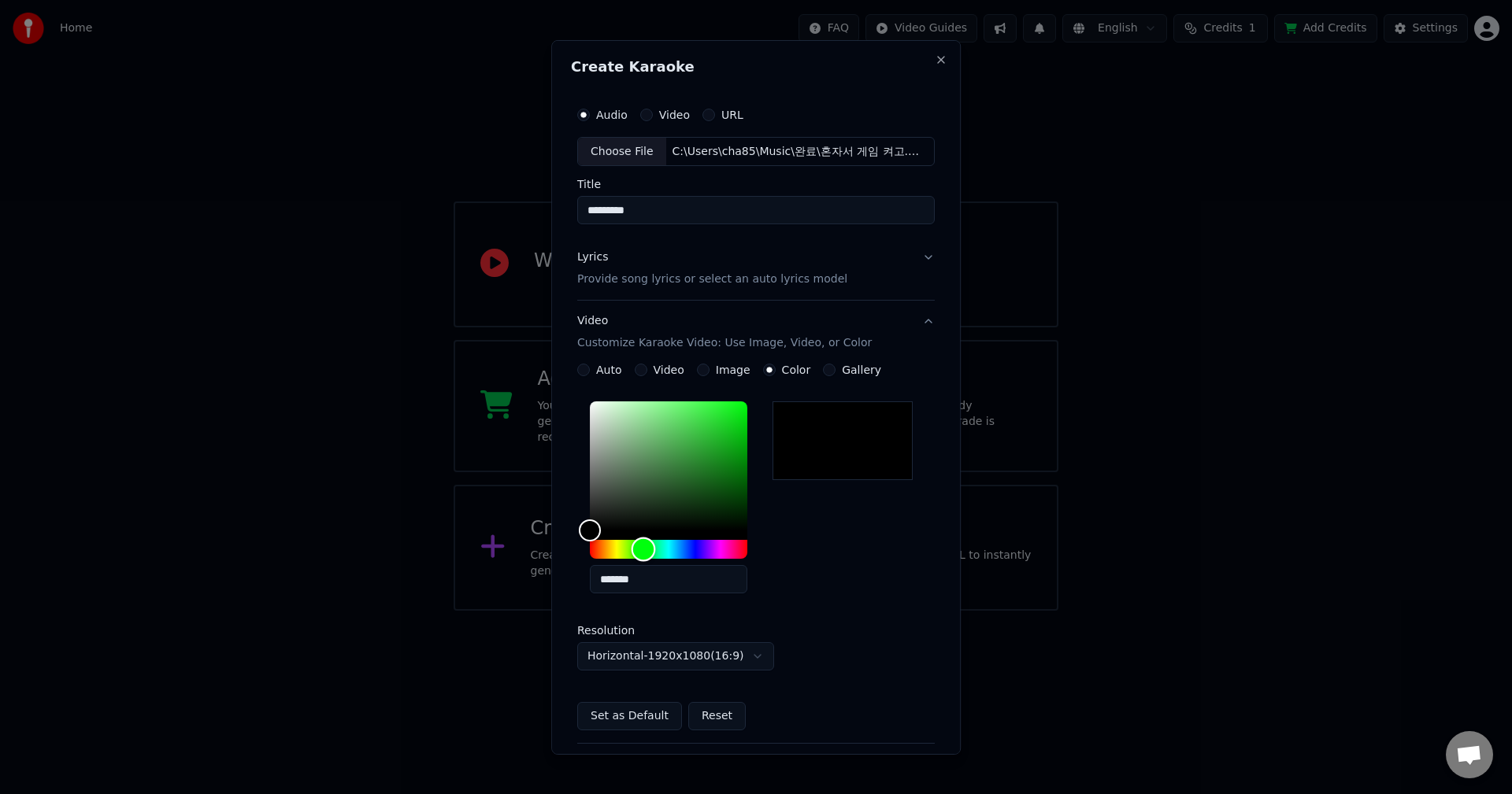
drag, startPoint x: 590, startPoint y: 545, endPoint x: 639, endPoint y: 559, distance: 51.0
click at [639, 559] on div "Hue" at bounding box center [643, 549] width 25 height 25
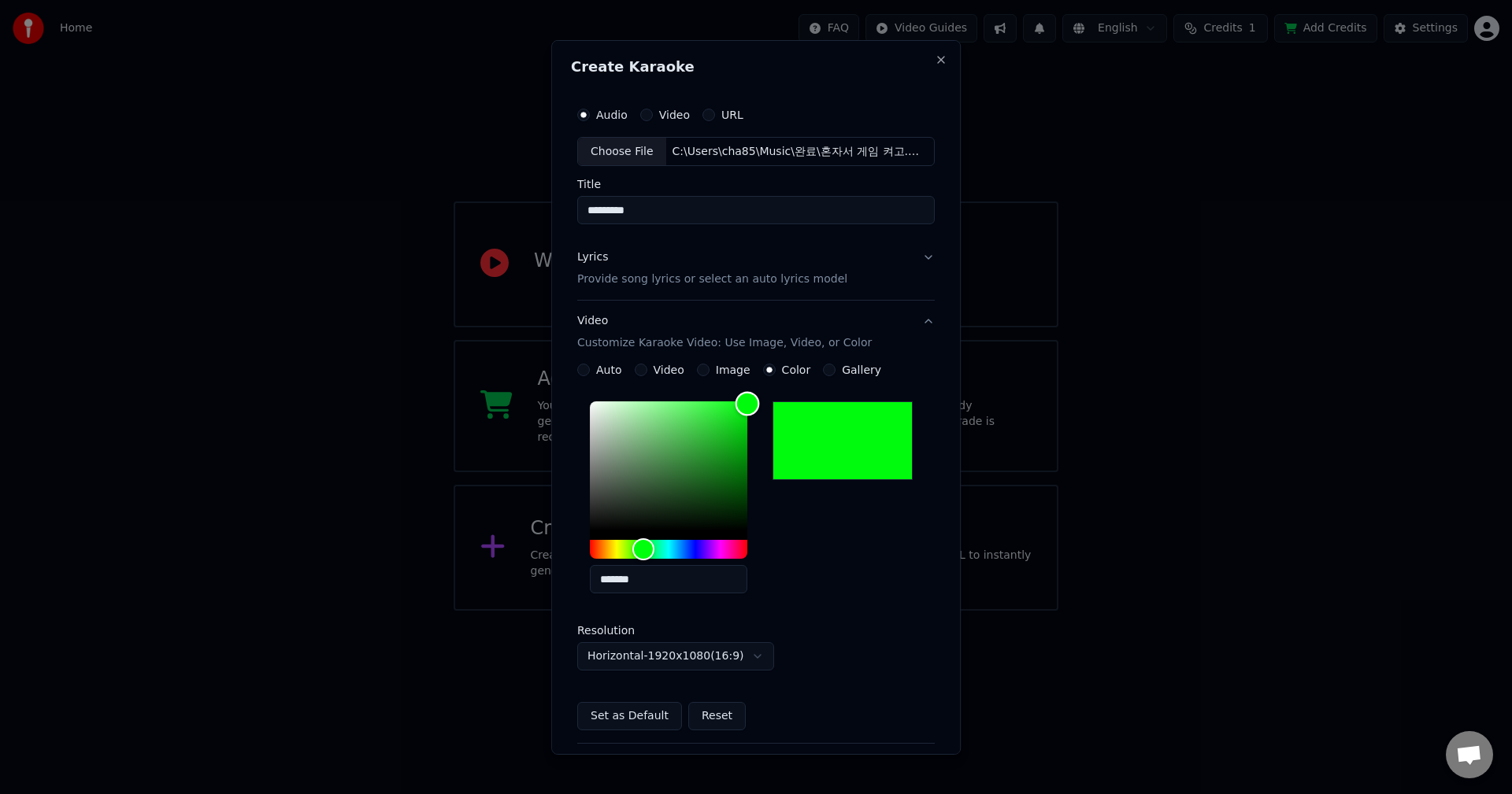
type input "*******"
drag, startPoint x: 589, startPoint y: 528, endPoint x: 780, endPoint y: 394, distance: 233.3
click at [780, 394] on div "**********" at bounding box center [756, 547] width 357 height 367
click at [841, 571] on div "*******" at bounding box center [756, 500] width 357 height 211
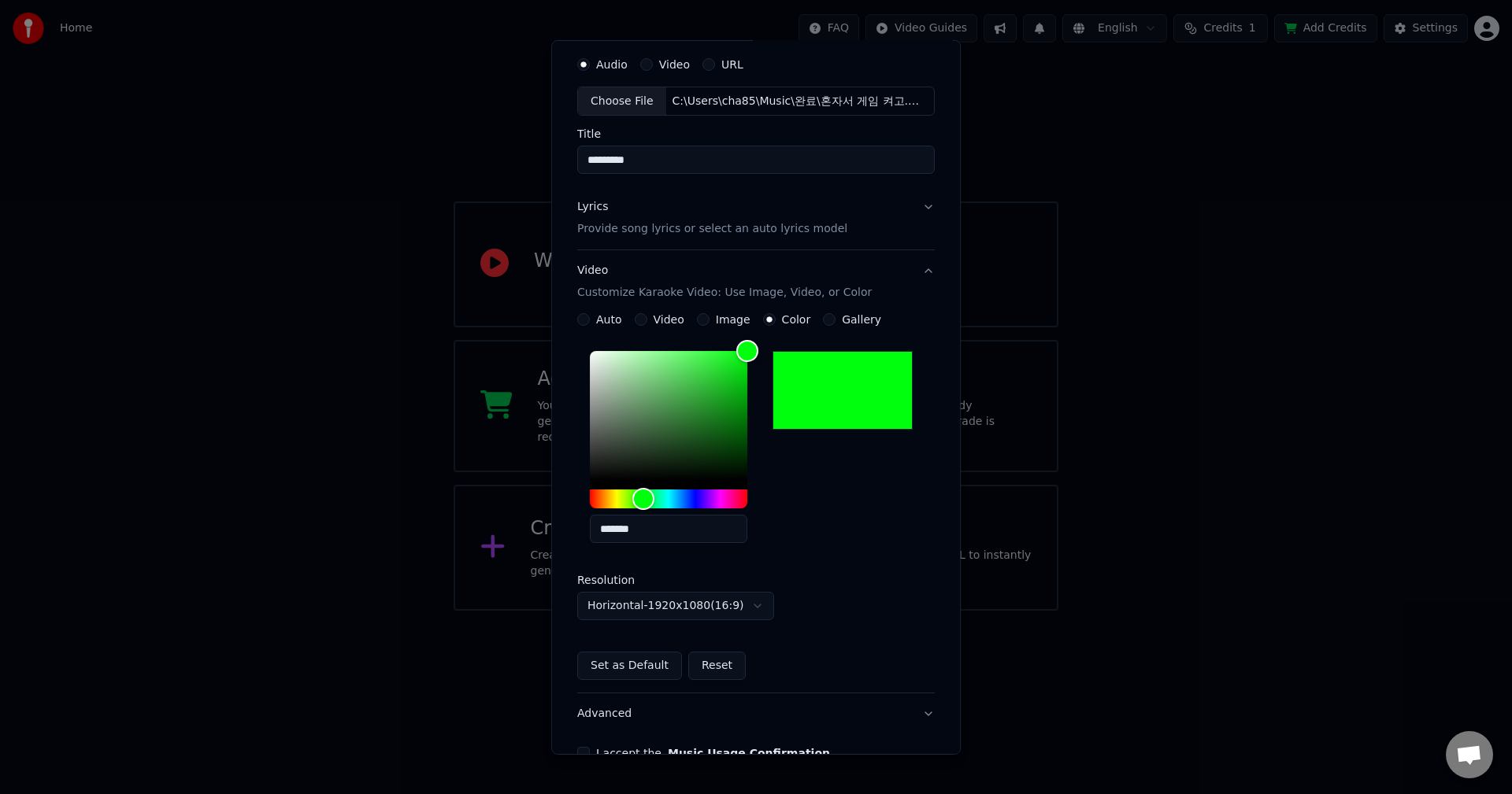
scroll to position [79, 0]
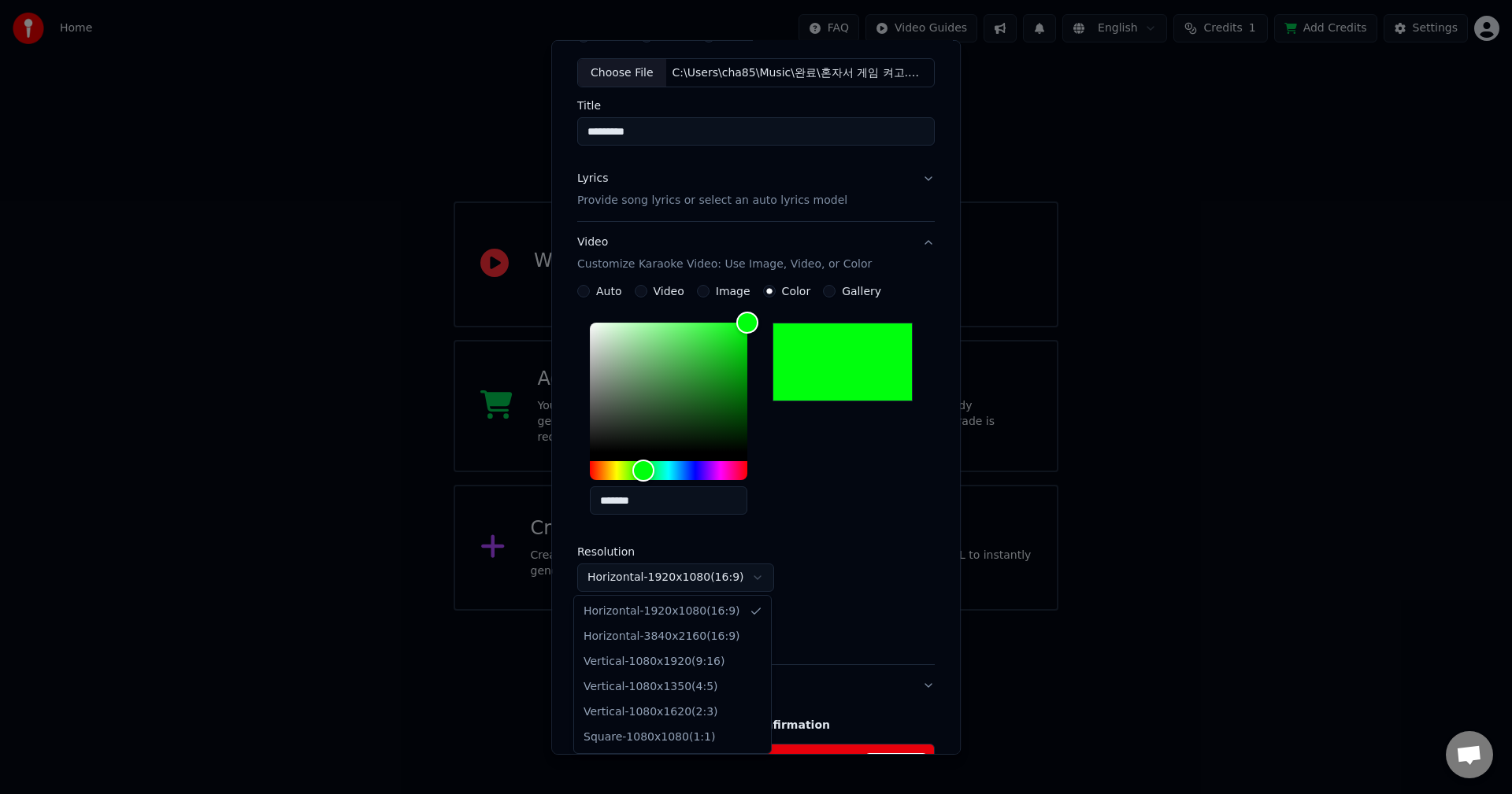
click at [737, 579] on body "**********" at bounding box center [756, 306] width 1512 height 611
select select "*********"
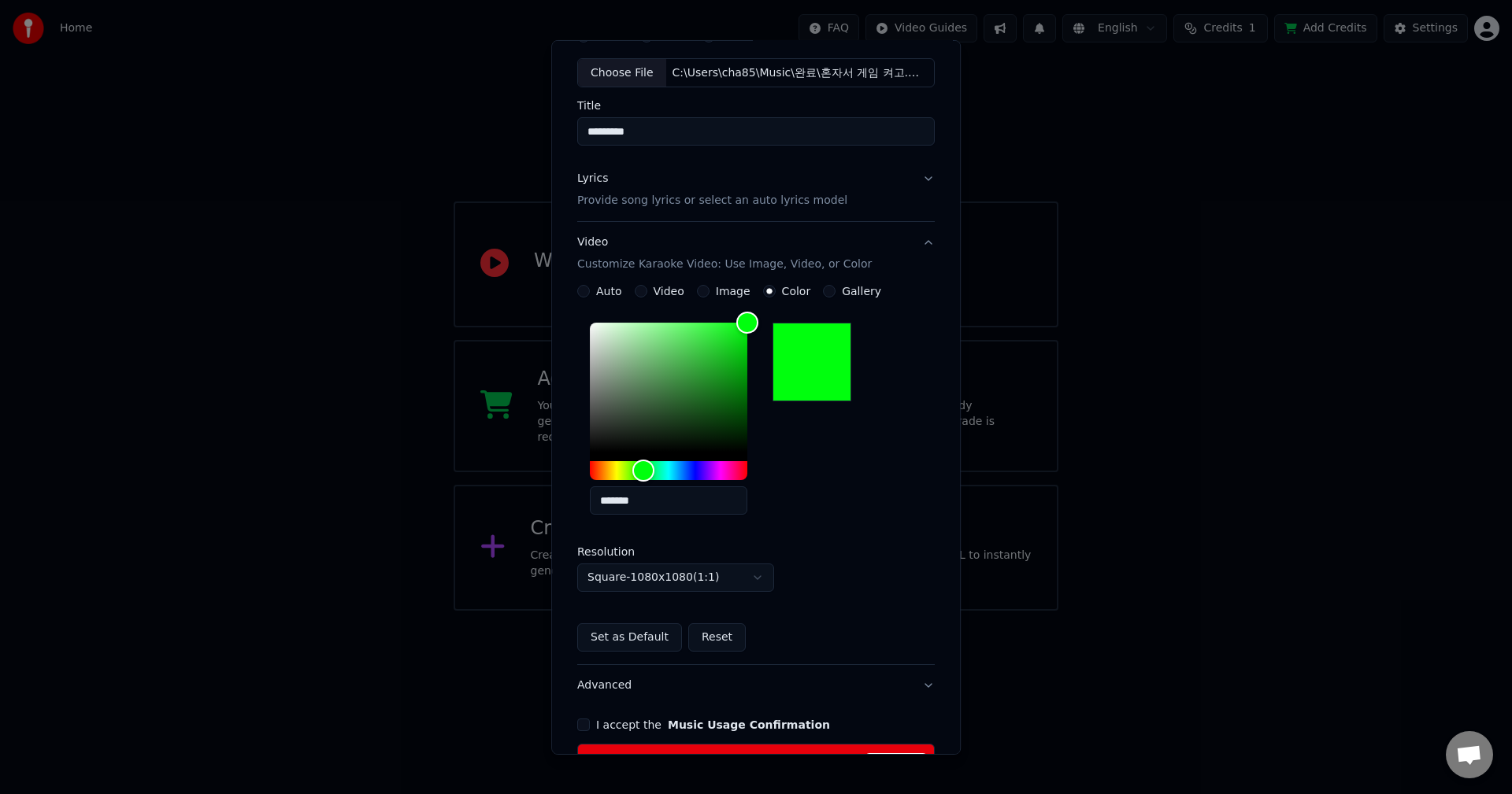
click at [870, 560] on div "**********" at bounding box center [756, 454] width 357 height 275
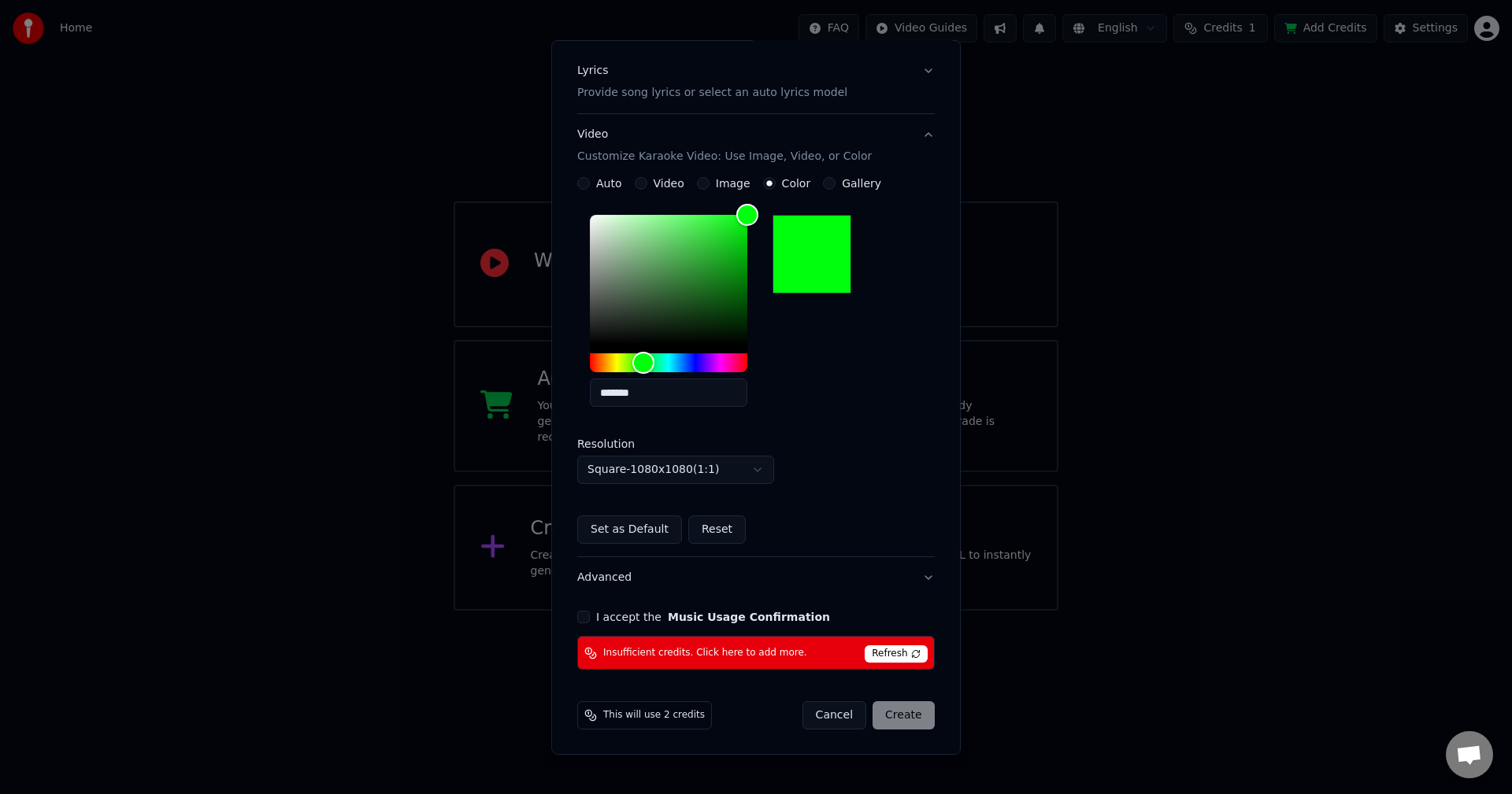
scroll to position [108, 0]
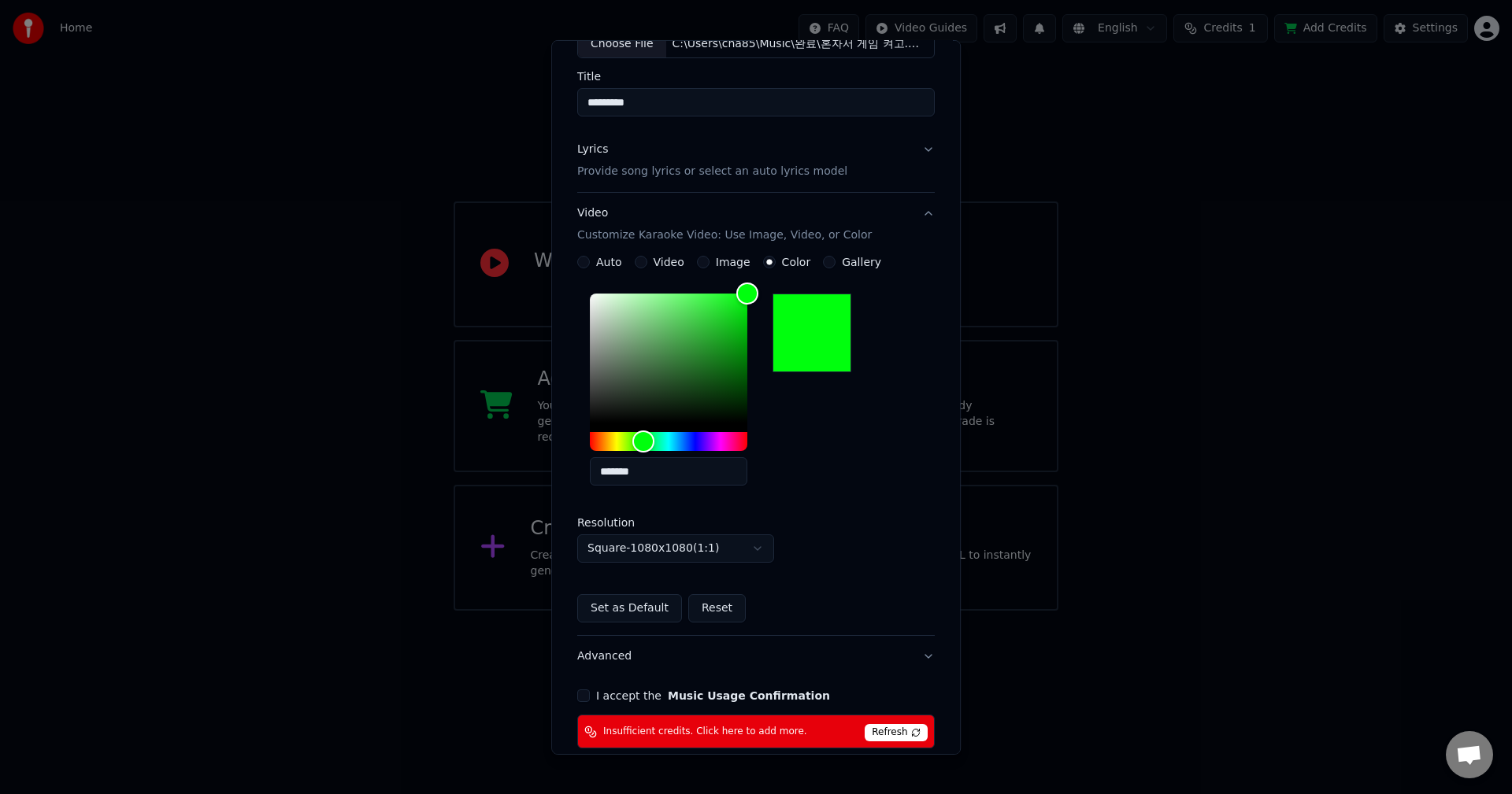
click at [786, 267] on label "Color" at bounding box center [796, 262] width 29 height 11
click at [775, 268] on button "Color" at bounding box center [769, 262] width 13 height 13
click at [786, 262] on label "Color" at bounding box center [796, 262] width 29 height 11
click at [775, 262] on button "Color" at bounding box center [769, 262] width 13 height 13
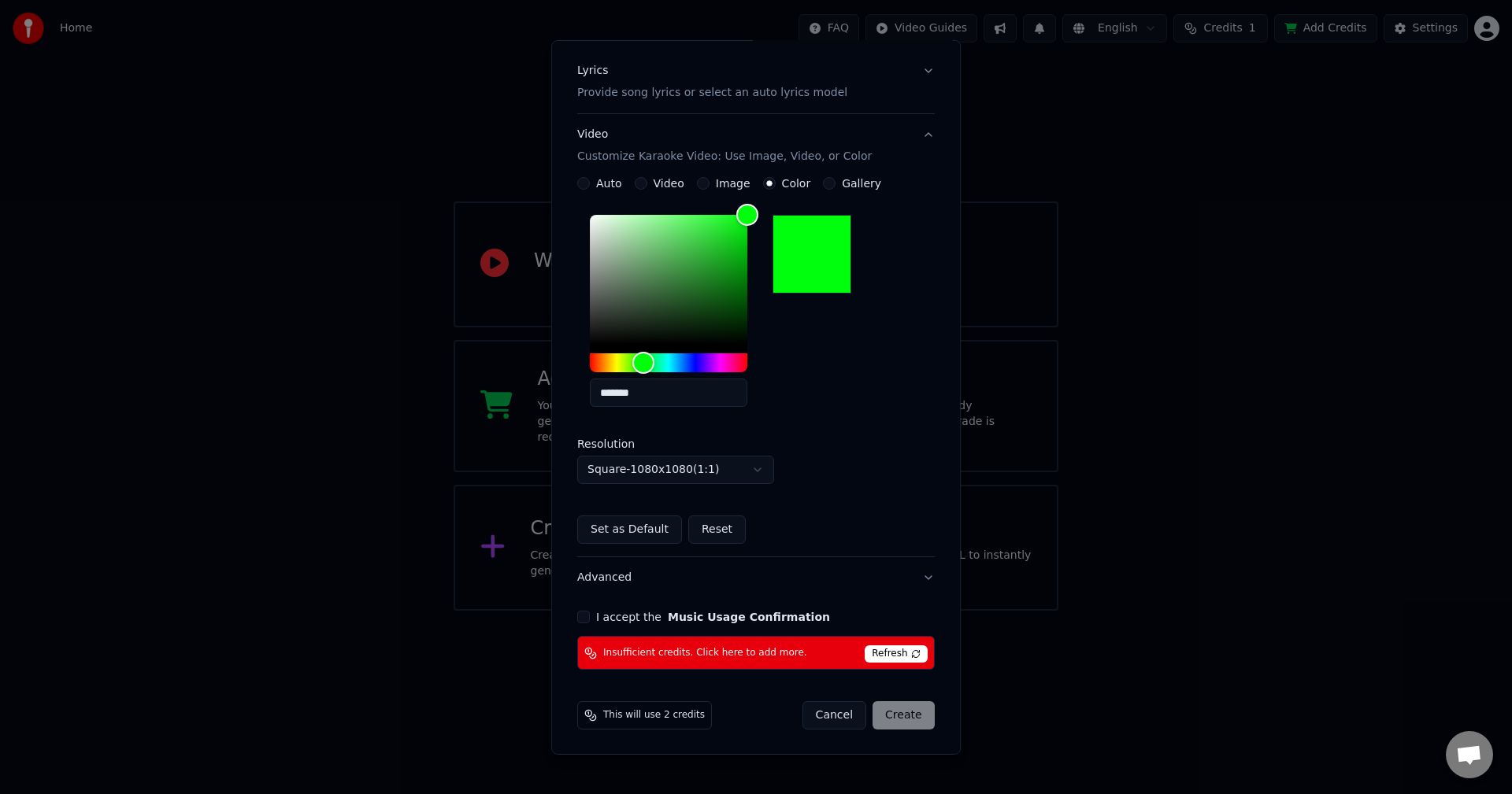
click at [581, 620] on button "I accept the Music Usage Confirmation" at bounding box center [583, 617] width 13 height 13
click at [902, 718] on div "Cancel Create" at bounding box center [869, 715] width 132 height 28
click at [913, 576] on button "Advanced" at bounding box center [756, 577] width 357 height 41
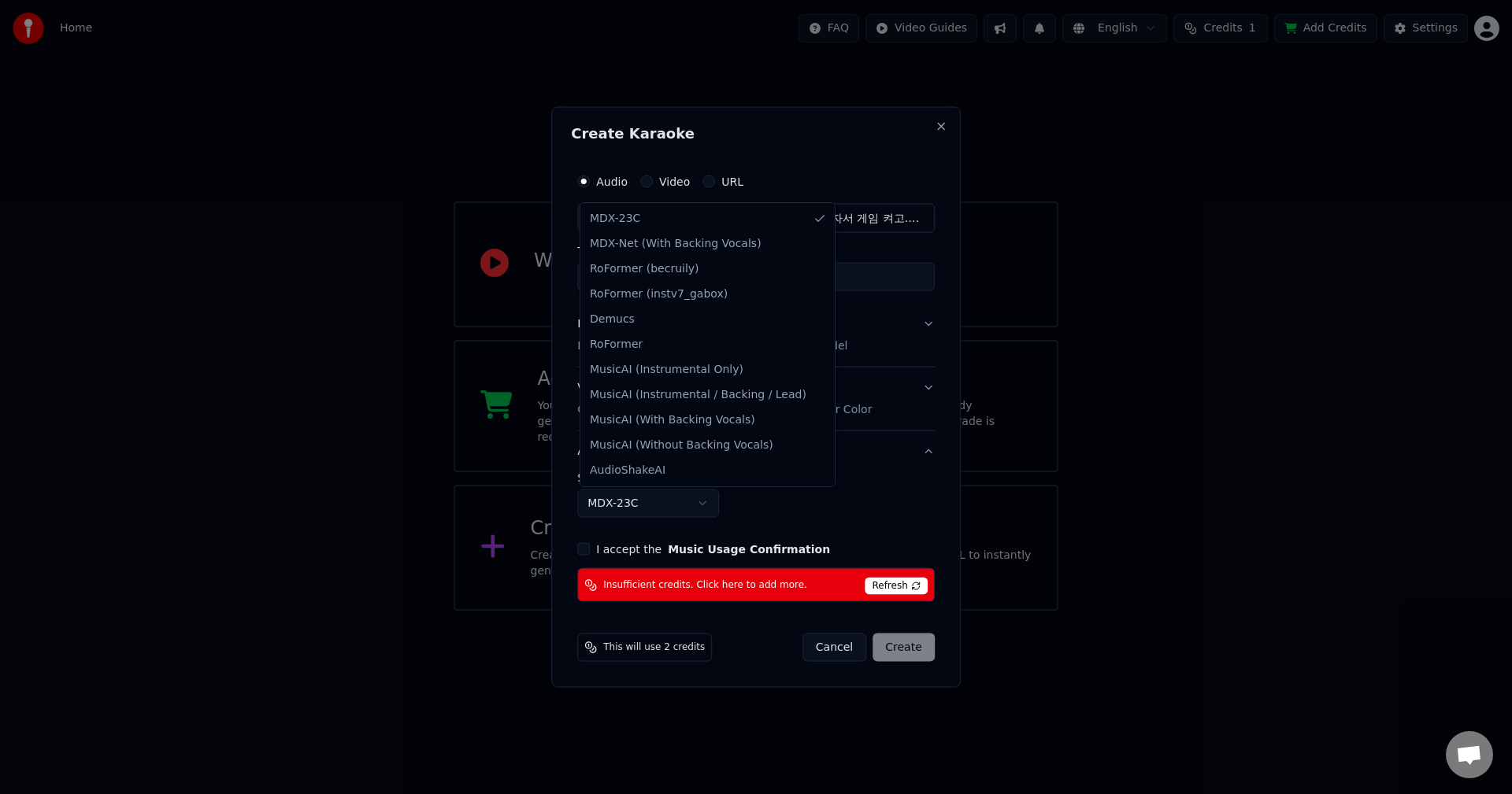
click at [690, 505] on body "**********" at bounding box center [756, 306] width 1512 height 611
click at [692, 503] on body "**********" at bounding box center [756, 306] width 1512 height 611
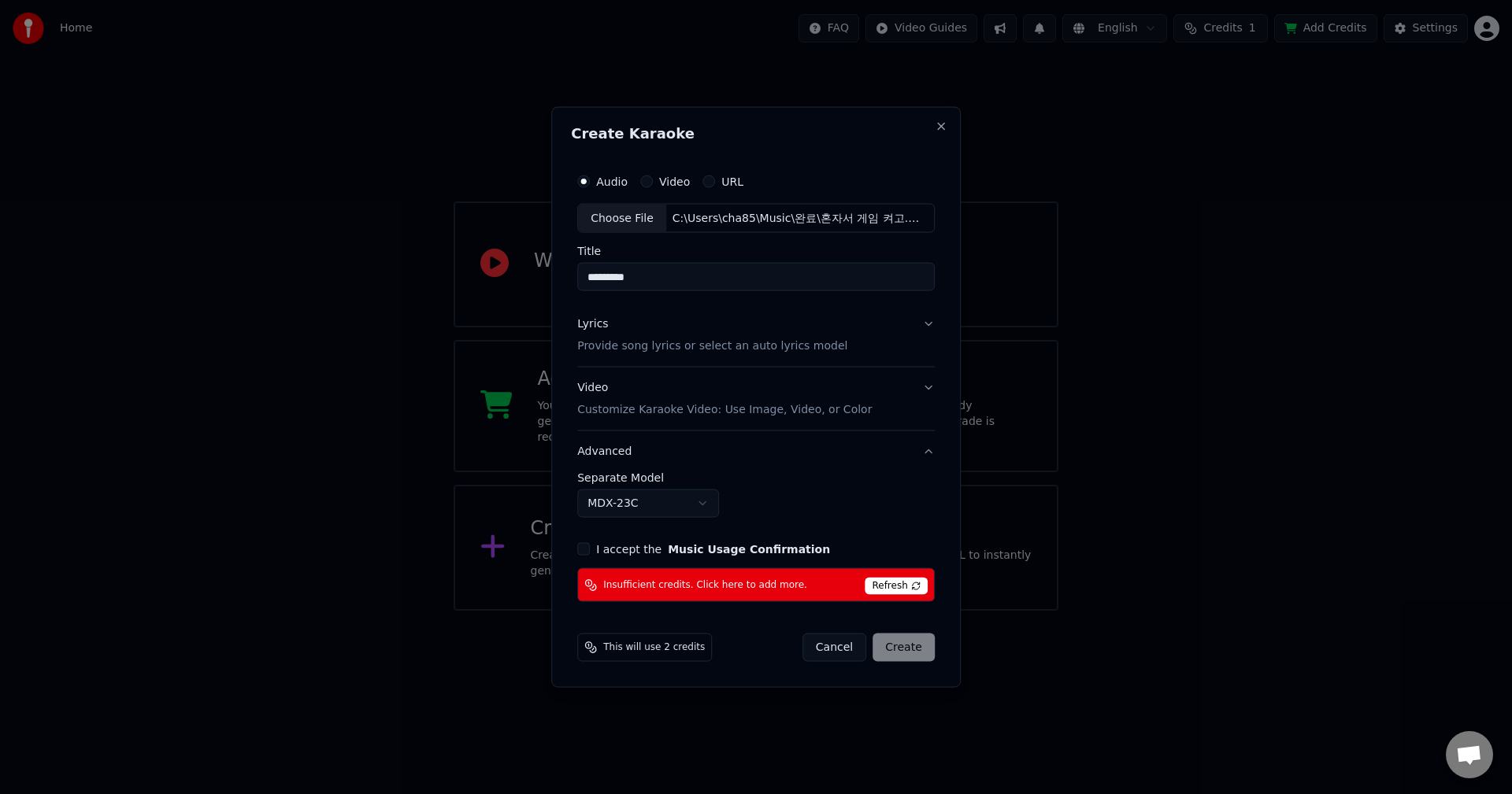
click at [771, 346] on p "Provide song lyrics or select an auto lyrics model" at bounding box center [712, 346] width 270 height 16
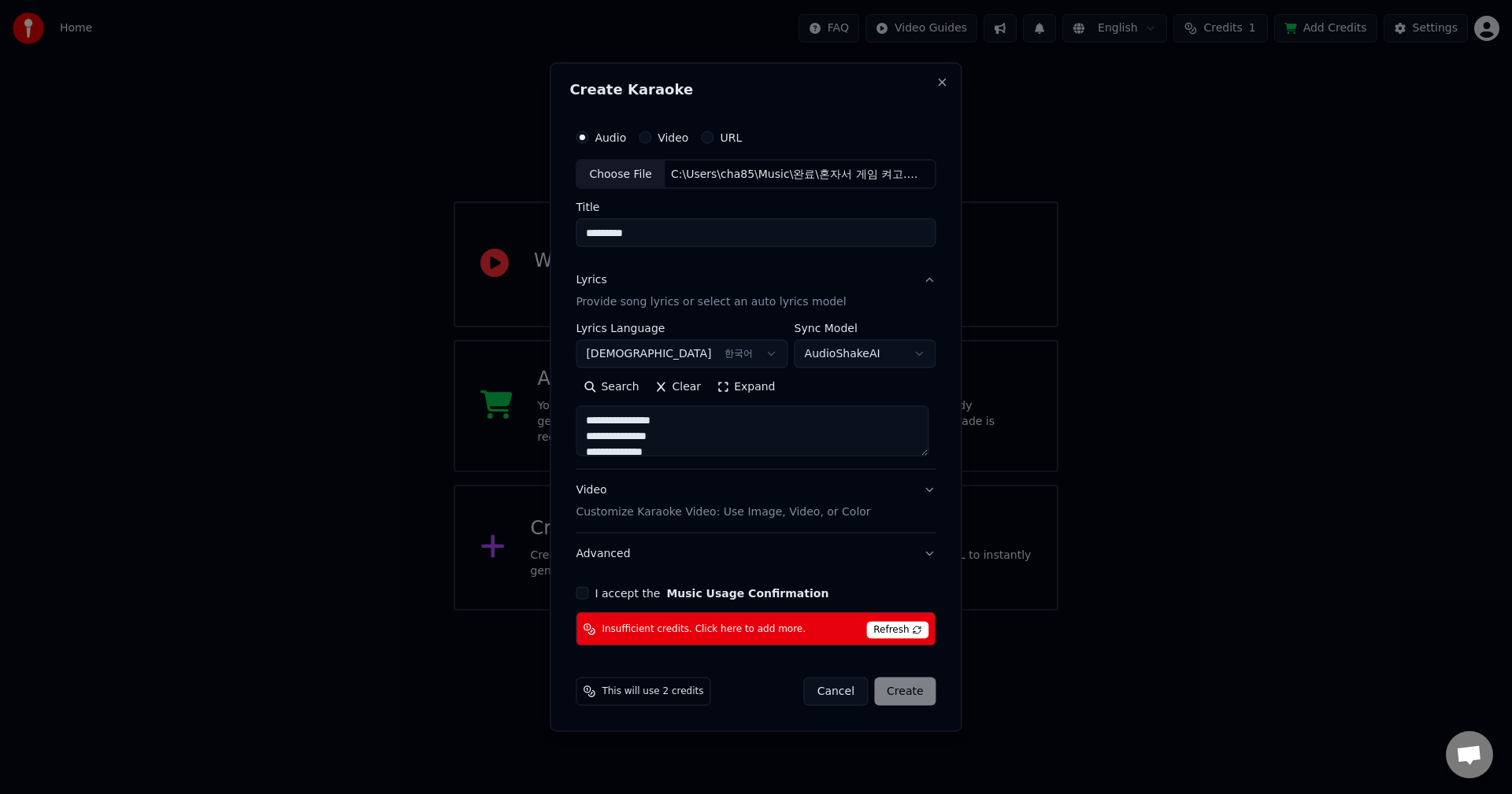
click at [781, 425] on textarea "**********" at bounding box center [752, 432] width 353 height 51
click at [781, 442] on textarea "**********" at bounding box center [752, 432] width 353 height 51
click at [804, 382] on div "Paste Search" at bounding box center [755, 388] width 360 height 25
click at [751, 425] on textarea at bounding box center [752, 432] width 353 height 51
paste textarea "**********"
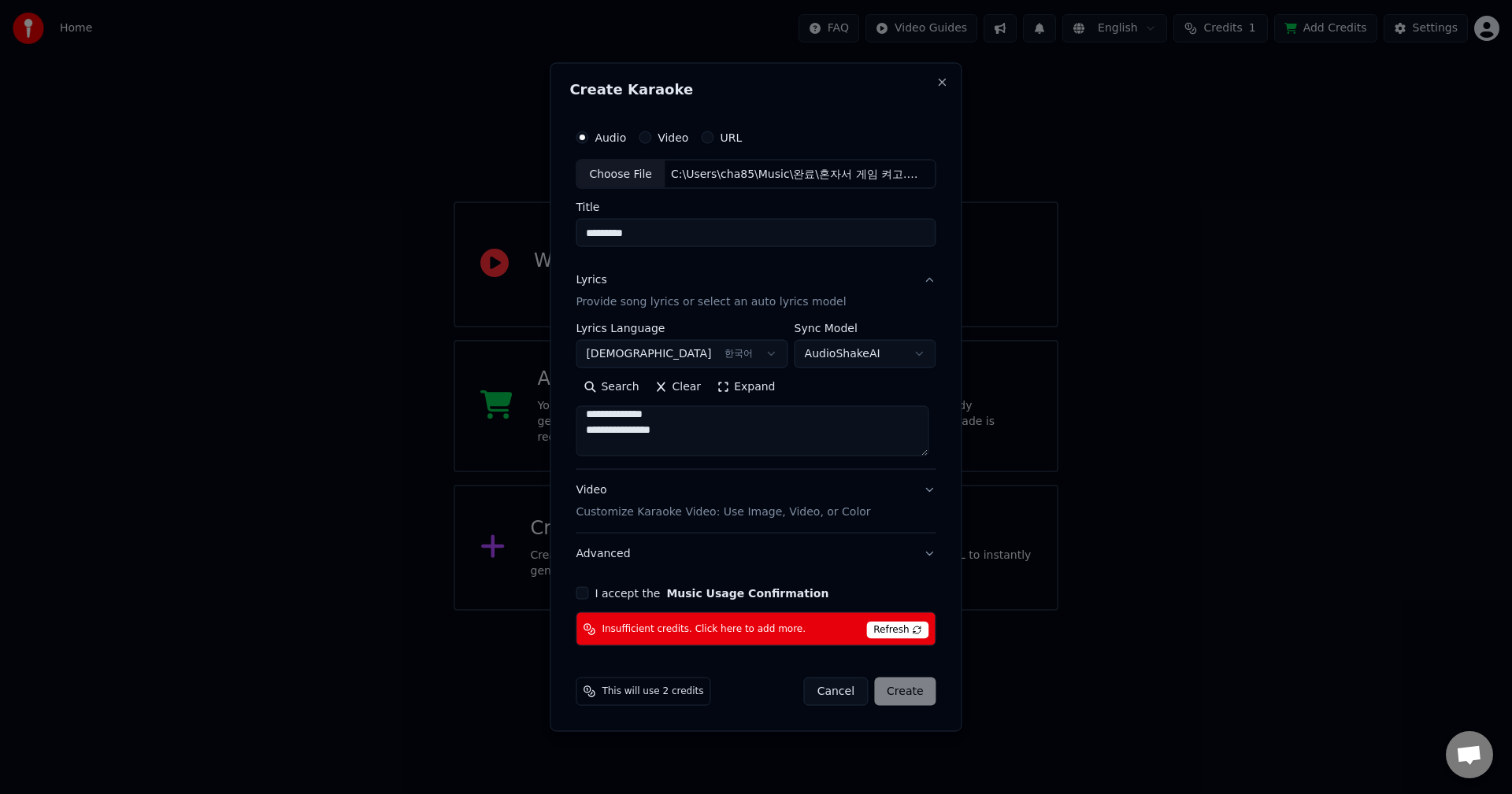
scroll to position [6, 0]
click at [604, 386] on button "Search" at bounding box center [611, 388] width 71 height 25
click at [748, 425] on textarea "**********" at bounding box center [752, 432] width 353 height 51
type textarea "**********"
click at [621, 389] on button "Search" at bounding box center [611, 388] width 71 height 25
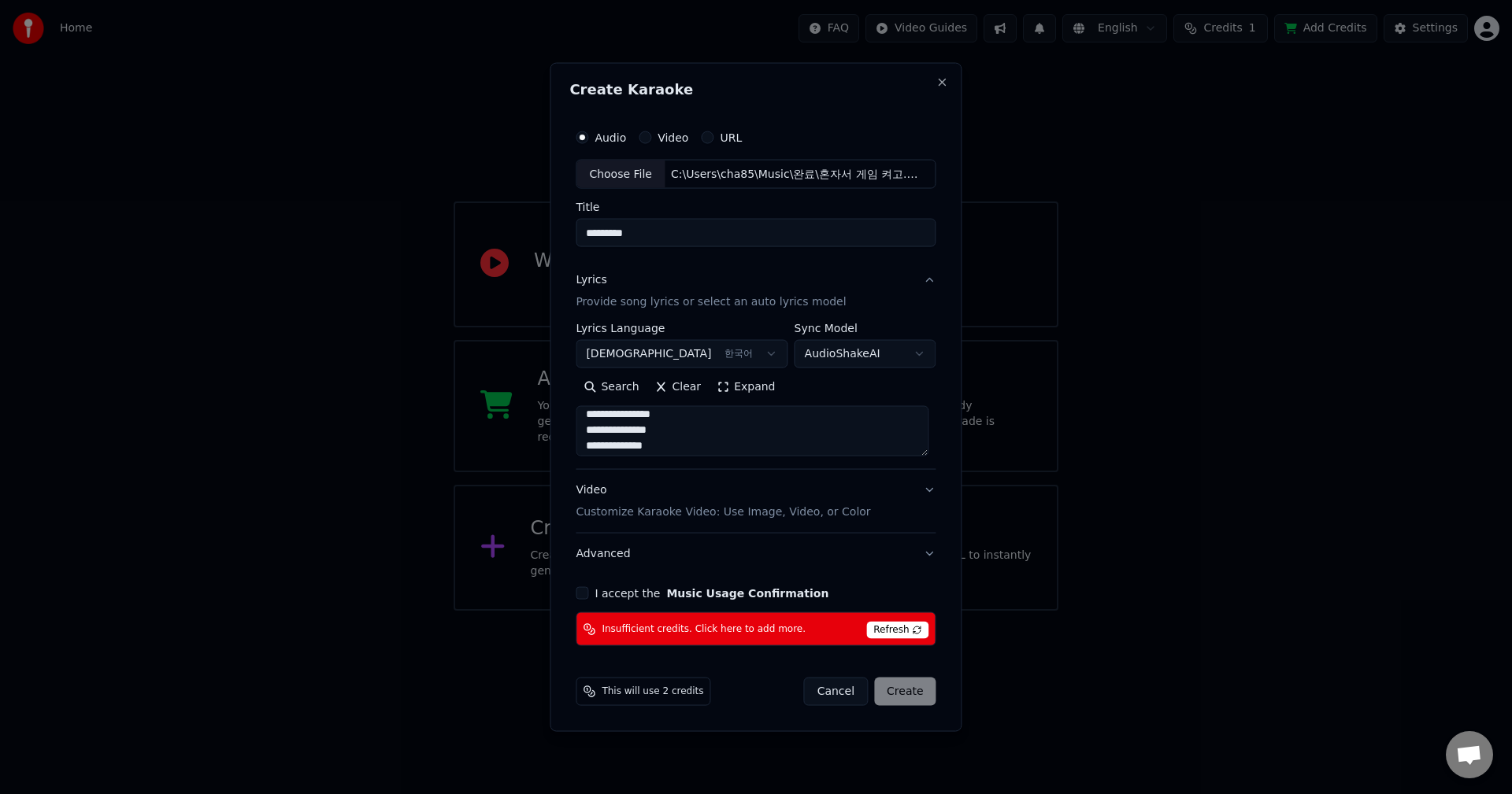
click at [753, 382] on button "Expand" at bounding box center [745, 388] width 74 height 25
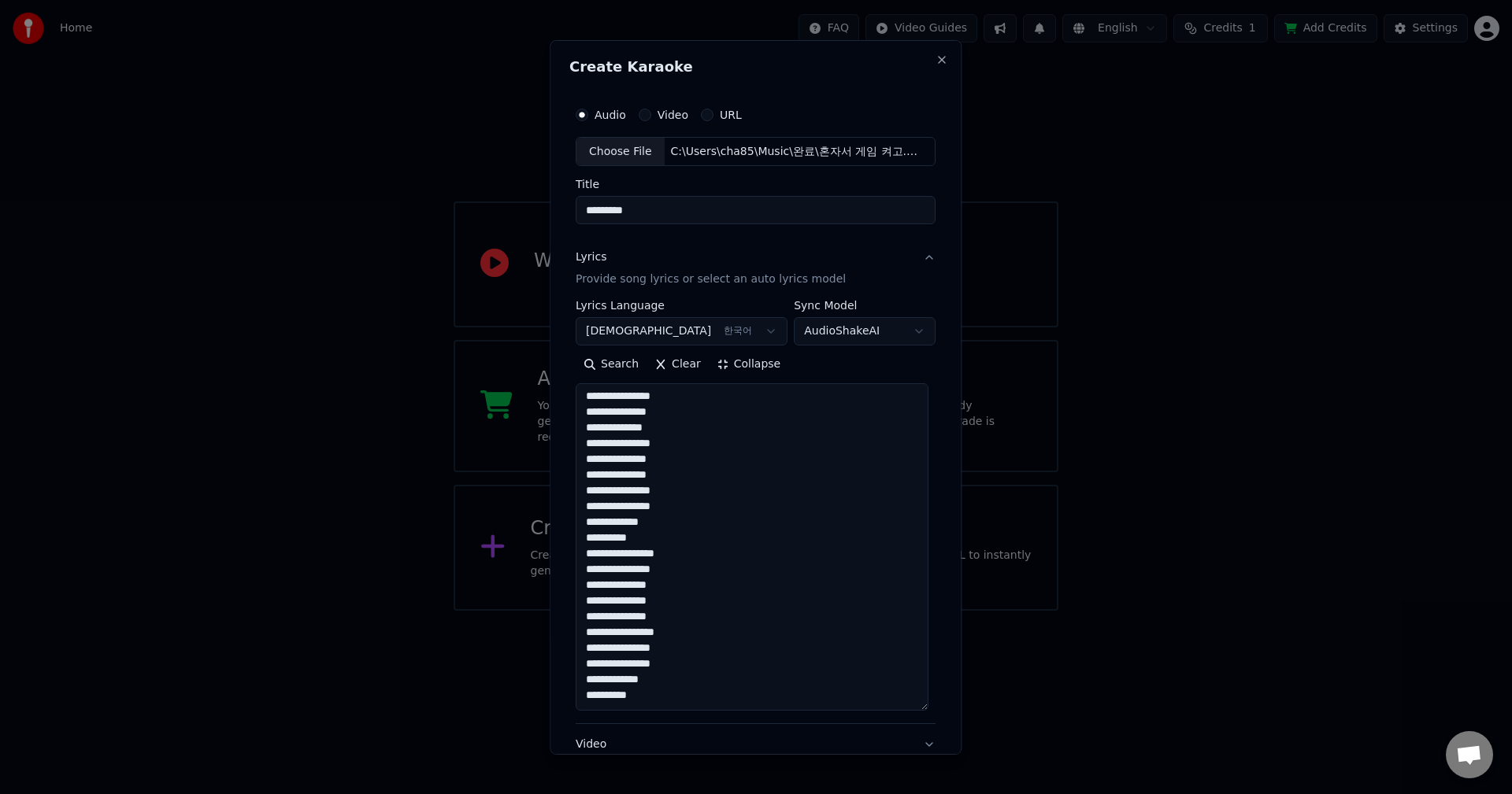
click at [789, 449] on textarea "**********" at bounding box center [752, 547] width 353 height 328
click at [920, 256] on button "Lyrics Provide song lyrics or select an auto lyrics model" at bounding box center [755, 268] width 360 height 63
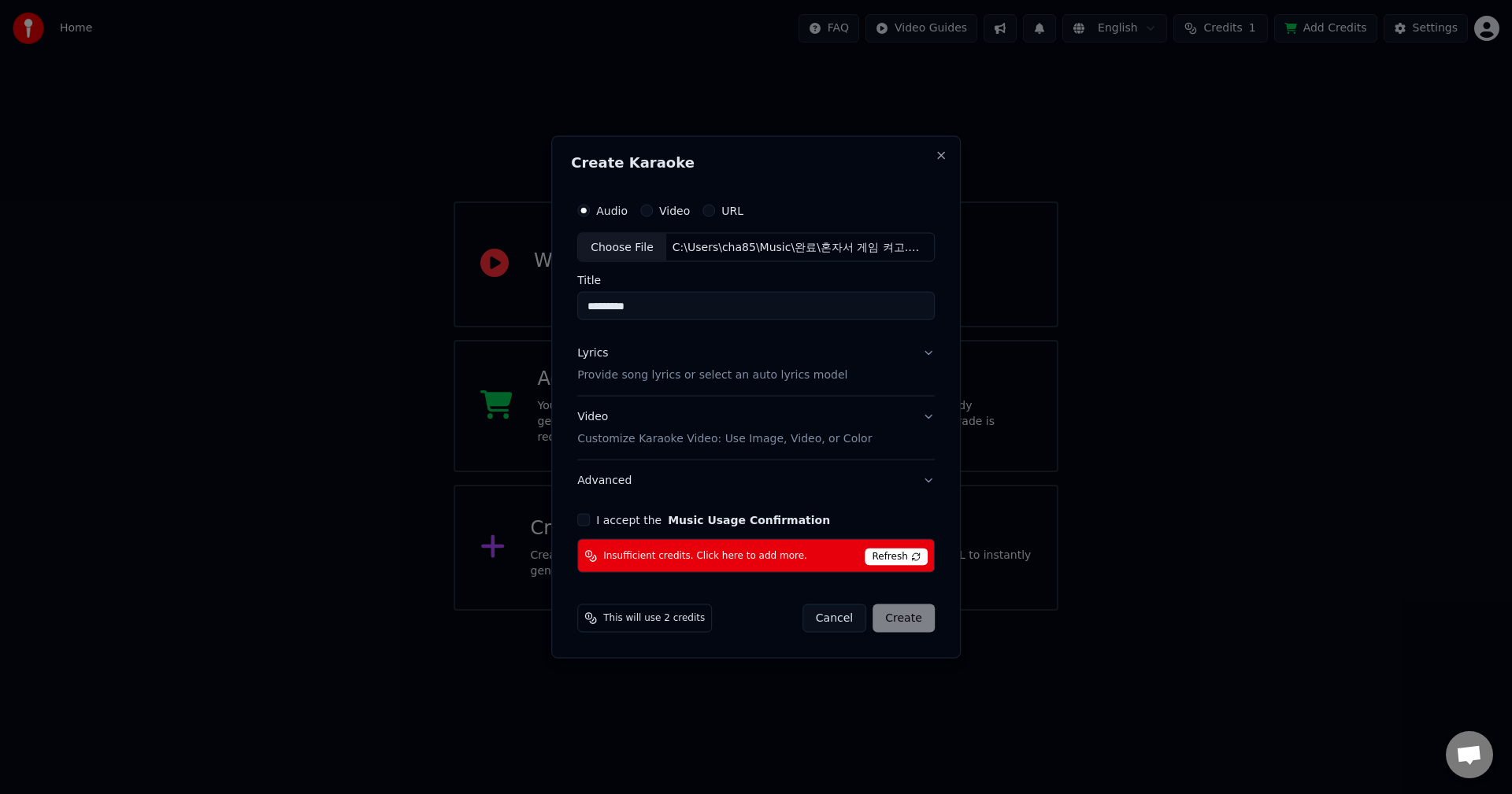
click at [892, 557] on span "Refresh" at bounding box center [895, 557] width 62 height 17
click at [721, 555] on span "Insufficient credits. Click here to add more." at bounding box center [704, 555] width 204 height 13
click at [940, 157] on button "Close" at bounding box center [941, 155] width 13 height 13
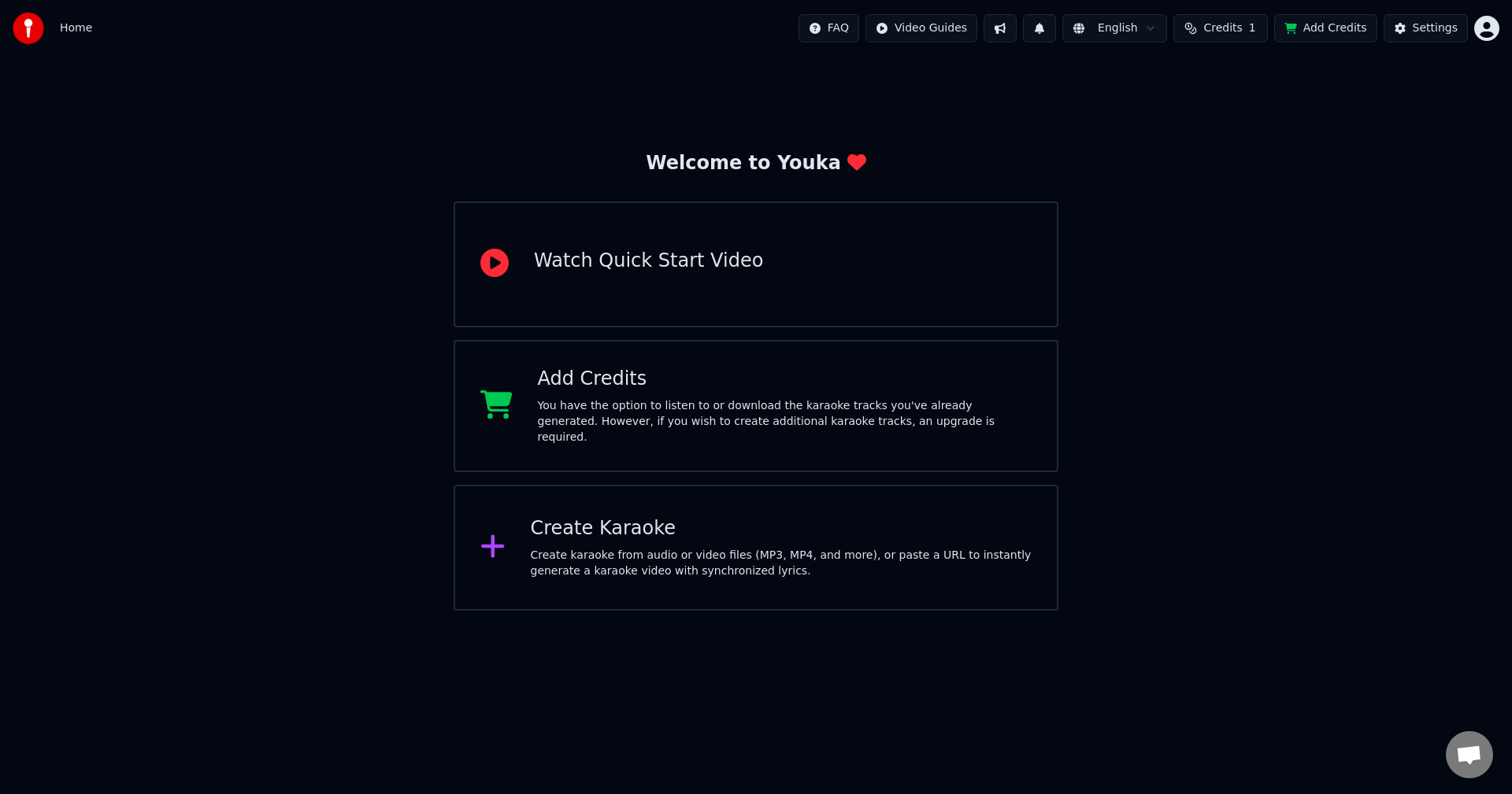
click at [709, 508] on div "Create Karaoke Create karaoke from audio or video files (MP3, MP4, and more), o…" at bounding box center [756, 548] width 604 height 126
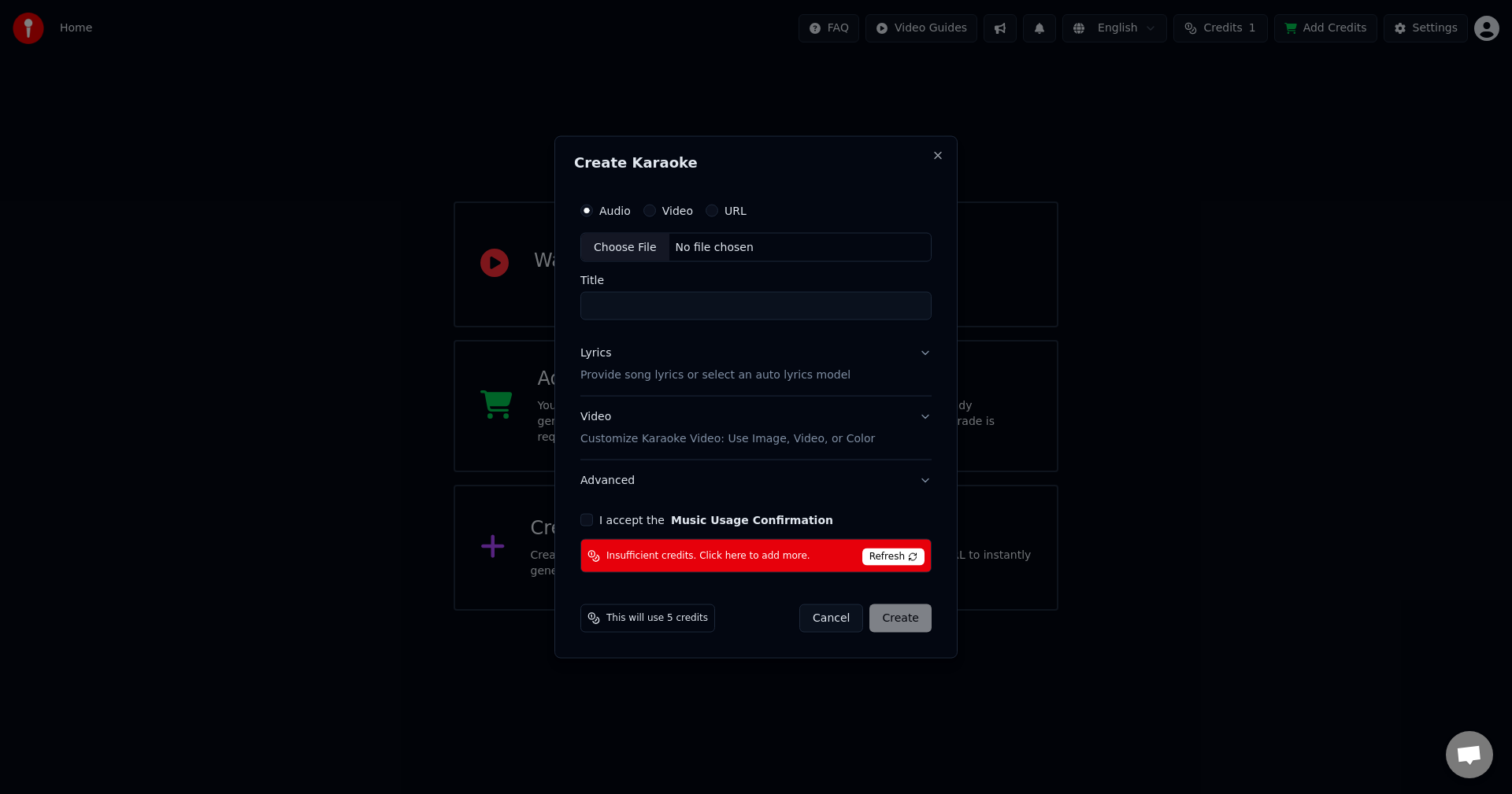
click at [718, 247] on div "No file chosen" at bounding box center [714, 247] width 91 height 16
type input "*********"
click at [907, 556] on span "Refresh" at bounding box center [895, 557] width 62 height 17
click at [943, 155] on button "Close" at bounding box center [941, 155] width 13 height 13
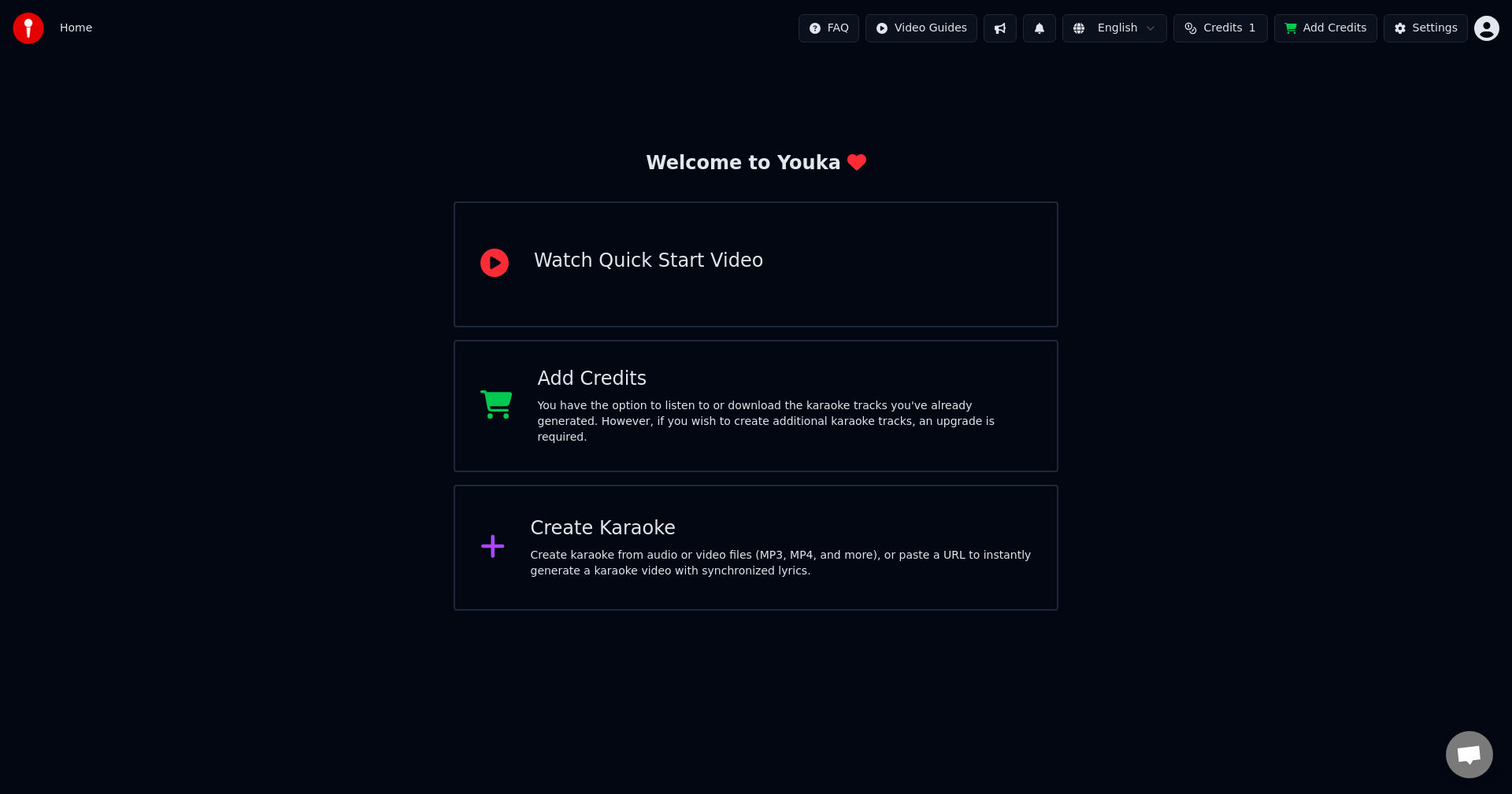
click at [1235, 28] on span "Credits" at bounding box center [1222, 28] width 39 height 16
click at [1247, 143] on button "Refresh" at bounding box center [1230, 145] width 81 height 28
click at [1209, 214] on div "Welcome to Youka Watch Quick Start Video Add Credits You have the option to lis…" at bounding box center [756, 334] width 1512 height 554
click at [803, 516] on div "Create Karaoke" at bounding box center [781, 529] width 501 height 25
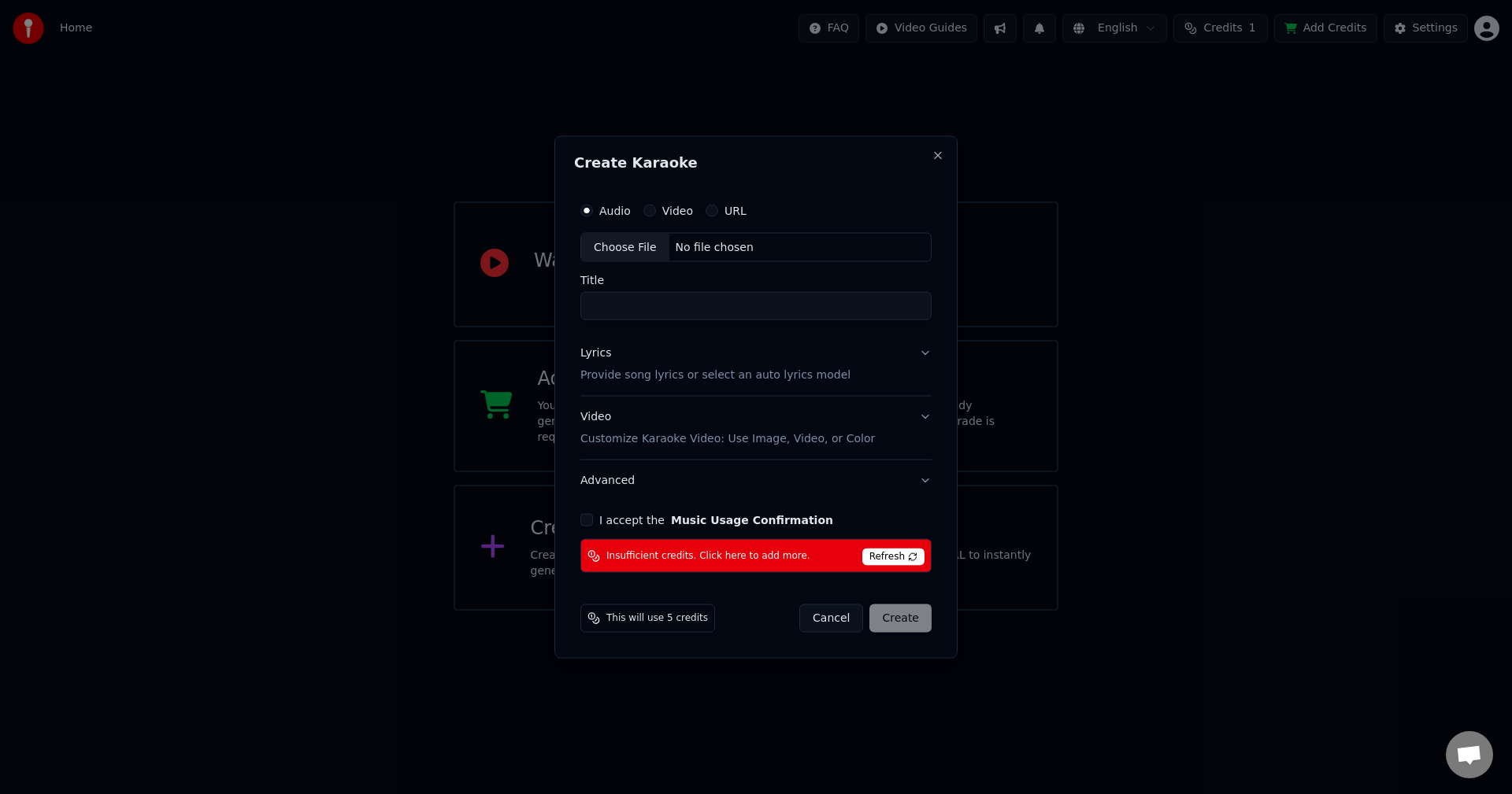
click at [891, 556] on span "Refresh" at bounding box center [892, 557] width 62 height 17
click at [848, 616] on button "Cancel" at bounding box center [830, 618] width 63 height 28
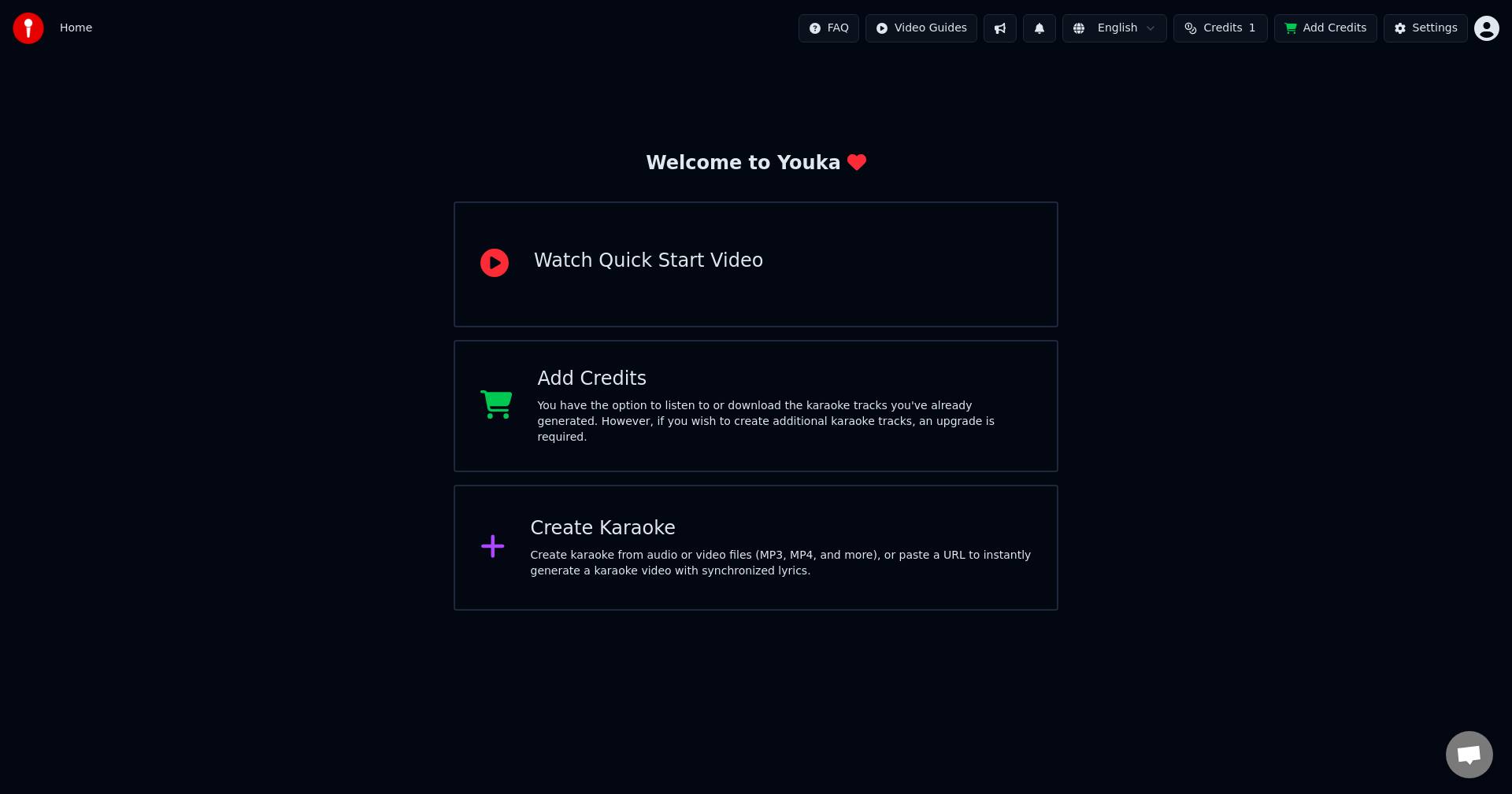
click at [1141, 30] on html "Home FAQ Video Guides English Credits 1 Add Credits Settings Welcome to Youka W…" at bounding box center [756, 306] width 1512 height 611
click at [1281, 83] on html "Home FAQ Video Guides English Credits 1 Add Credits Settings Welcome to Youka W…" at bounding box center [756, 306] width 1512 height 611
click at [1434, 28] on div "Settings" at bounding box center [1434, 28] width 45 height 16
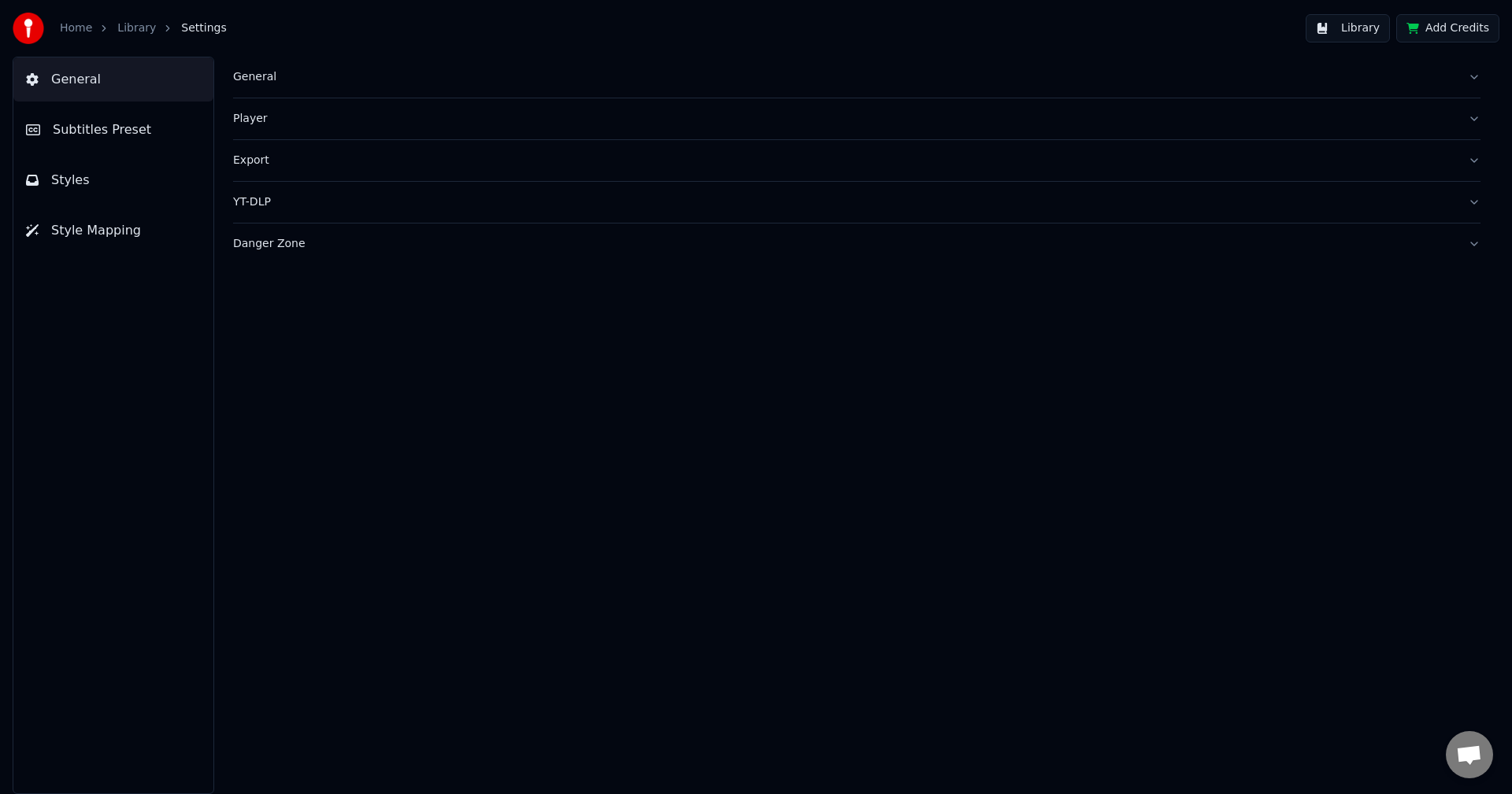
click at [262, 73] on div "General" at bounding box center [843, 77] width 1222 height 16
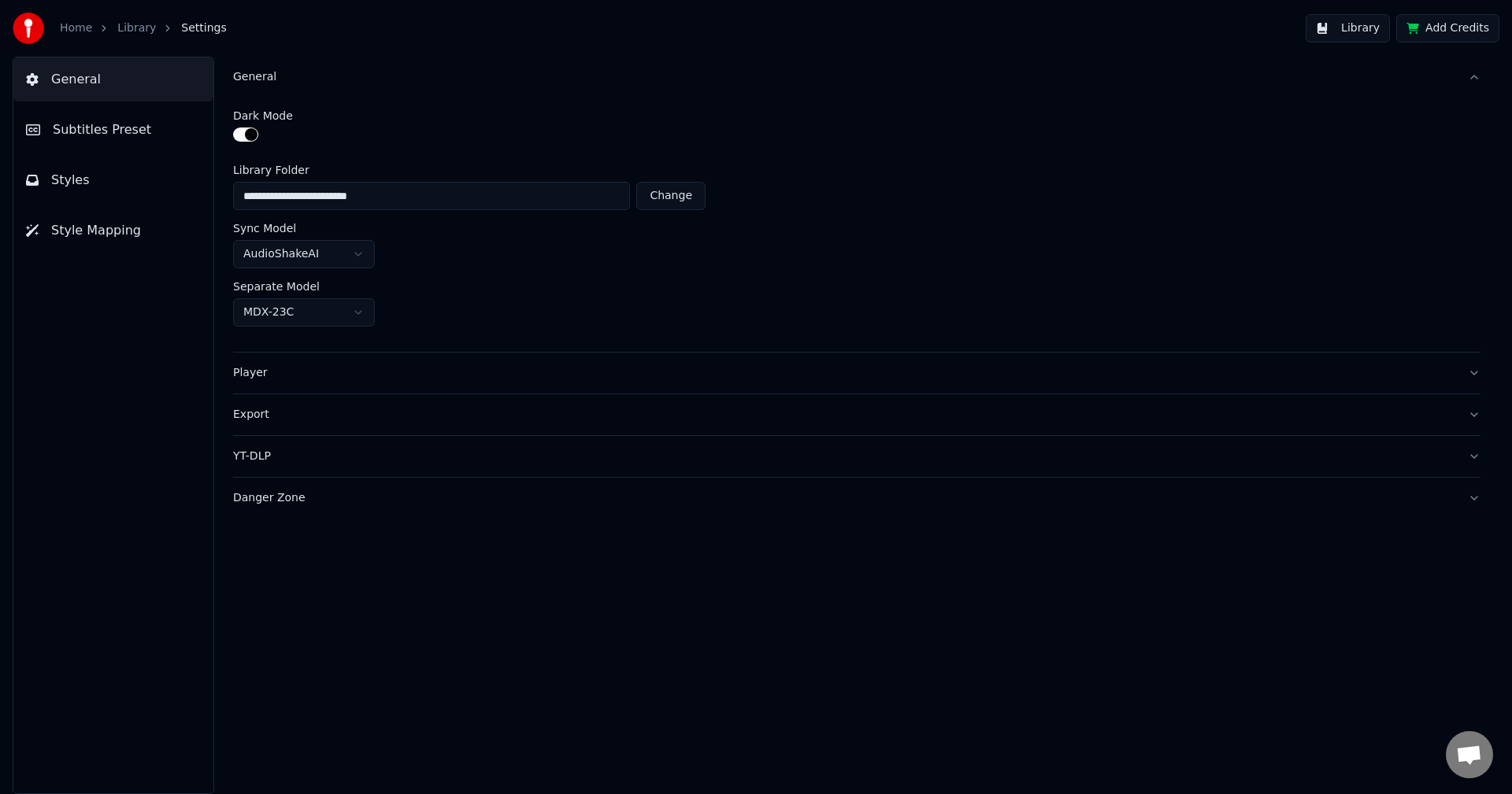
click at [262, 73] on div "General" at bounding box center [843, 77] width 1222 height 16
